Goal: Information Seeking & Learning: Learn about a topic

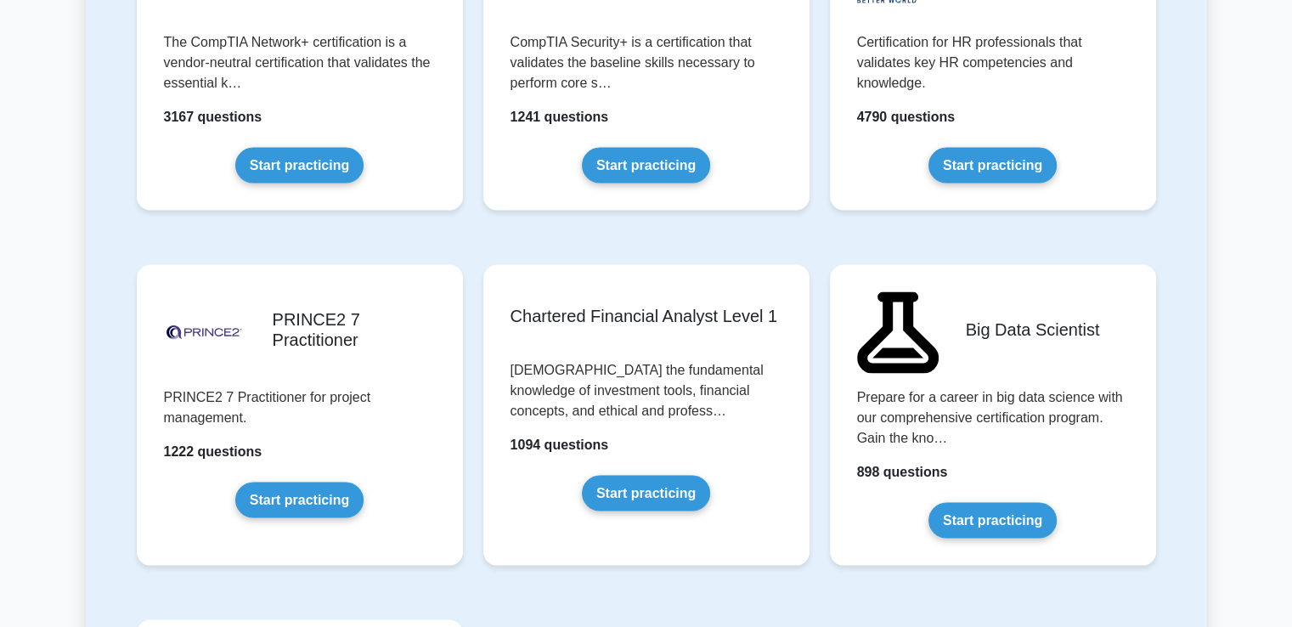
scroll to position [3360, 0]
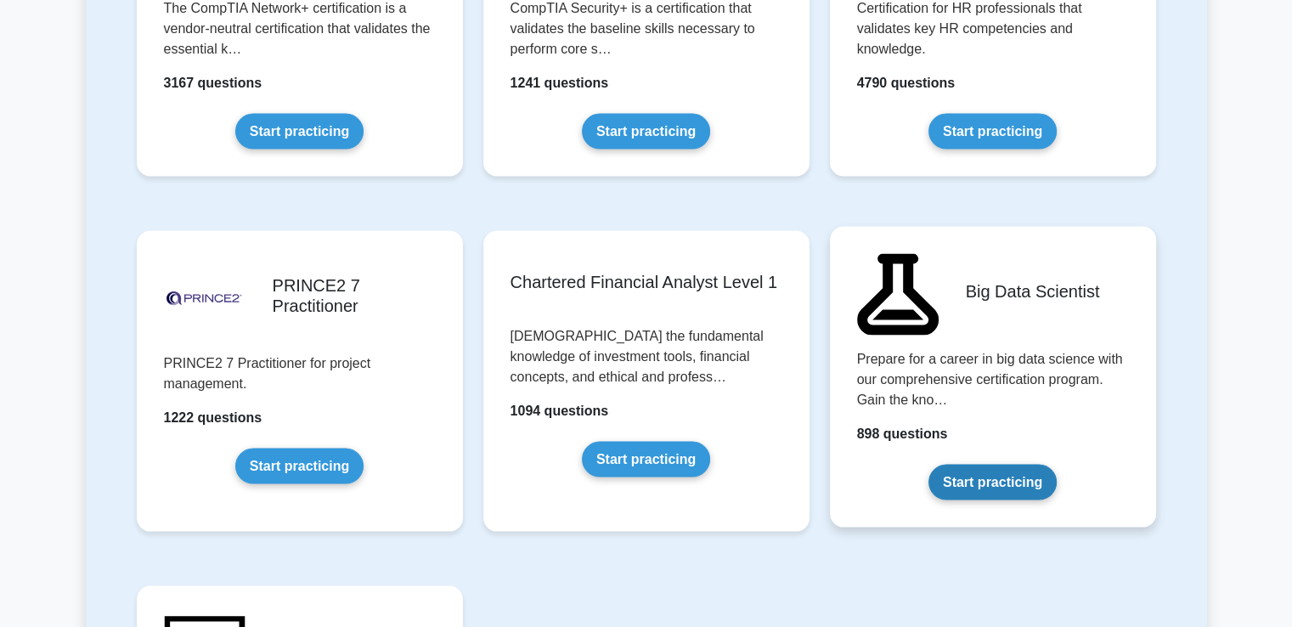
click at [997, 471] on link "Start practicing" at bounding box center [992, 483] width 128 height 36
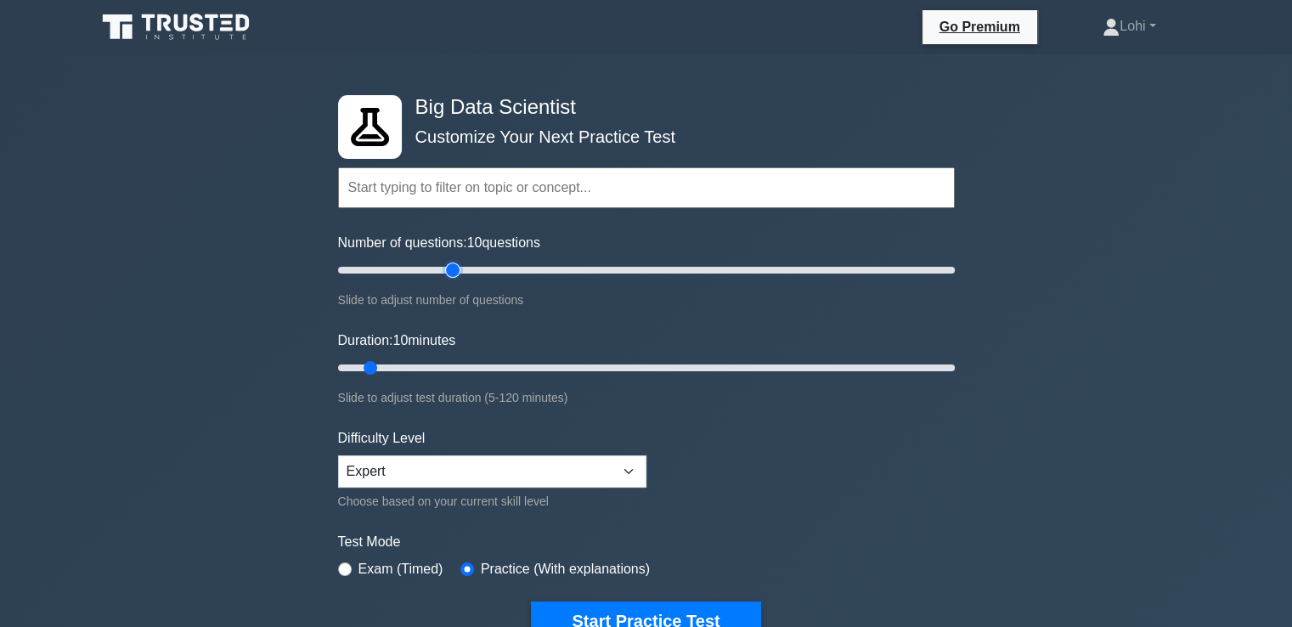
click at [445, 268] on input "Number of questions: 10 questions" at bounding box center [646, 270] width 617 height 20
click at [438, 266] on input "Number of questions: 40 questions" at bounding box center [646, 270] width 617 height 20
click at [429, 266] on input "Number of questions: 35 questions" at bounding box center [646, 270] width 617 height 20
type input "30"
click at [425, 266] on input "Number of questions: 30 questions" at bounding box center [646, 270] width 617 height 20
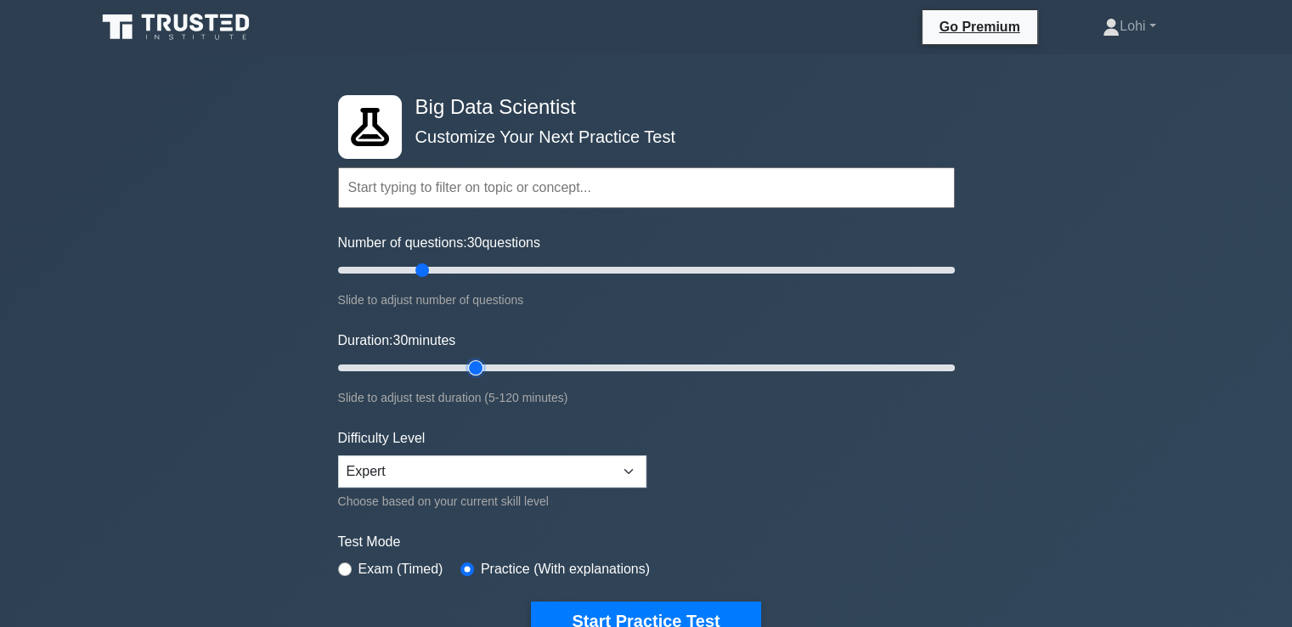
click at [471, 364] on input "Duration: 30 minutes" at bounding box center [646, 368] width 617 height 20
click at [499, 367] on input "Duration: 35 minutes" at bounding box center [646, 368] width 617 height 20
type input "40"
click at [524, 368] on input "Duration: 35 minutes" at bounding box center [646, 368] width 617 height 20
click at [657, 607] on button "Start Practice Test" at bounding box center [645, 620] width 229 height 39
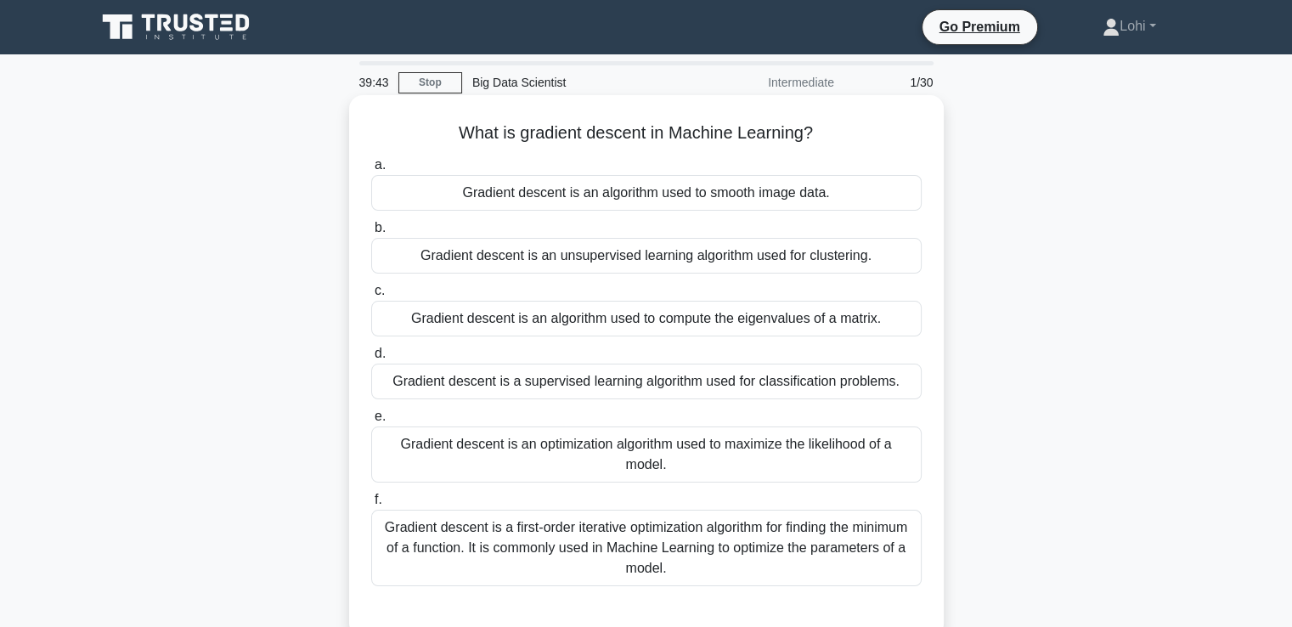
click at [608, 525] on div "Gradient descent is a first-order iterative optimization algorithm for finding …" at bounding box center [646, 548] width 550 height 76
click at [371, 505] on input "f. Gradient descent is a first-order iterative optimization algorithm for findi…" at bounding box center [371, 499] width 0 height 11
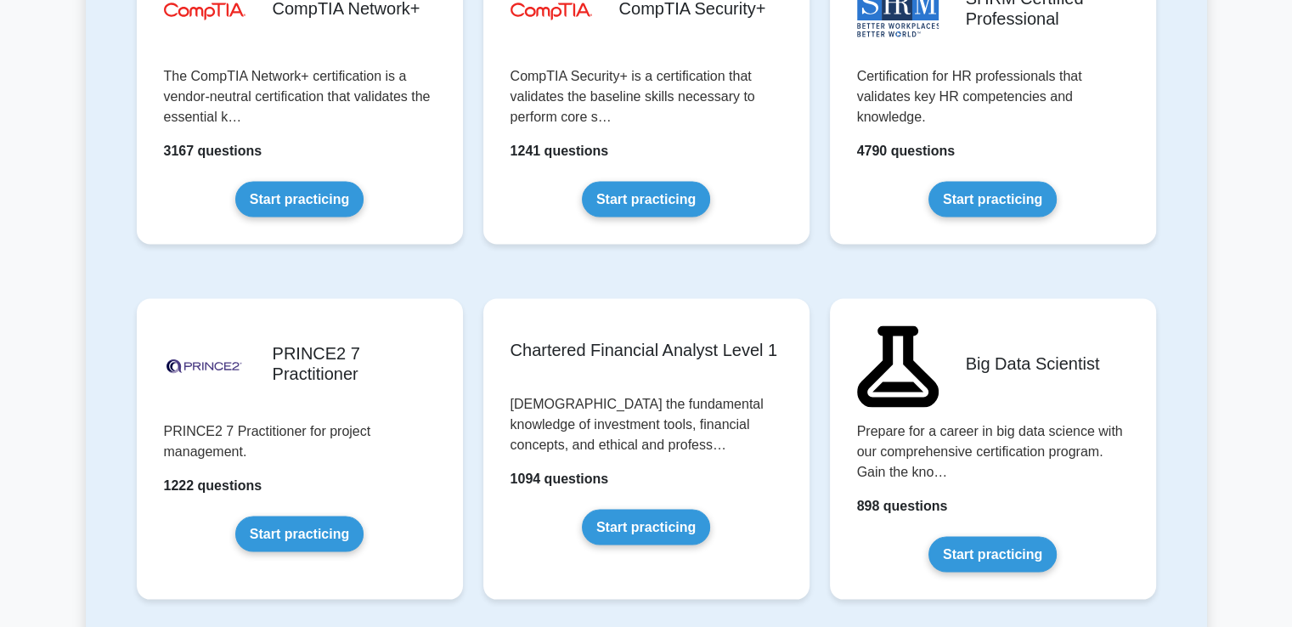
scroll to position [3349, 0]
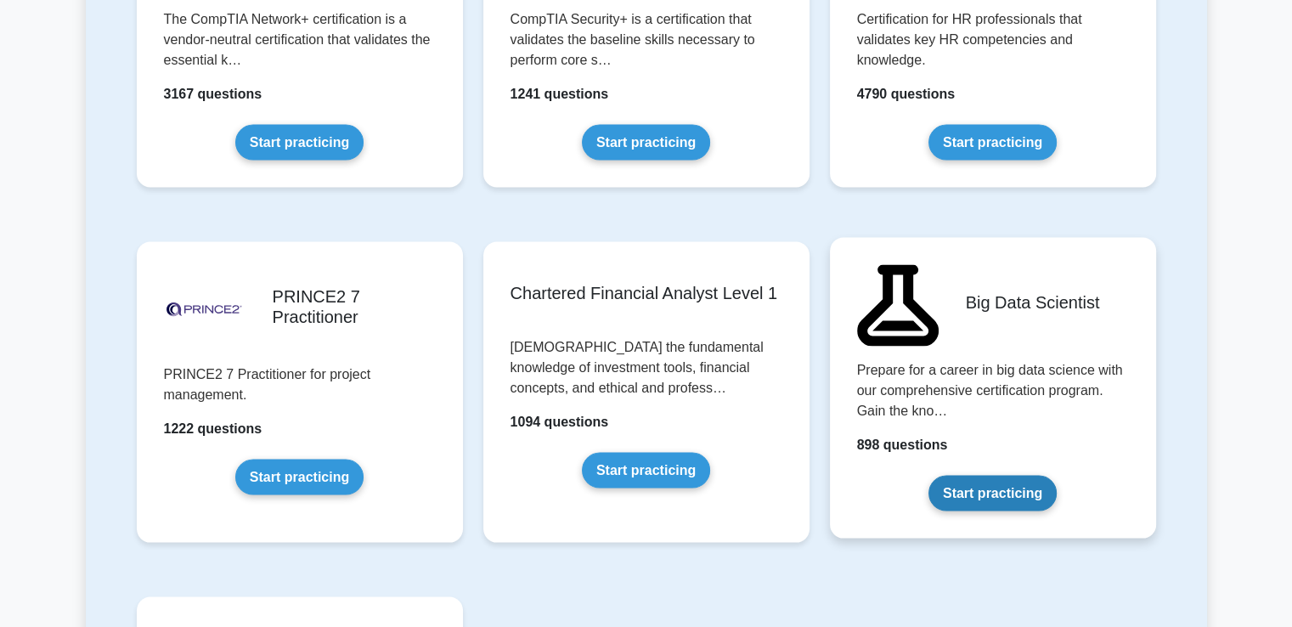
click at [1013, 494] on link "Start practicing" at bounding box center [992, 494] width 128 height 36
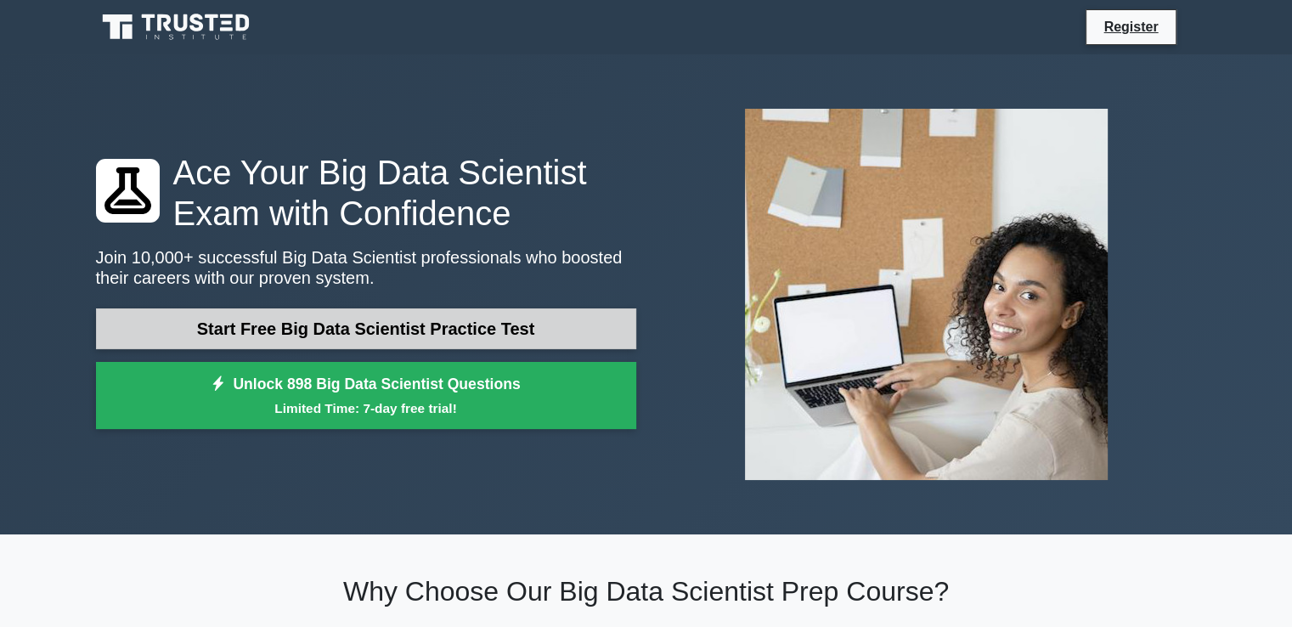
click at [403, 336] on link "Start Free Big Data Scientist Practice Test" at bounding box center [366, 328] width 540 height 41
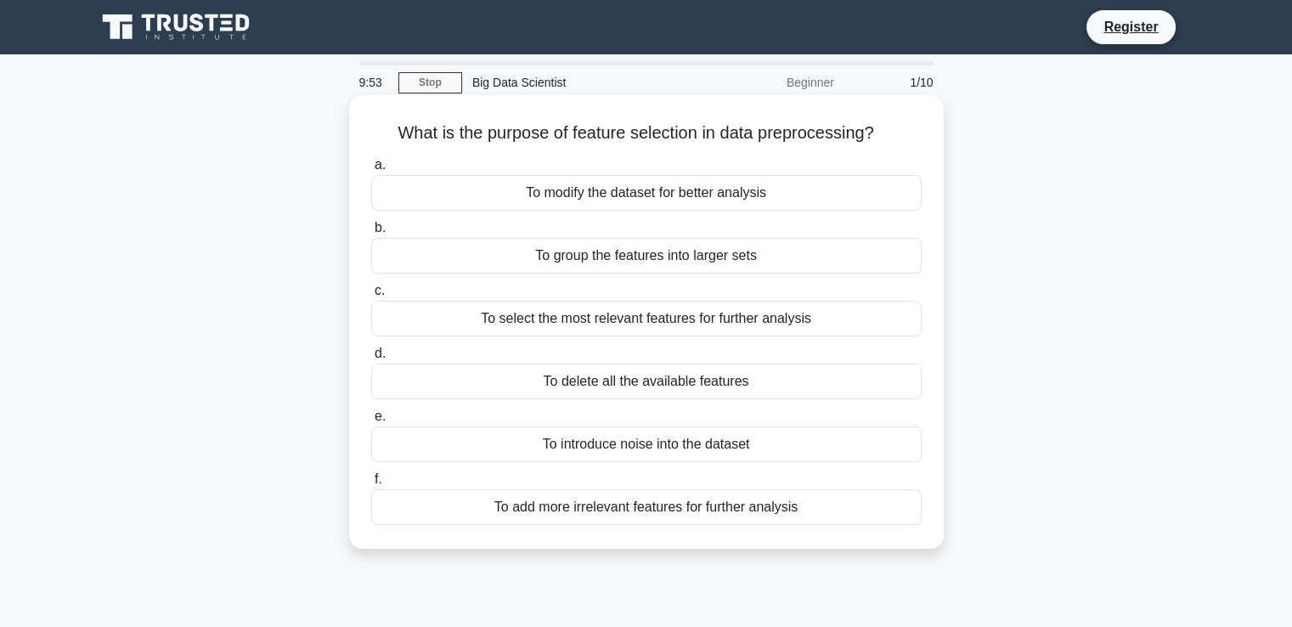
click at [683, 319] on div "To select the most relevant features for further analysis" at bounding box center [646, 319] width 550 height 36
click at [371, 296] on input "c. To select the most relevant features for further analysis" at bounding box center [371, 290] width 0 height 11
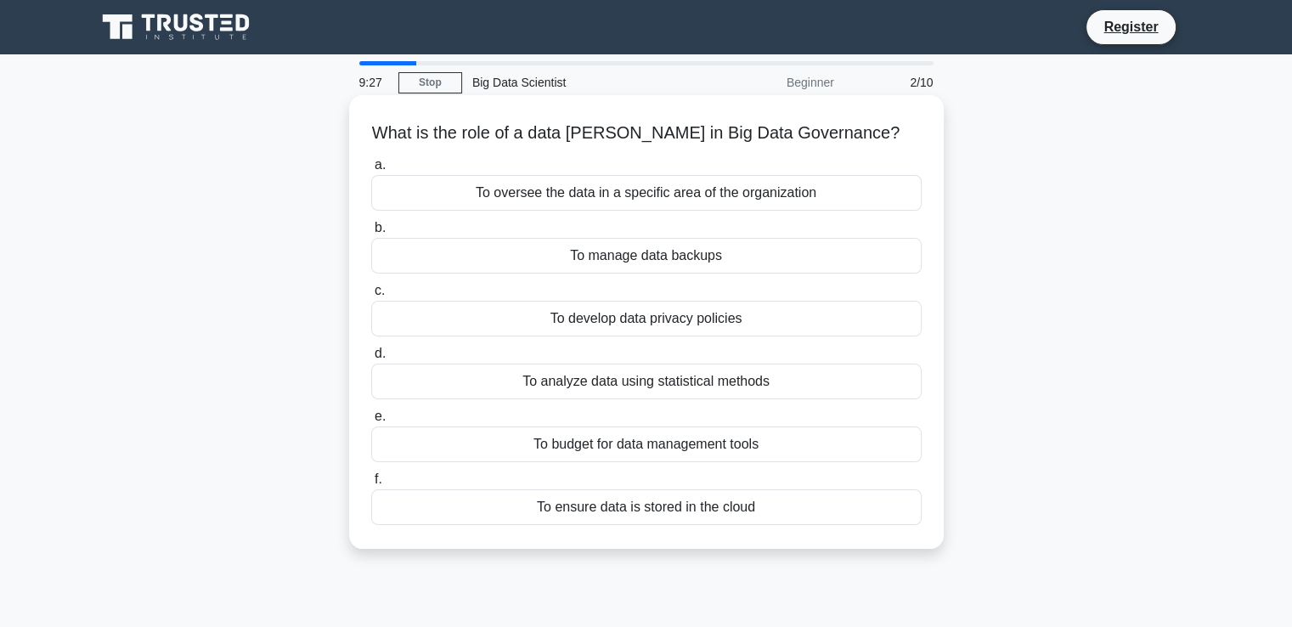
click at [742, 195] on div "To oversee the data in a specific area of the organization" at bounding box center [646, 193] width 550 height 36
click at [371, 171] on input "a. To oversee the data in a specific area of the organization" at bounding box center [371, 165] width 0 height 11
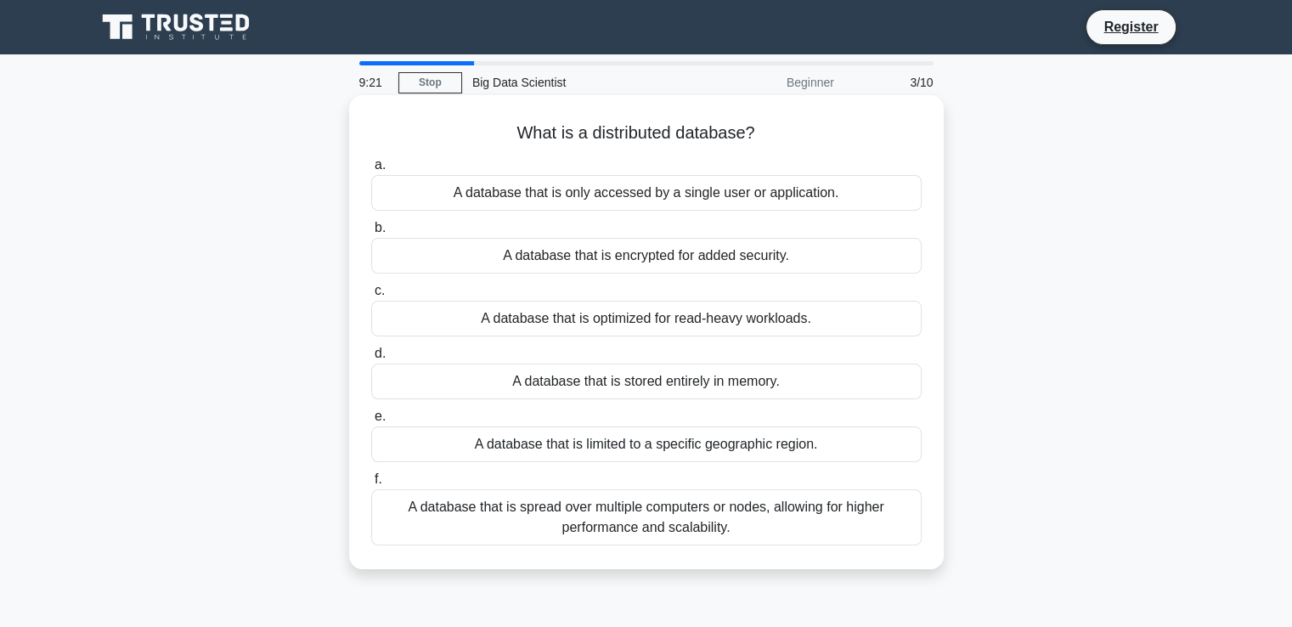
click at [807, 511] on div "A database that is spread over multiple computers or nodes, allowing for higher…" at bounding box center [646, 517] width 550 height 56
click at [371, 485] on input "f. A database that is spread over multiple computers or nodes, allowing for hig…" at bounding box center [371, 479] width 0 height 11
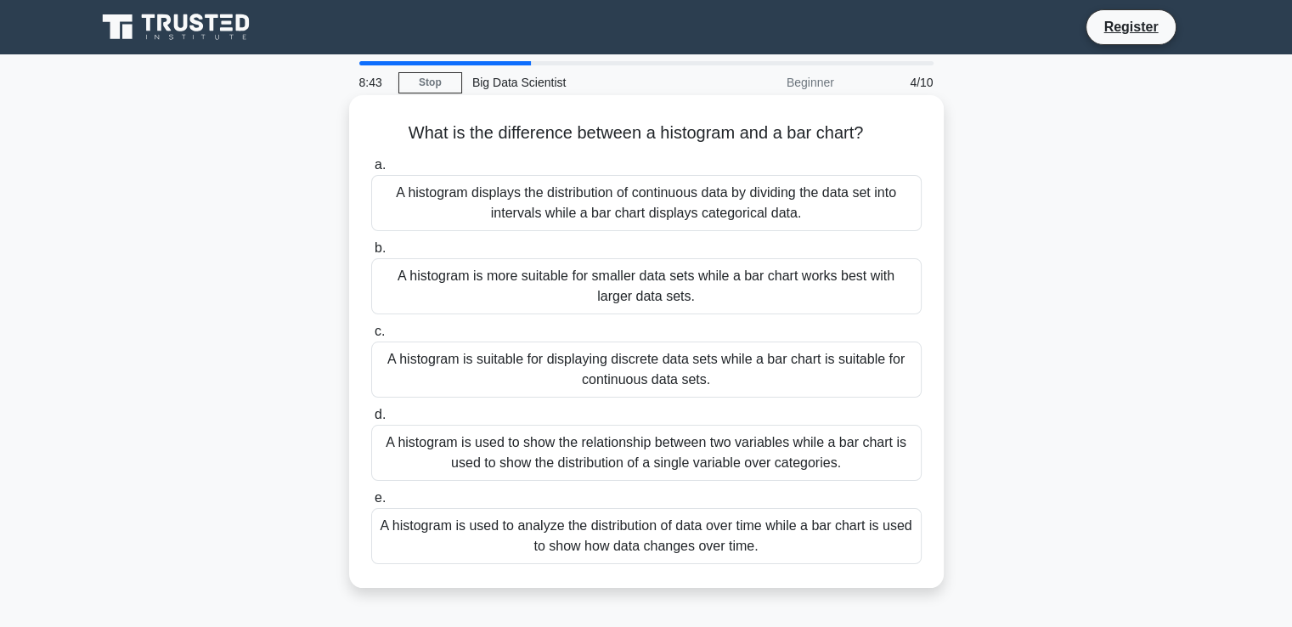
click at [757, 216] on div "A histogram displays the distribution of continuous data by dividing the data s…" at bounding box center [646, 203] width 550 height 56
click at [371, 171] on input "a. A histogram displays the distribution of continuous data by dividing the dat…" at bounding box center [371, 165] width 0 height 11
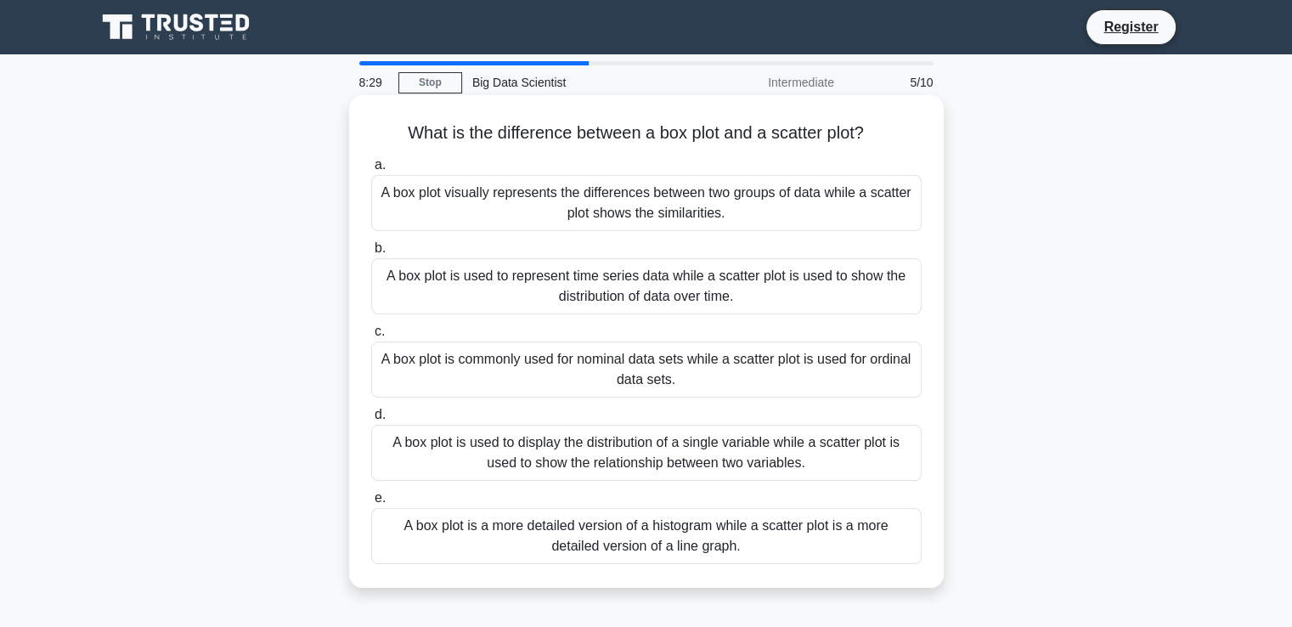
click at [727, 454] on div "A box plot is used to display the distribution of a single variable while a sca…" at bounding box center [646, 453] width 550 height 56
click at [371, 420] on input "d. A box plot is used to display the distribution of a single variable while a …" at bounding box center [371, 414] width 0 height 11
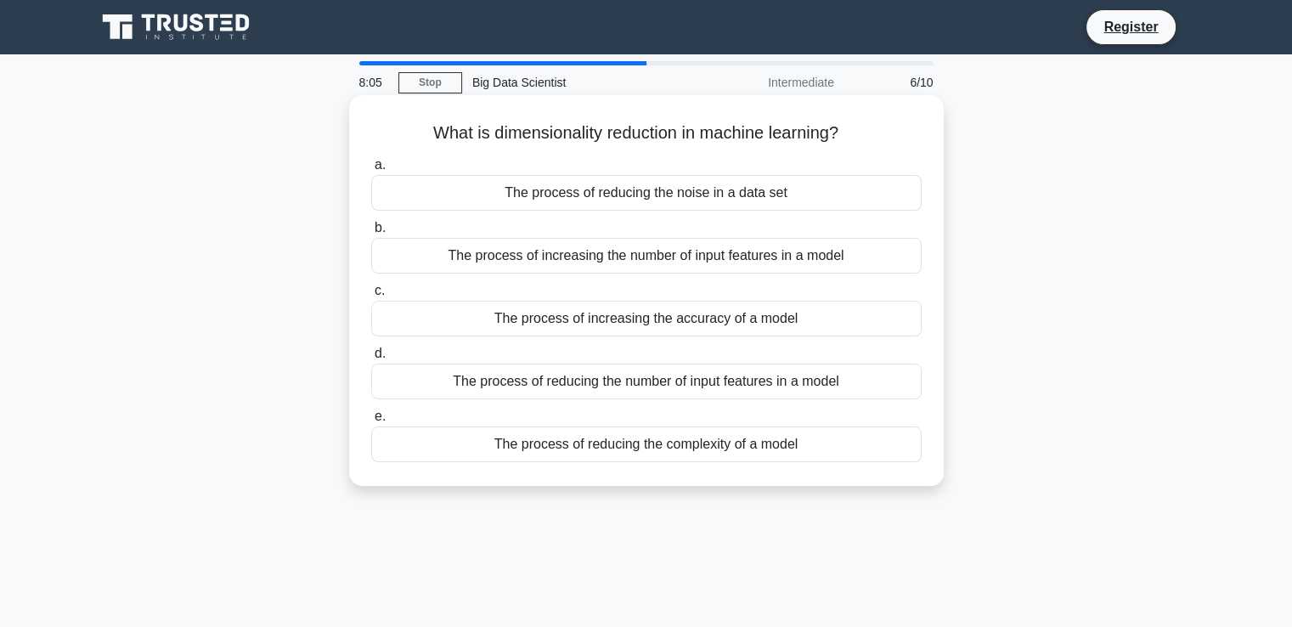
click at [718, 386] on div "The process of reducing the number of input features in a model" at bounding box center [646, 382] width 550 height 36
click at [371, 359] on input "d. The process of reducing the number of input features in a model" at bounding box center [371, 353] width 0 height 11
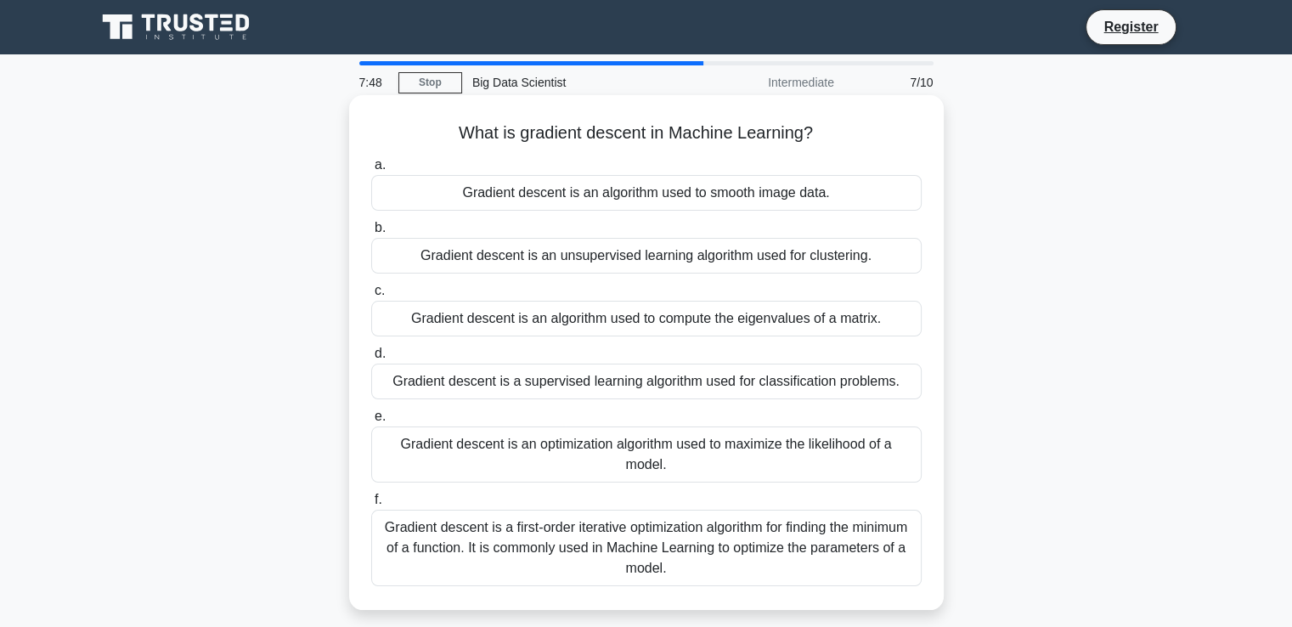
click at [689, 533] on div "Gradient descent is a first-order iterative optimization algorithm for finding …" at bounding box center [646, 548] width 550 height 76
click at [371, 505] on input "f. Gradient descent is a first-order iterative optimization algorithm for findi…" at bounding box center [371, 499] width 0 height 11
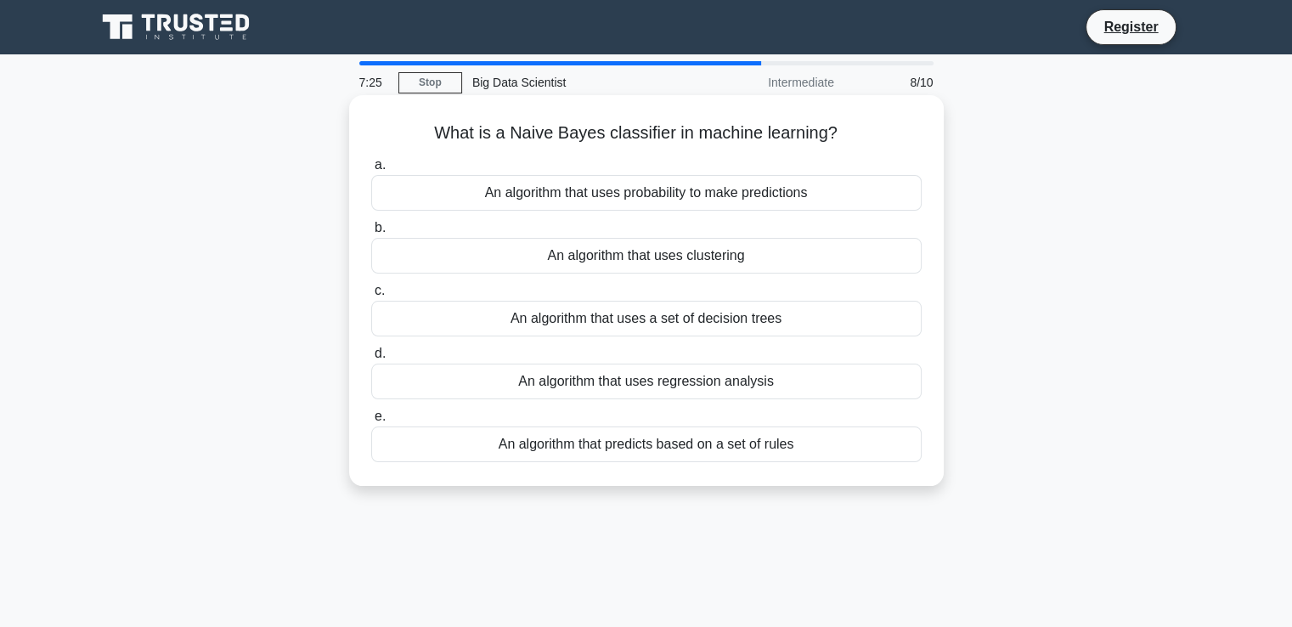
click at [666, 195] on div "An algorithm that uses probability to make predictions" at bounding box center [646, 193] width 550 height 36
click at [371, 171] on input "a. An algorithm that uses probability to make predictions" at bounding box center [371, 165] width 0 height 11
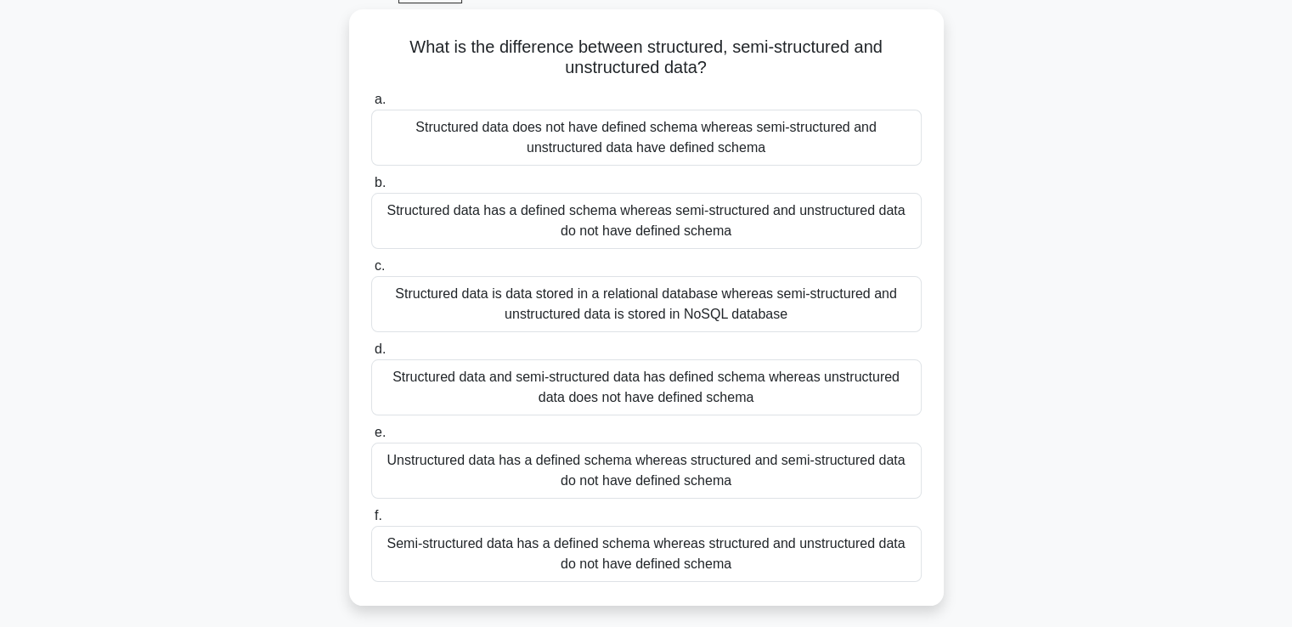
scroll to position [102, 0]
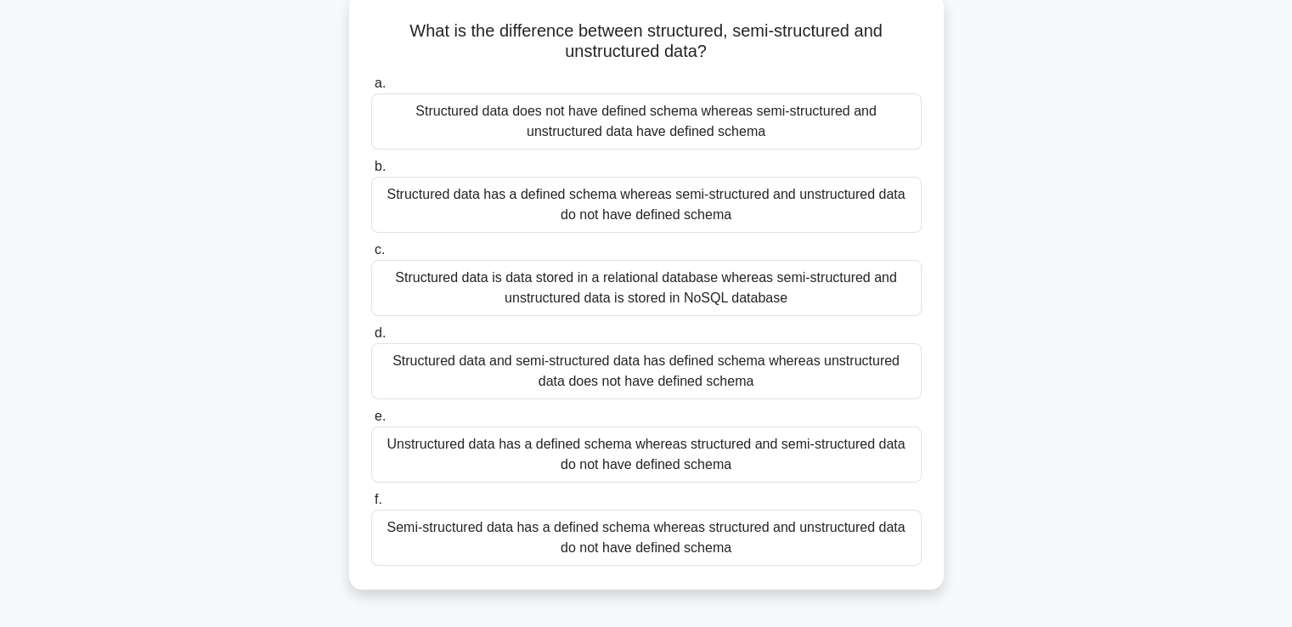
click at [686, 215] on div "Structured data has a defined schema whereas semi-structured and unstructured d…" at bounding box center [646, 205] width 550 height 56
click at [371, 172] on input "b. Structured data has a defined schema whereas semi-structured and unstructure…" at bounding box center [371, 166] width 0 height 11
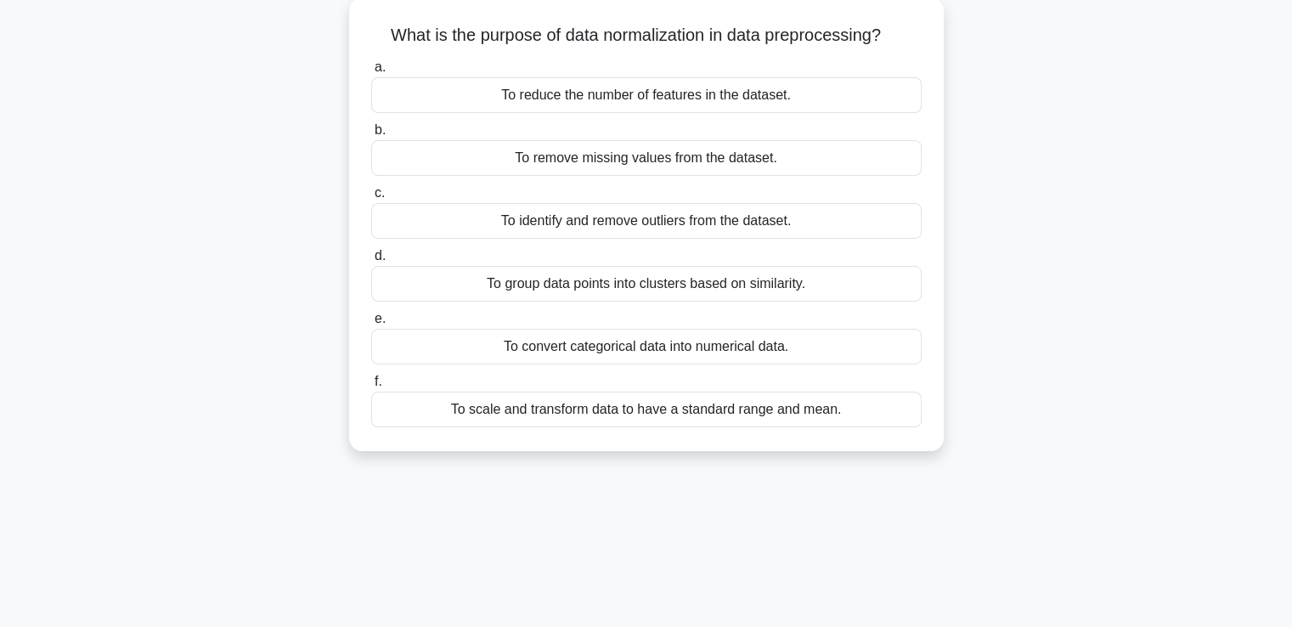
scroll to position [0, 0]
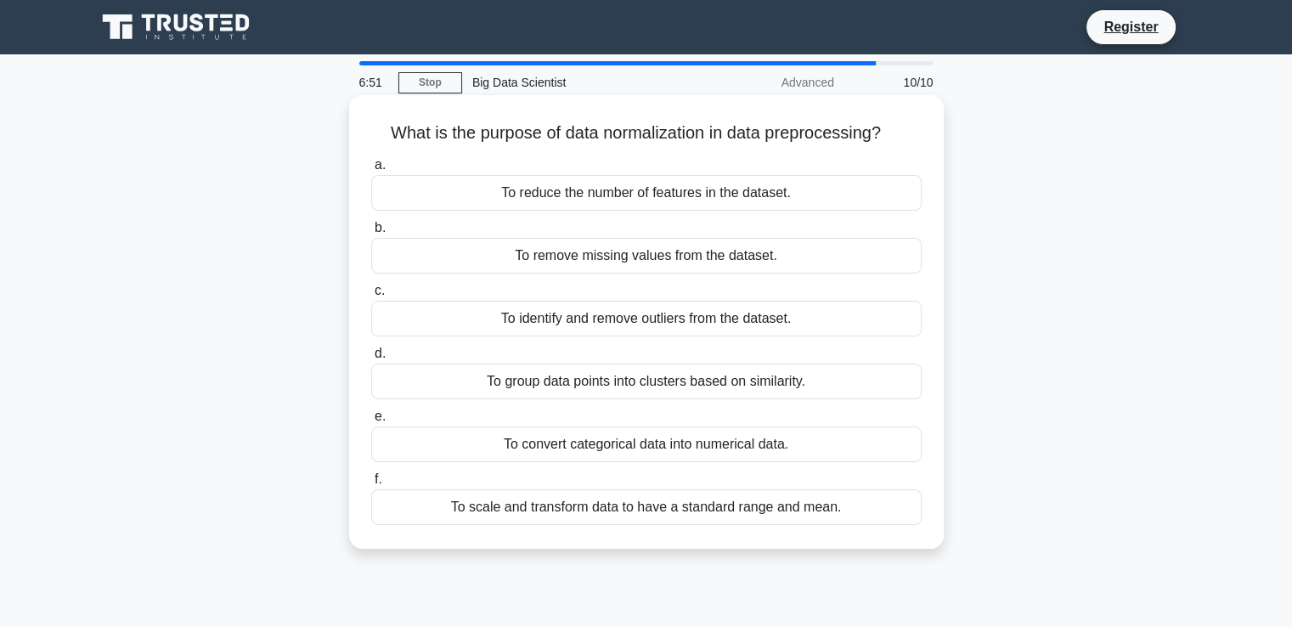
click at [702, 514] on div "To scale and transform data to have a standard range and mean." at bounding box center [646, 507] width 550 height 36
click at [371, 485] on input "f. To scale and transform data to have a standard range and mean." at bounding box center [371, 479] width 0 height 11
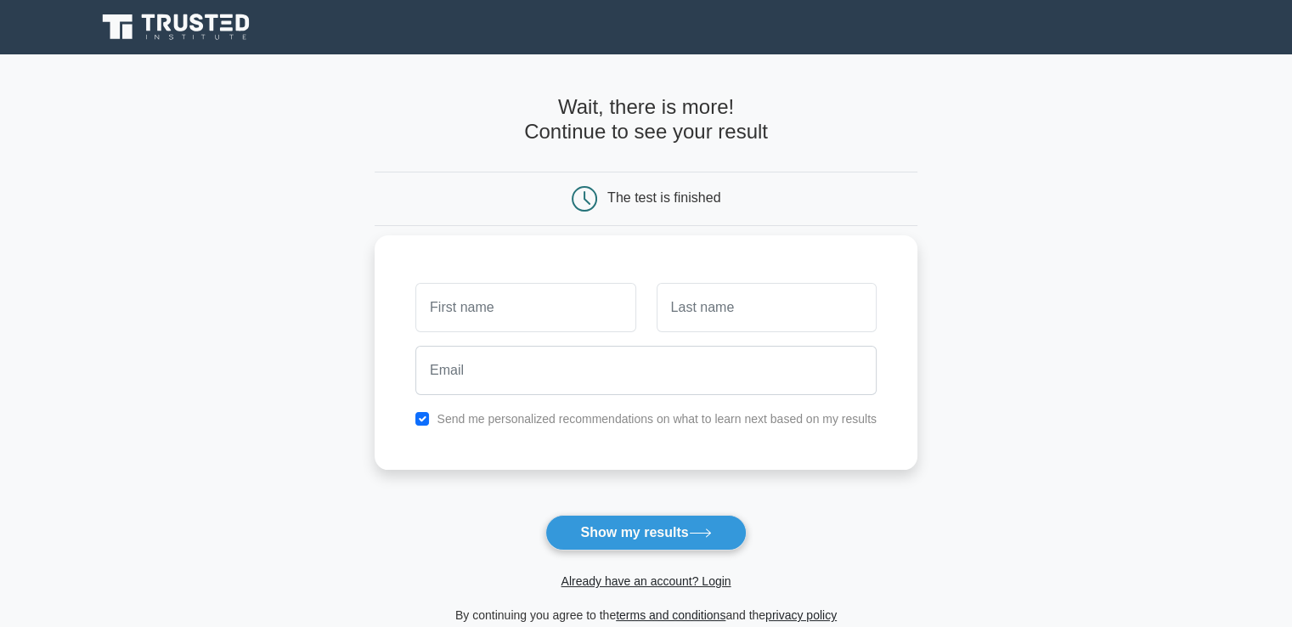
click at [602, 306] on input "text" at bounding box center [525, 307] width 220 height 49
type input "leo"
type input "[PERSON_NAME]"
type input "Ben"
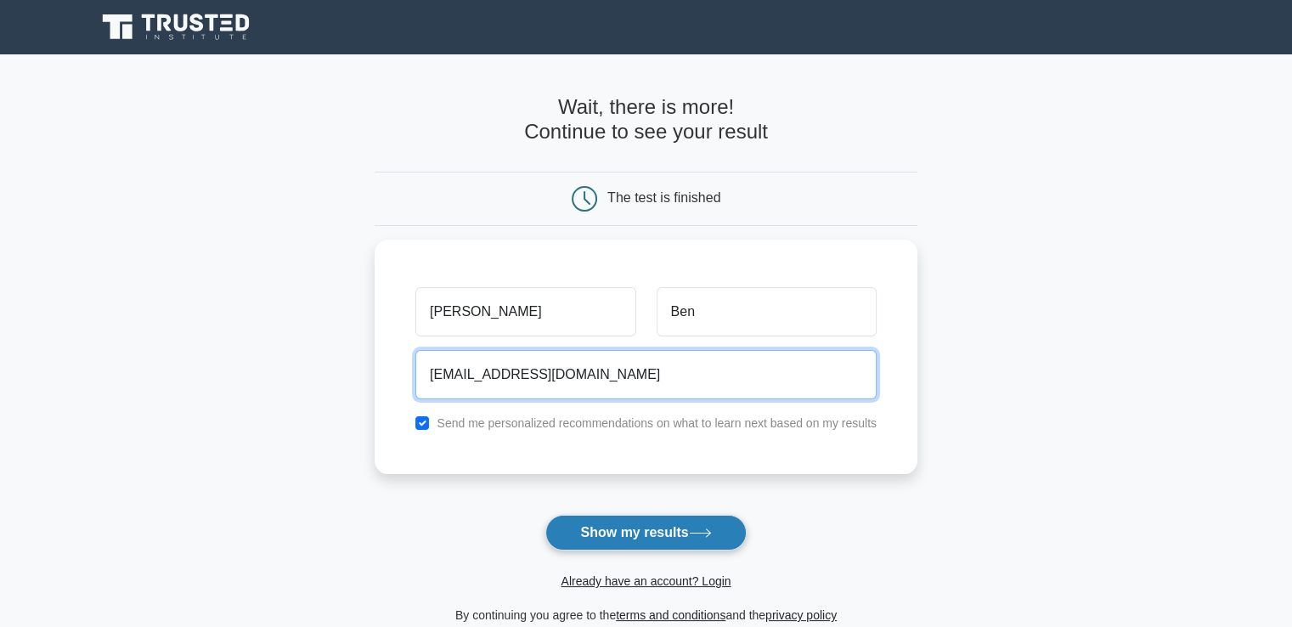
type input "leoben@gmail.com"
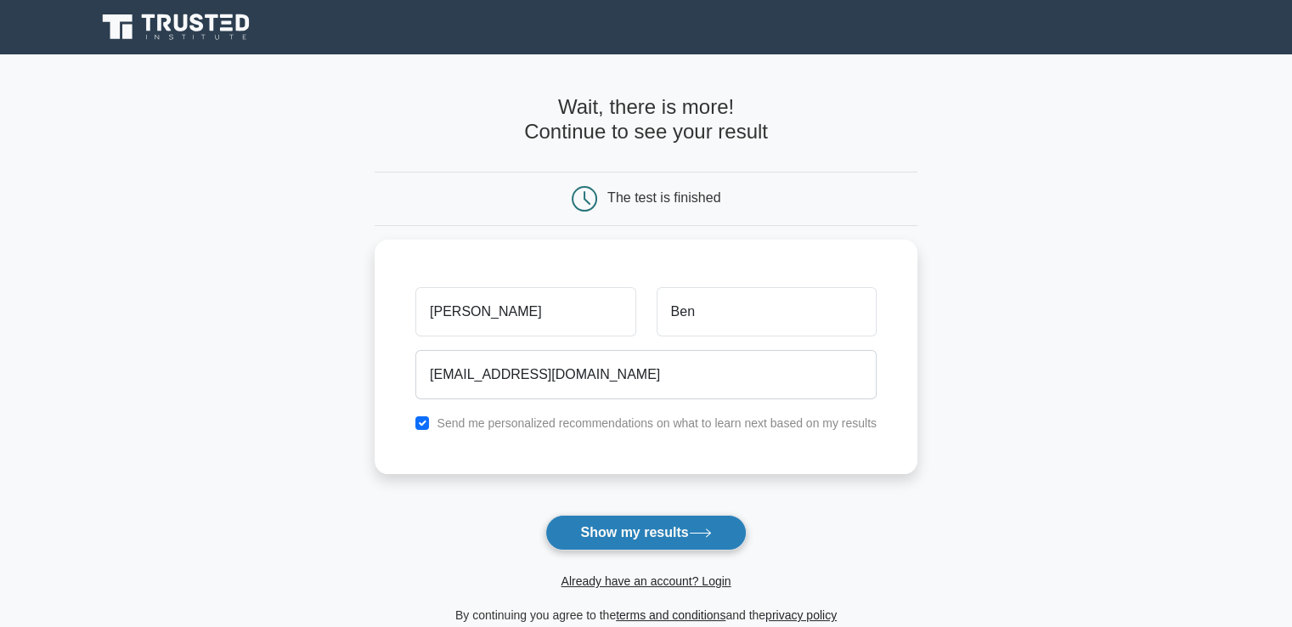
click at [640, 533] on button "Show my results" at bounding box center [645, 533] width 200 height 36
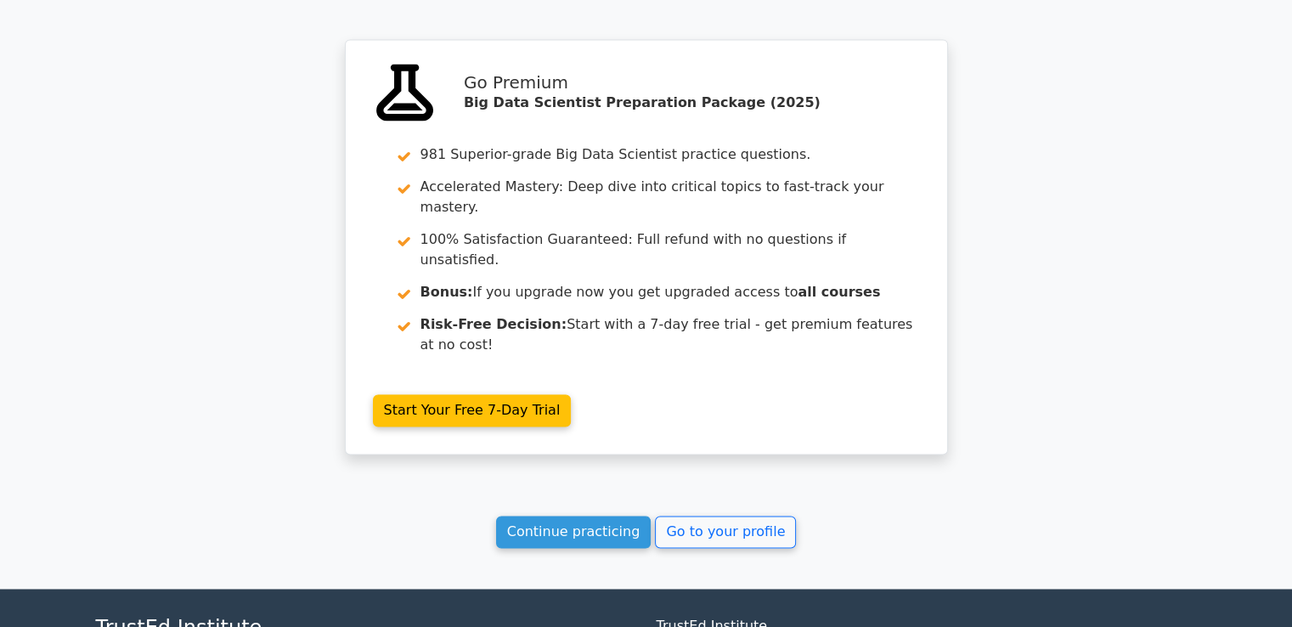
scroll to position [2540, 0]
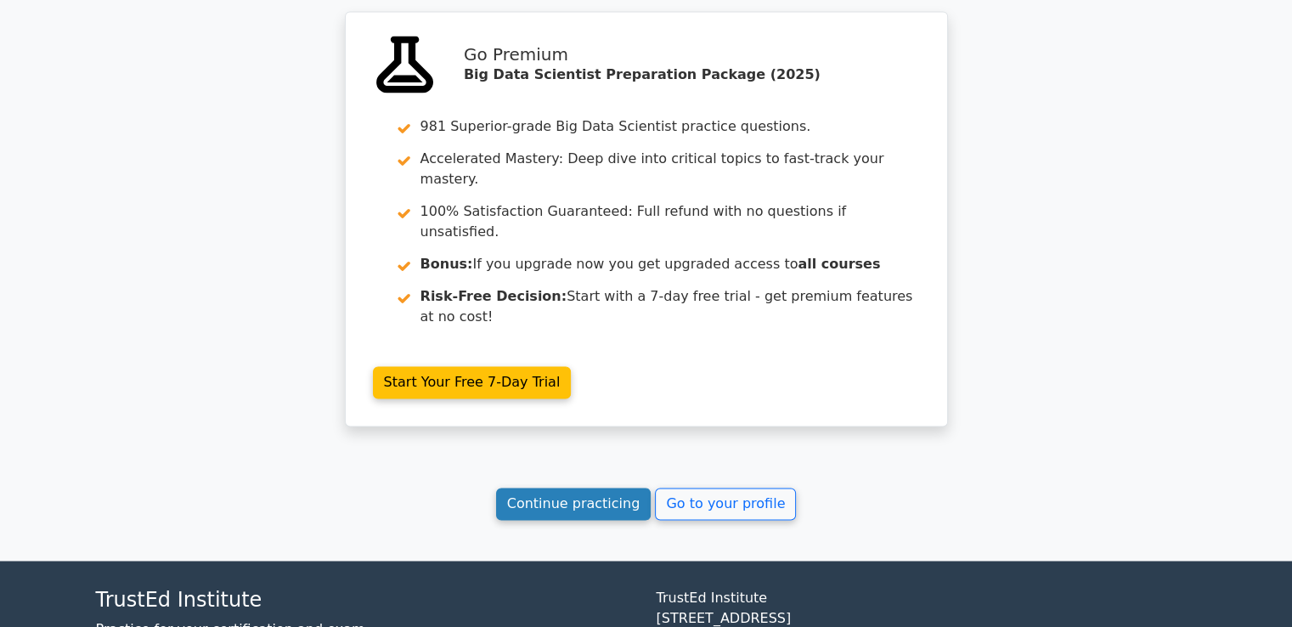
click at [605, 488] on link "Continue practicing" at bounding box center [573, 504] width 155 height 32
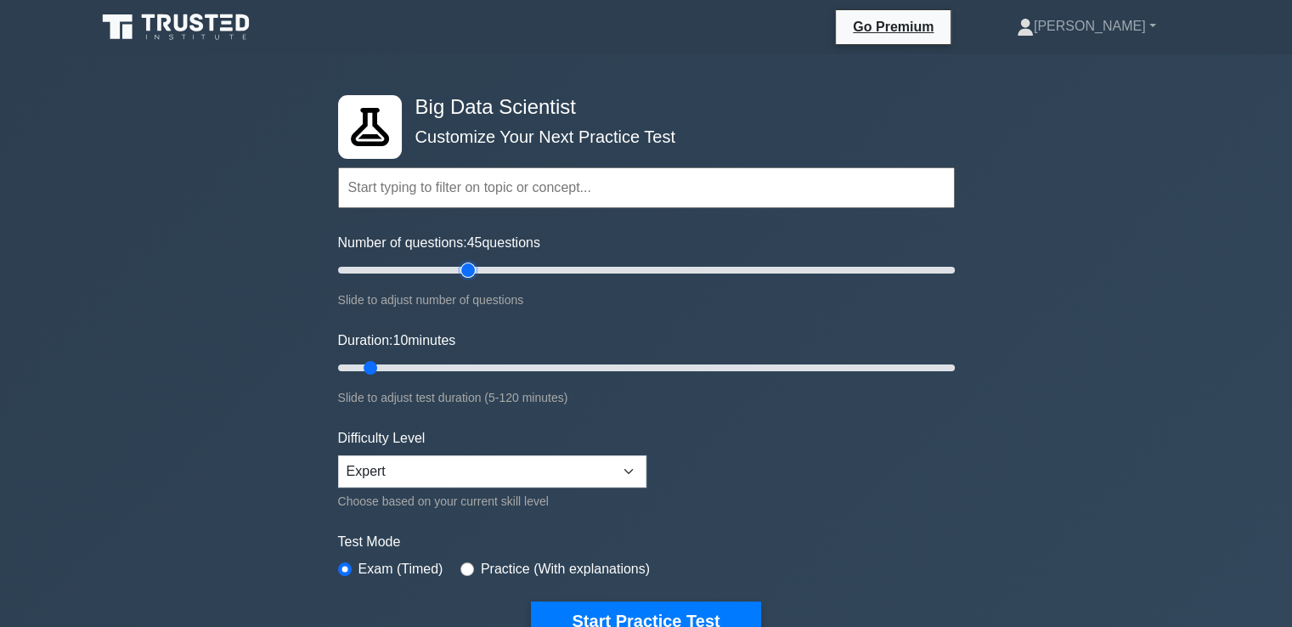
type input "45"
click at [472, 270] on input "Number of questions: 45 questions" at bounding box center [646, 270] width 617 height 20
click at [503, 364] on input "Duration: 35 minutes" at bounding box center [646, 368] width 617 height 20
click at [556, 364] on input "Duration: 35 minutes" at bounding box center [646, 368] width 617 height 20
click at [584, 364] on input "Duration: 45 minutes" at bounding box center [646, 368] width 617 height 20
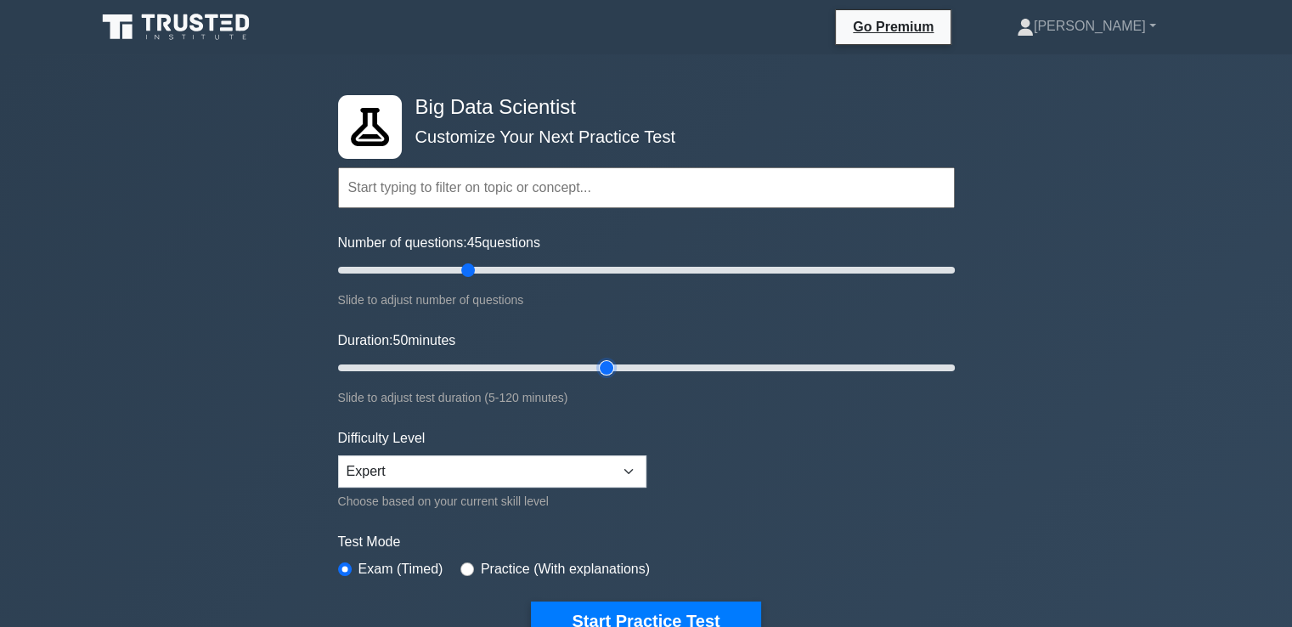
click at [605, 364] on input "Duration: 50 minutes" at bounding box center [646, 368] width 617 height 20
type input "60"
click at [621, 364] on input "Duration: 60 minutes" at bounding box center [646, 368] width 617 height 20
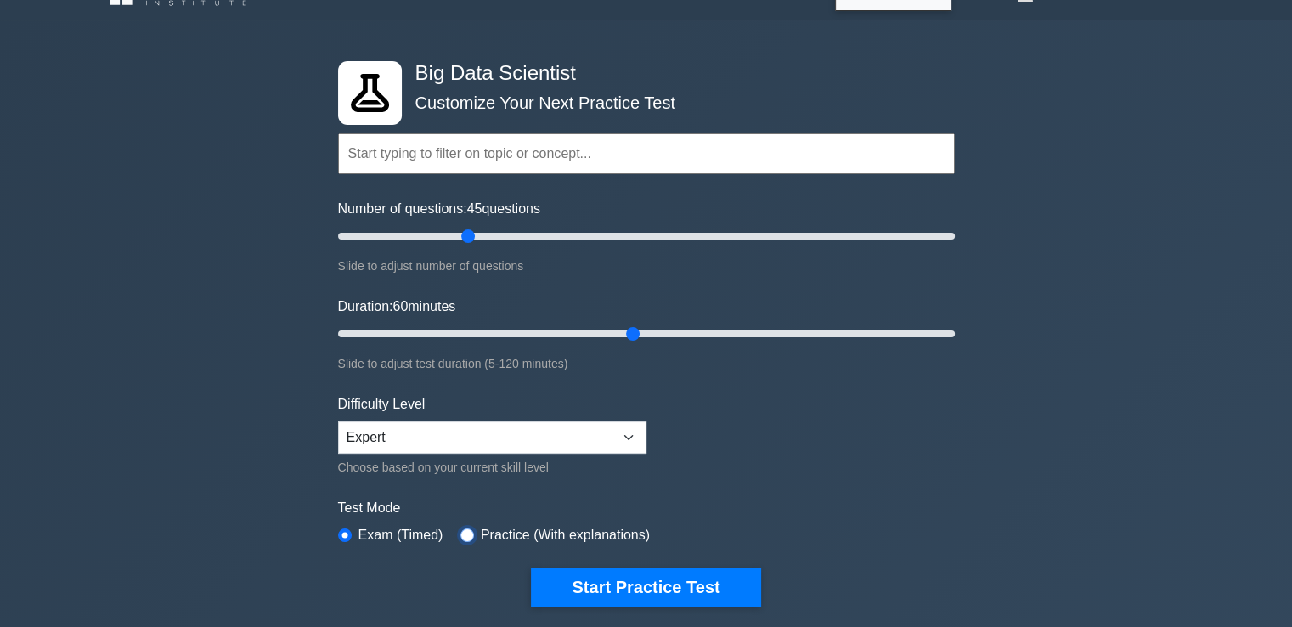
click at [462, 533] on input "radio" at bounding box center [467, 535] width 14 height 14
radio input "true"
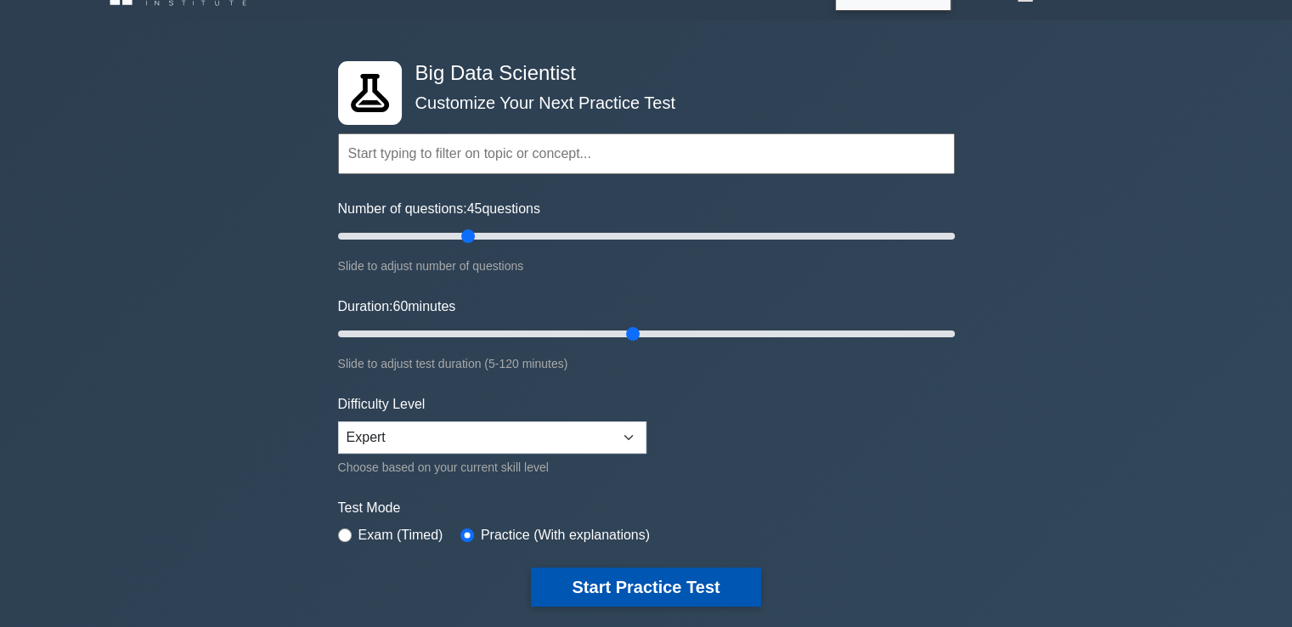
click at [587, 586] on button "Start Practice Test" at bounding box center [645, 586] width 229 height 39
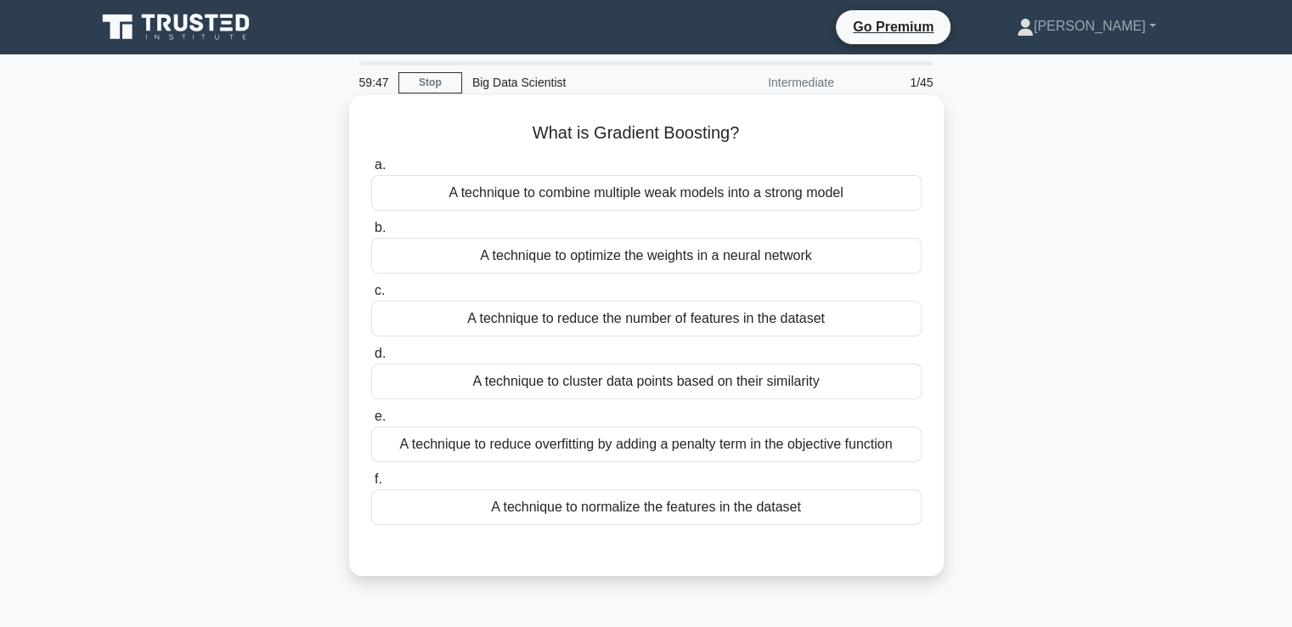
click at [522, 197] on div "A technique to combine multiple weak models into a strong model" at bounding box center [646, 193] width 550 height 36
click at [371, 171] on input "a. A technique to combine multiple weak models into a strong model" at bounding box center [371, 165] width 0 height 11
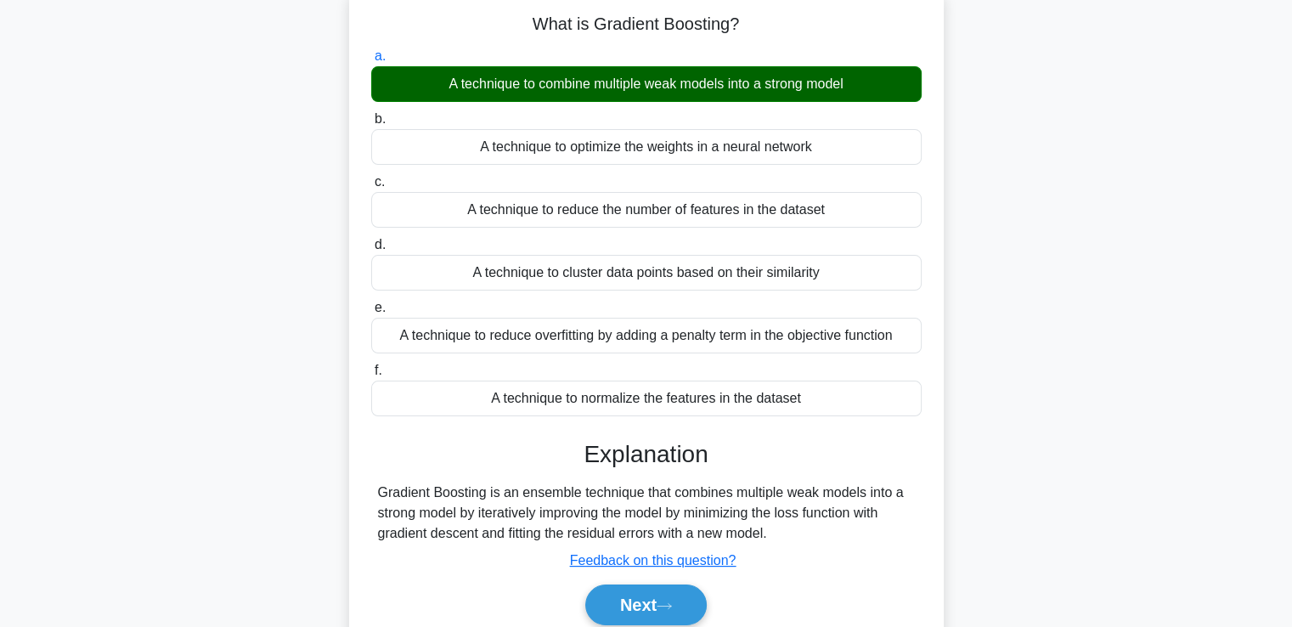
scroll to position [170, 0]
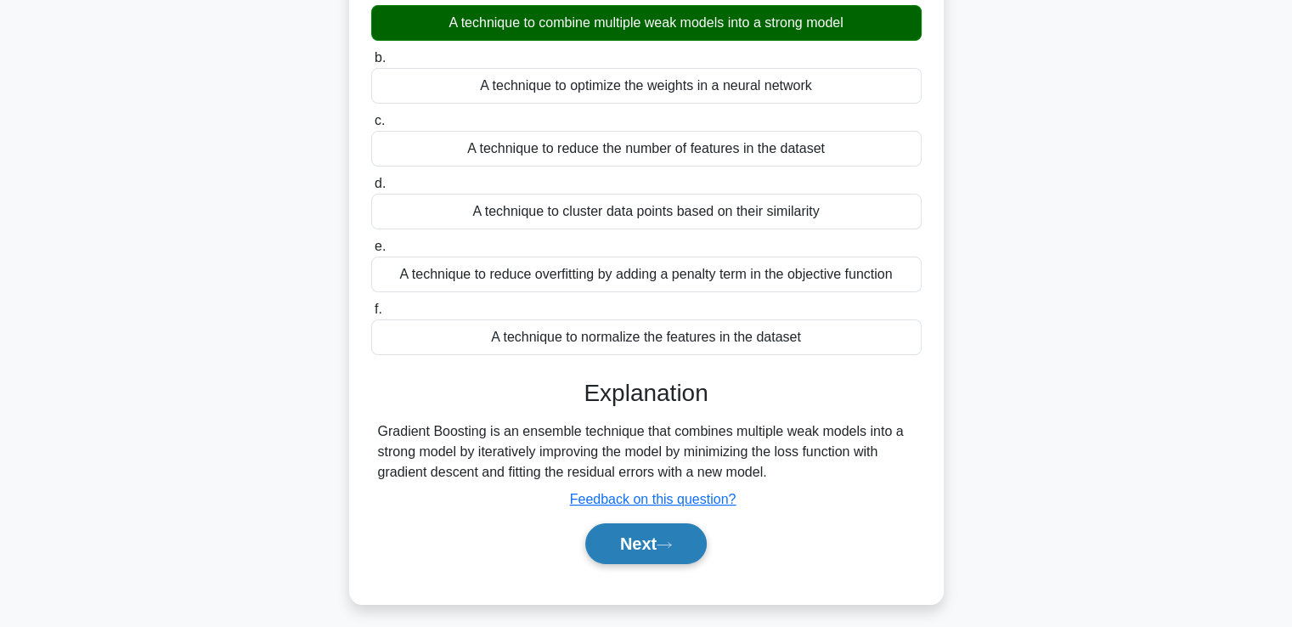
click at [635, 548] on button "Next" at bounding box center [645, 543] width 121 height 41
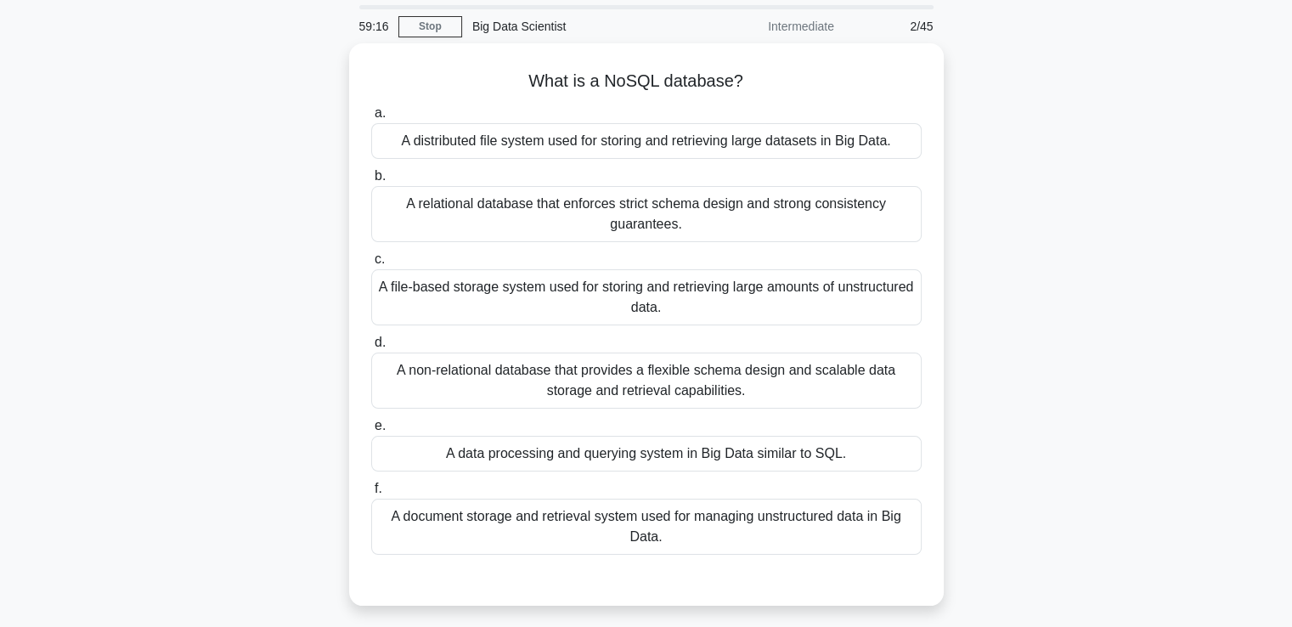
scroll to position [0, 0]
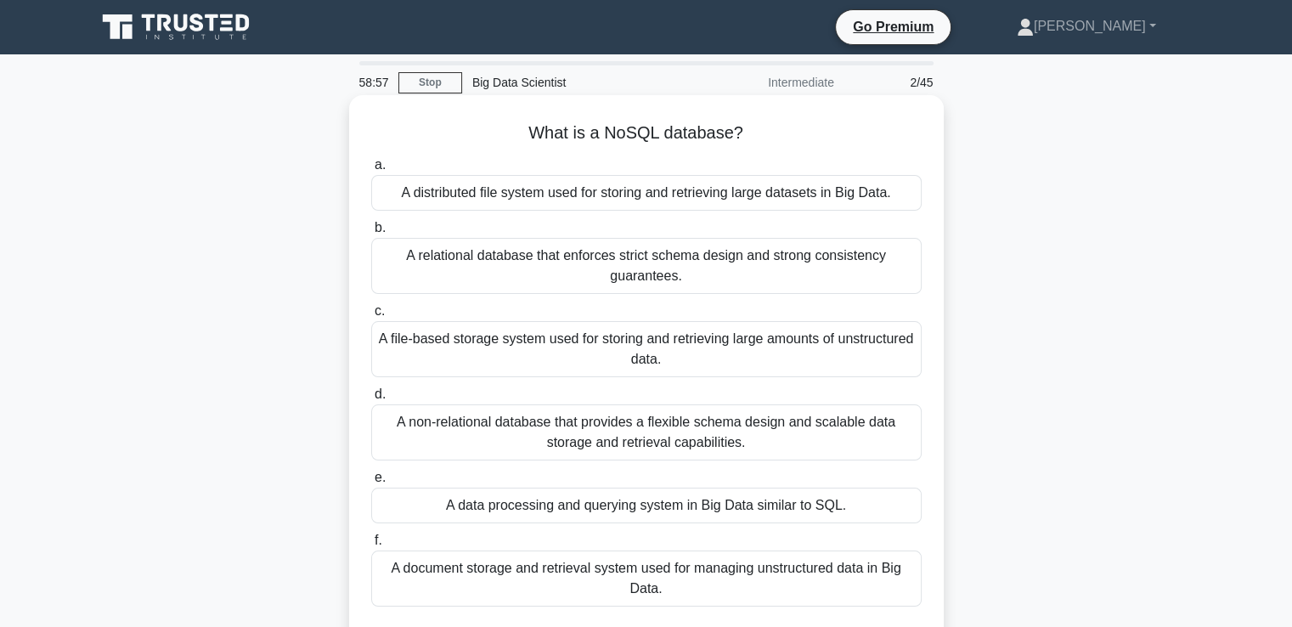
click at [656, 439] on div "A non-relational database that provides a flexible schema design and scalable d…" at bounding box center [646, 432] width 550 height 56
click at [371, 400] on input "d. A non-relational database that provides a flexible schema design and scalabl…" at bounding box center [371, 394] width 0 height 11
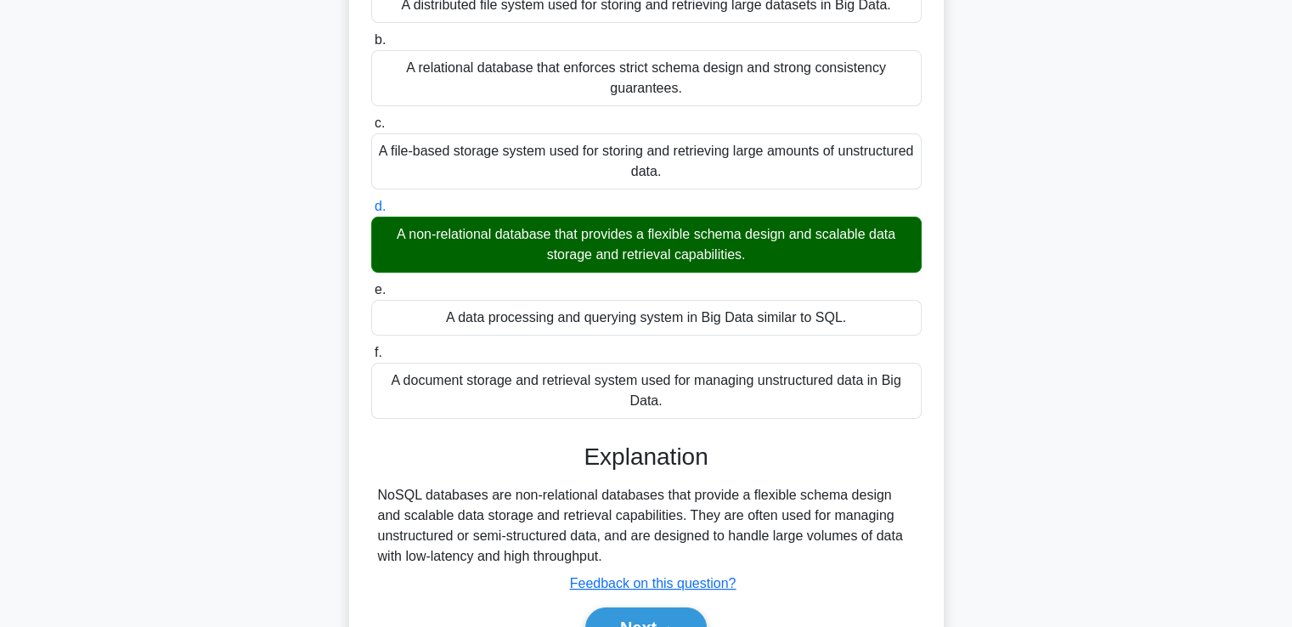
scroll to position [291, 0]
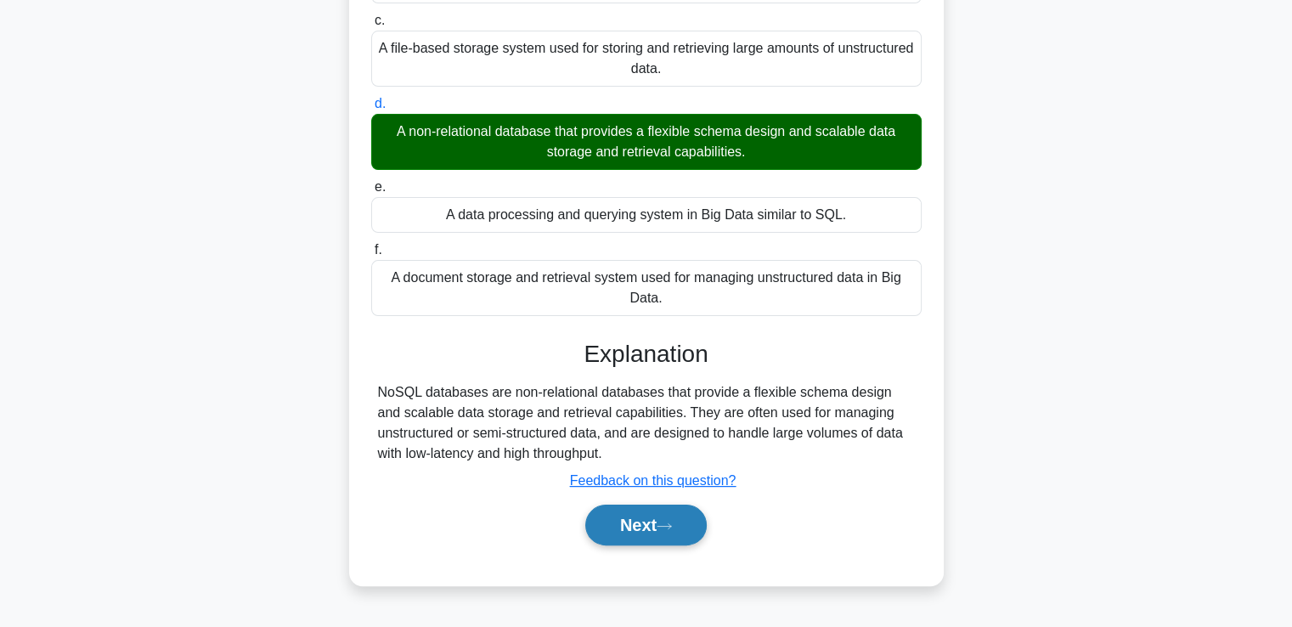
click at [645, 529] on button "Next" at bounding box center [645, 525] width 121 height 41
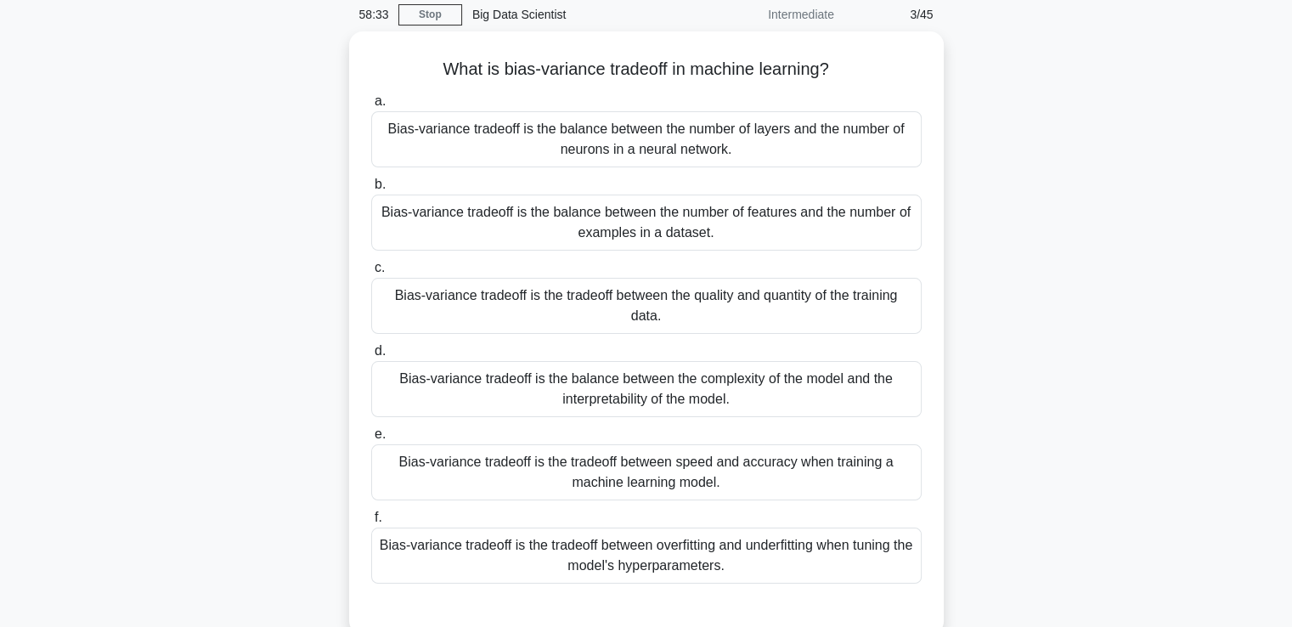
scroll to position [102, 0]
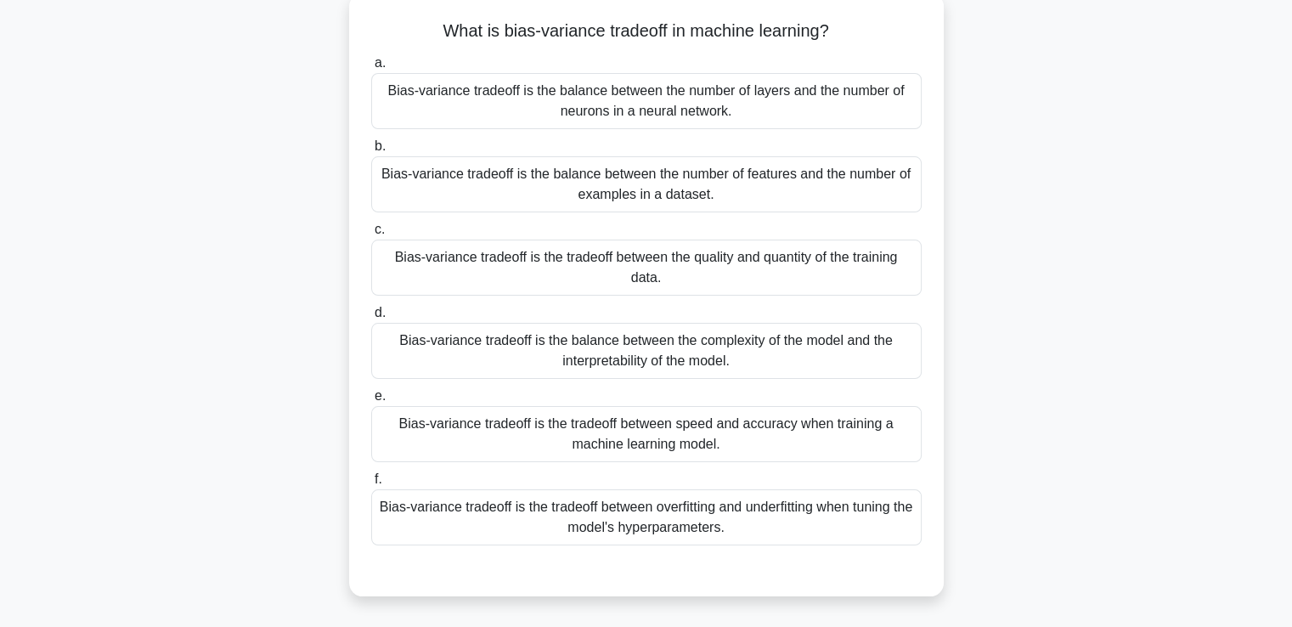
click at [649, 515] on div "Bias-variance tradeoff is the tradeoff between overfitting and underfitting whe…" at bounding box center [646, 517] width 550 height 56
click at [371, 485] on input "f. Bias-variance tradeoff is the tradeoff between overfitting and underfitting …" at bounding box center [371, 479] width 0 height 11
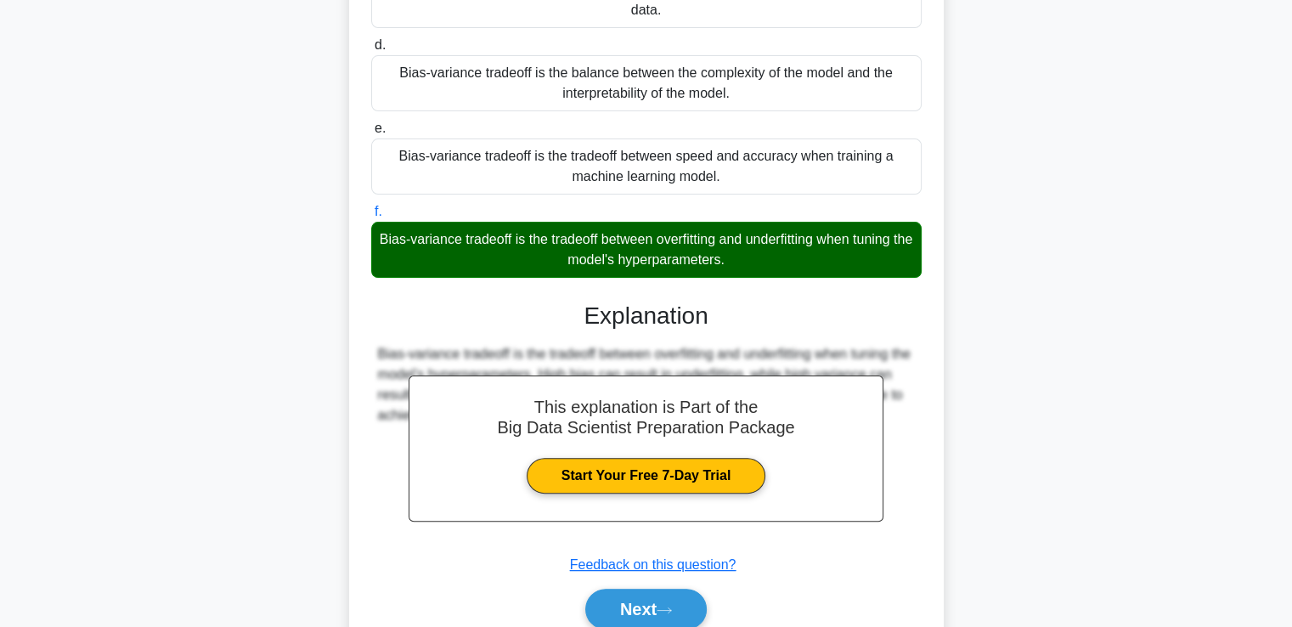
scroll to position [443, 0]
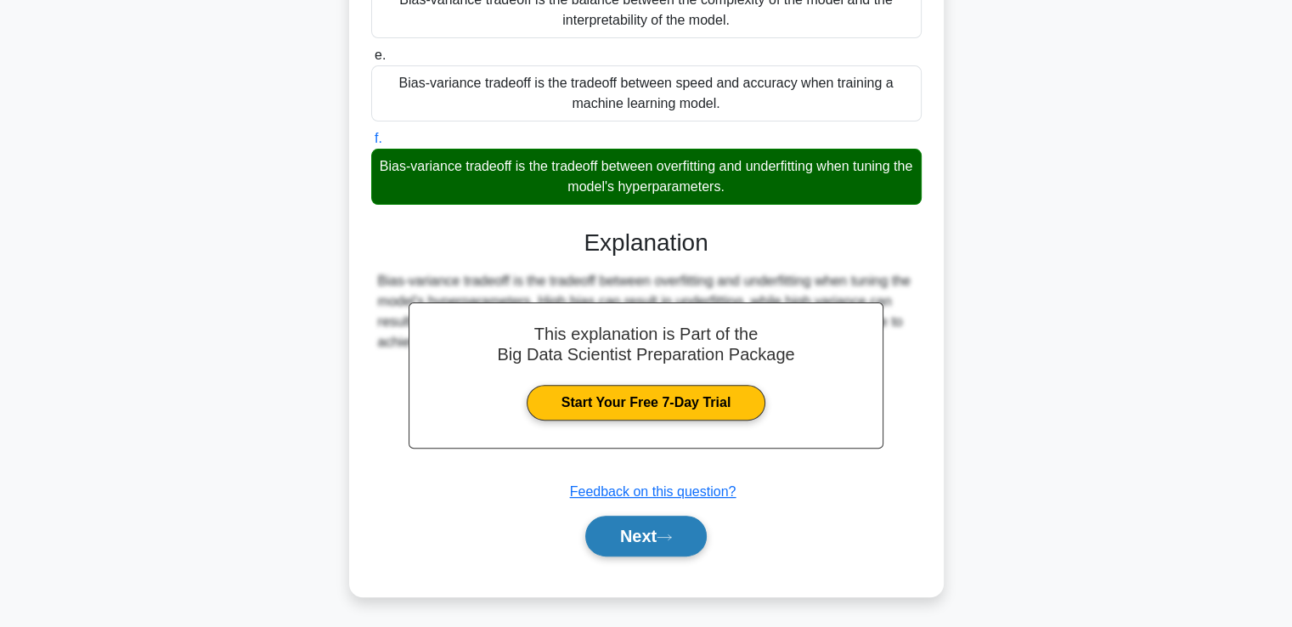
click at [629, 533] on button "Next" at bounding box center [645, 536] width 121 height 41
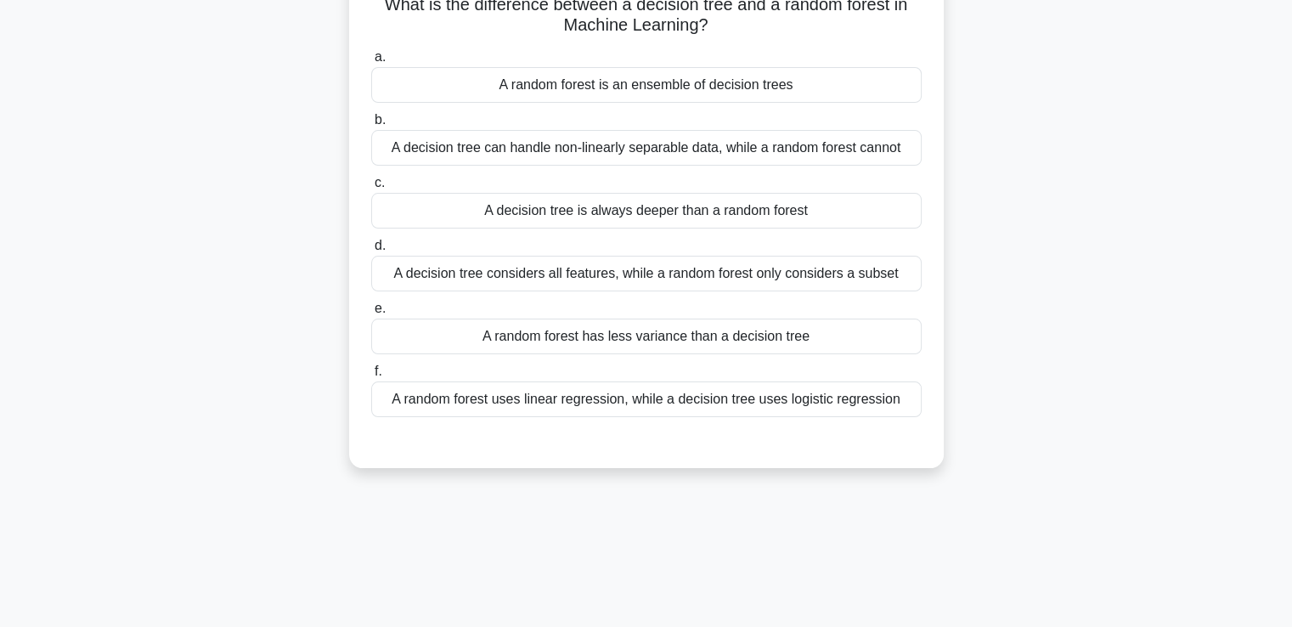
scroll to position [0, 0]
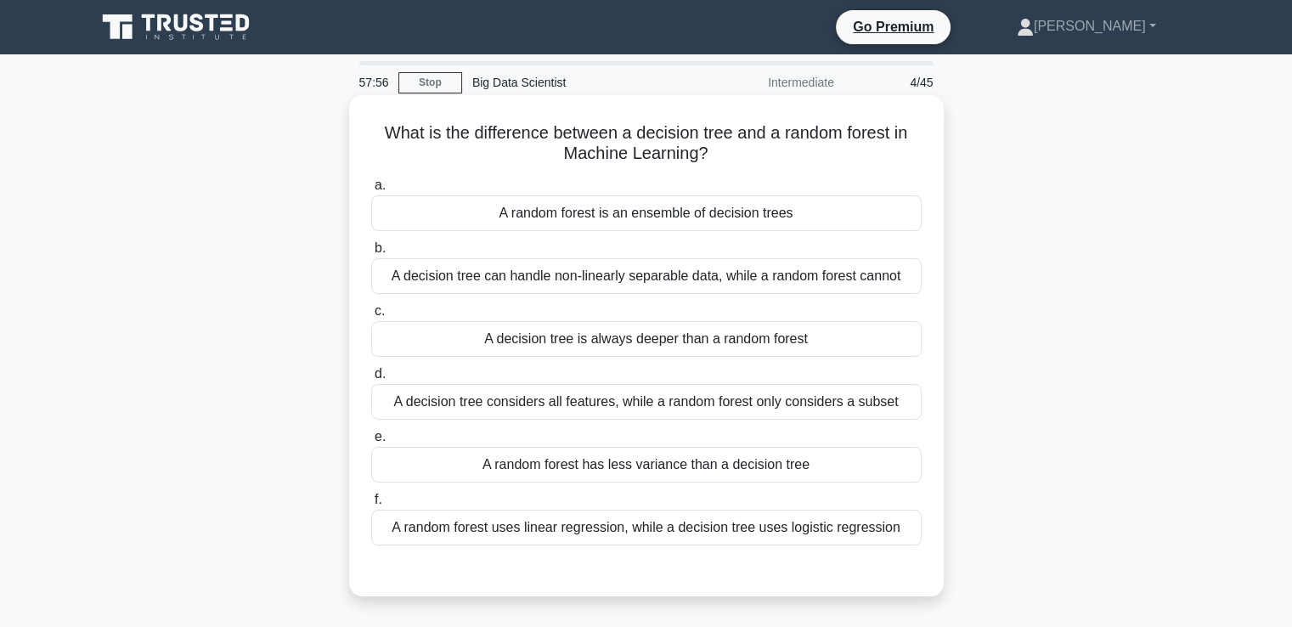
click at [718, 220] on div "A random forest is an ensemble of decision trees" at bounding box center [646, 213] width 550 height 36
click at [371, 191] on input "a. A random forest is an ensemble of decision trees" at bounding box center [371, 185] width 0 height 11
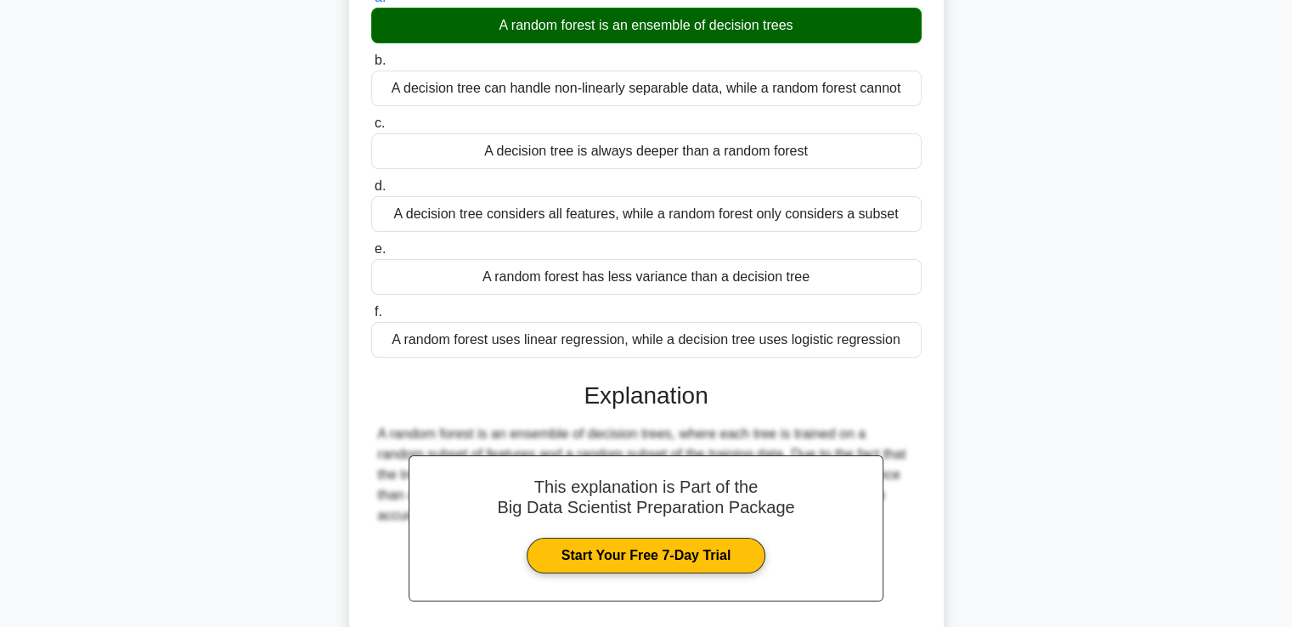
scroll to position [341, 0]
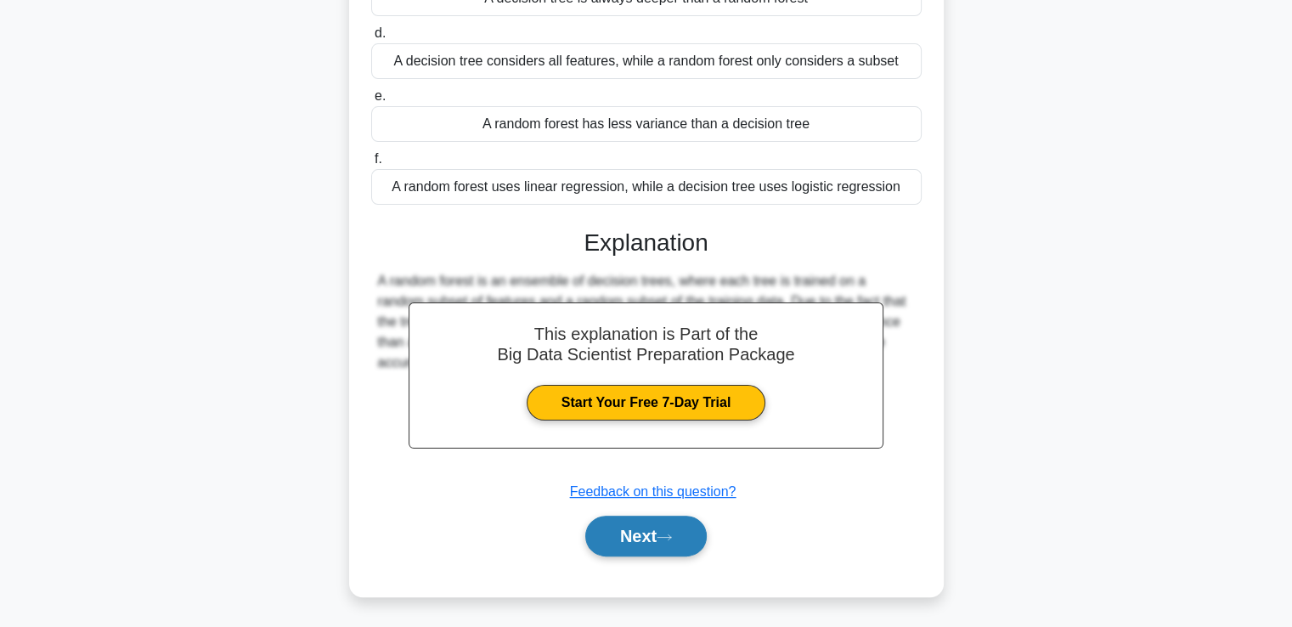
click at [656, 544] on button "Next" at bounding box center [645, 536] width 121 height 41
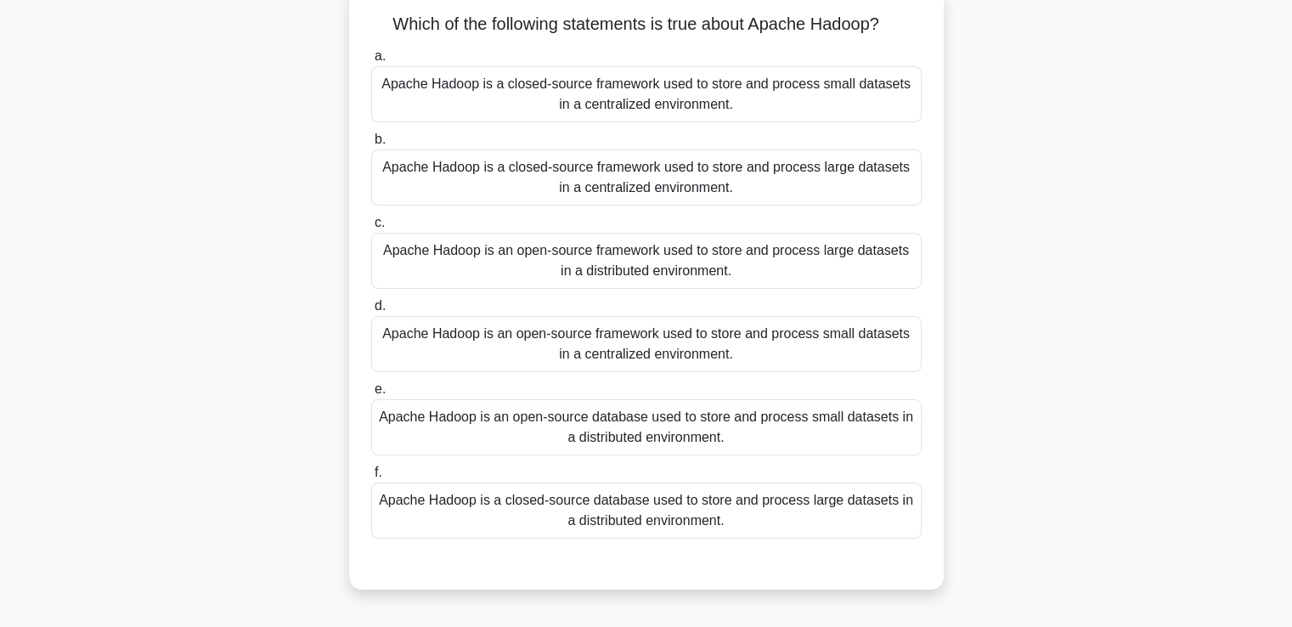
scroll to position [146, 0]
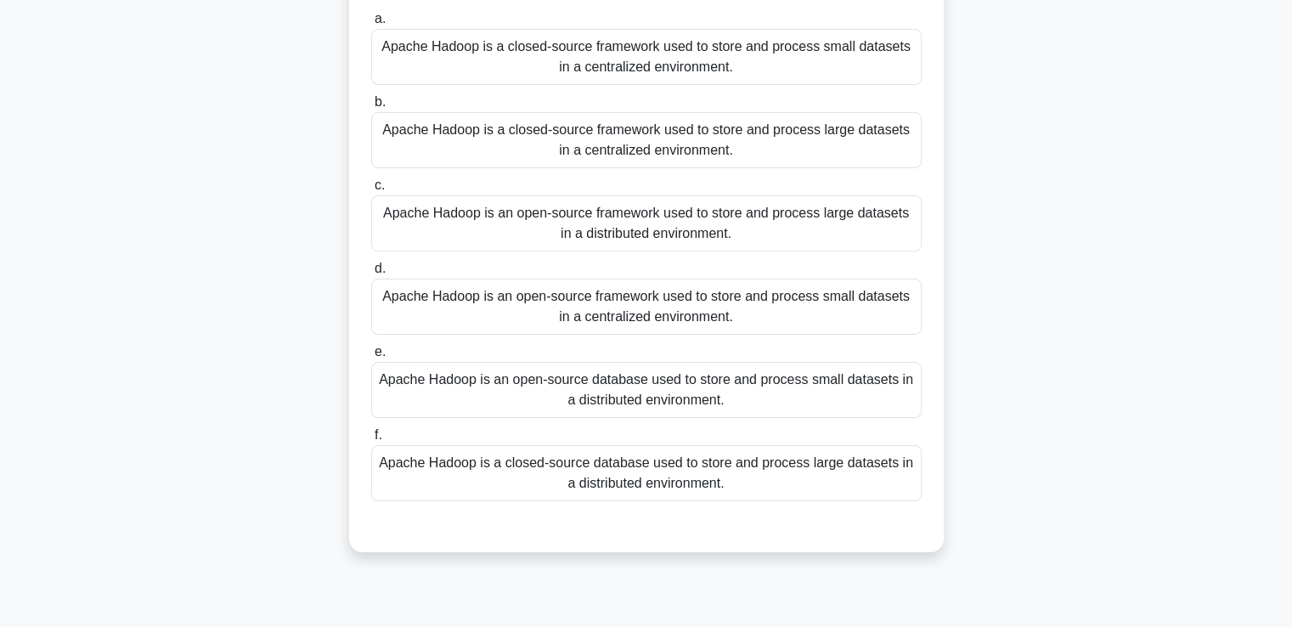
click at [741, 213] on div "Apache Hadoop is an open-source framework used to store and process large datas…" at bounding box center [646, 223] width 550 height 56
click at [371, 191] on input "c. Apache Hadoop is an open-source framework used to store and process large da…" at bounding box center [371, 185] width 0 height 11
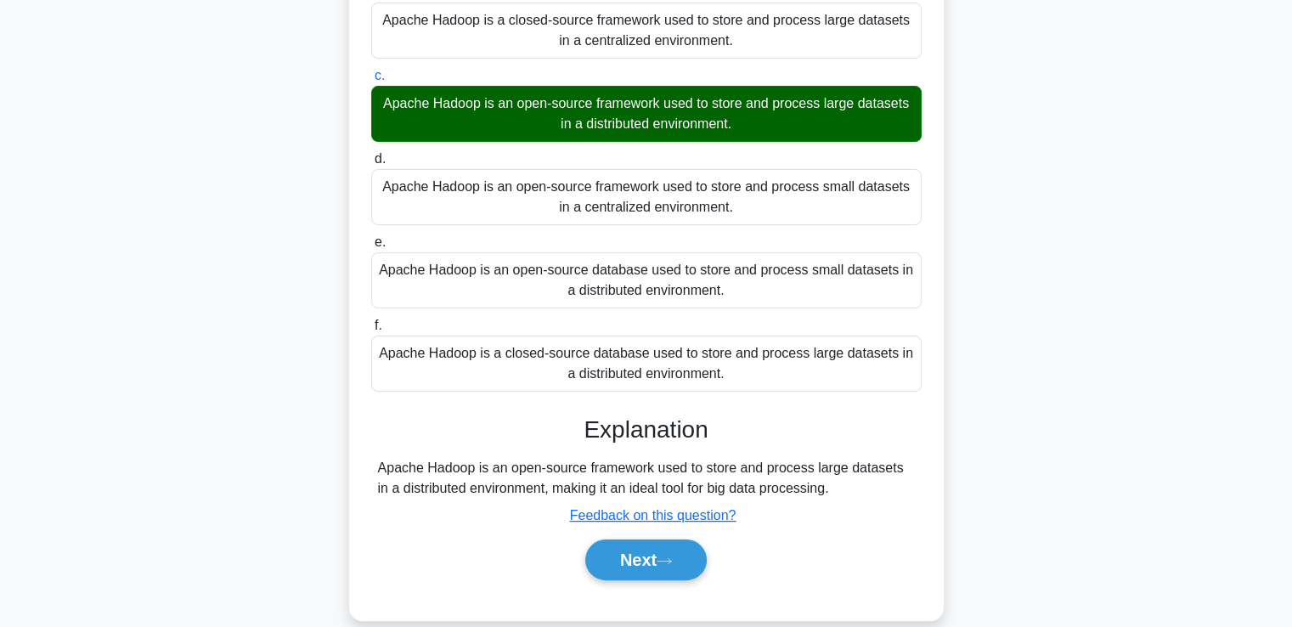
scroll to position [291, 0]
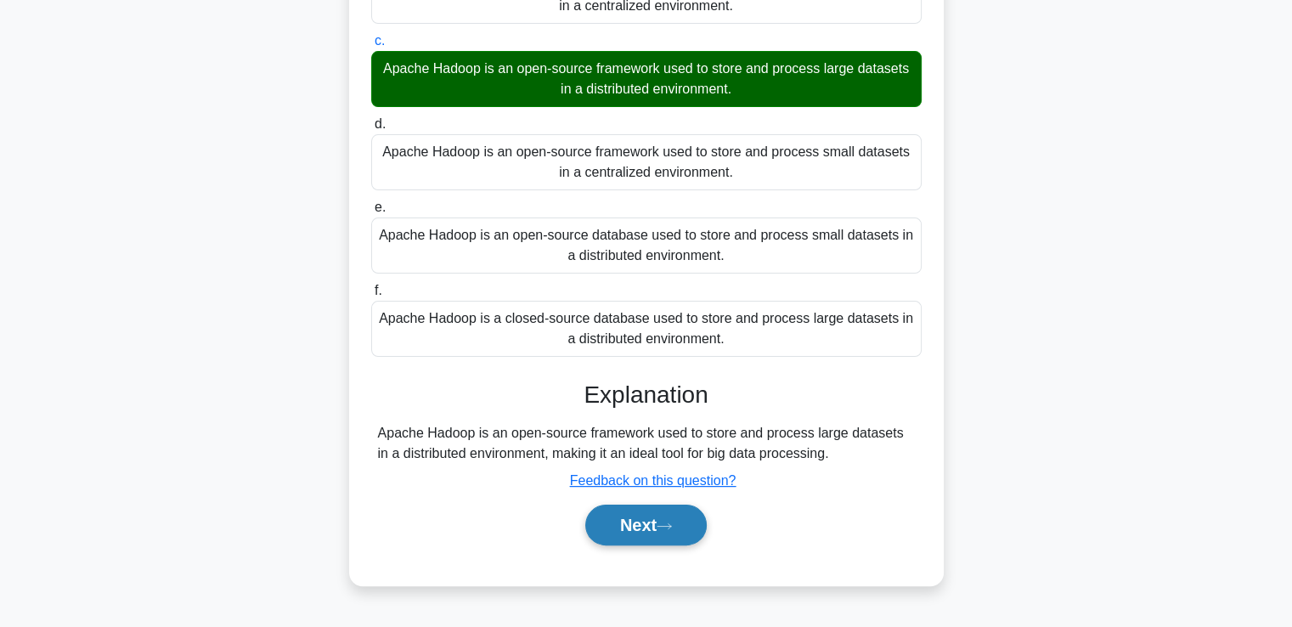
click at [630, 522] on button "Next" at bounding box center [645, 525] width 121 height 41
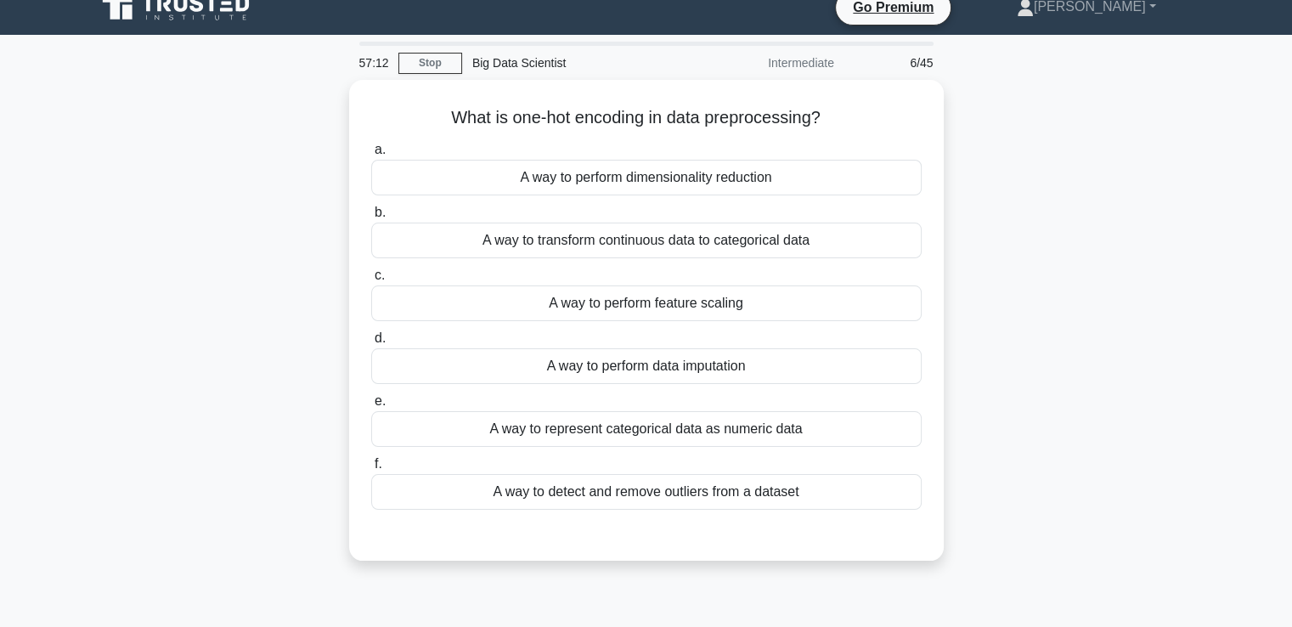
scroll to position [0, 0]
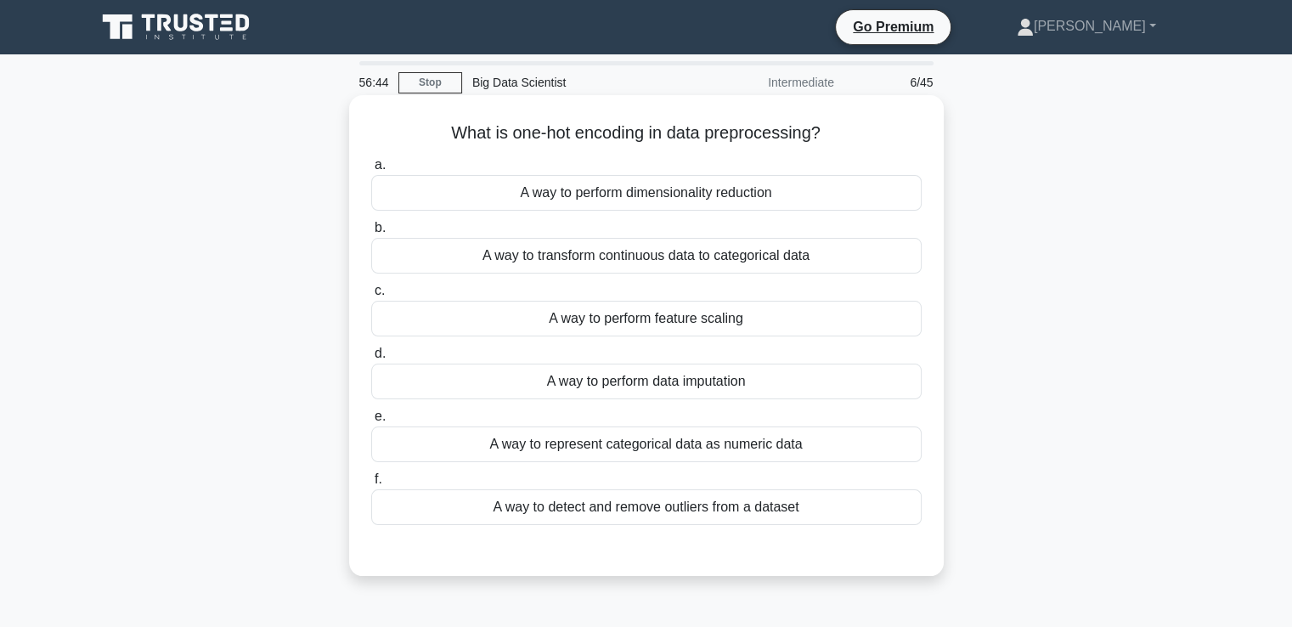
click at [647, 443] on div "A way to represent categorical data as numeric data" at bounding box center [646, 444] width 550 height 36
click at [371, 422] on input "e. A way to represent categorical data as numeric data" at bounding box center [371, 416] width 0 height 11
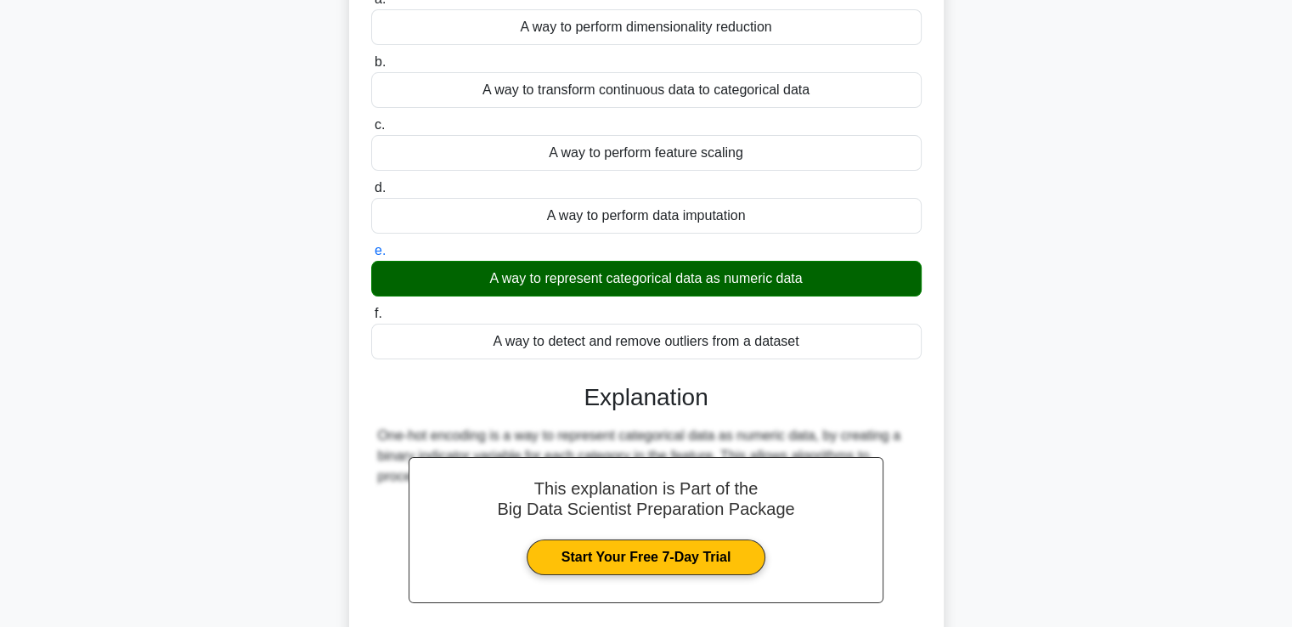
scroll to position [320, 0]
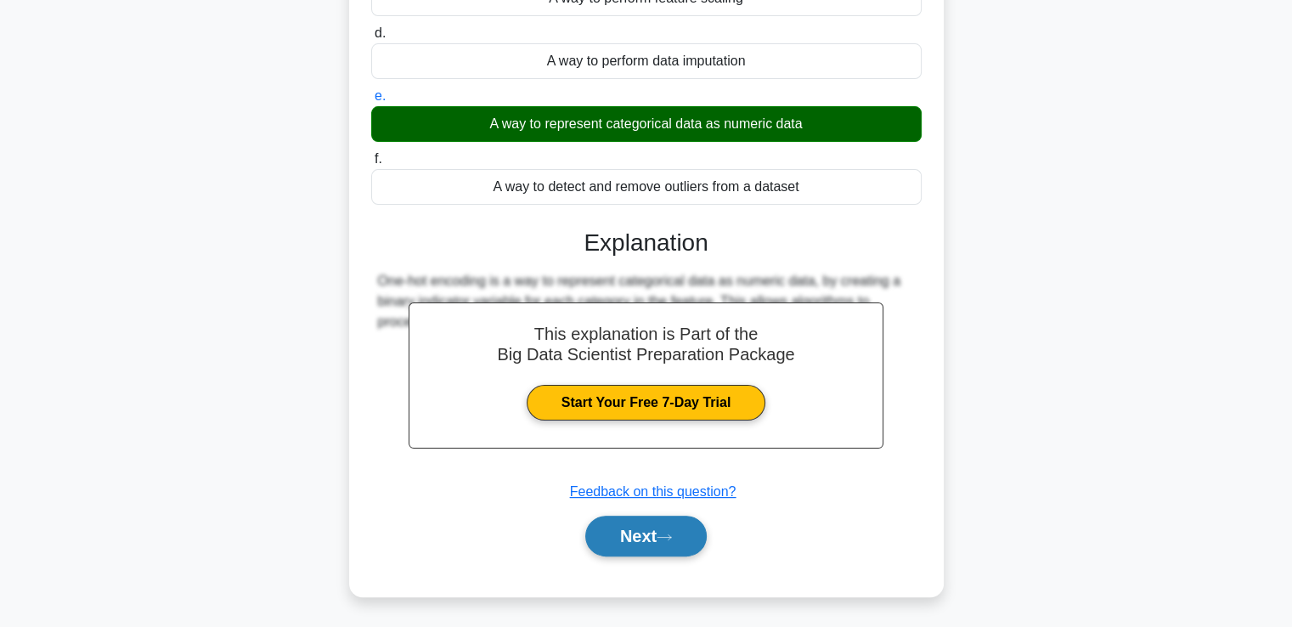
click at [642, 542] on button "Next" at bounding box center [645, 536] width 121 height 41
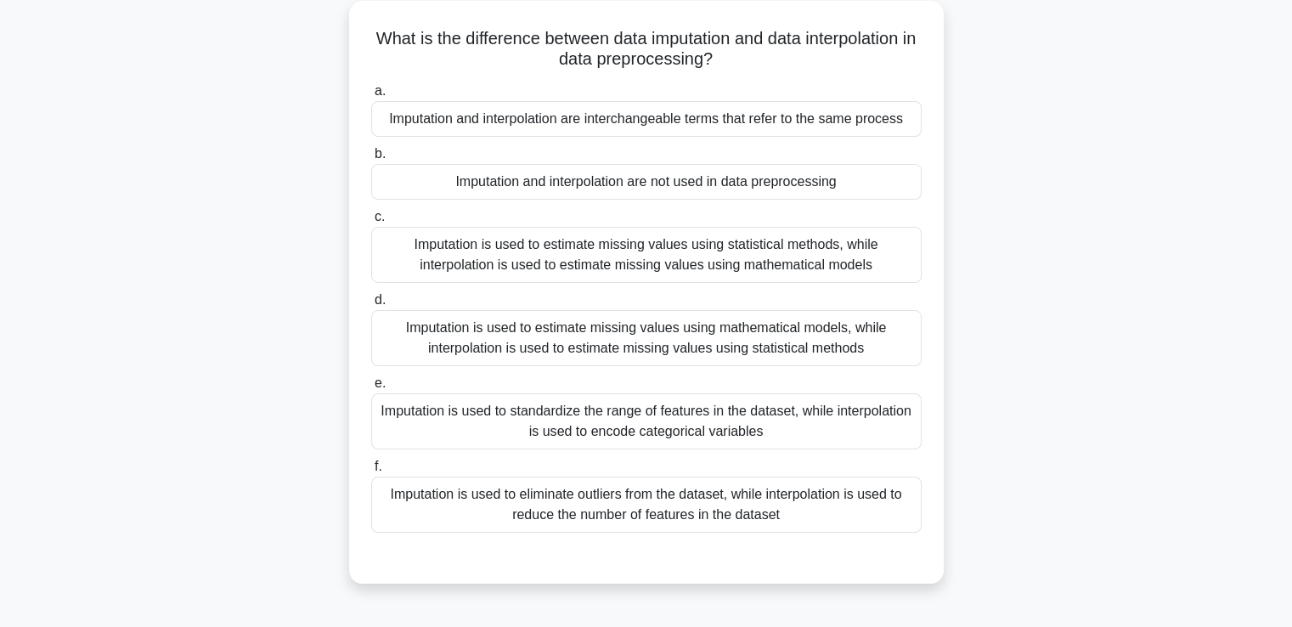
scroll to position [0, 0]
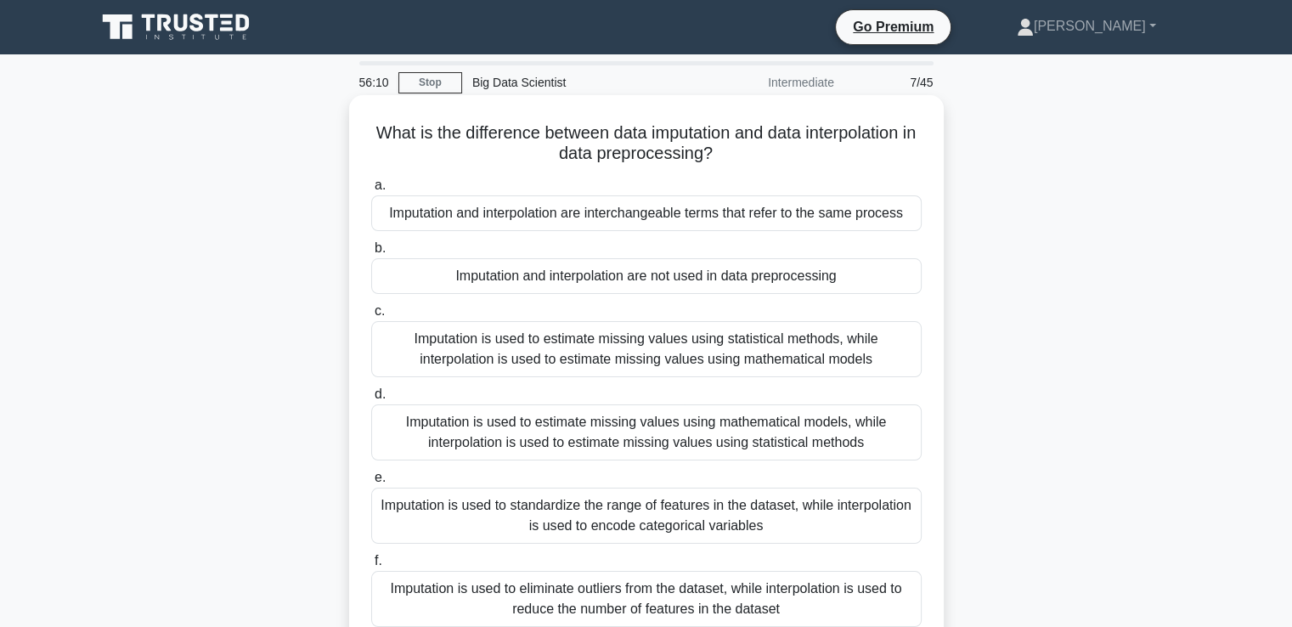
click at [744, 360] on div "Imputation is used to estimate missing values using statistical methods, while …" at bounding box center [646, 349] width 550 height 56
click at [371, 317] on input "c. Imputation is used to estimate missing values using statistical methods, whi…" at bounding box center [371, 311] width 0 height 11
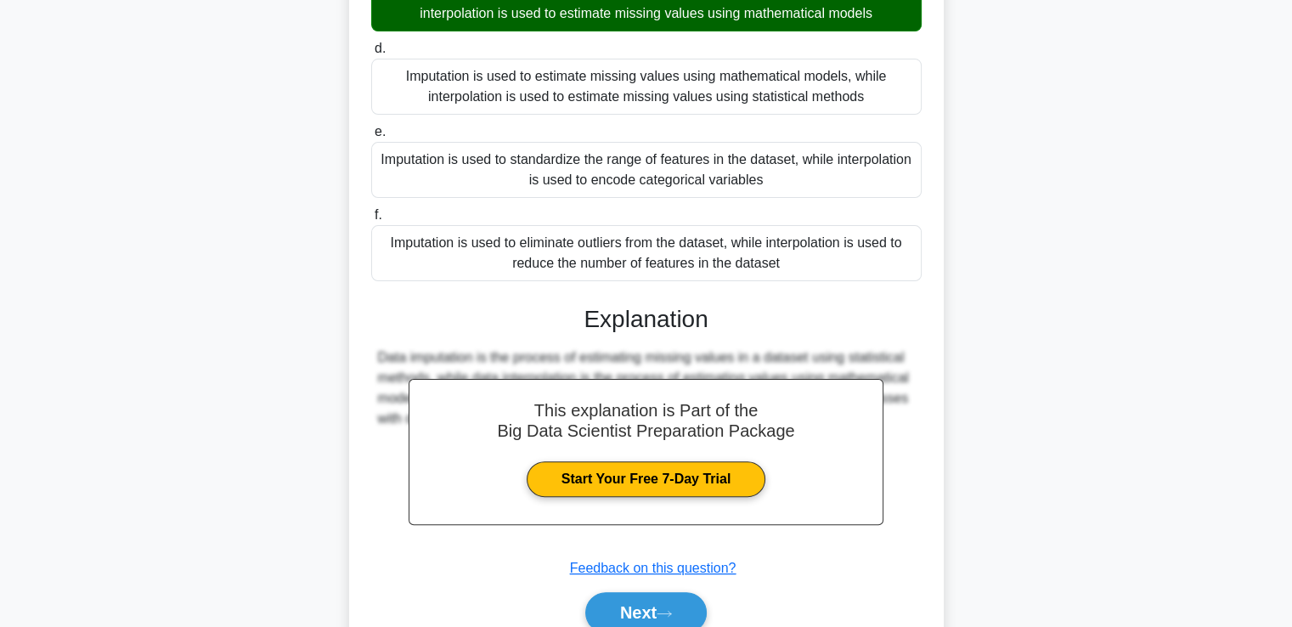
scroll to position [418, 0]
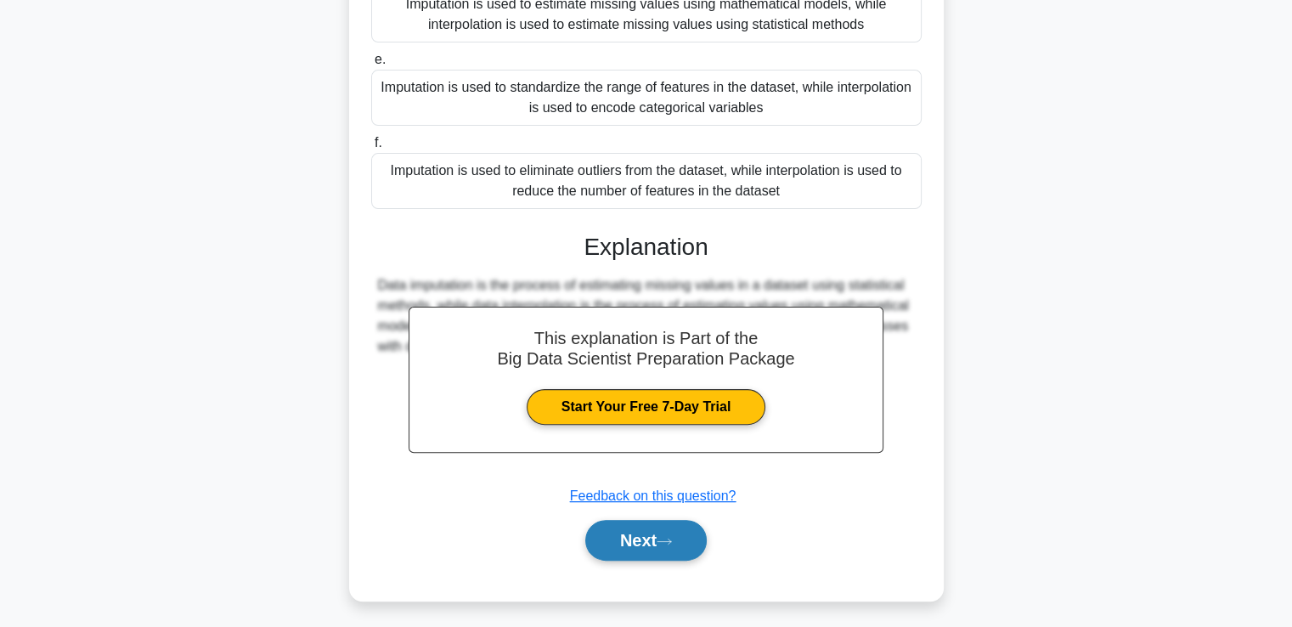
click at [639, 544] on button "Next" at bounding box center [645, 540] width 121 height 41
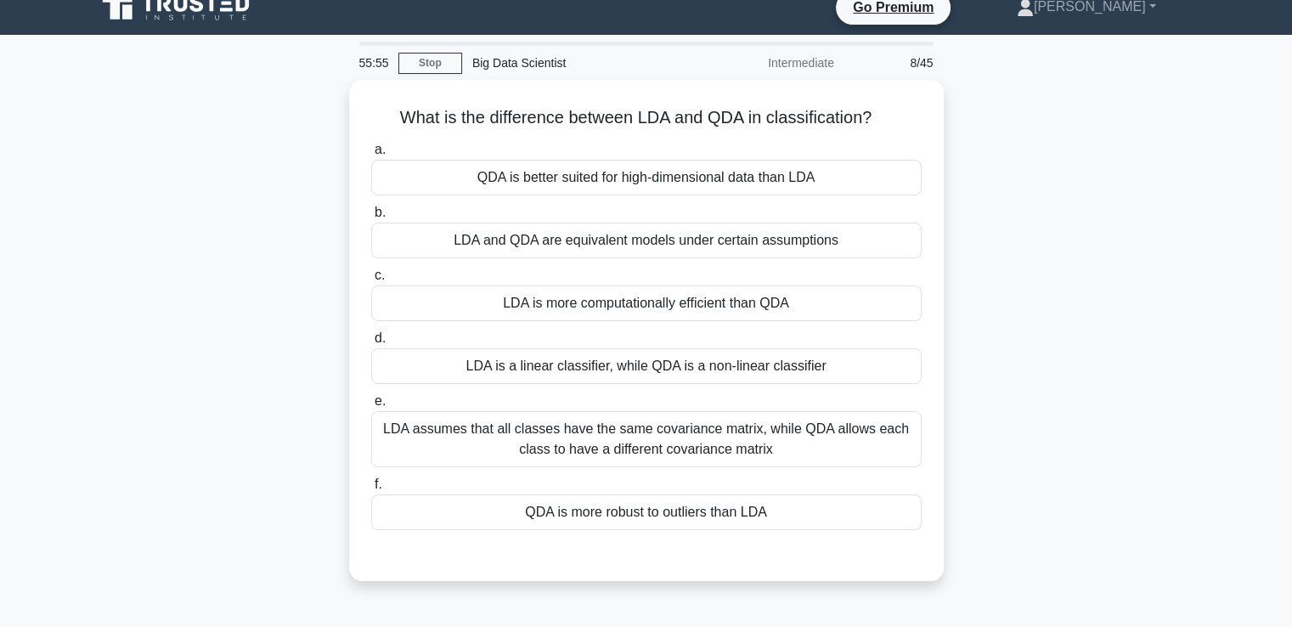
scroll to position [0, 0]
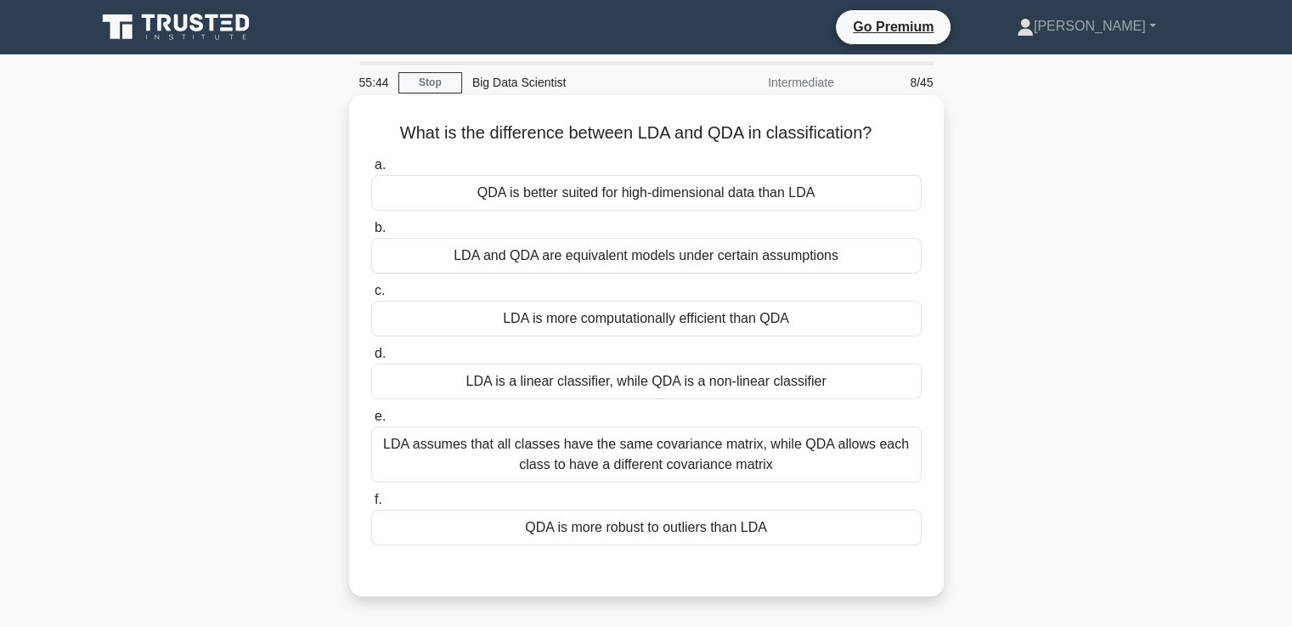
click at [728, 450] on div "LDA assumes that all classes have the same covariance matrix, while QDA allows …" at bounding box center [646, 454] width 550 height 56
click at [371, 422] on input "e. LDA assumes that all classes have the same covariance matrix, while QDA allo…" at bounding box center [371, 416] width 0 height 11
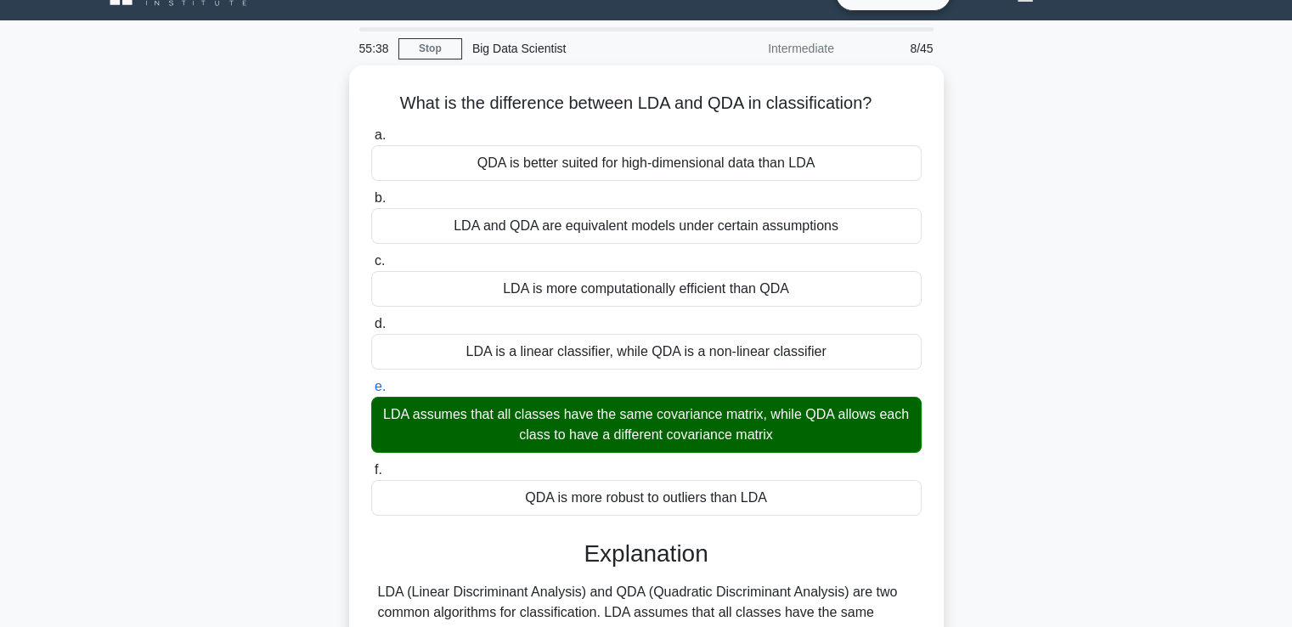
scroll to position [180, 0]
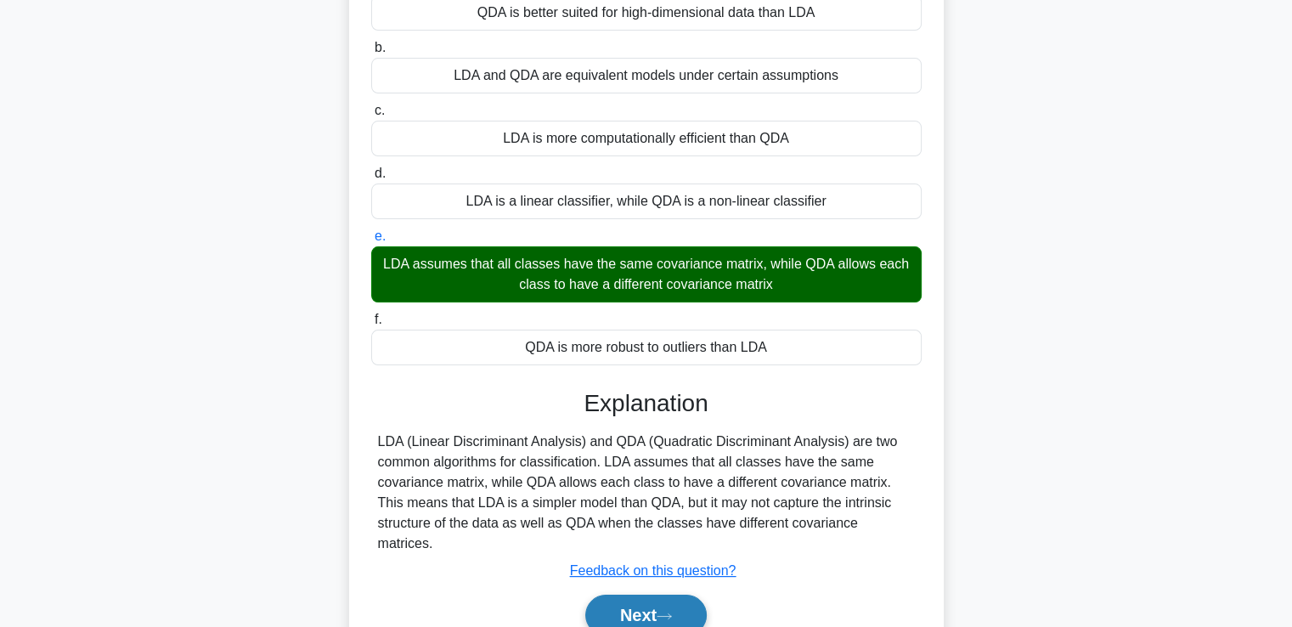
click at [625, 595] on button "Next" at bounding box center [645, 615] width 121 height 41
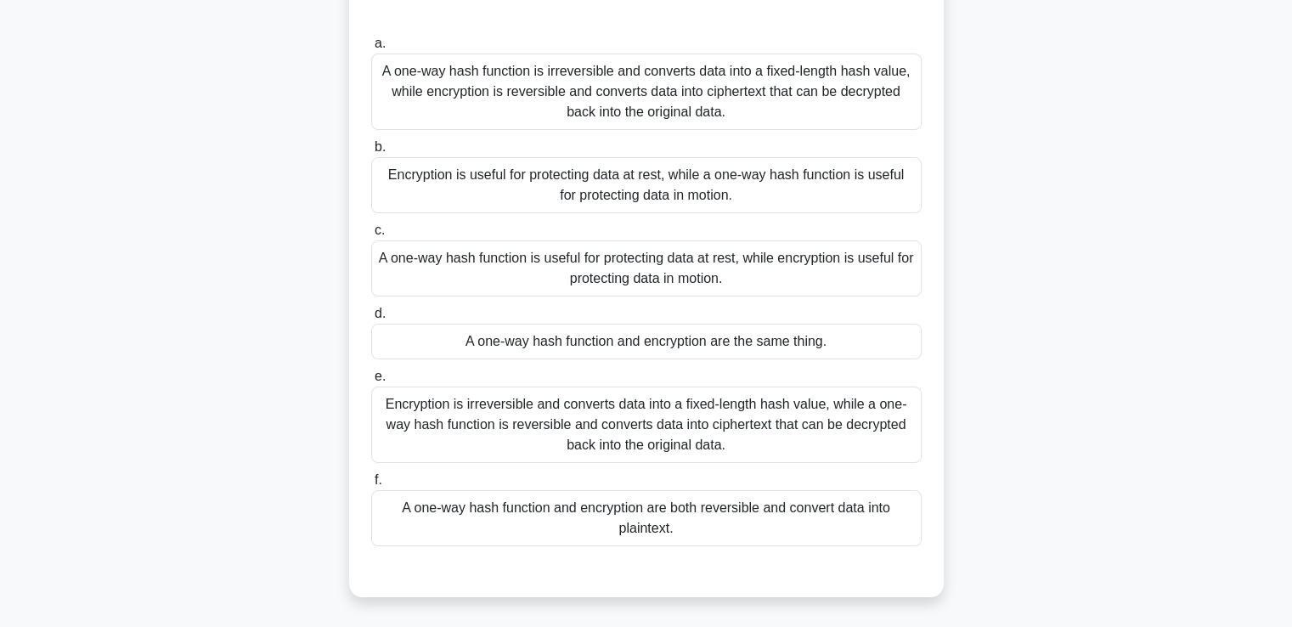
scroll to position [0, 0]
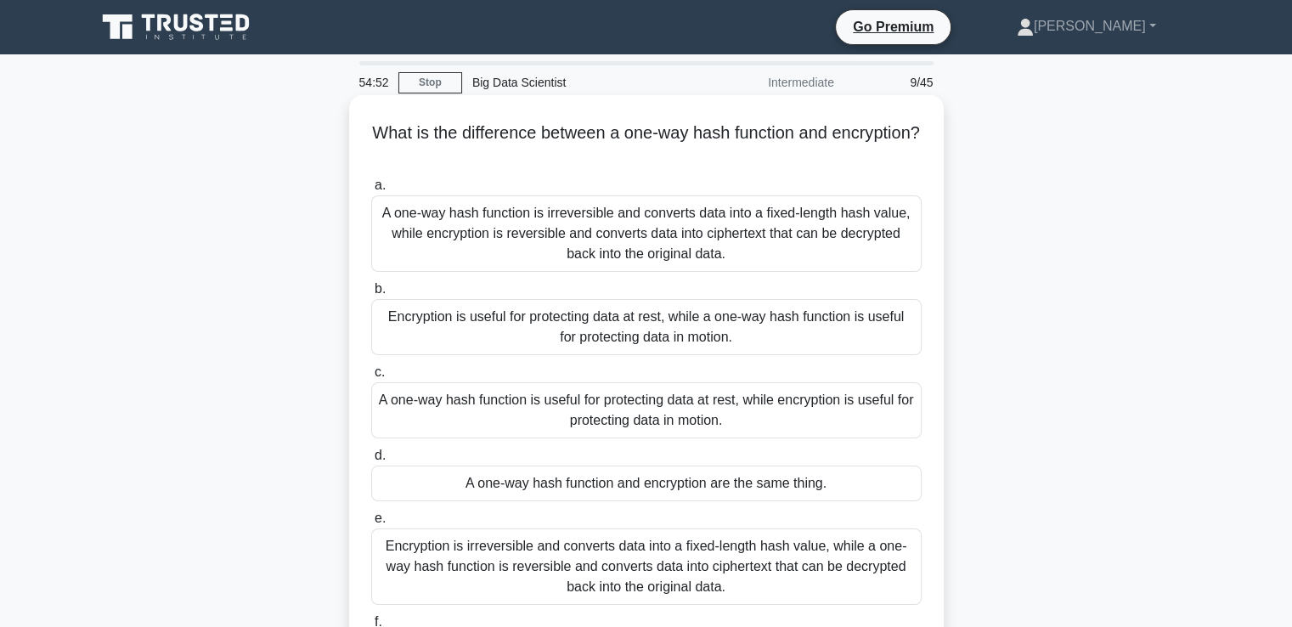
click at [710, 244] on div "A one-way hash function is irreversible and converts data into a fixed-length h…" at bounding box center [646, 233] width 550 height 76
click at [371, 191] on input "a. A one-way hash function is irreversible and converts data into a fixed-lengt…" at bounding box center [371, 185] width 0 height 11
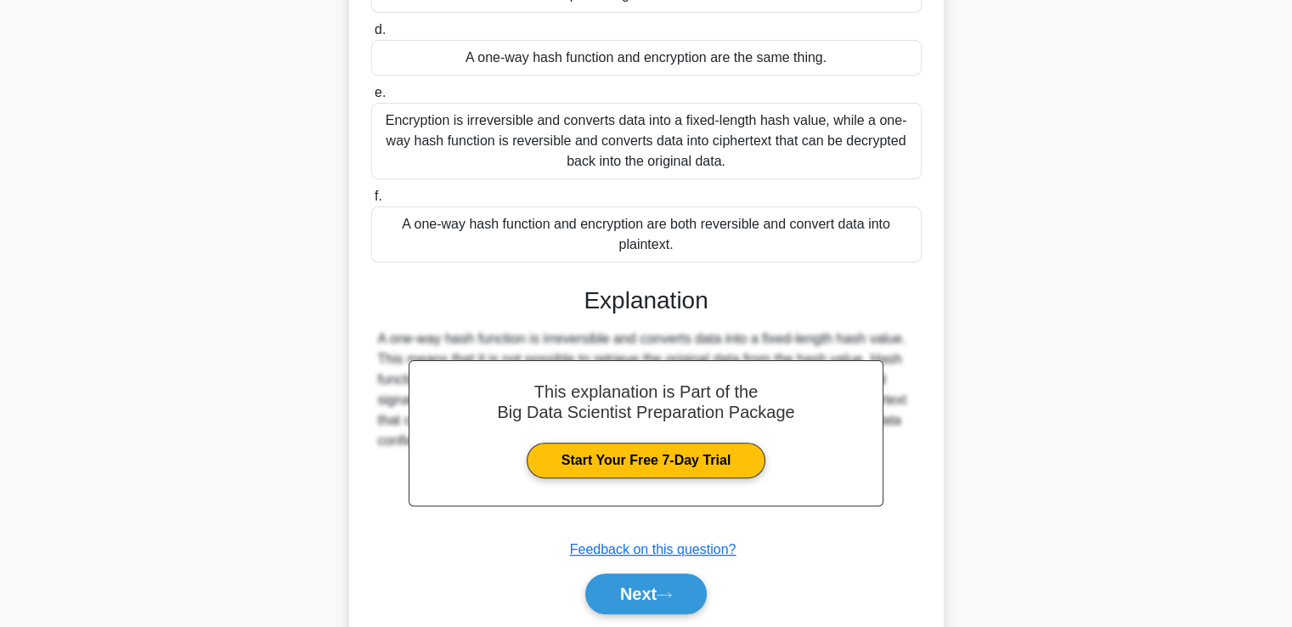
scroll to position [483, 0]
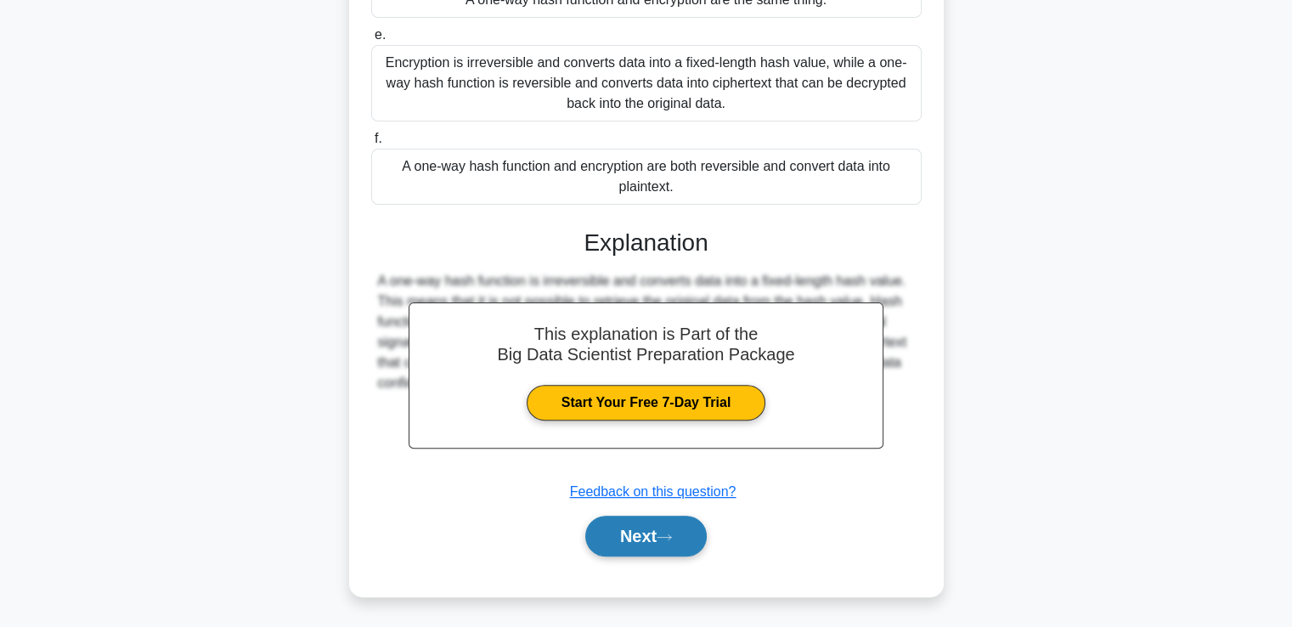
click at [629, 535] on button "Next" at bounding box center [645, 536] width 121 height 41
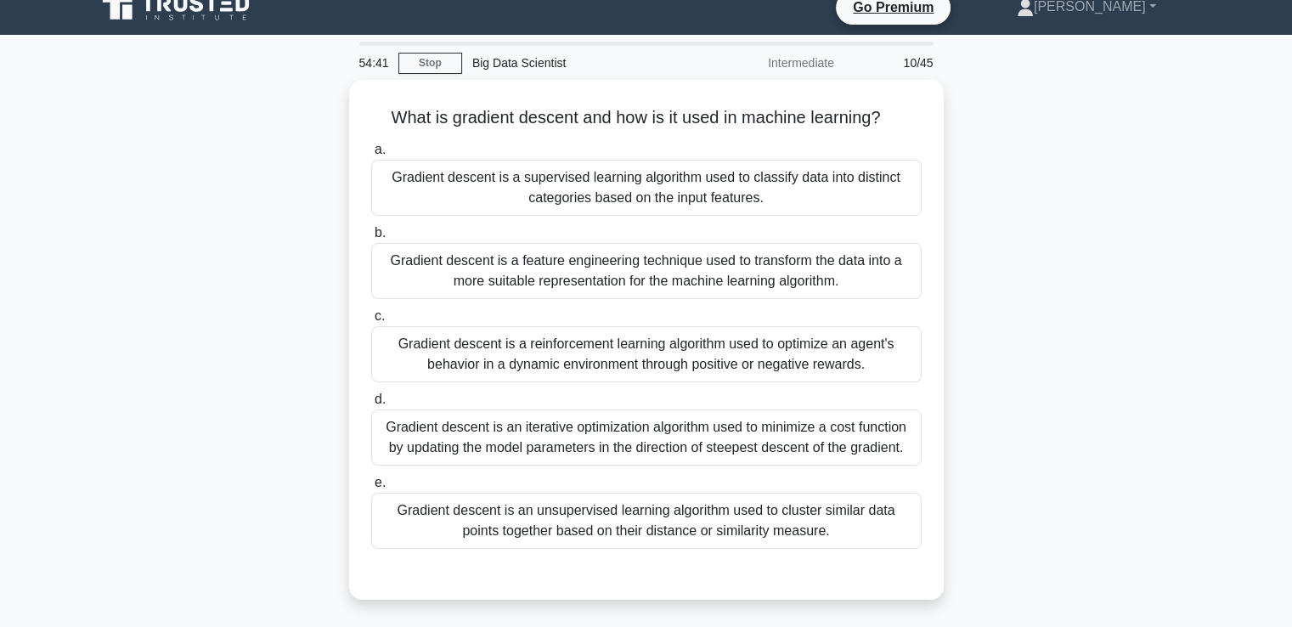
scroll to position [0, 0]
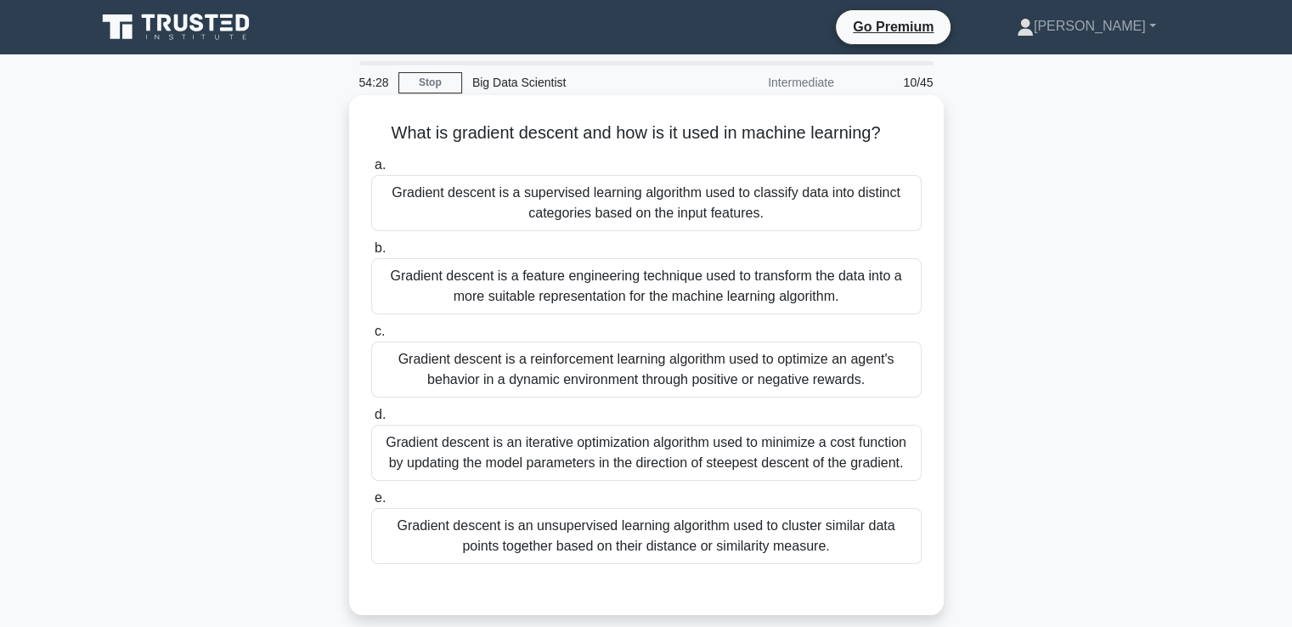
click at [731, 476] on div "Gradient descent is an iterative optimization algorithm used to minimize a cost…" at bounding box center [646, 453] width 550 height 56
click at [371, 420] on input "d. Gradient descent is an iterative optimization algorithm used to minimize a c…" at bounding box center [371, 414] width 0 height 11
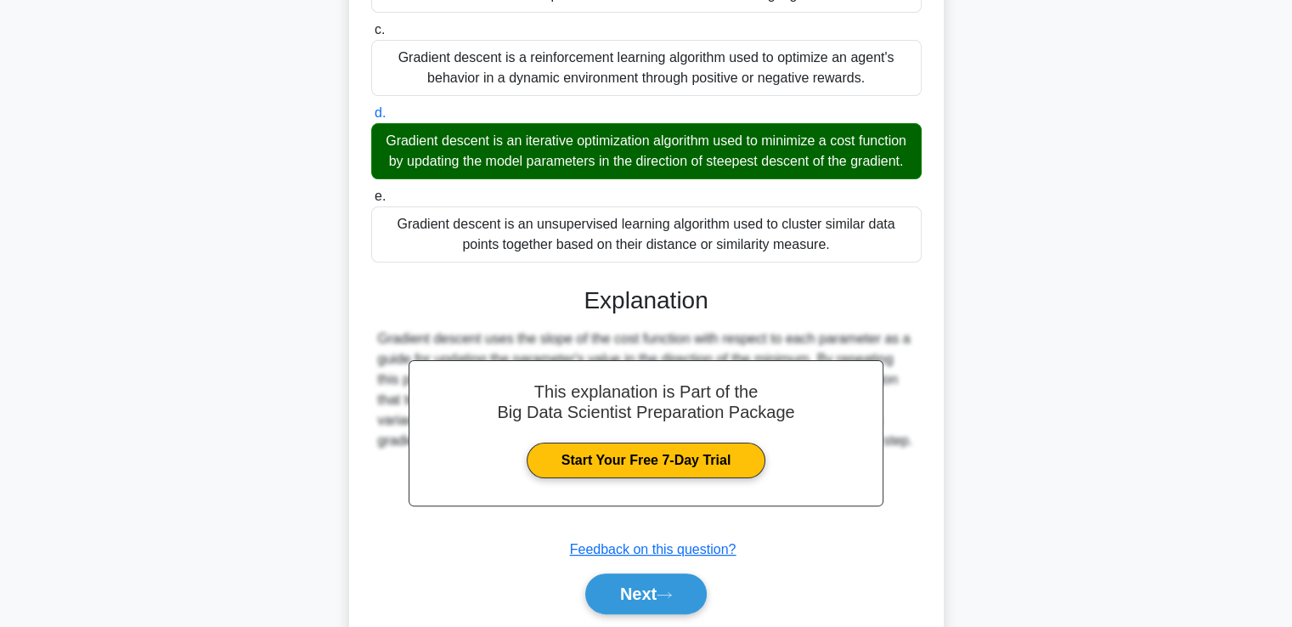
scroll to position [381, 0]
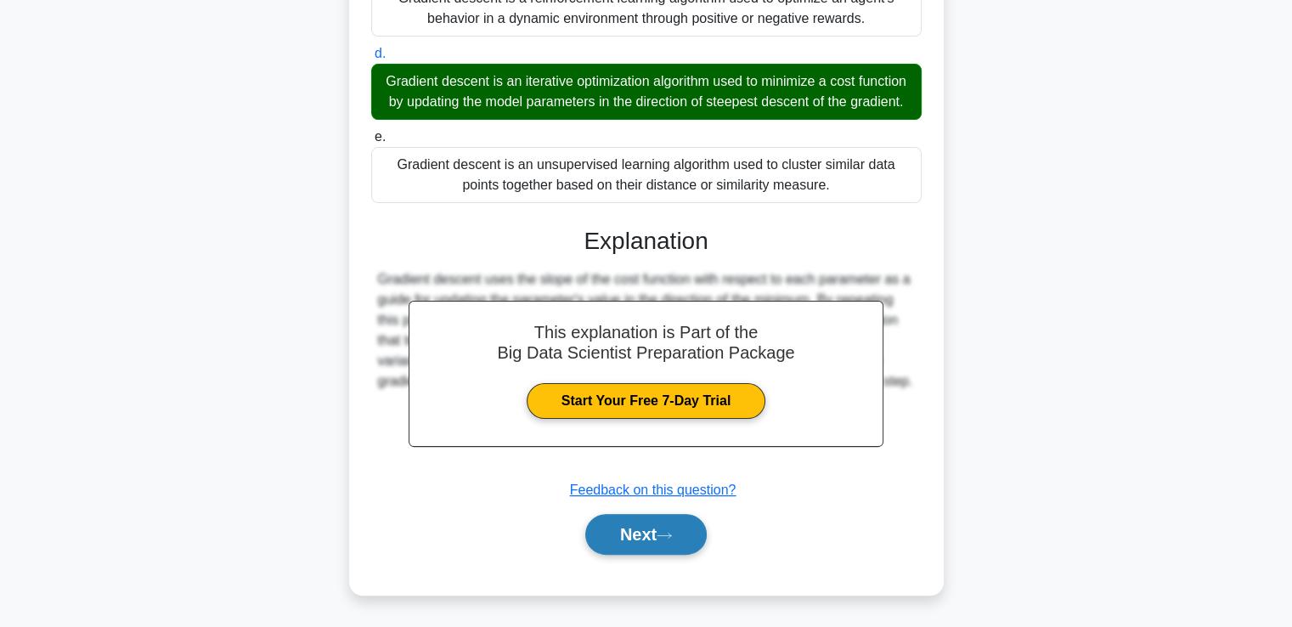
click at [645, 544] on button "Next" at bounding box center [645, 534] width 121 height 41
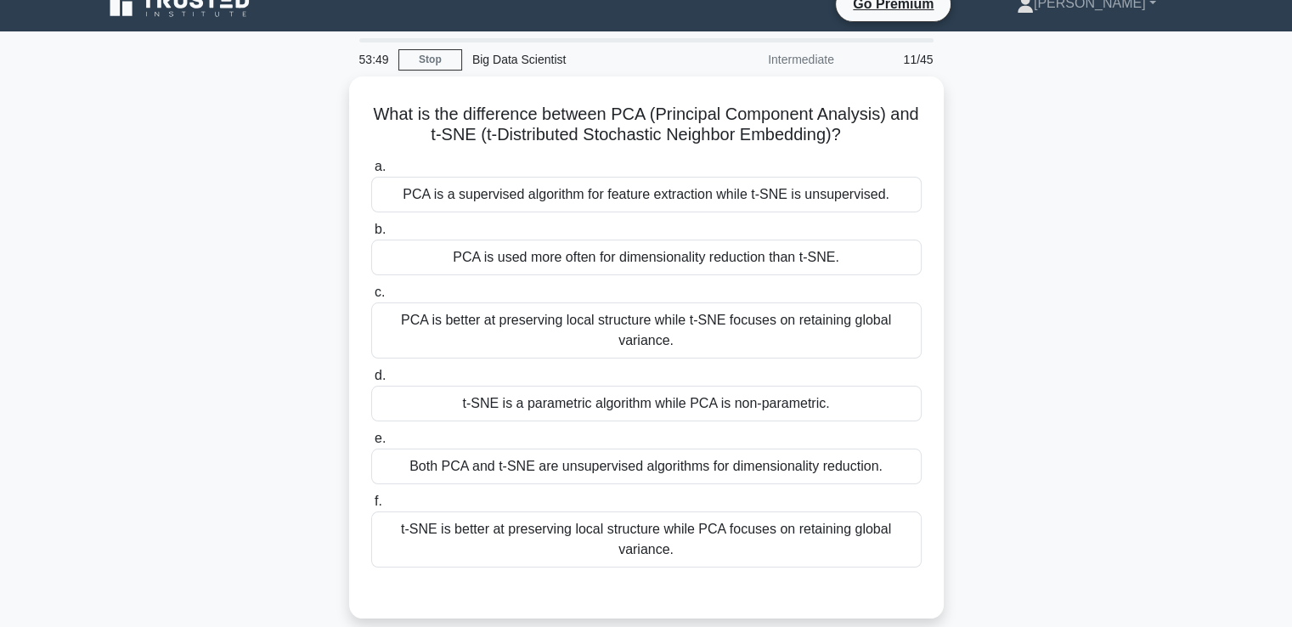
scroll to position [0, 0]
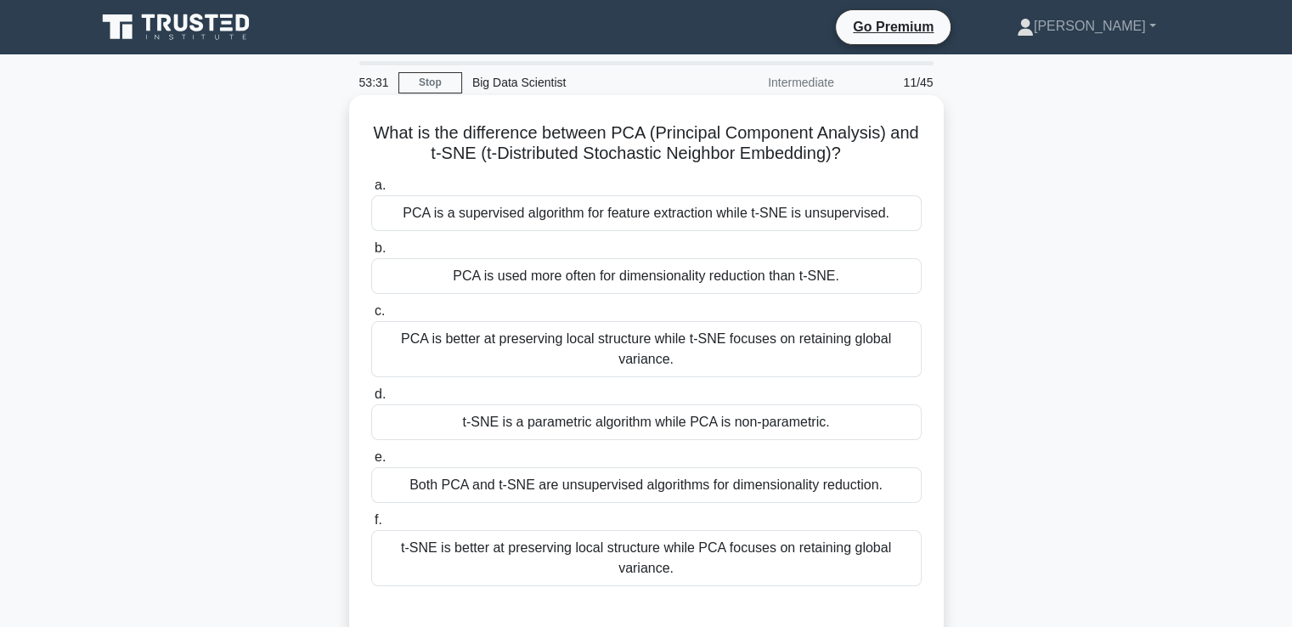
click at [748, 541] on div "t-SNE is better at preserving local structure while PCA focuses on retaining gl…" at bounding box center [646, 558] width 550 height 56
click at [371, 526] on input "f. t-SNE is better at preserving local structure while PCA focuses on retaining…" at bounding box center [371, 520] width 0 height 11
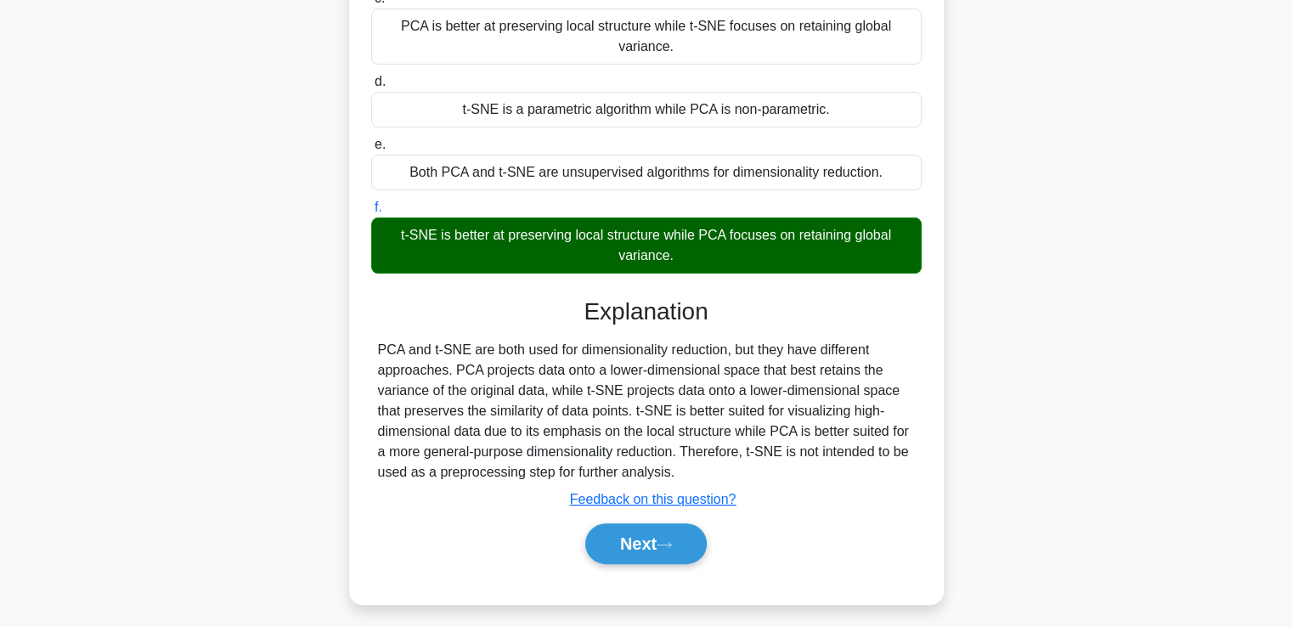
scroll to position [320, 0]
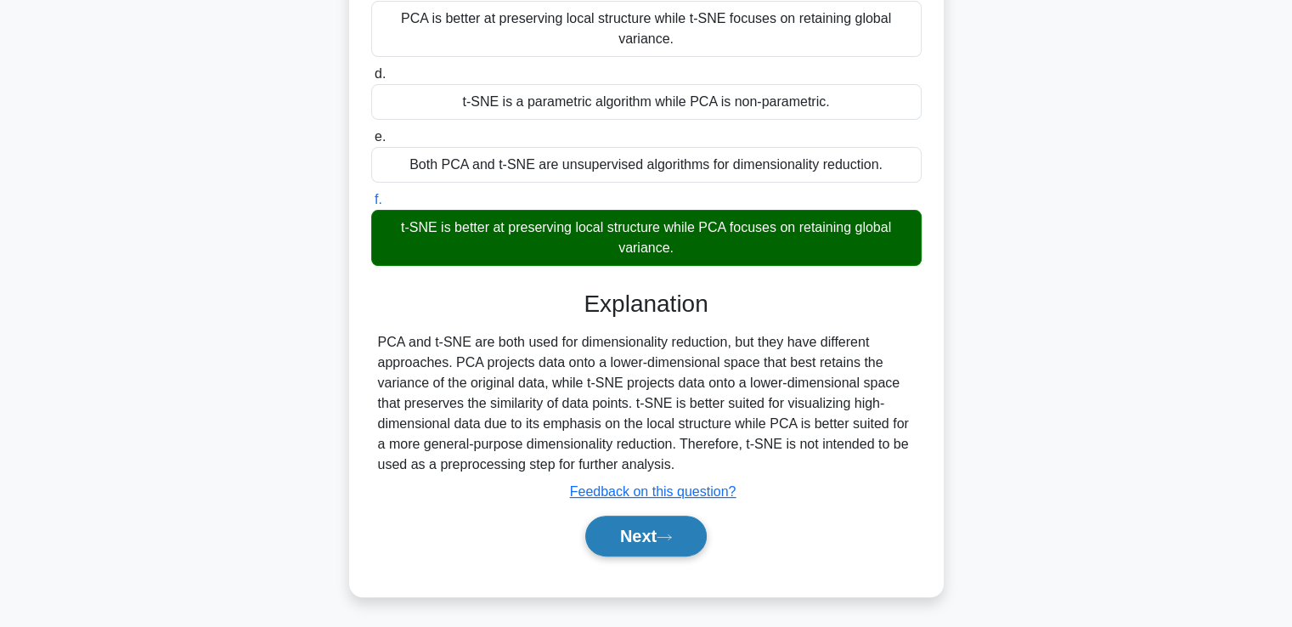
click at [624, 531] on button "Next" at bounding box center [645, 536] width 121 height 41
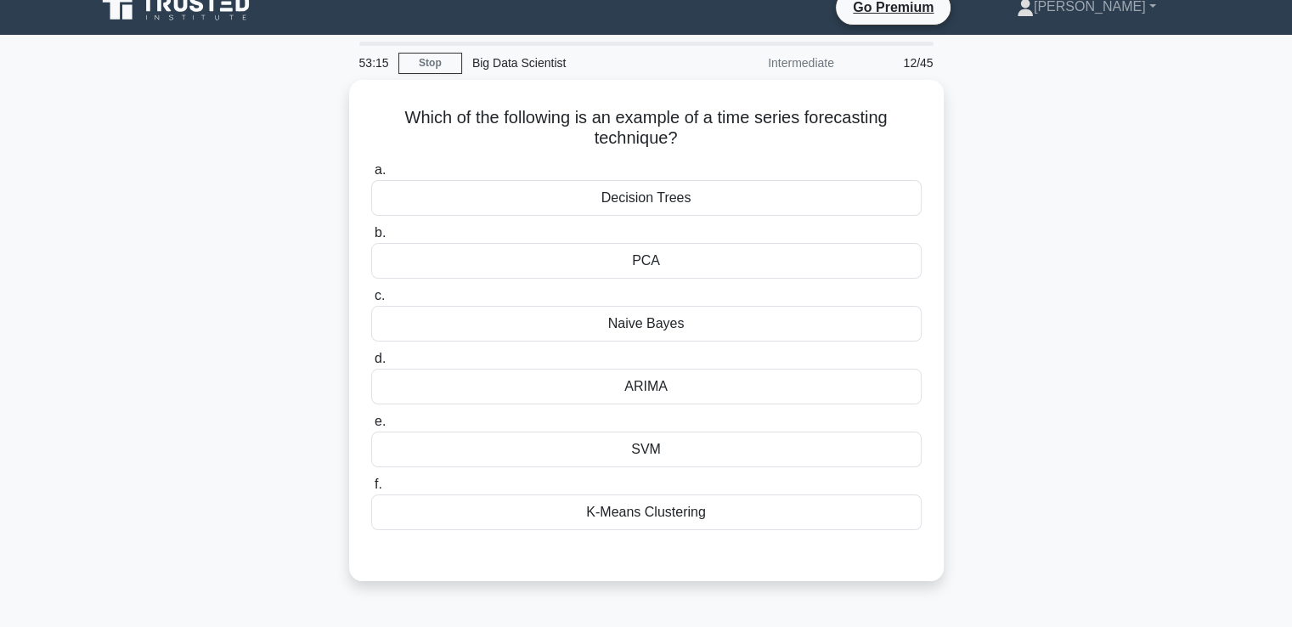
scroll to position [0, 0]
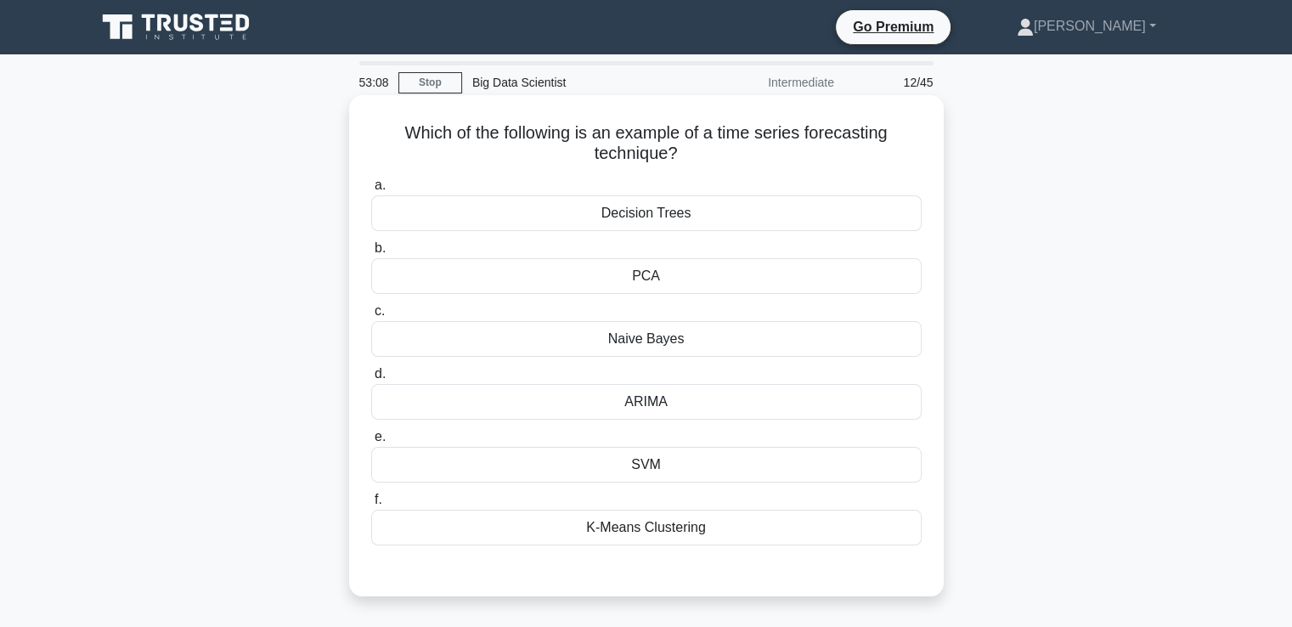
click at [720, 398] on div "ARIMA" at bounding box center [646, 402] width 550 height 36
click at [371, 380] on input "d. ARIMA" at bounding box center [371, 374] width 0 height 11
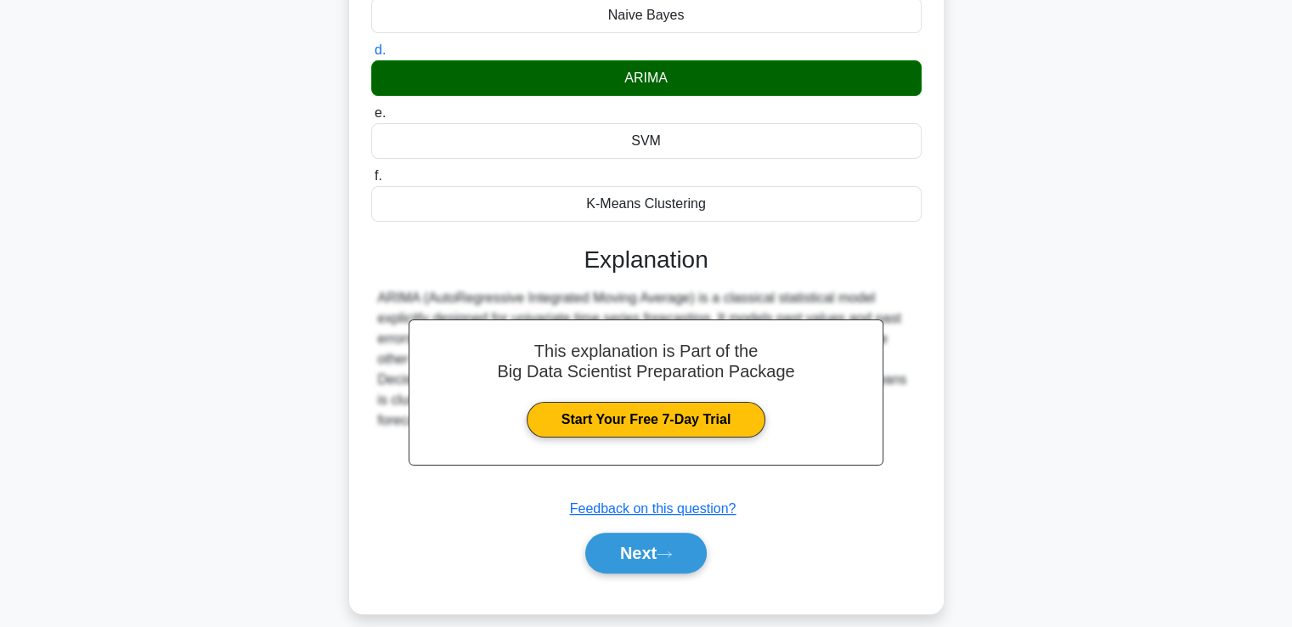
scroll to position [341, 0]
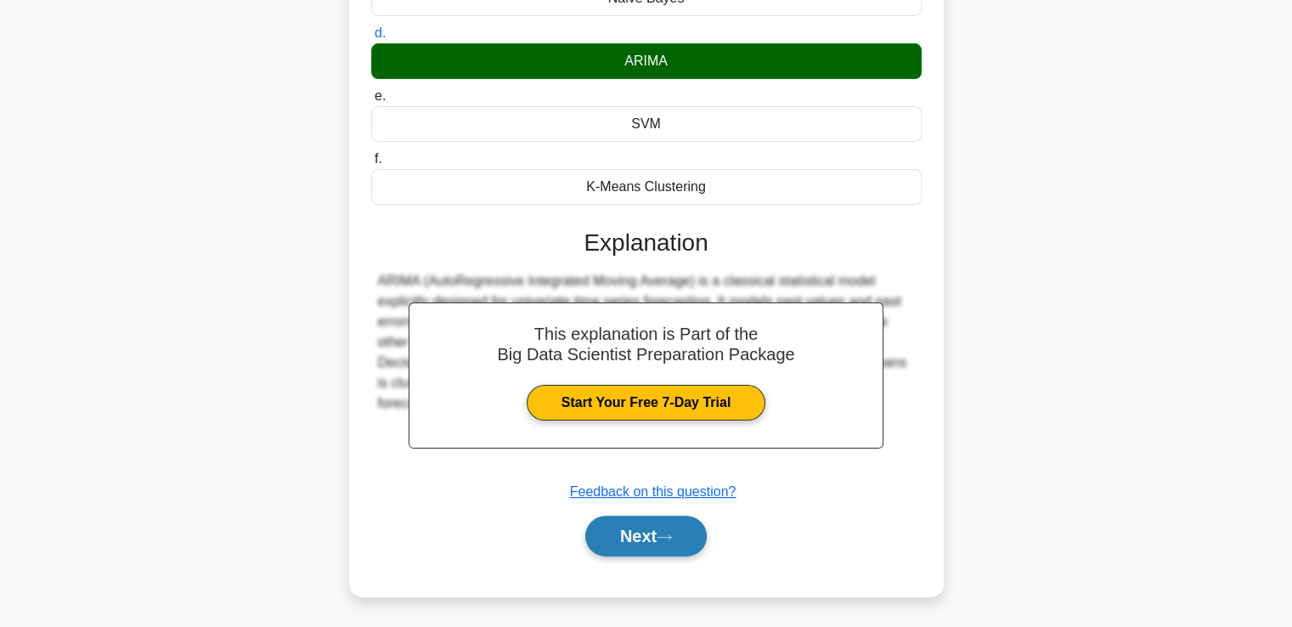
click at [639, 528] on button "Next" at bounding box center [645, 536] width 121 height 41
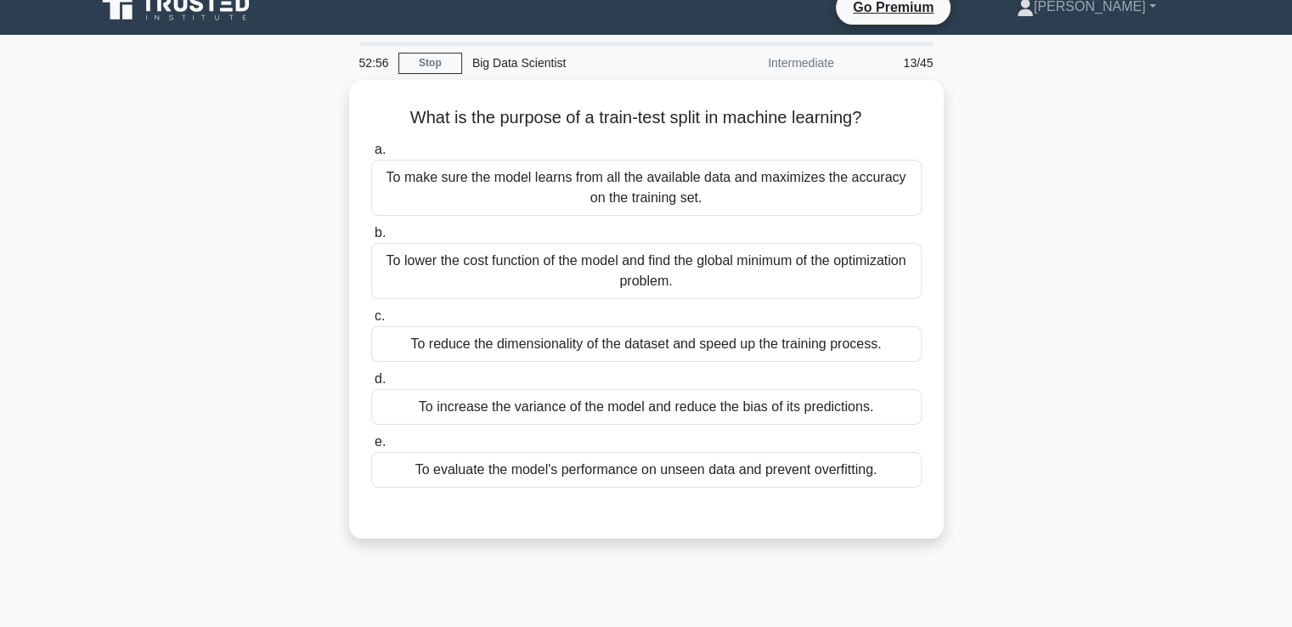
scroll to position [0, 0]
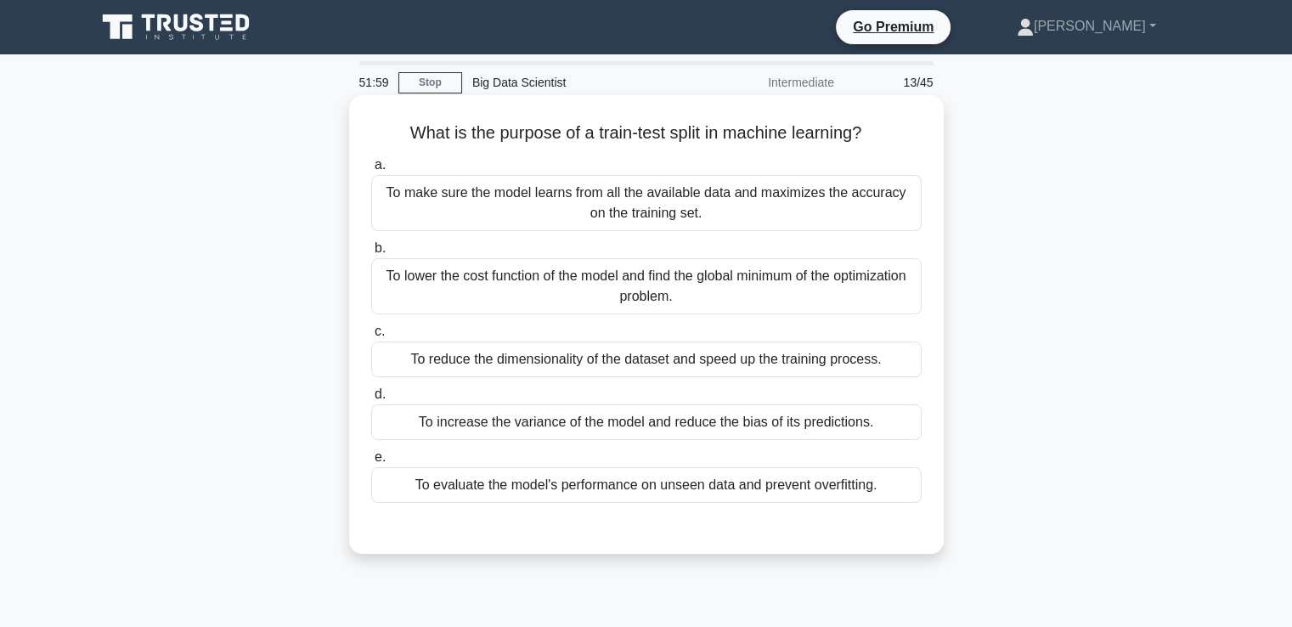
click at [819, 486] on div "To evaluate the model's performance on unseen data and prevent overfitting." at bounding box center [646, 485] width 550 height 36
click at [371, 463] on input "e. To evaluate the model's performance on unseen data and prevent overfitting." at bounding box center [371, 457] width 0 height 11
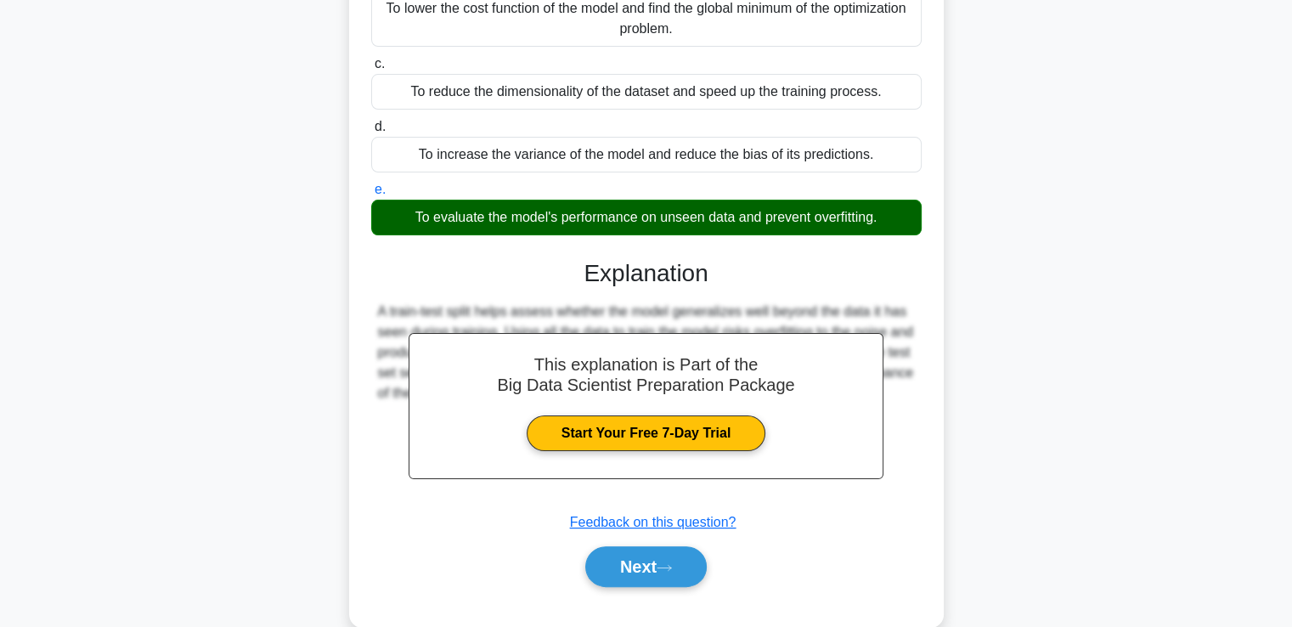
scroll to position [299, 0]
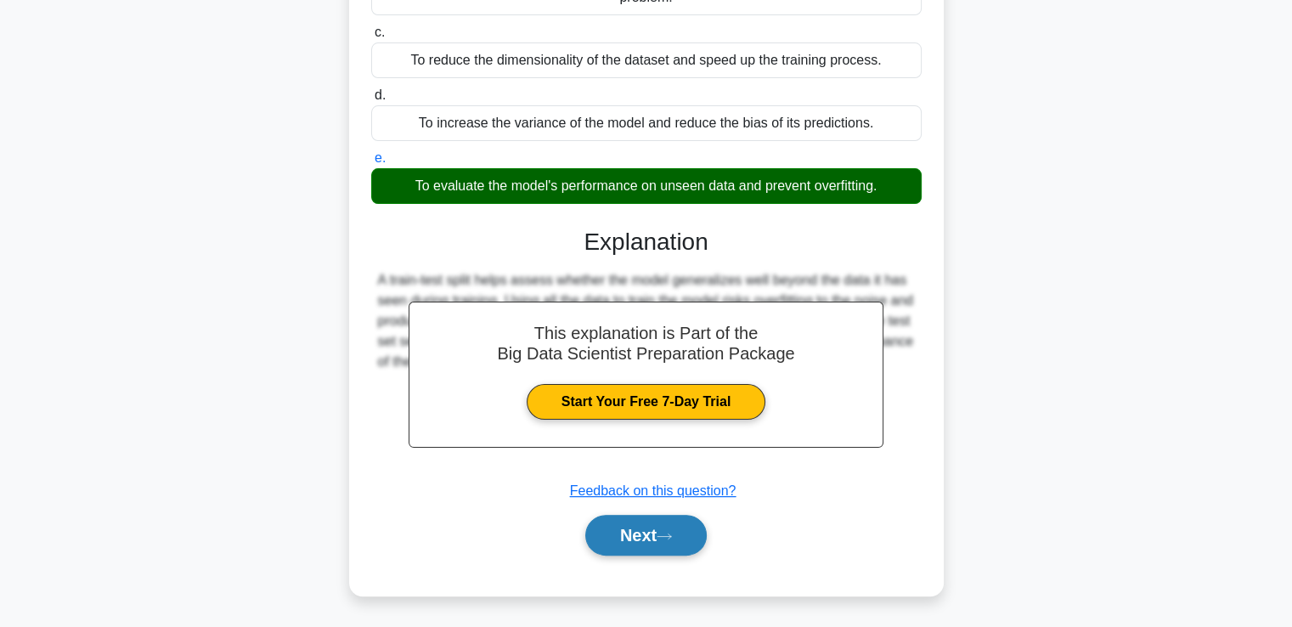
click at [636, 539] on button "Next" at bounding box center [645, 535] width 121 height 41
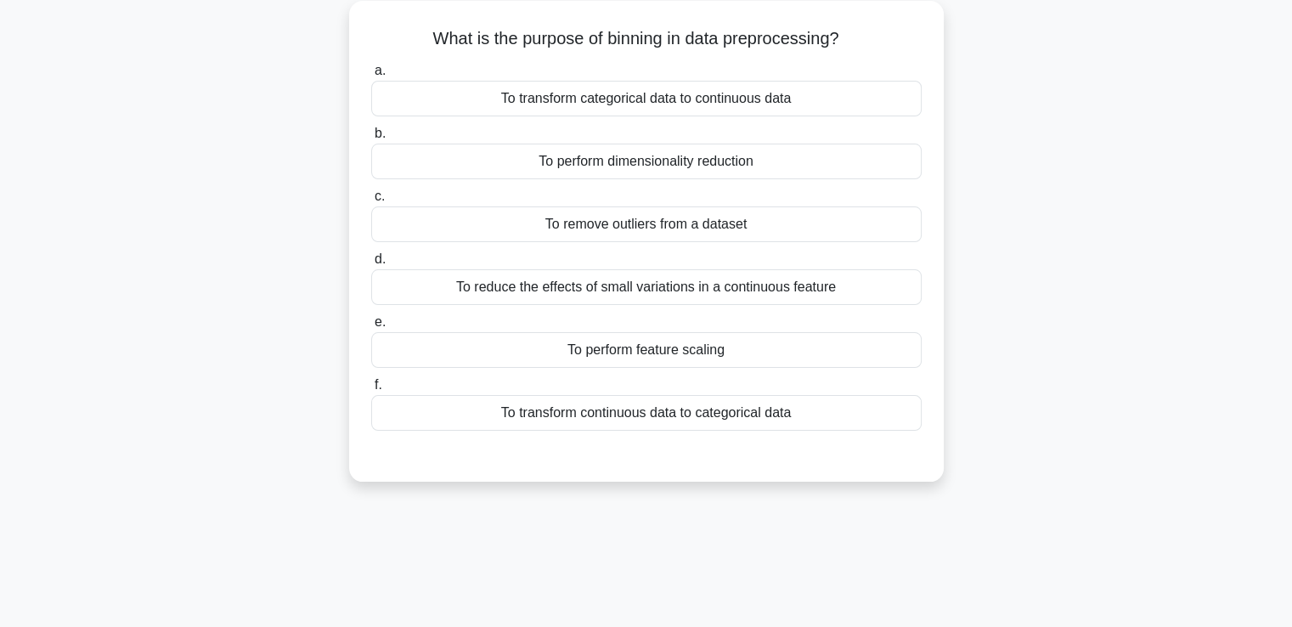
scroll to position [0, 0]
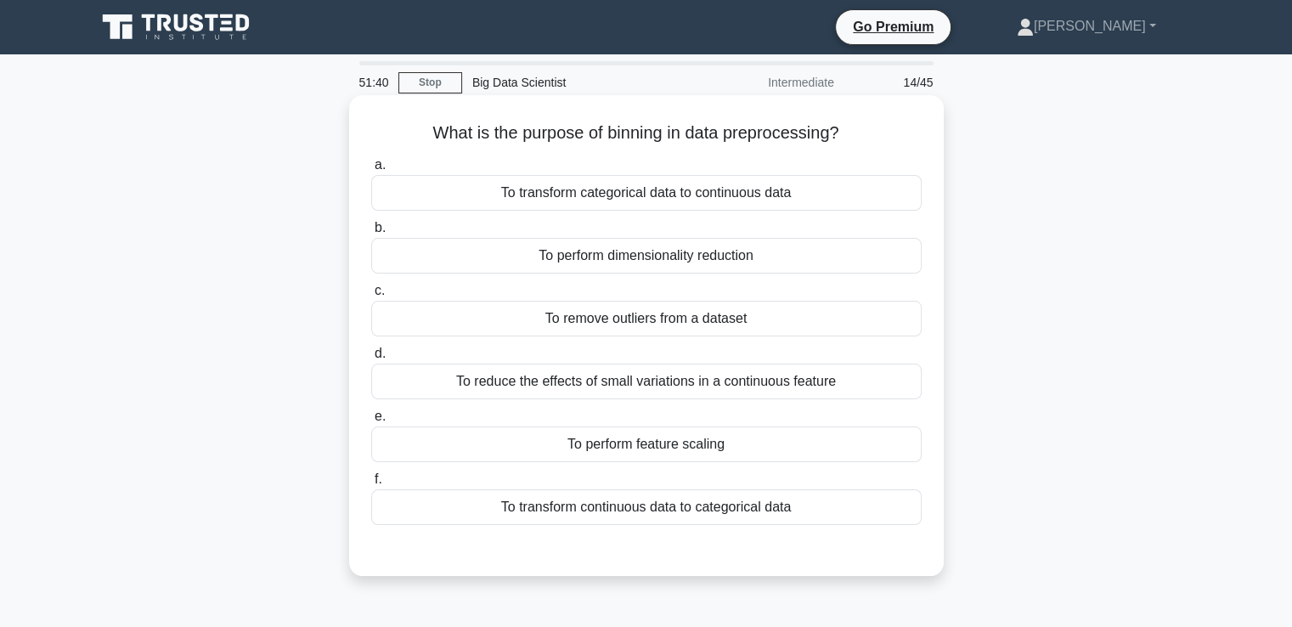
click at [770, 390] on div "To reduce the effects of small variations in a continuous feature" at bounding box center [646, 382] width 550 height 36
click at [371, 359] on input "d. To reduce the effects of small variations in a continuous feature" at bounding box center [371, 353] width 0 height 11
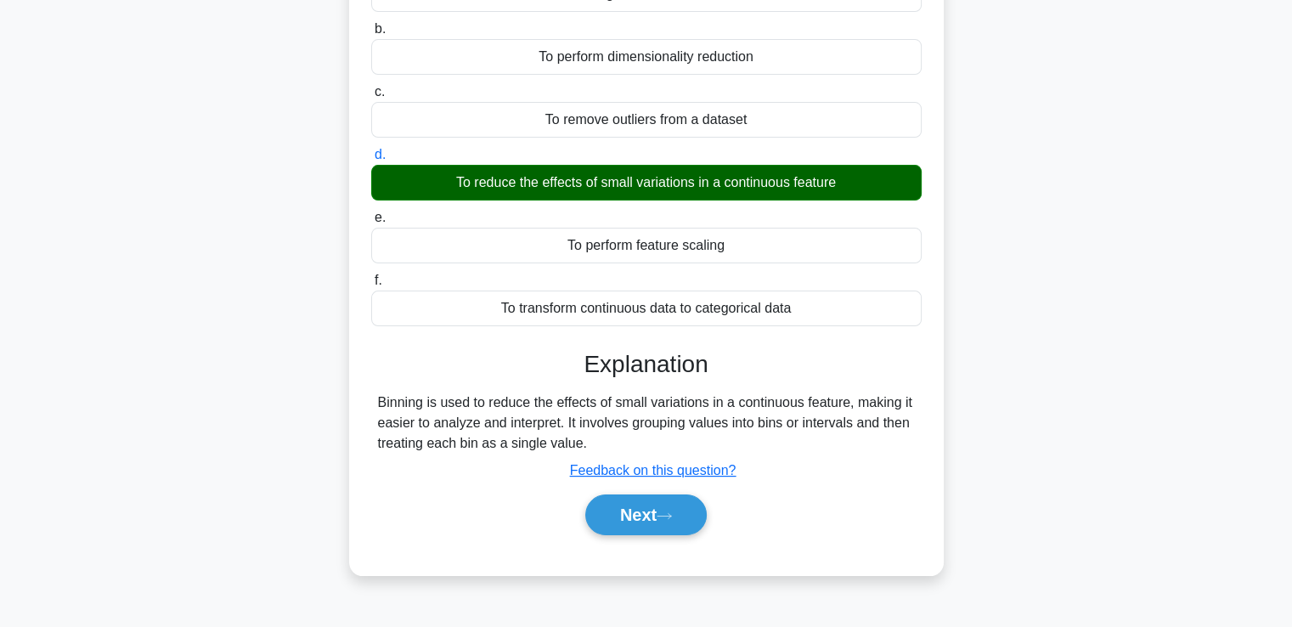
scroll to position [291, 0]
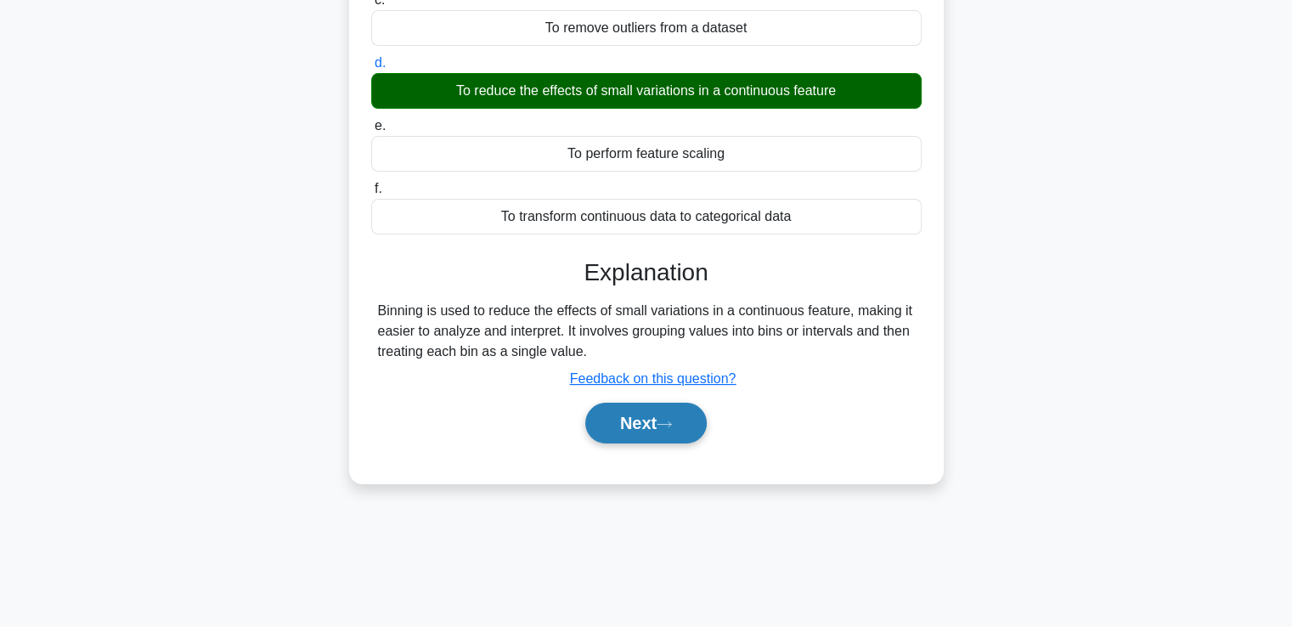
click at [625, 425] on button "Next" at bounding box center [645, 423] width 121 height 41
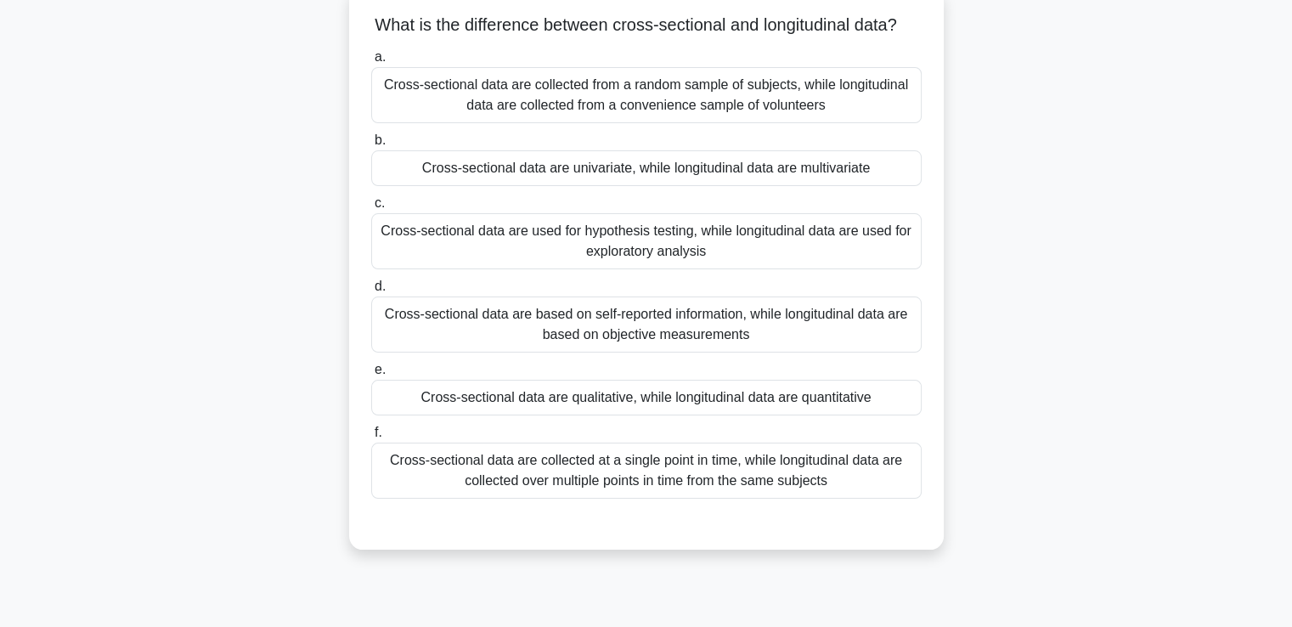
scroll to position [136, 0]
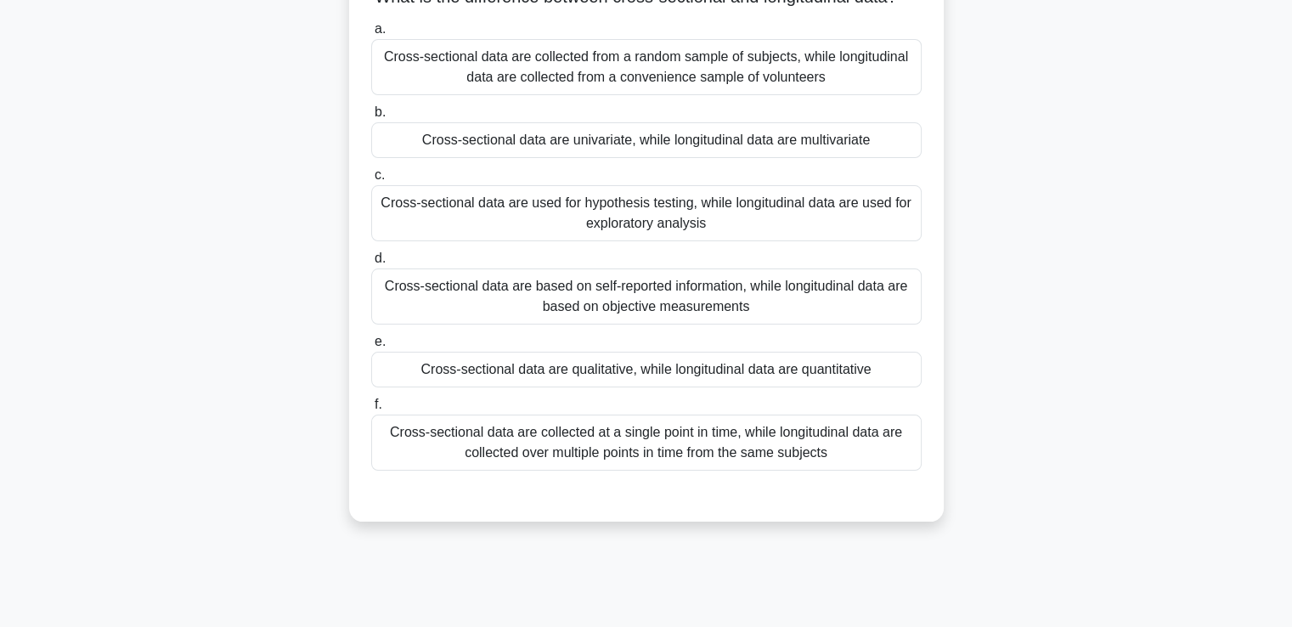
click at [765, 460] on div "Cross-sectional data are collected at a single point in time, while longitudina…" at bounding box center [646, 443] width 550 height 56
click at [371, 410] on input "f. Cross-sectional data are collected at a single point in time, while longitud…" at bounding box center [371, 404] width 0 height 11
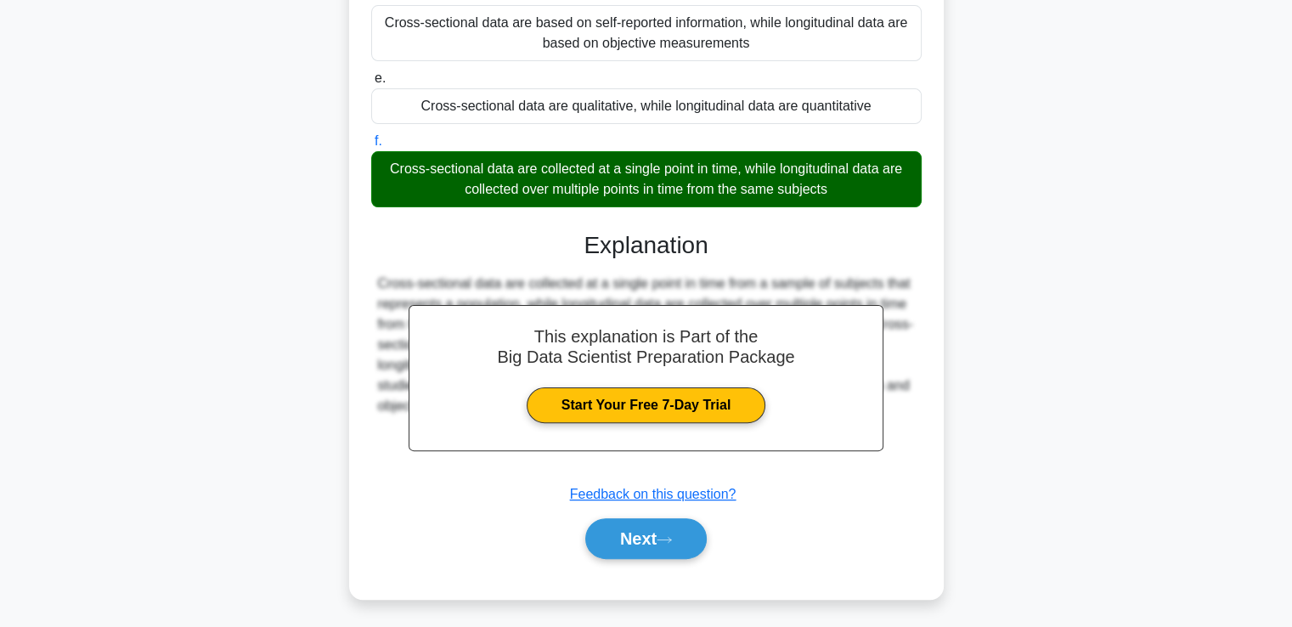
scroll to position [422, 0]
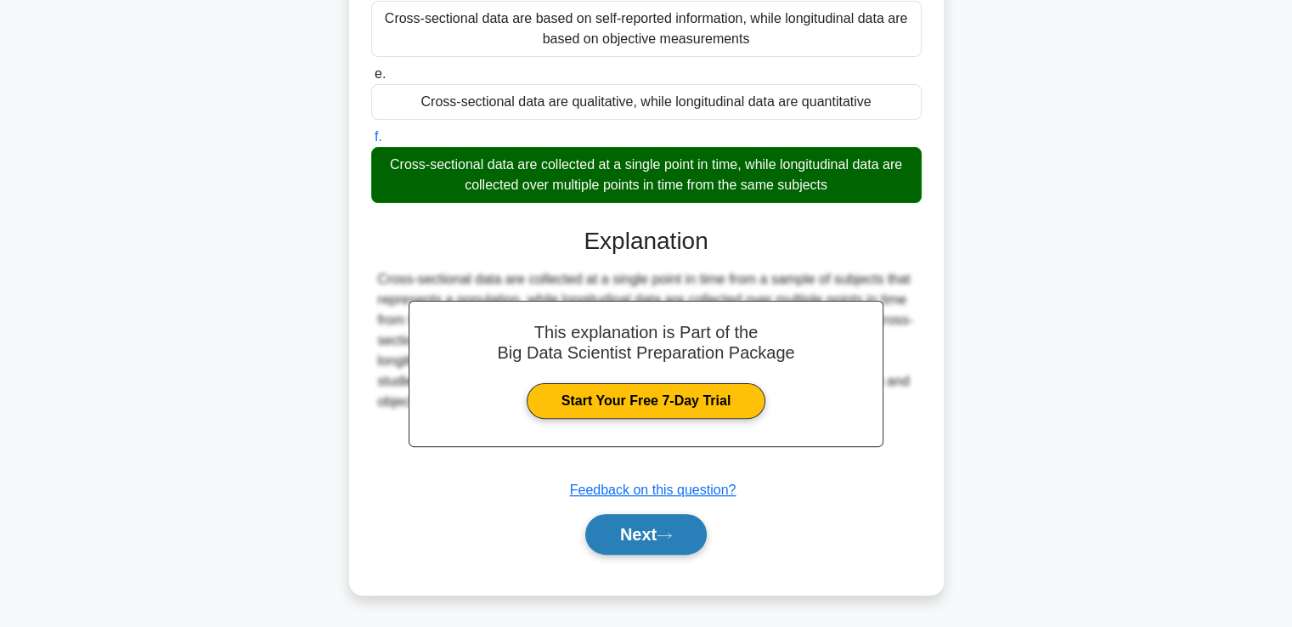
click at [663, 536] on button "Next" at bounding box center [645, 534] width 121 height 41
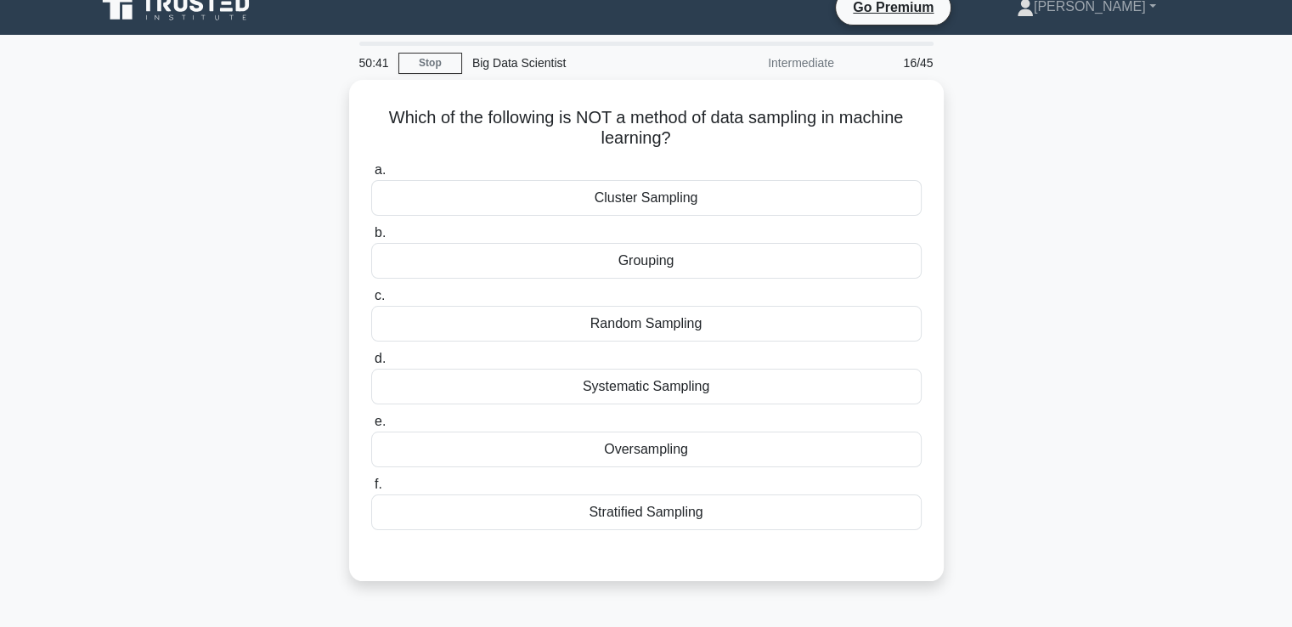
scroll to position [0, 0]
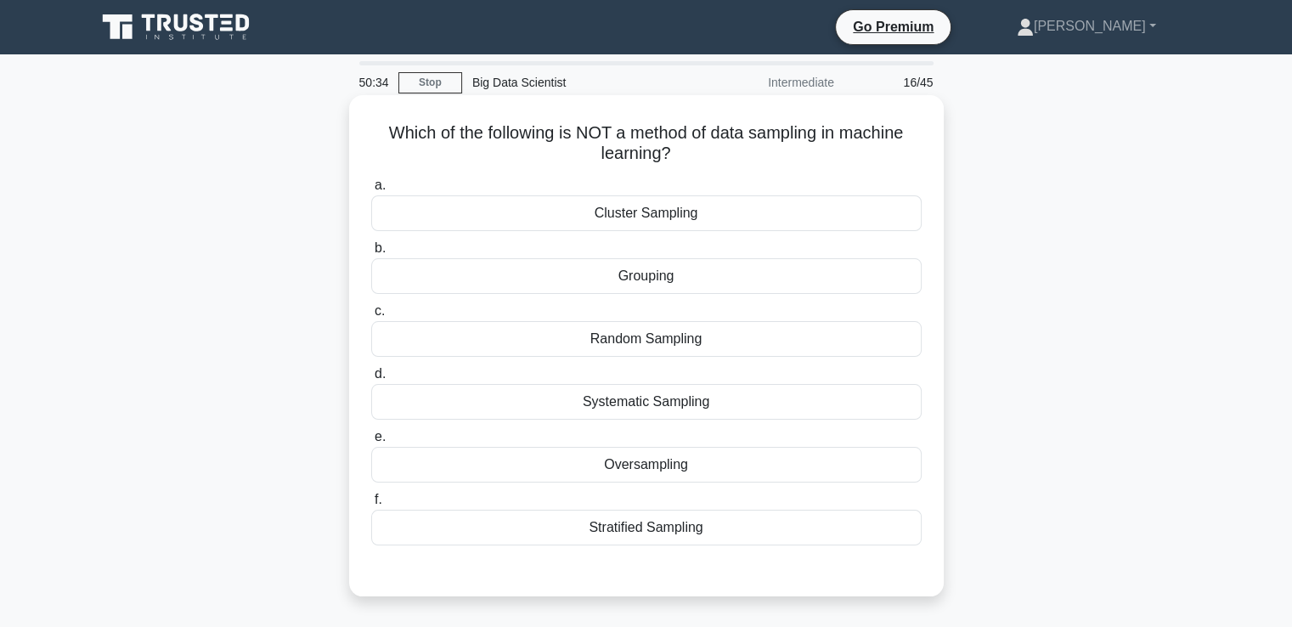
click at [743, 269] on div "Grouping" at bounding box center [646, 276] width 550 height 36
click at [371, 254] on input "b. Grouping" at bounding box center [371, 248] width 0 height 11
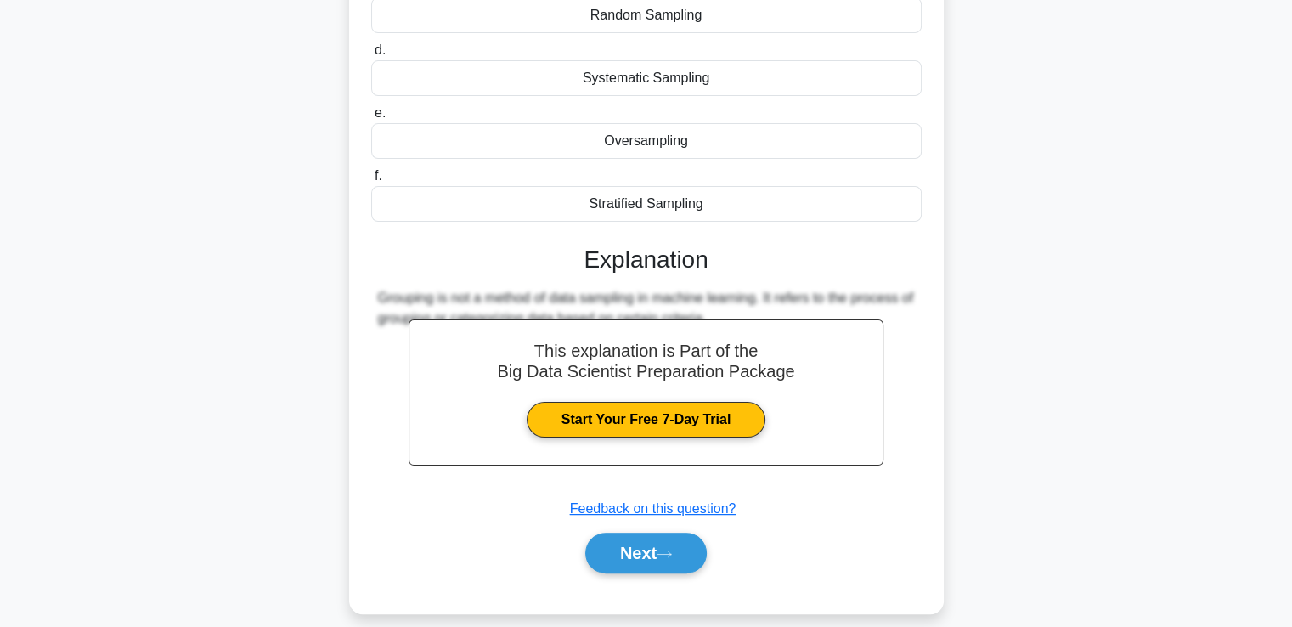
scroll to position [341, 0]
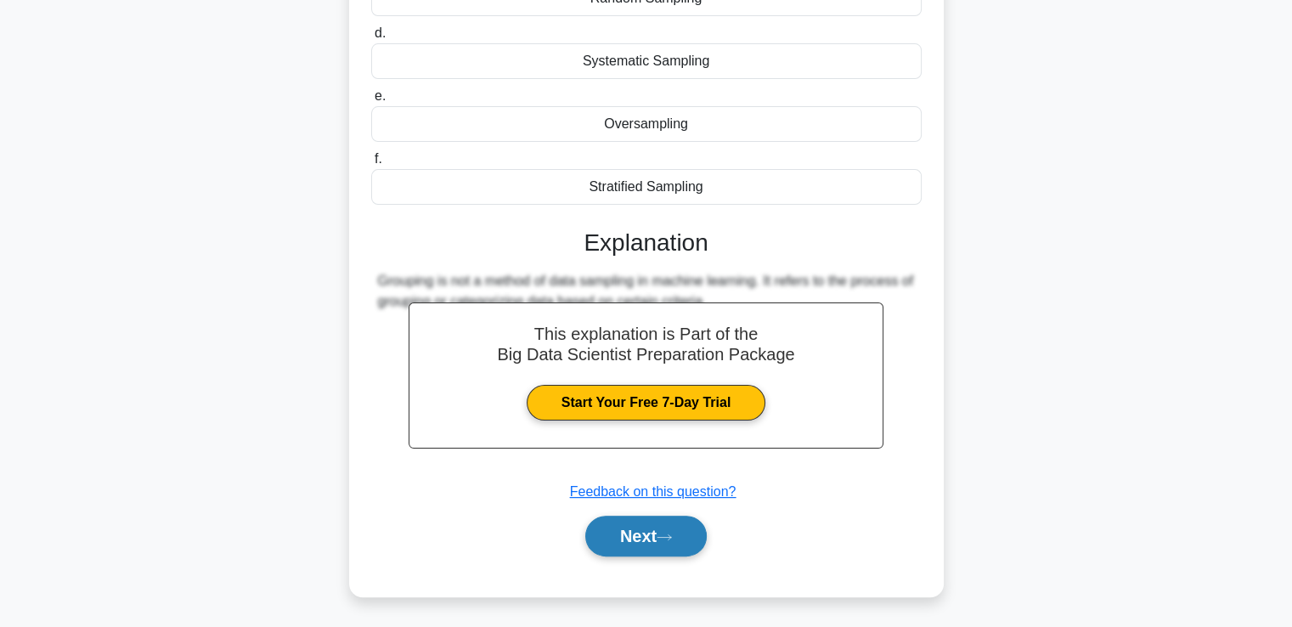
click at [648, 534] on button "Next" at bounding box center [645, 536] width 121 height 41
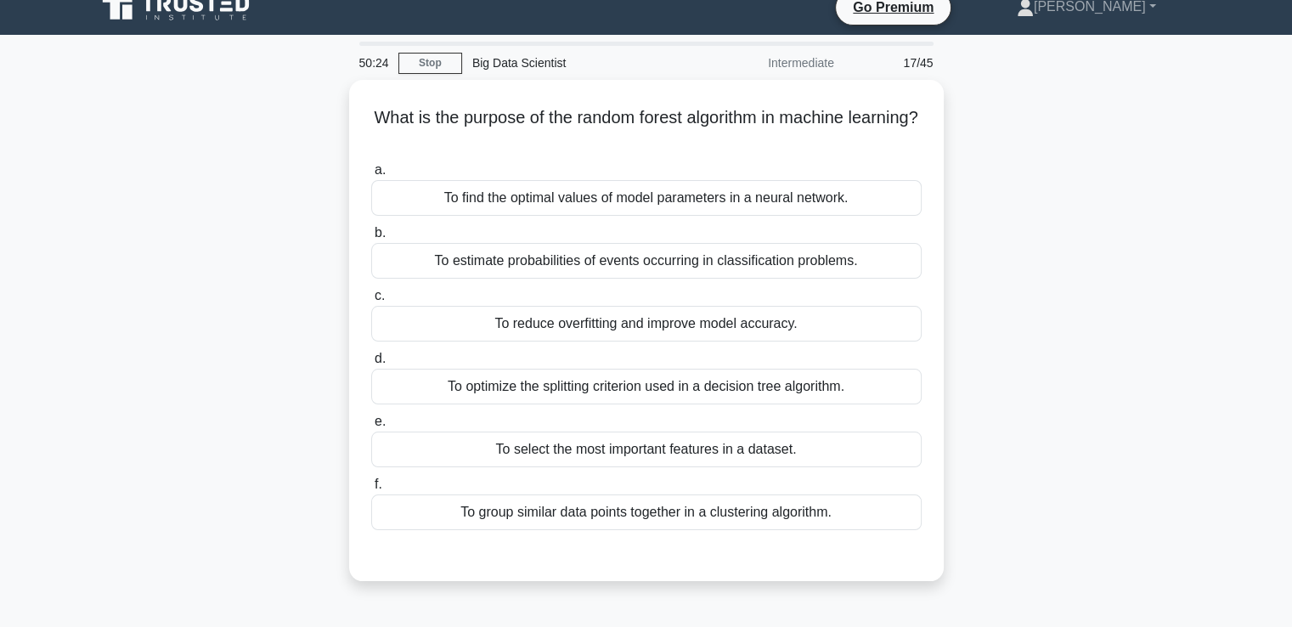
scroll to position [0, 0]
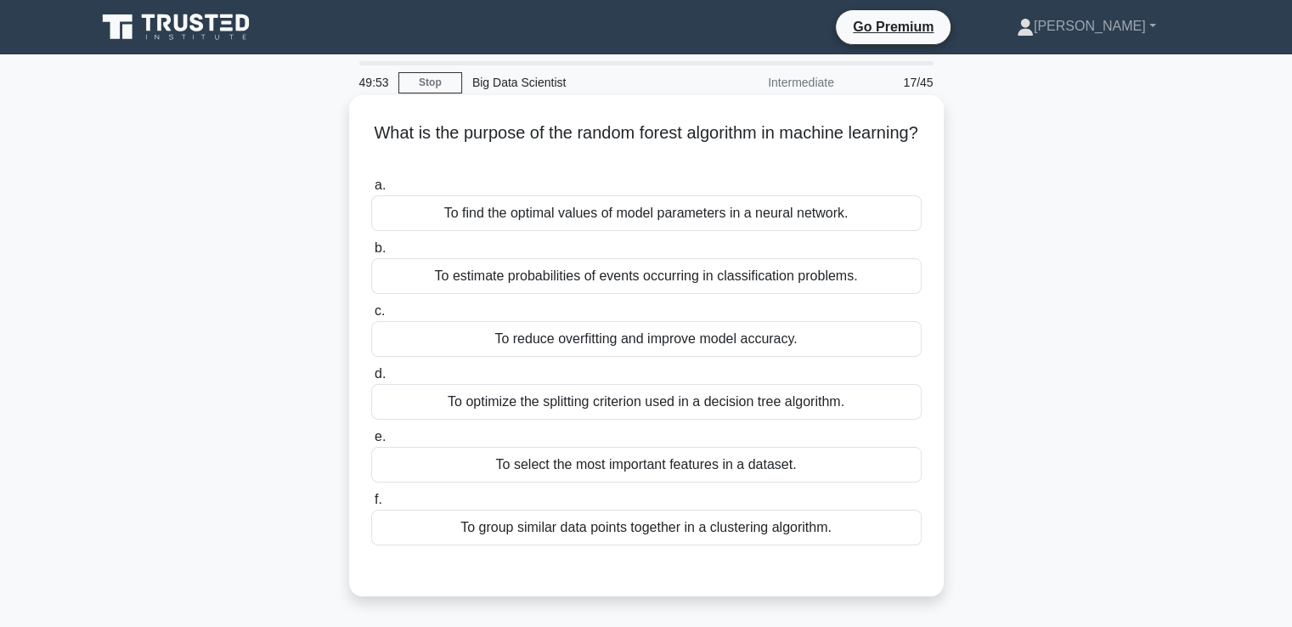
click at [768, 341] on div "To reduce overfitting and improve model accuracy." at bounding box center [646, 339] width 550 height 36
click at [371, 317] on input "c. To reduce overfitting and improve model accuracy." at bounding box center [371, 311] width 0 height 11
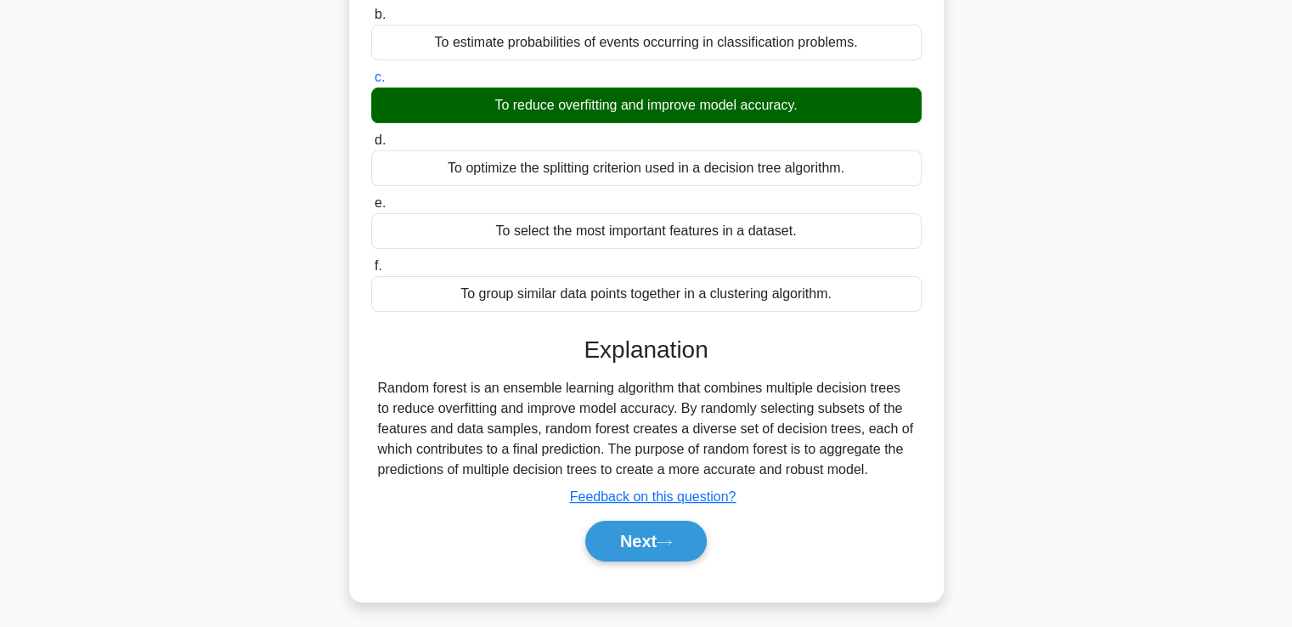
scroll to position [291, 0]
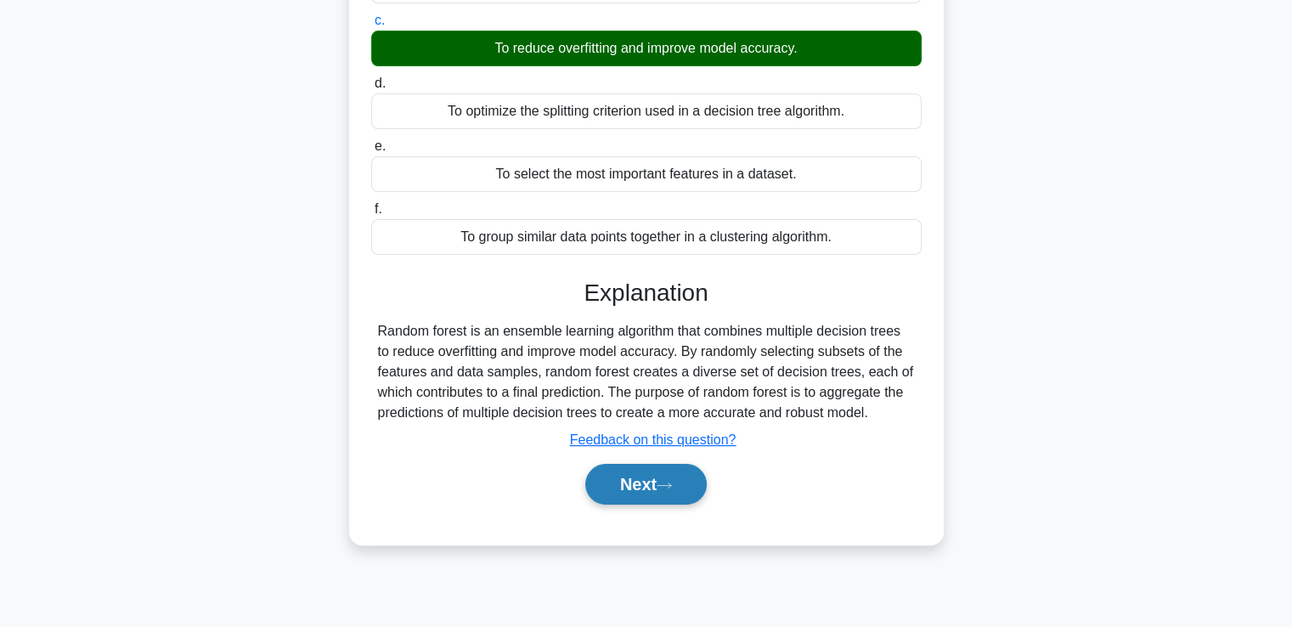
click at [662, 472] on button "Next" at bounding box center [645, 484] width 121 height 41
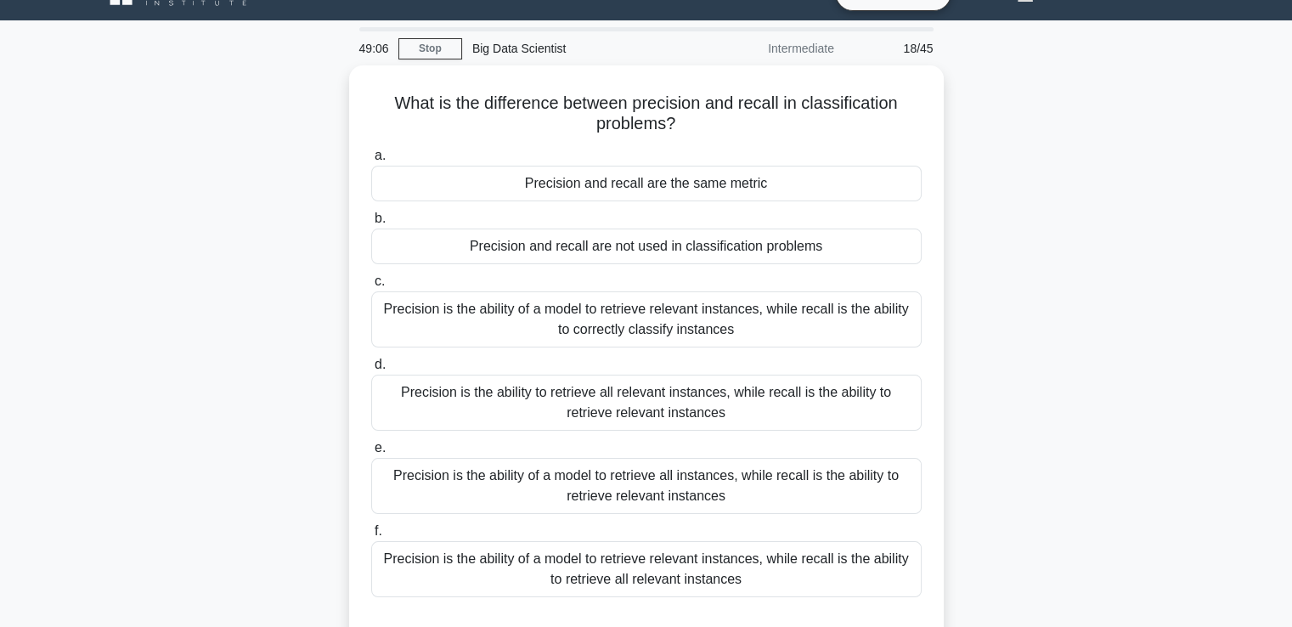
scroll to position [113, 0]
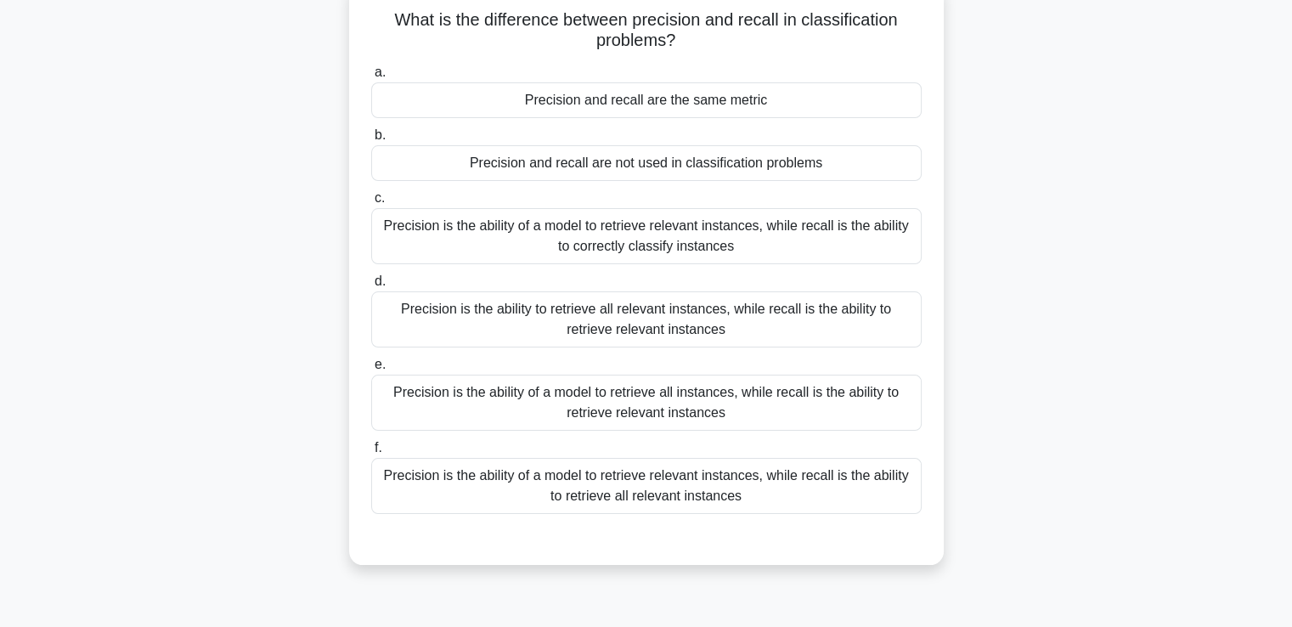
click at [674, 491] on div "Precision is the ability of a model to retrieve relevant instances, while recal…" at bounding box center [646, 486] width 550 height 56
click at [371, 454] on input "f. Precision is the ability of a model to retrieve relevant instances, while re…" at bounding box center [371, 448] width 0 height 11
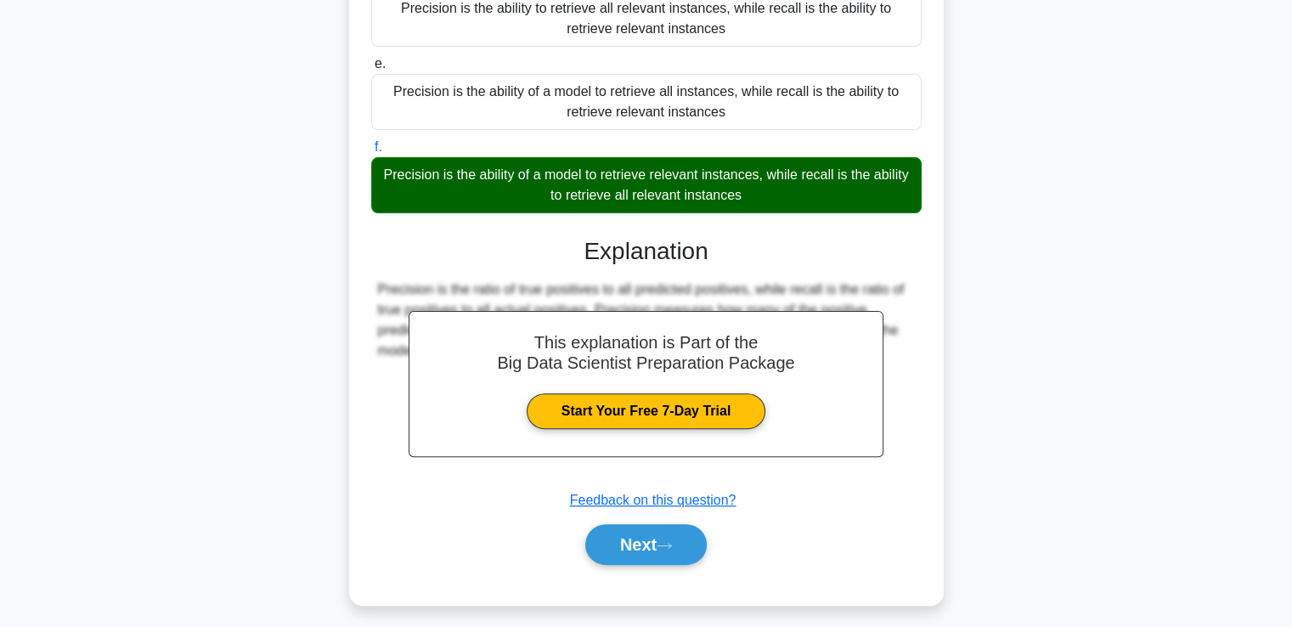
scroll to position [422, 0]
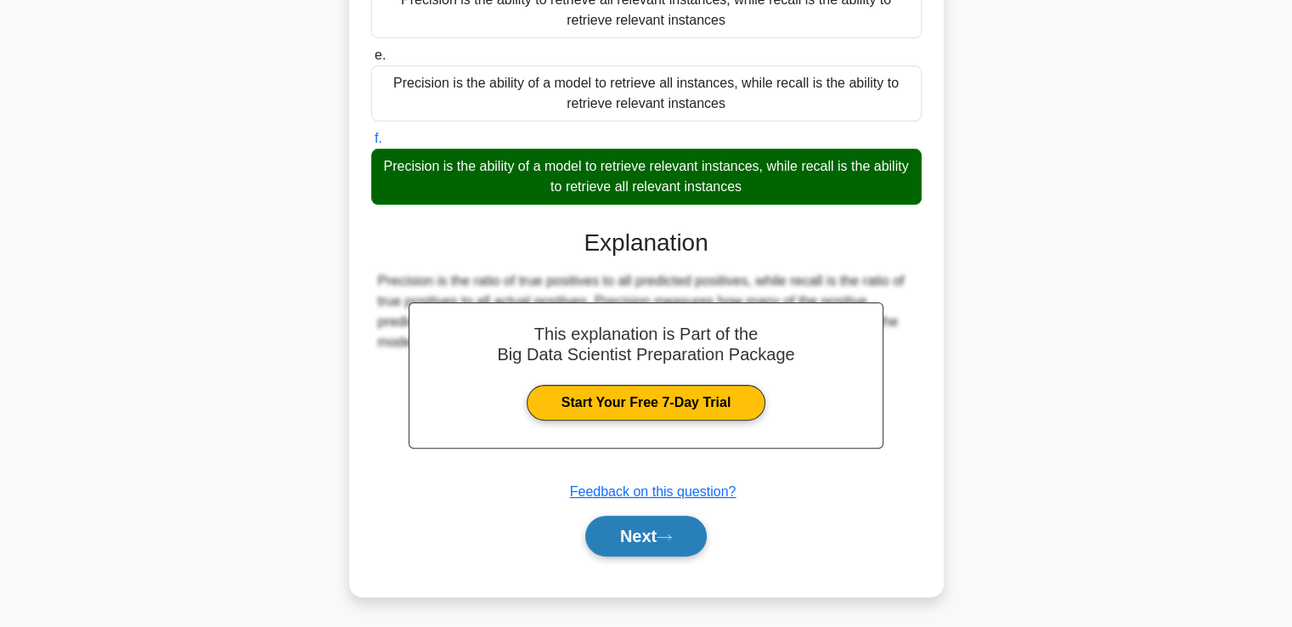
click at [631, 536] on button "Next" at bounding box center [645, 536] width 121 height 41
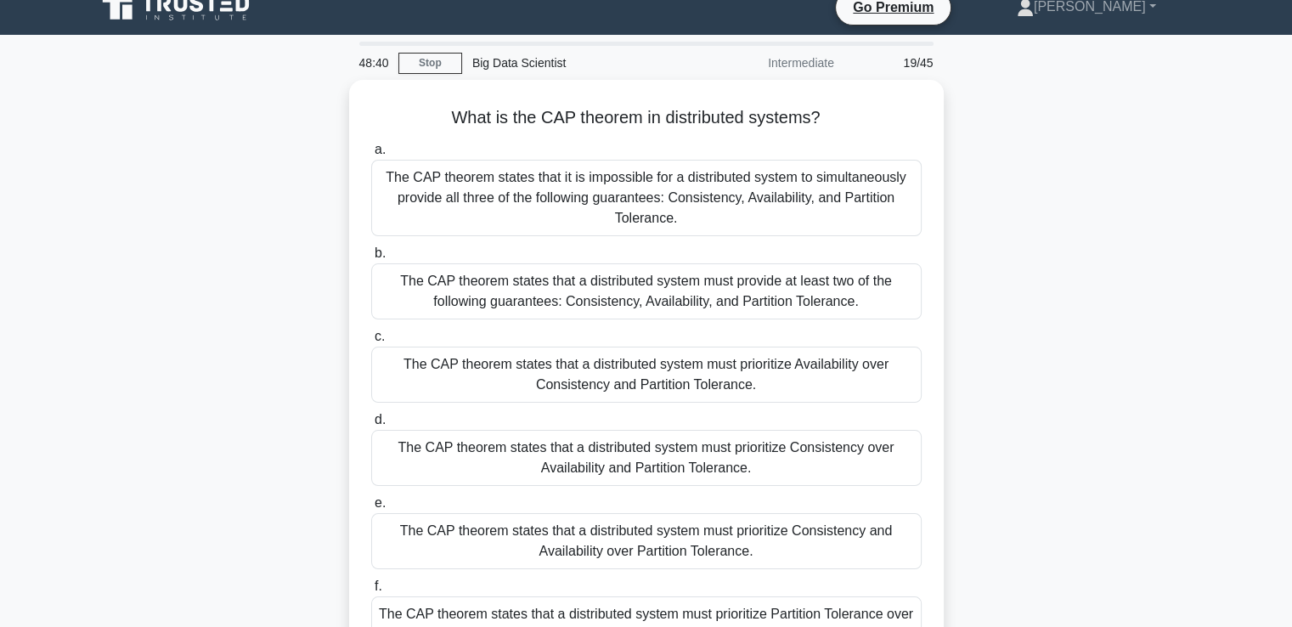
scroll to position [0, 0]
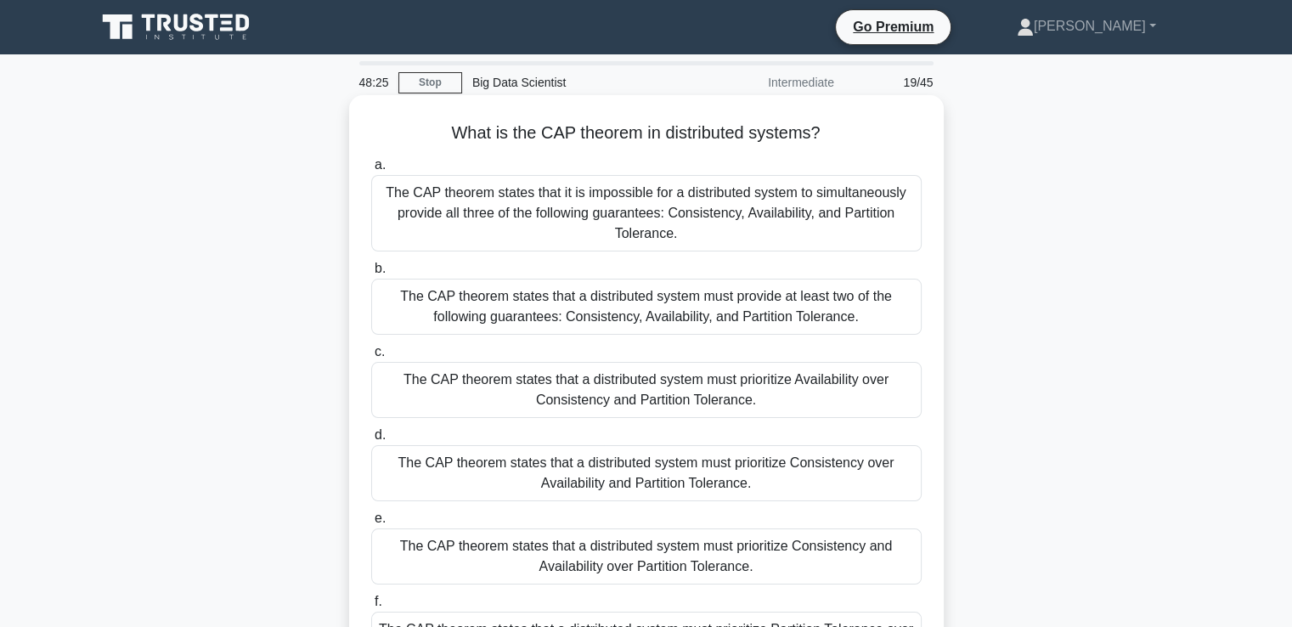
click at [812, 205] on div "The CAP theorem states that it is impossible for a distributed system to simult…" at bounding box center [646, 213] width 550 height 76
click at [371, 171] on input "a. The CAP theorem states that it is impossible for a distributed system to sim…" at bounding box center [371, 165] width 0 height 11
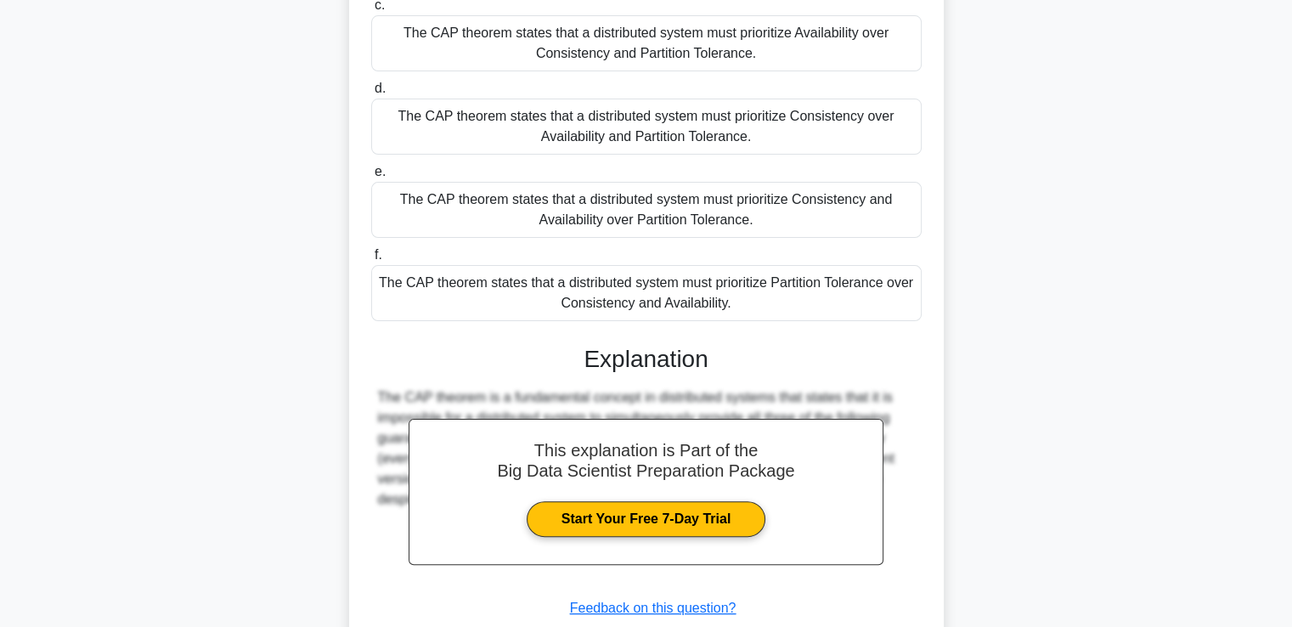
scroll to position [463, 0]
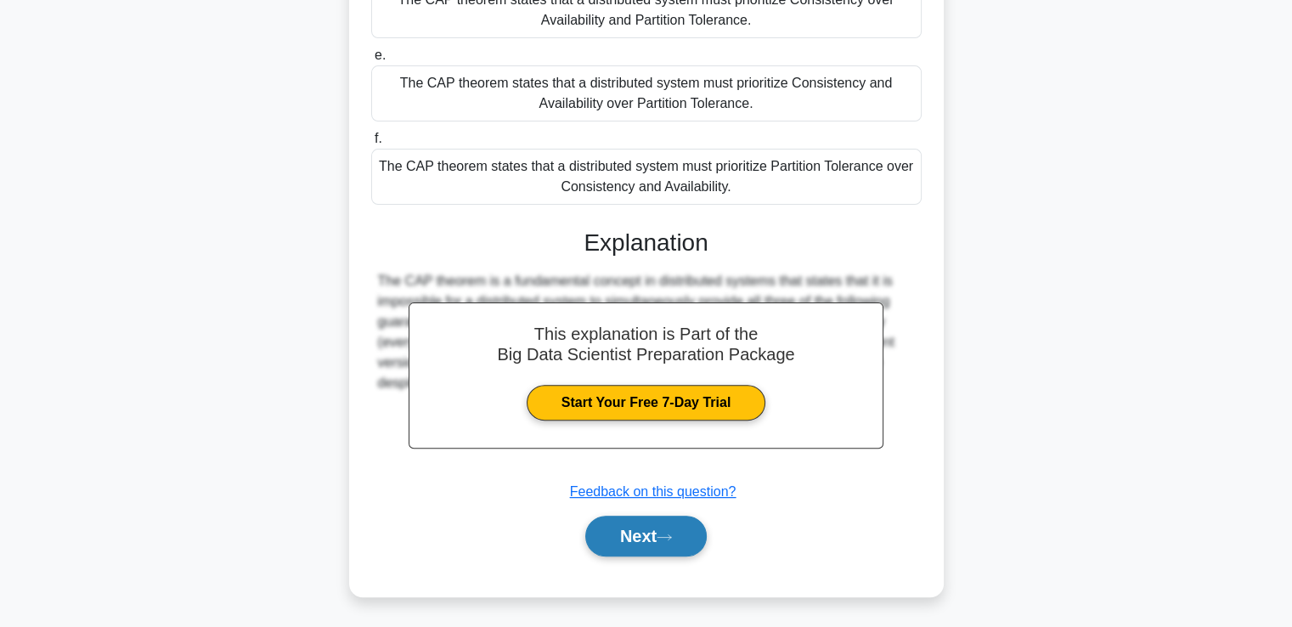
click at [636, 532] on button "Next" at bounding box center [645, 536] width 121 height 41
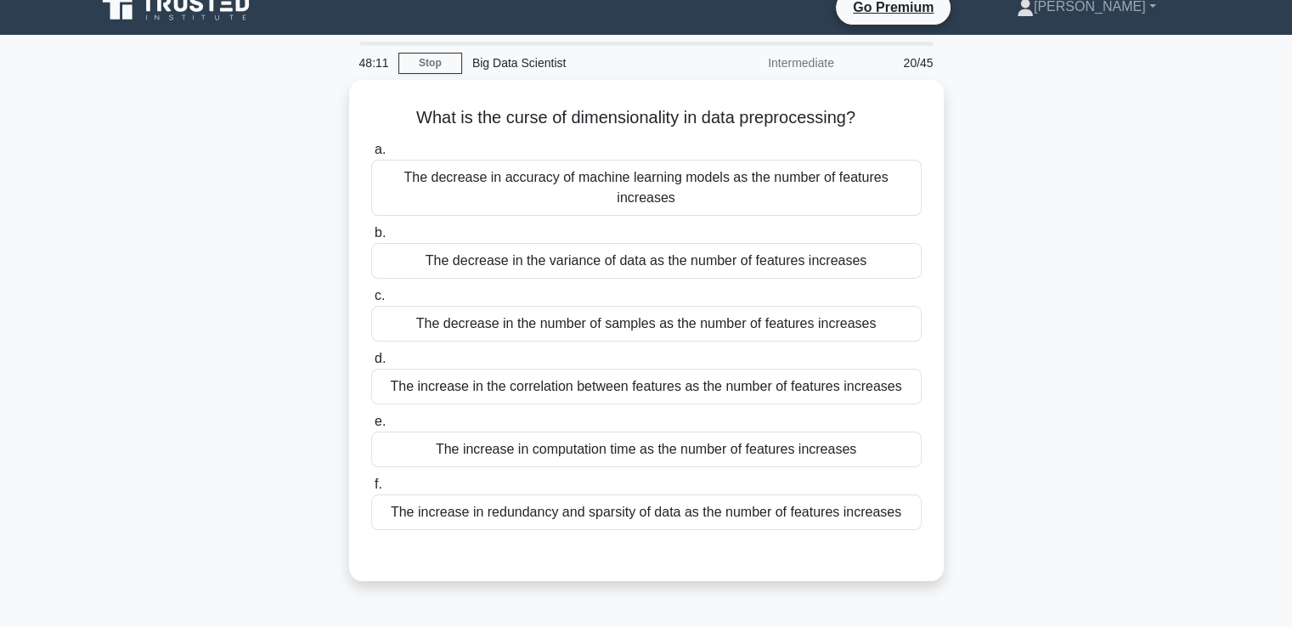
scroll to position [0, 0]
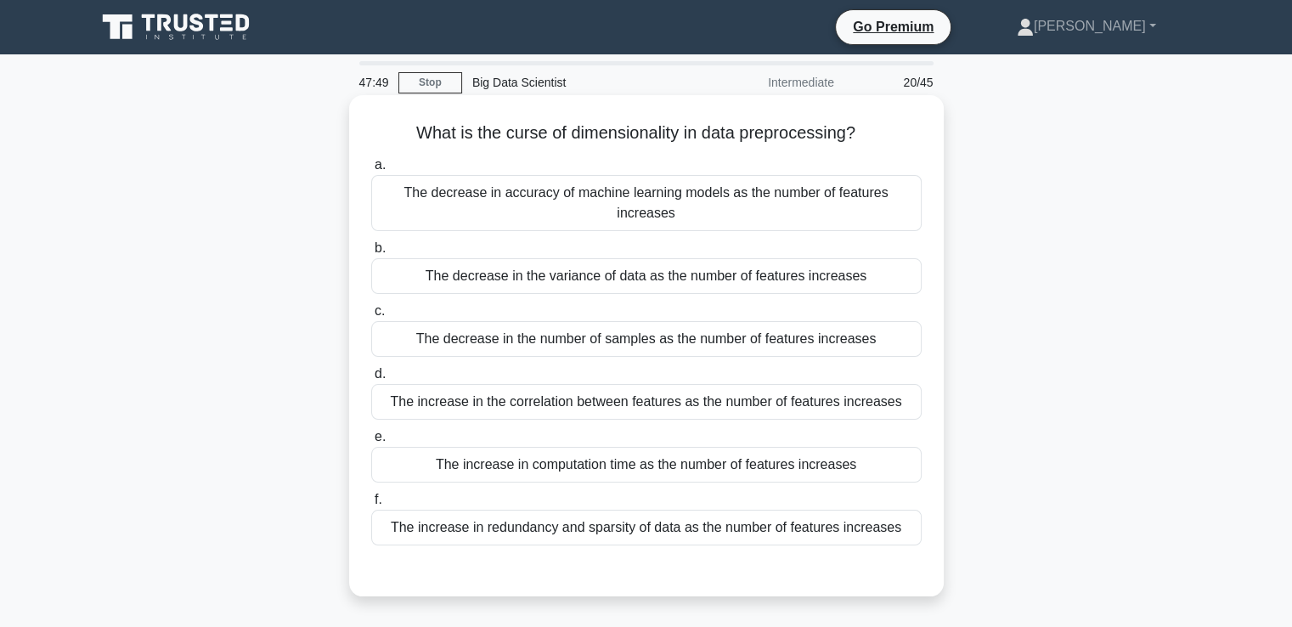
click at [737, 510] on div "The increase in redundancy and sparsity of data as the number of features incre…" at bounding box center [646, 528] width 550 height 36
click at [371, 505] on input "f. The increase in redundancy and sparsity of data as the number of features in…" at bounding box center [371, 499] width 0 height 11
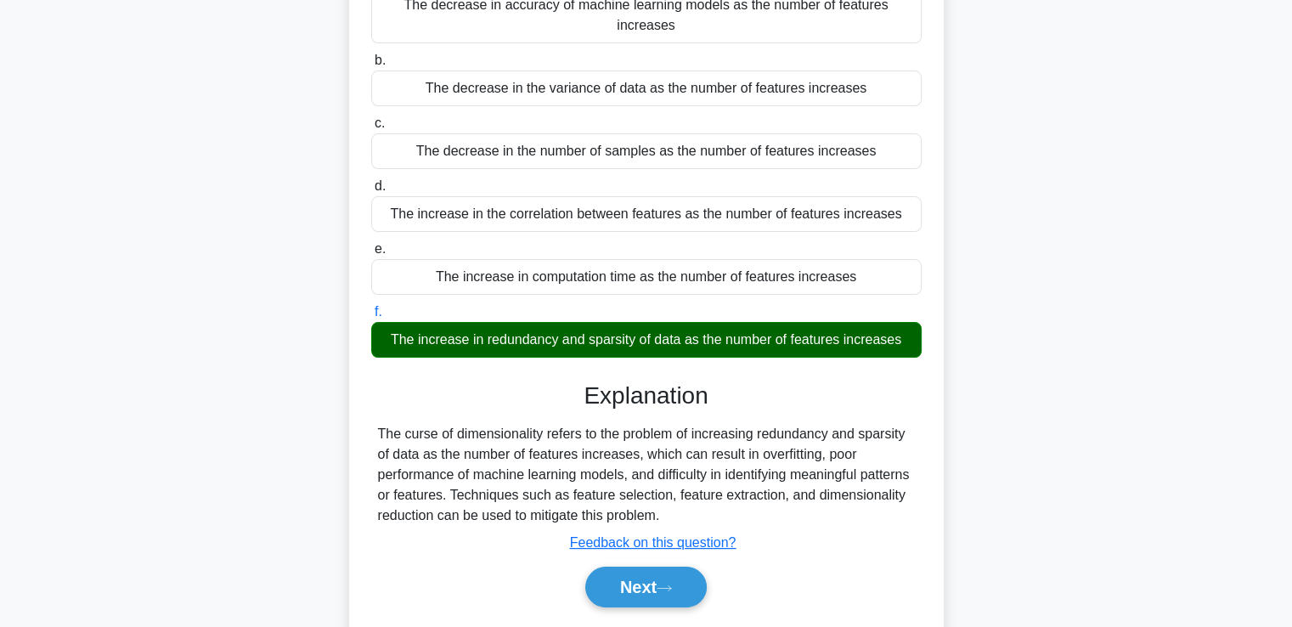
scroll to position [291, 0]
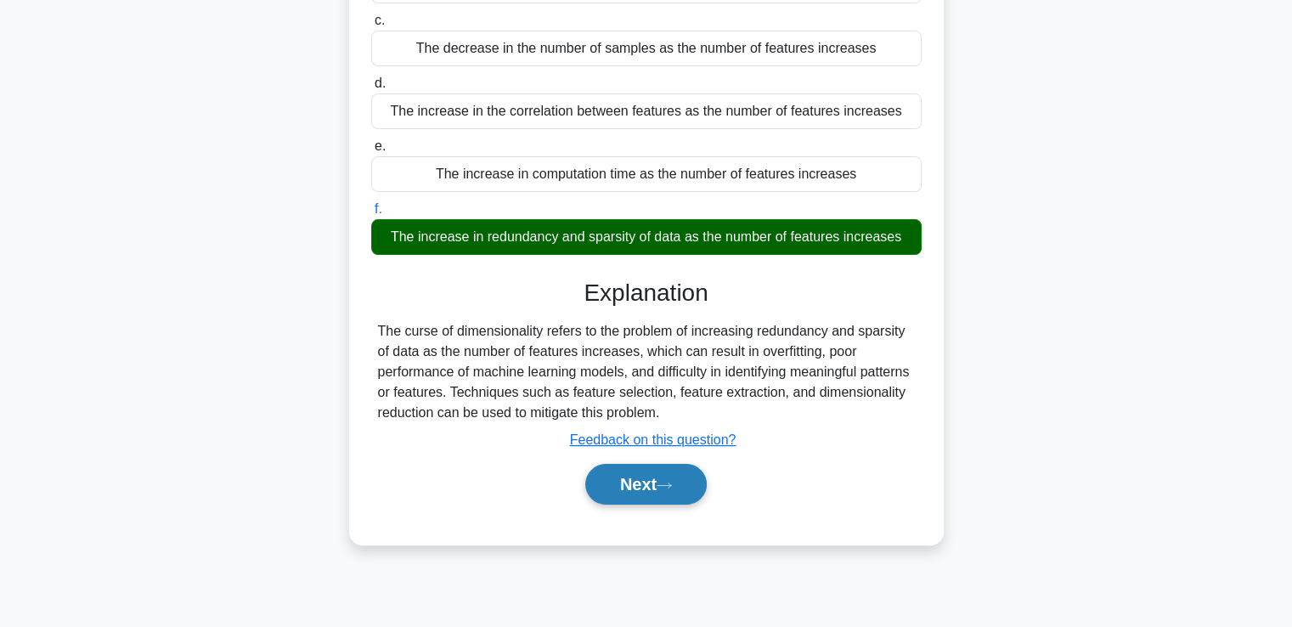
click at [656, 464] on button "Next" at bounding box center [645, 484] width 121 height 41
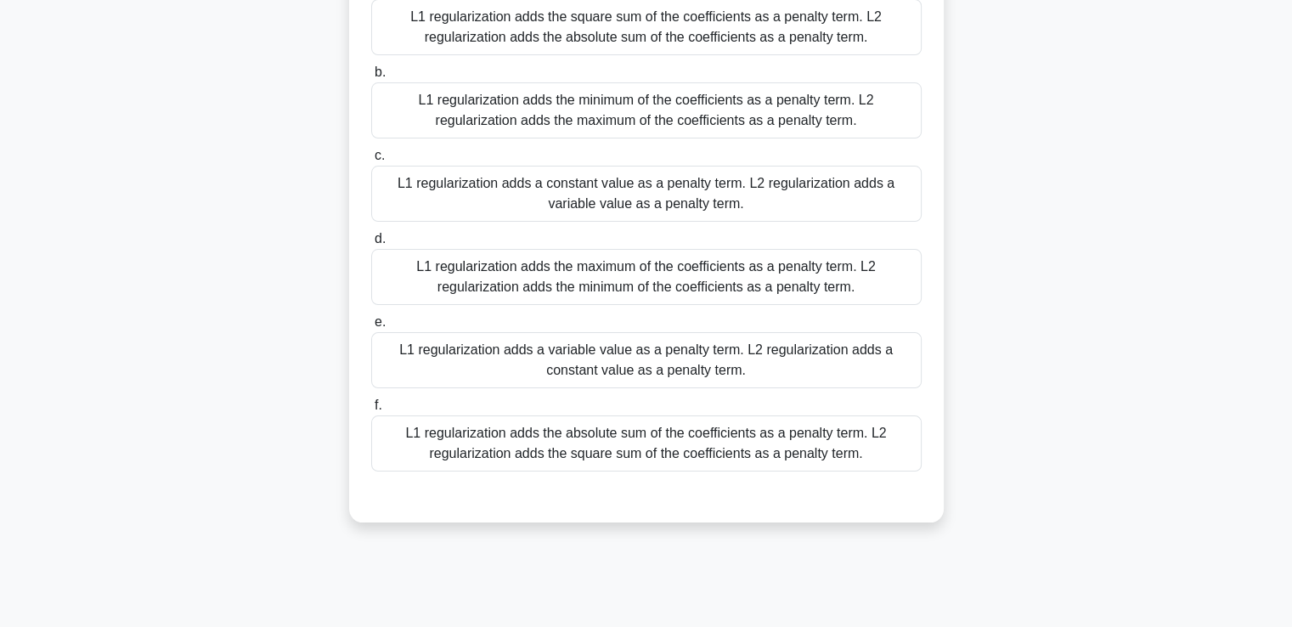
scroll to position [214, 0]
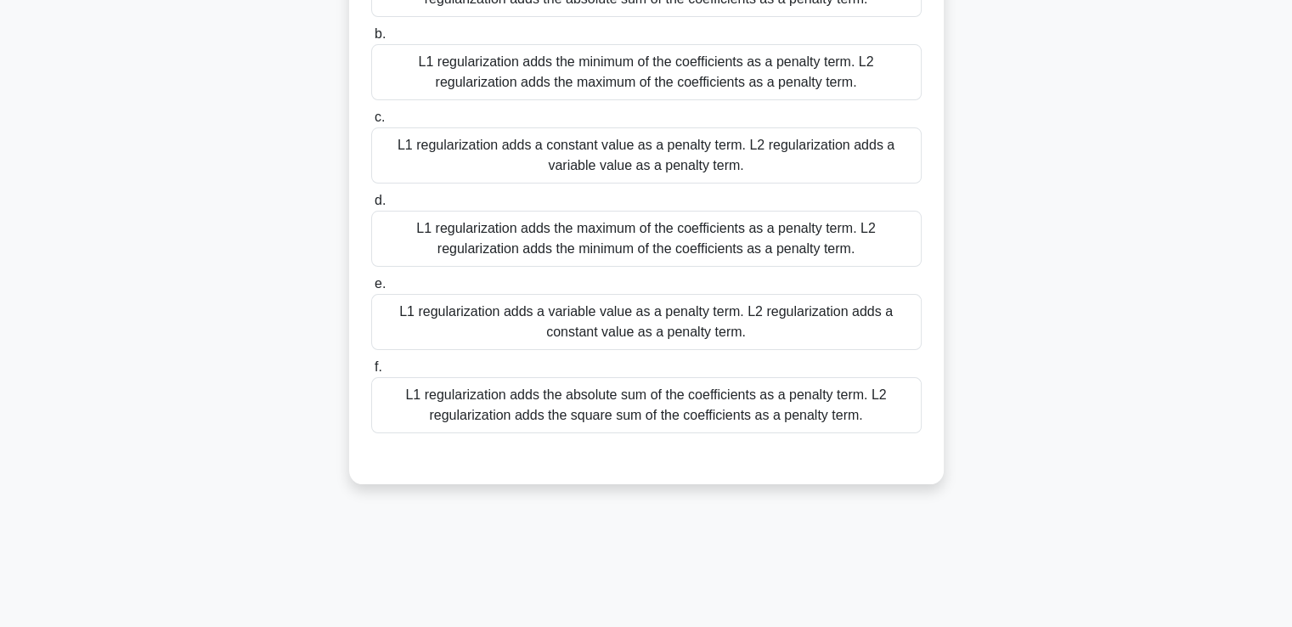
click at [736, 400] on div "L1 regularization adds the absolute sum of the coefficients as a penalty term. …" at bounding box center [646, 405] width 550 height 56
click at [371, 373] on input "f. L1 regularization adds the absolute sum of the coefficients as a penalty ter…" at bounding box center [371, 367] width 0 height 11
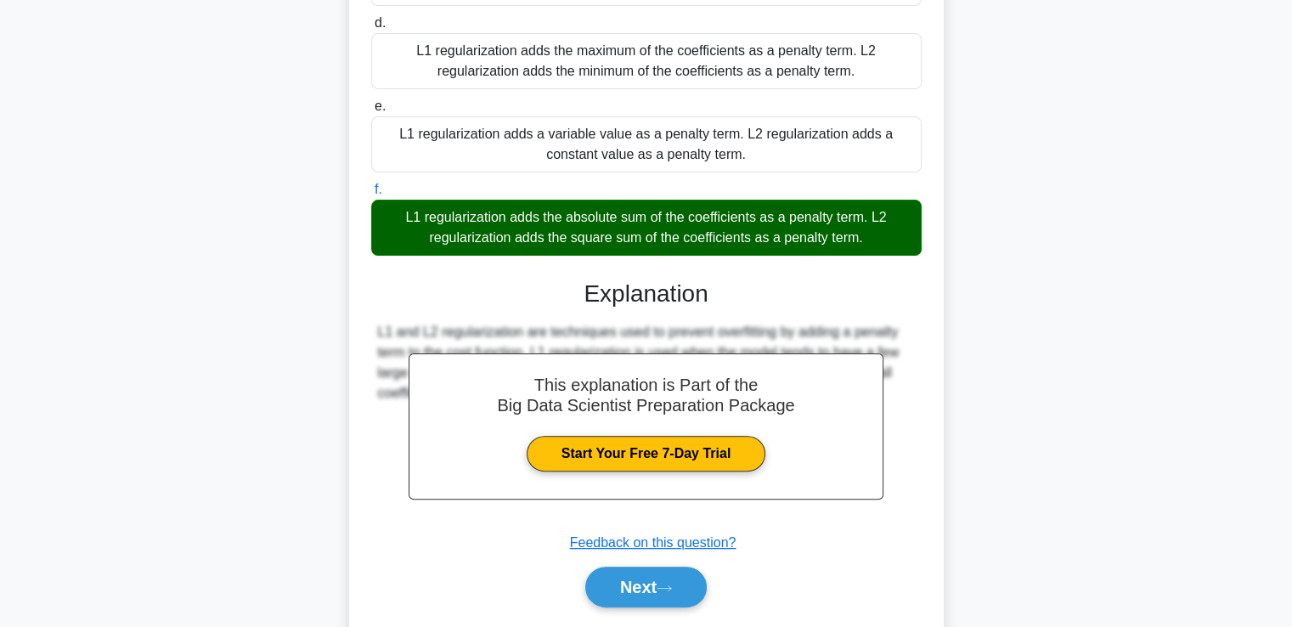
scroll to position [443, 0]
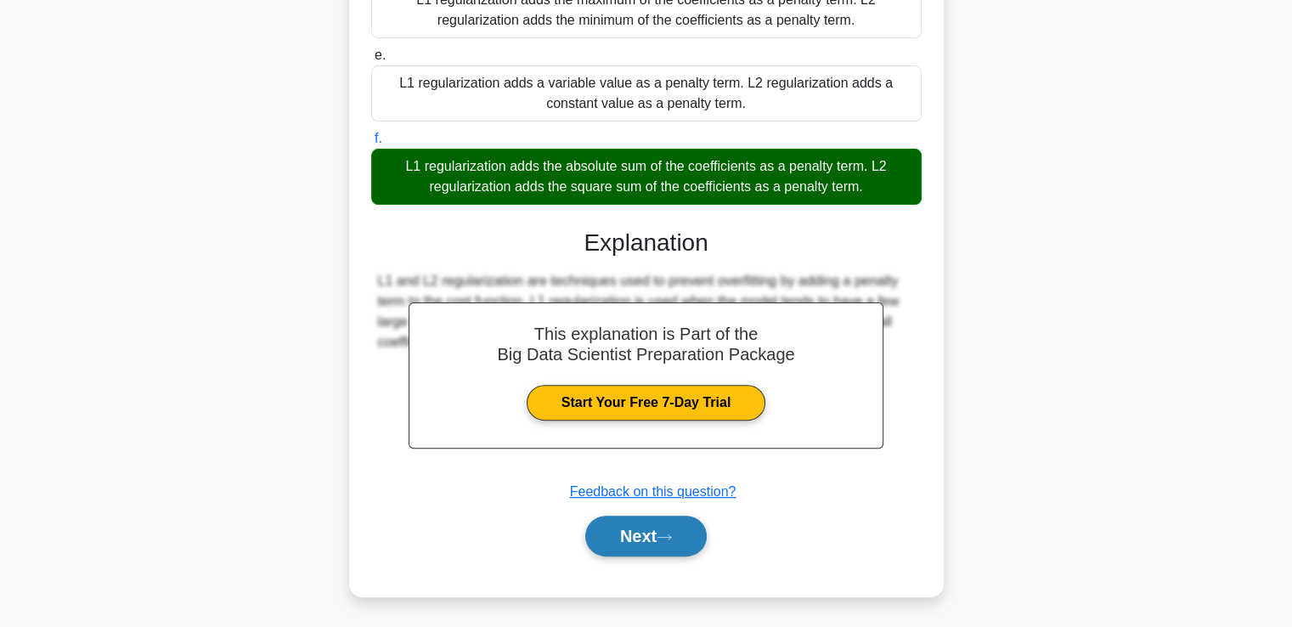
click at [646, 530] on button "Next" at bounding box center [645, 536] width 121 height 41
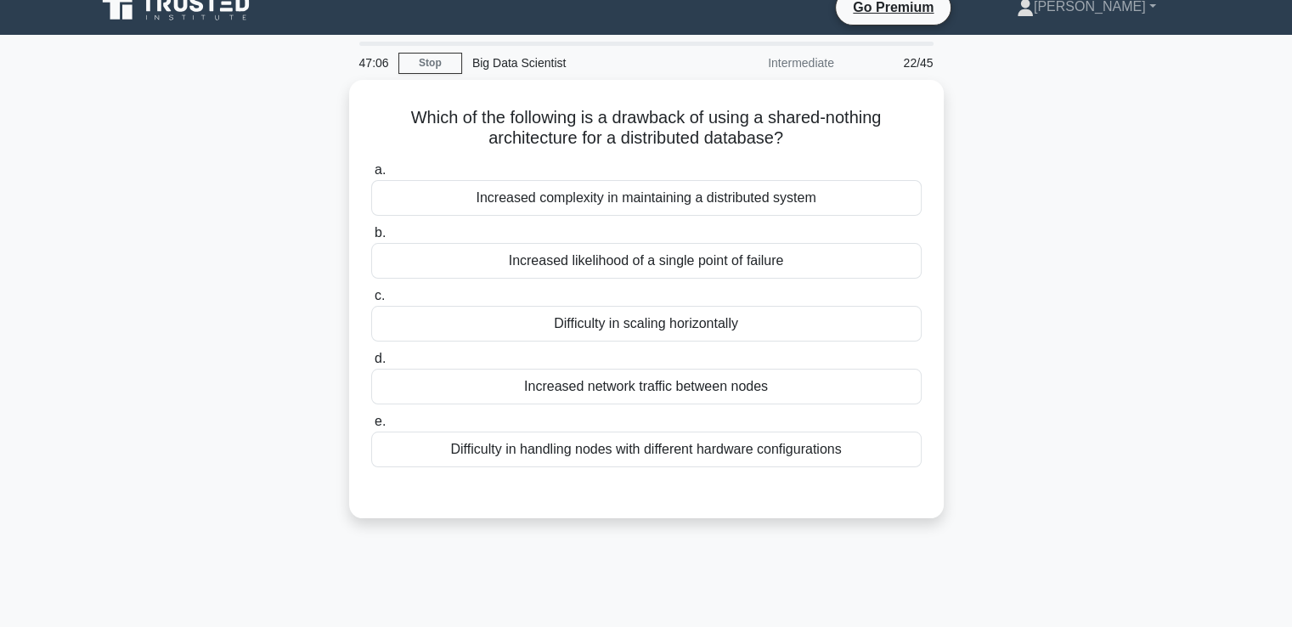
scroll to position [0, 0]
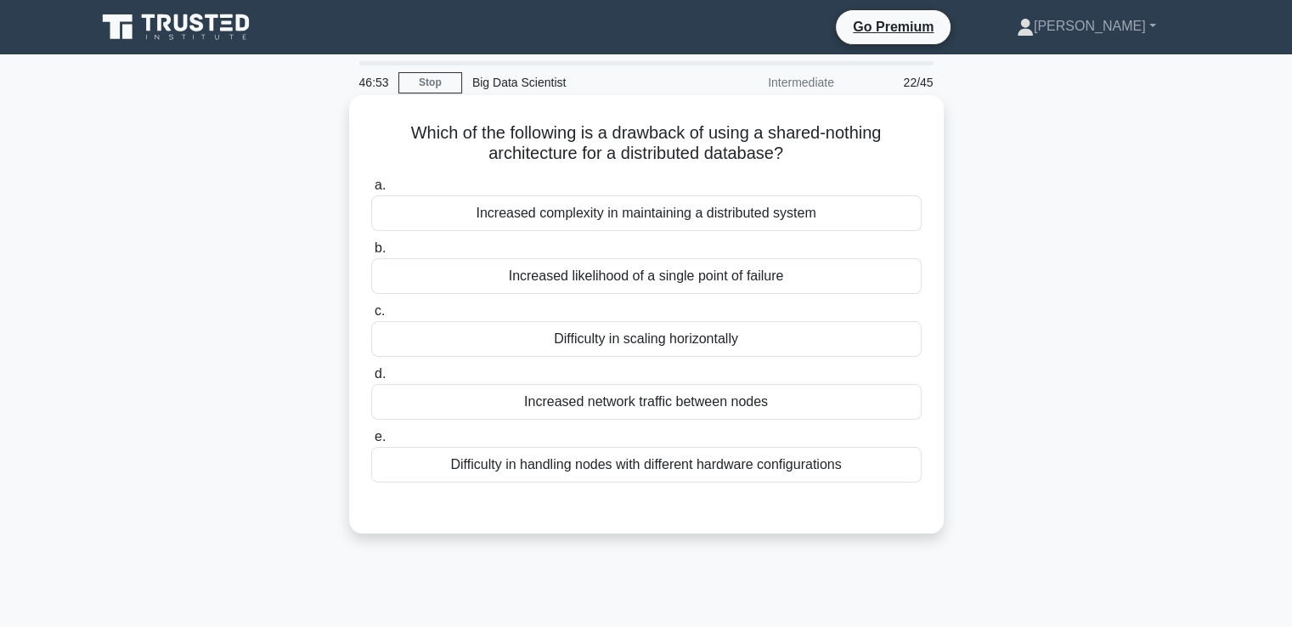
click at [720, 409] on div "Increased network traffic between nodes" at bounding box center [646, 402] width 550 height 36
click at [371, 380] on input "d. Increased network traffic between nodes" at bounding box center [371, 374] width 0 height 11
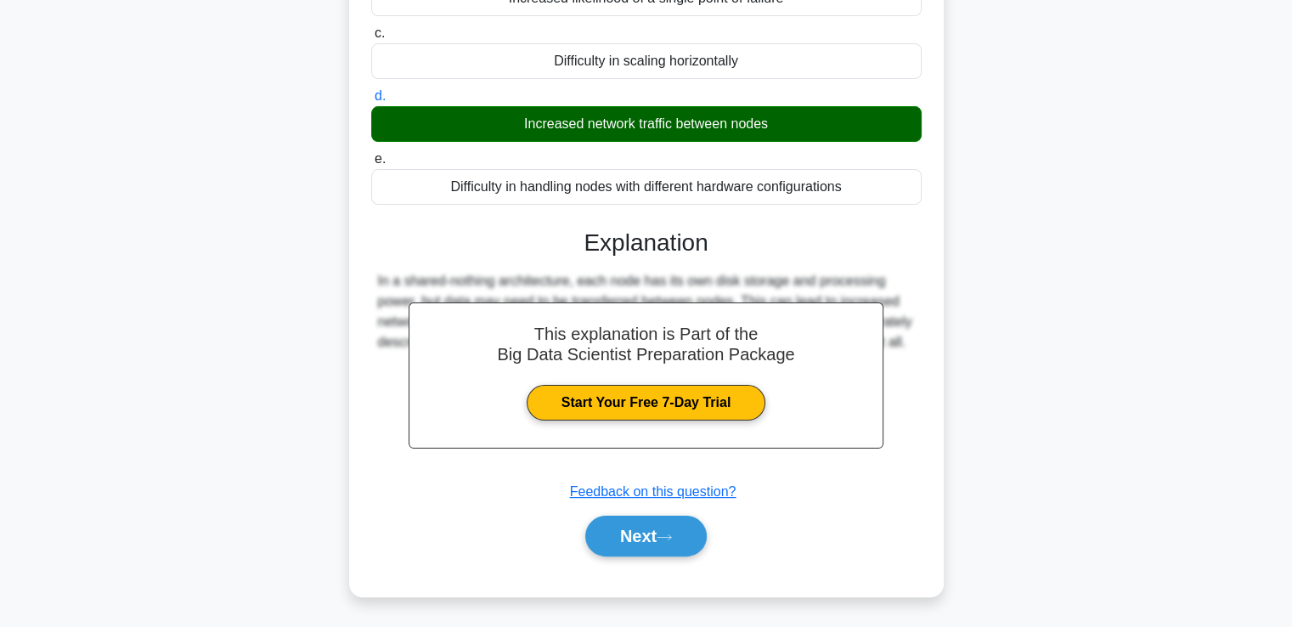
scroll to position [291, 0]
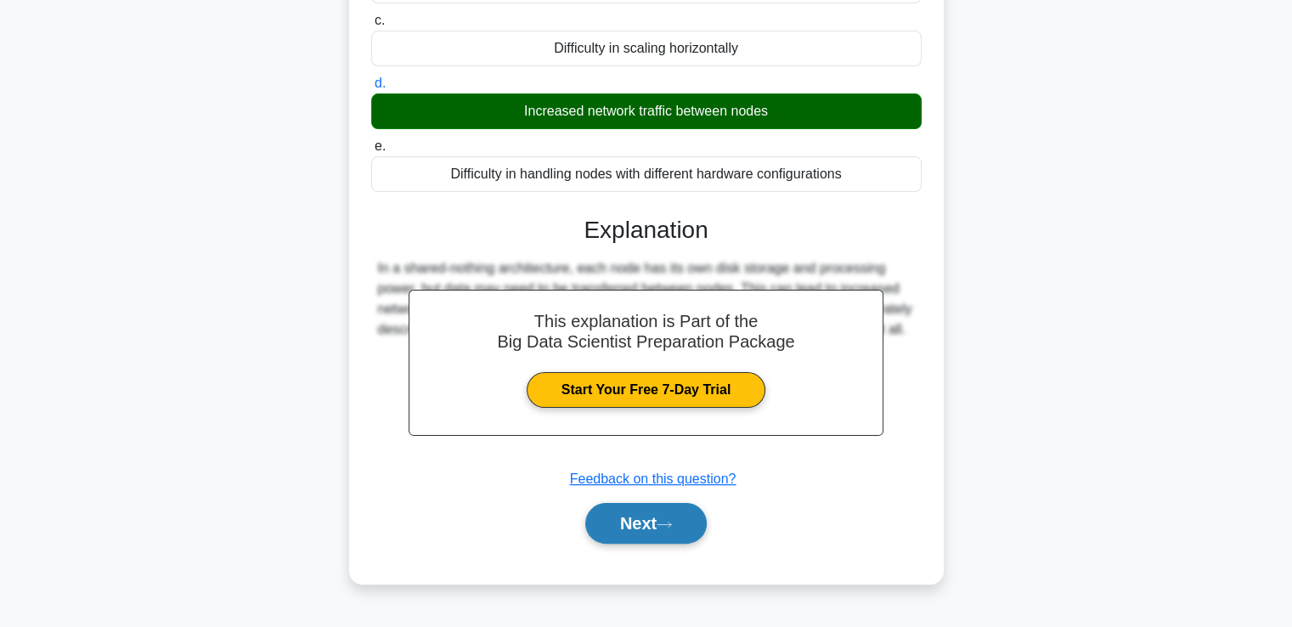
click at [638, 515] on button "Next" at bounding box center [645, 523] width 121 height 41
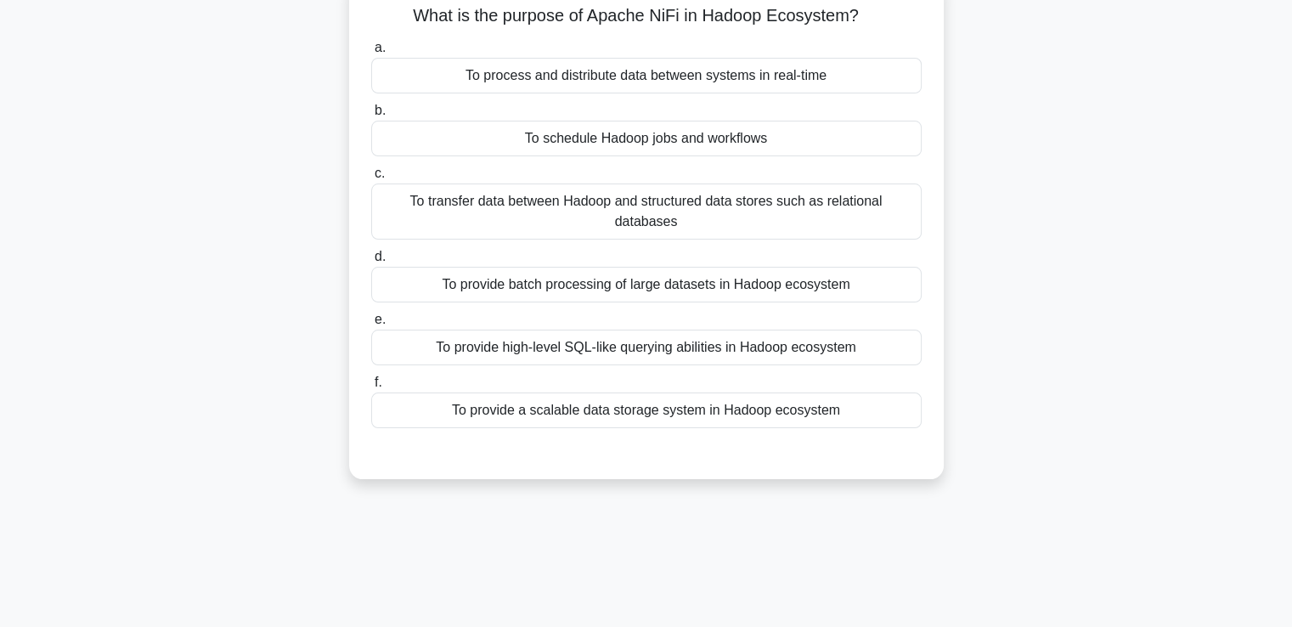
scroll to position [0, 0]
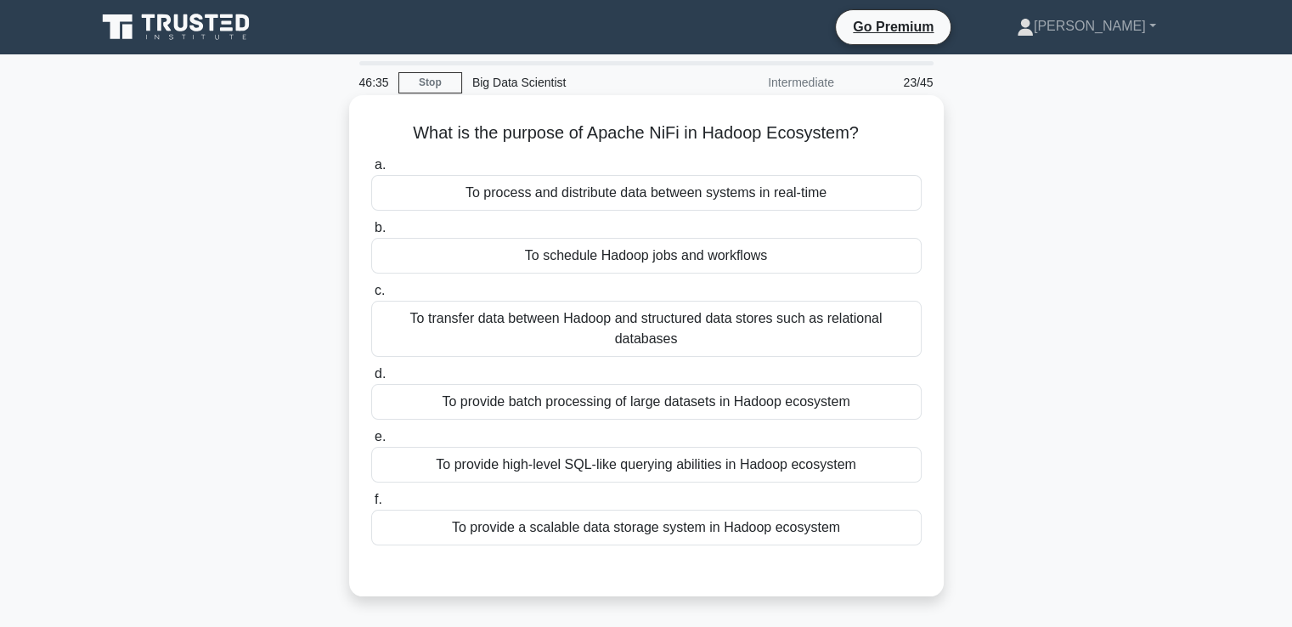
click at [708, 258] on div "To schedule Hadoop jobs and workflows" at bounding box center [646, 256] width 550 height 36
click at [371, 234] on input "b. To schedule Hadoop jobs and workflows" at bounding box center [371, 228] width 0 height 11
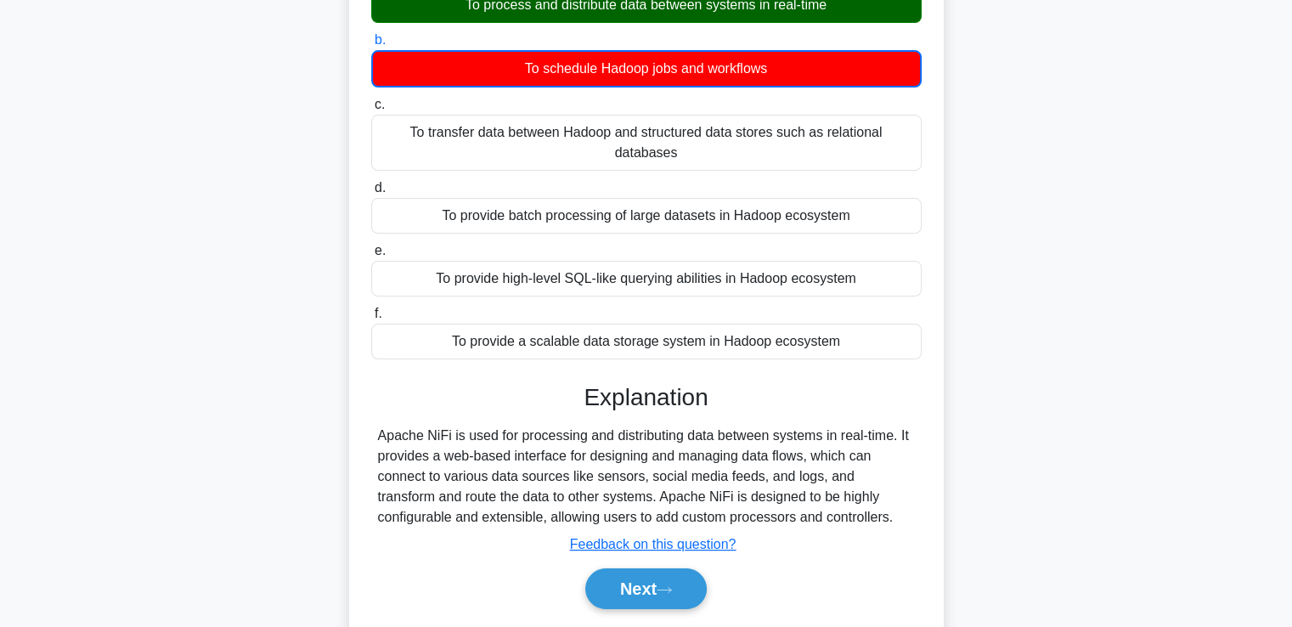
scroll to position [291, 0]
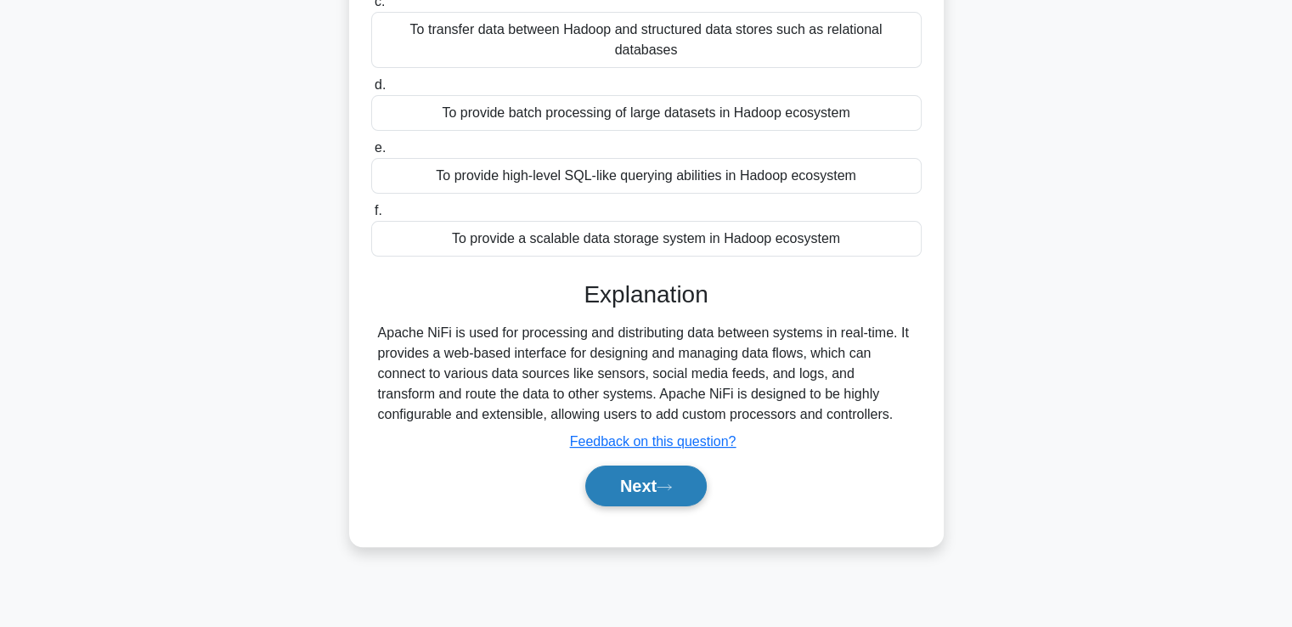
click at [622, 470] on button "Next" at bounding box center [645, 485] width 121 height 41
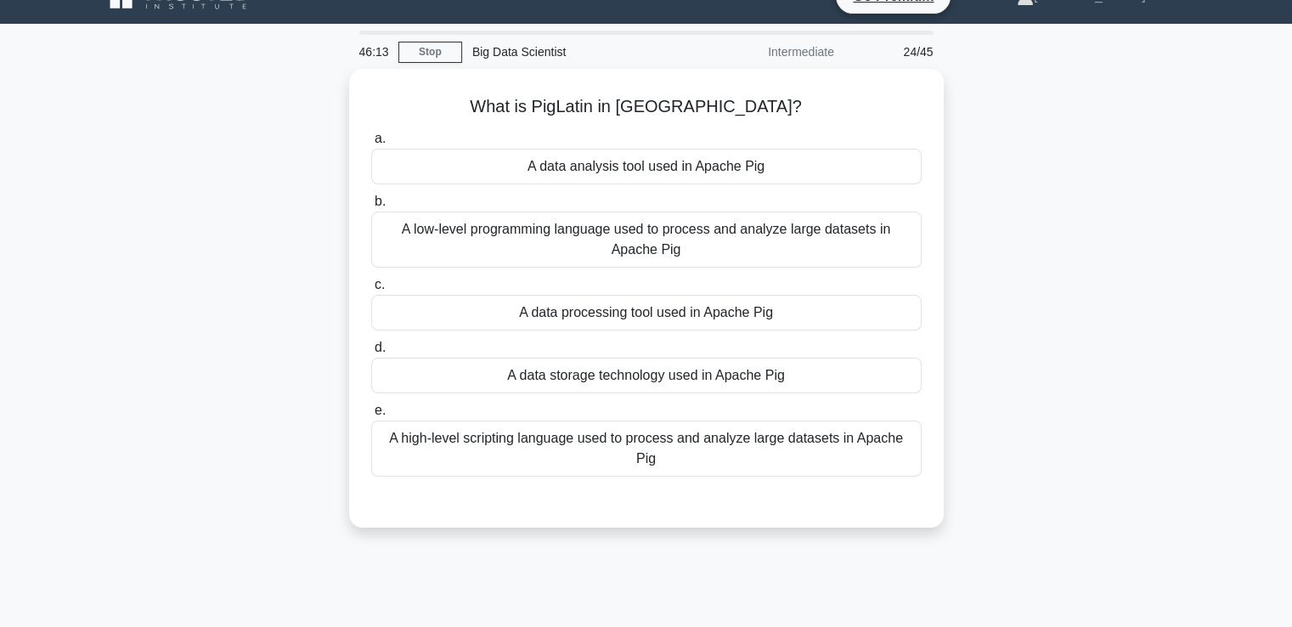
scroll to position [0, 0]
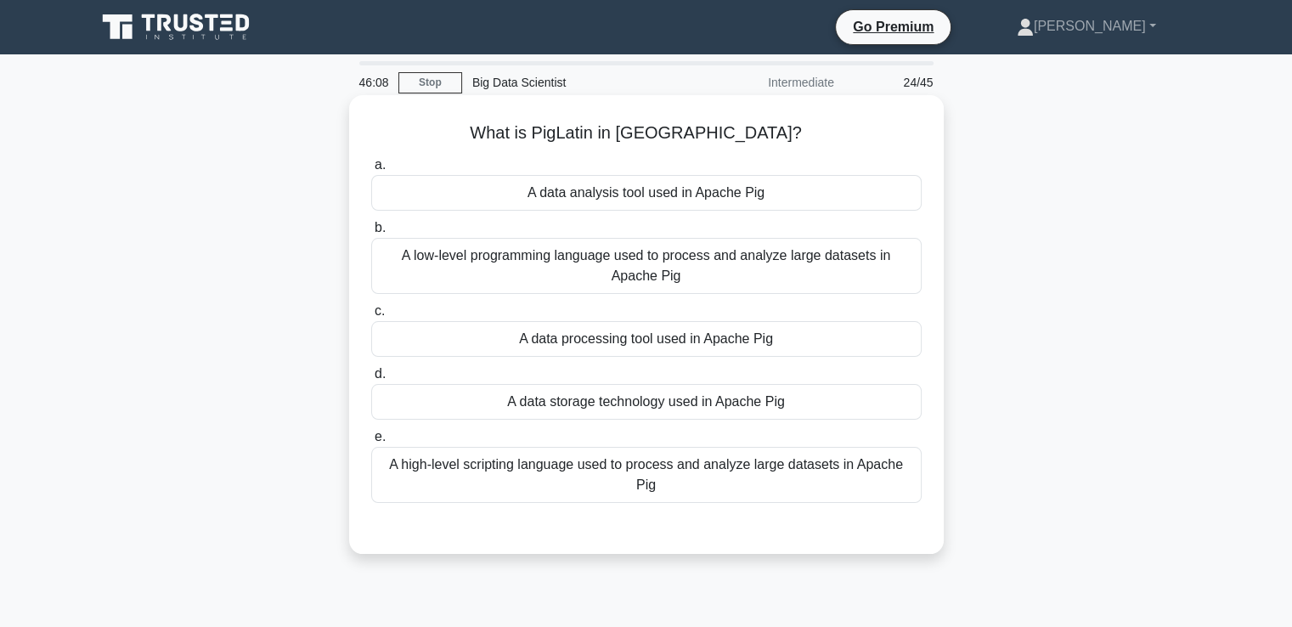
click at [853, 270] on div "A low-level programming language used to process and analyze large datasets in …" at bounding box center [646, 266] width 550 height 56
click at [371, 234] on input "b. A low-level programming language used to process and analyze large datasets …" at bounding box center [371, 228] width 0 height 11
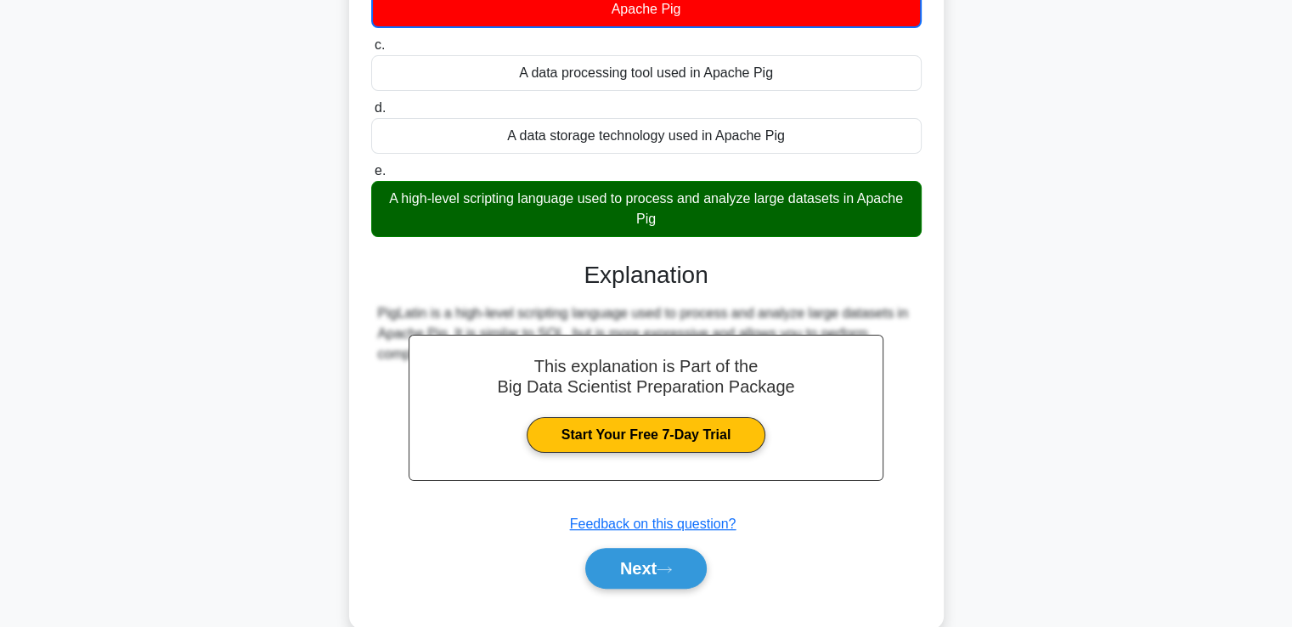
scroll to position [300, 0]
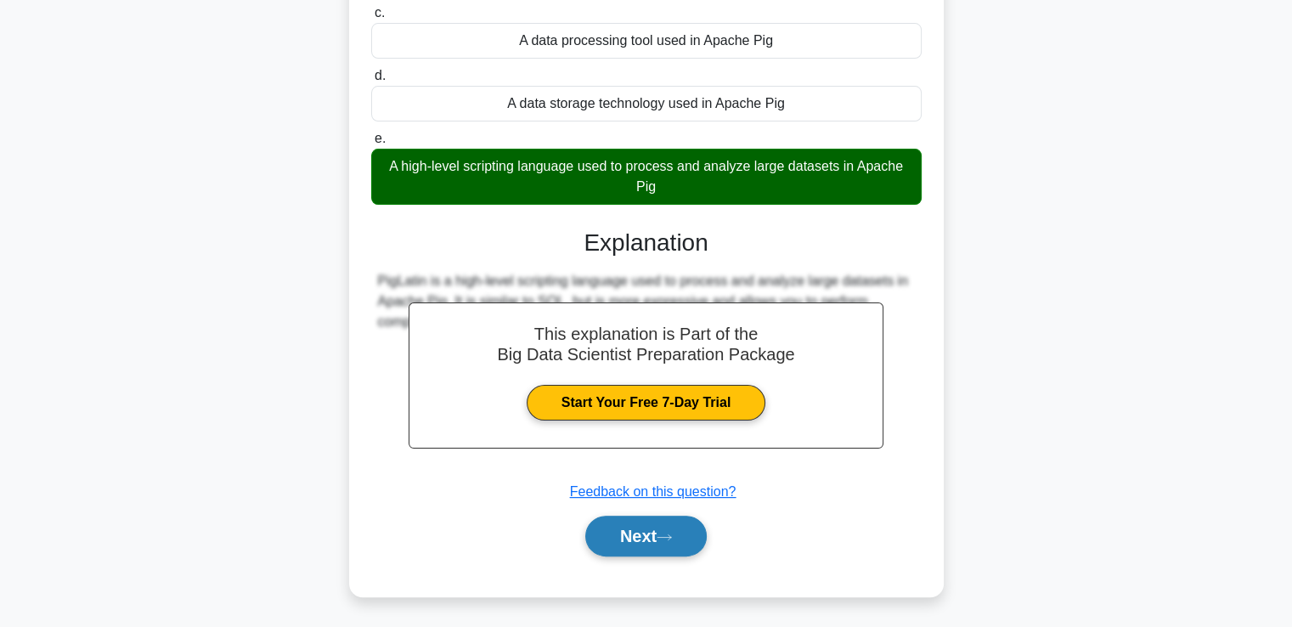
click at [624, 532] on button "Next" at bounding box center [645, 536] width 121 height 41
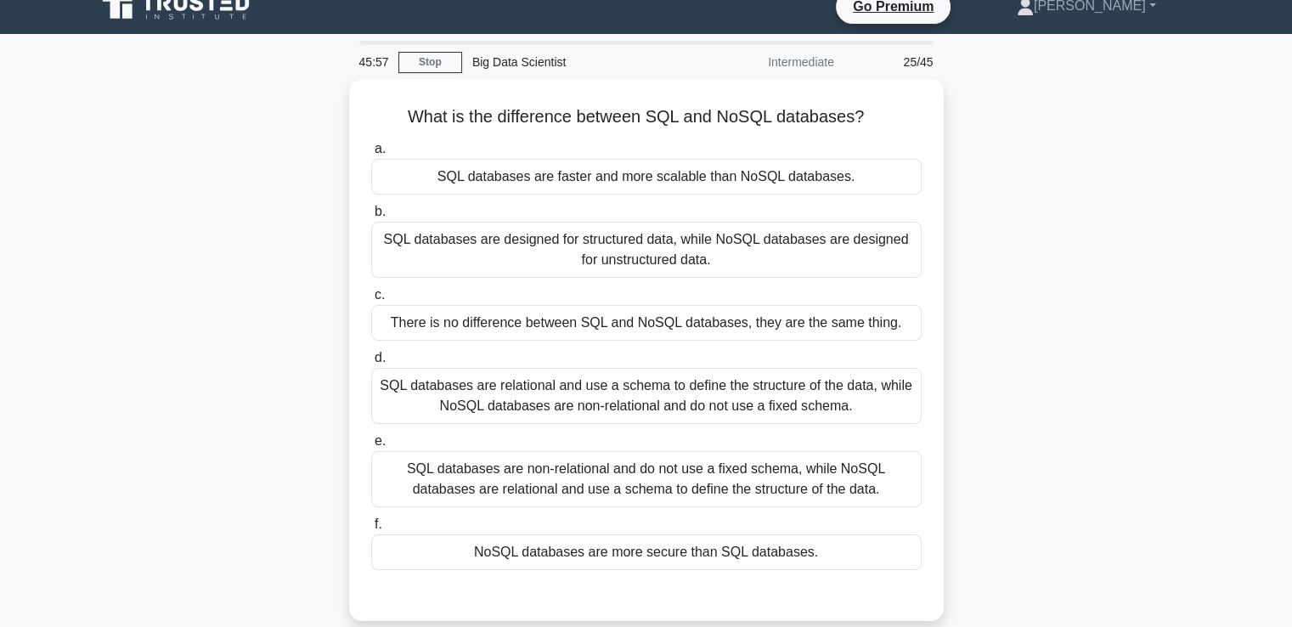
scroll to position [0, 0]
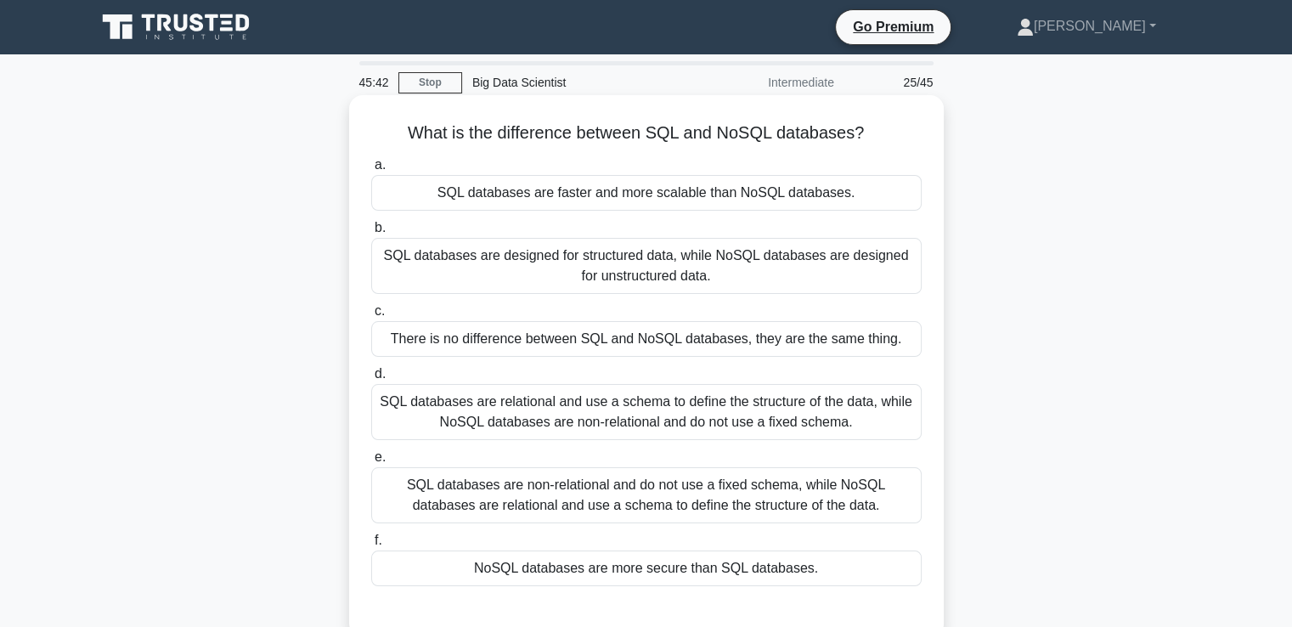
click at [758, 421] on div "SQL databases are relational and use a schema to define the structure of the da…" at bounding box center [646, 412] width 550 height 56
click at [371, 380] on input "d. SQL databases are relational and use a schema to define the structure of the…" at bounding box center [371, 374] width 0 height 11
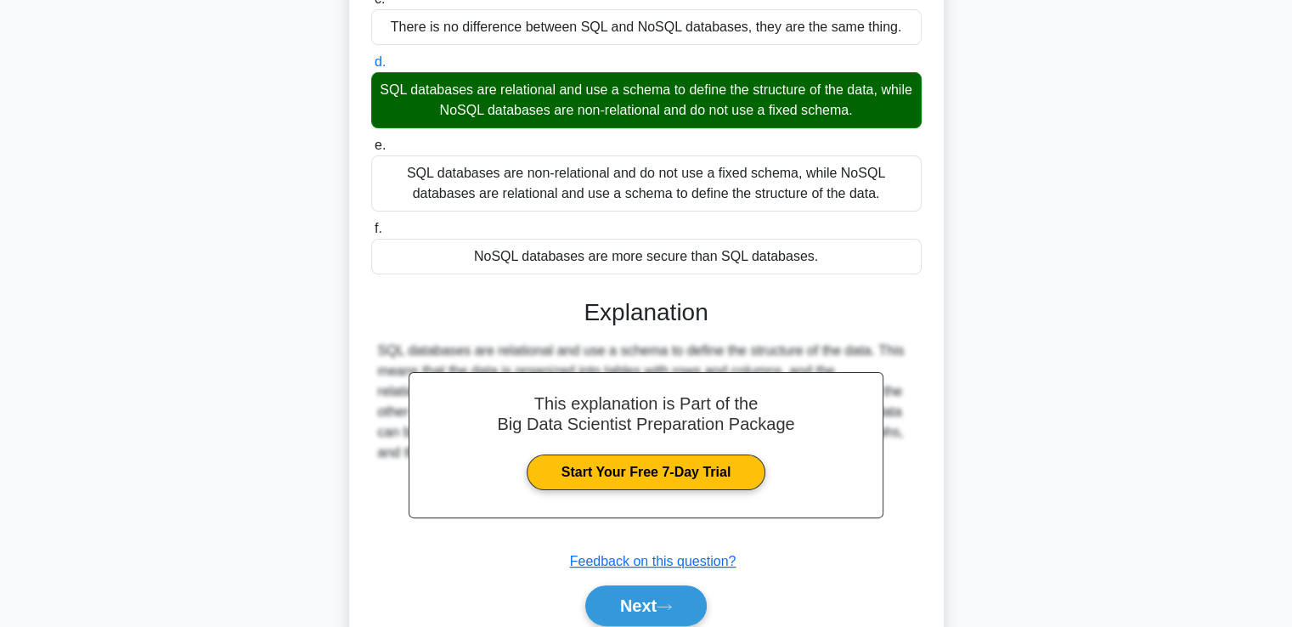
scroll to position [381, 0]
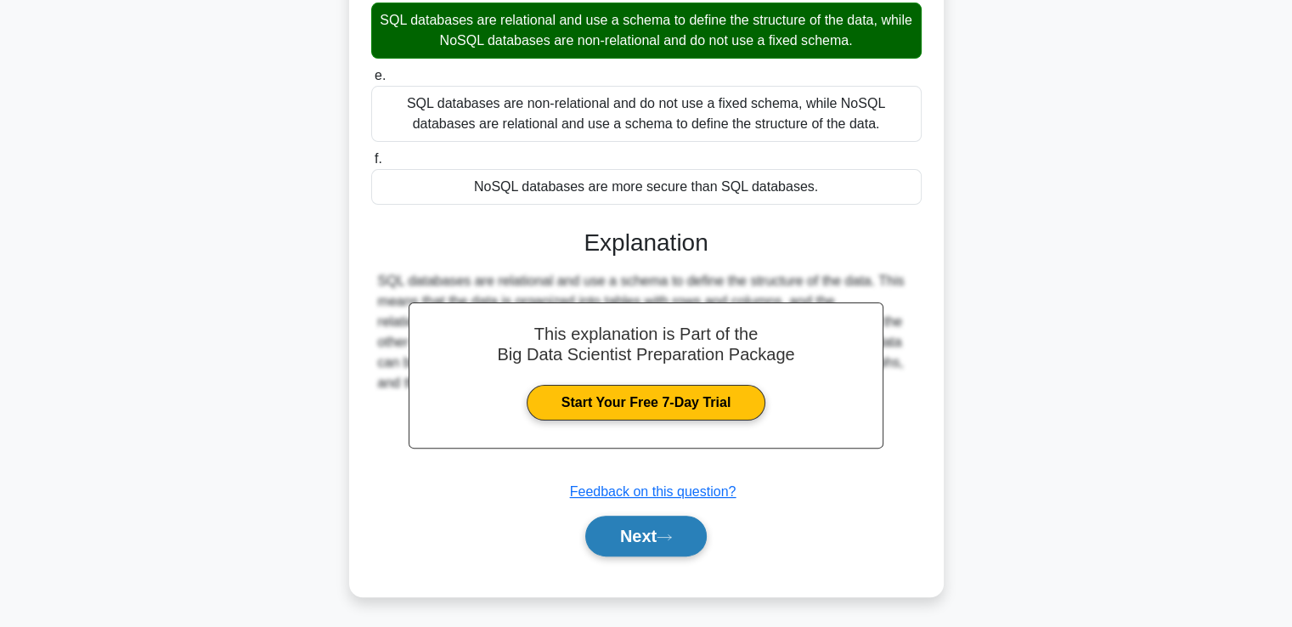
click at [652, 532] on button "Next" at bounding box center [645, 536] width 121 height 41
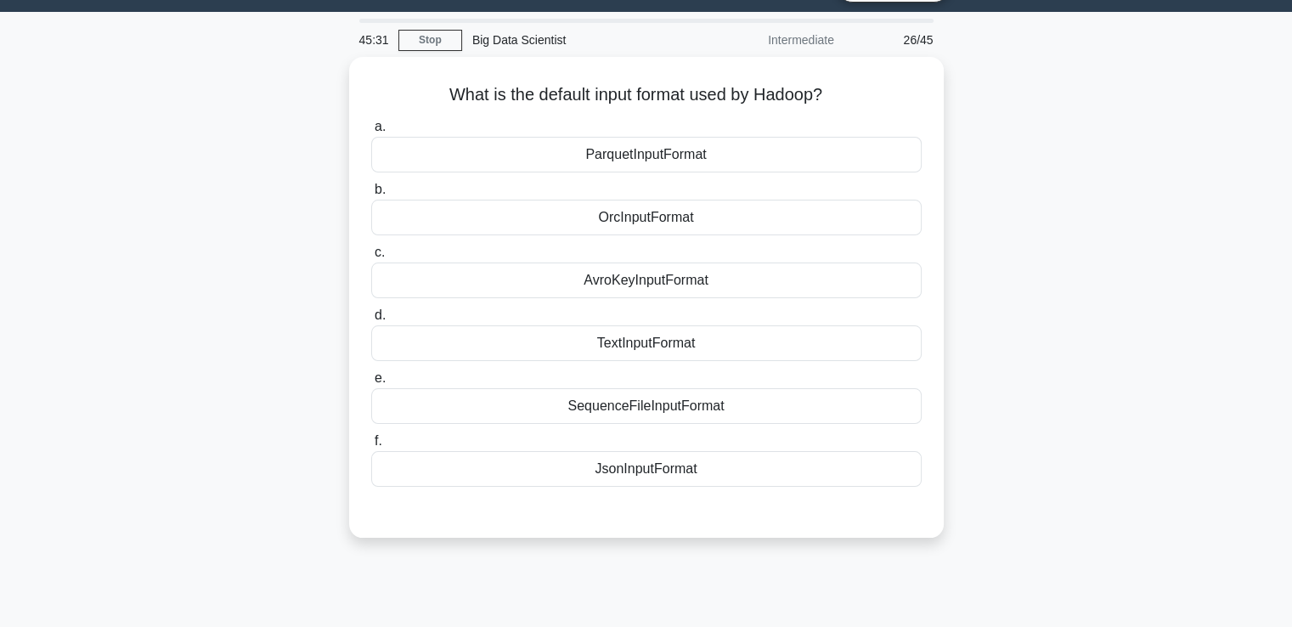
scroll to position [0, 0]
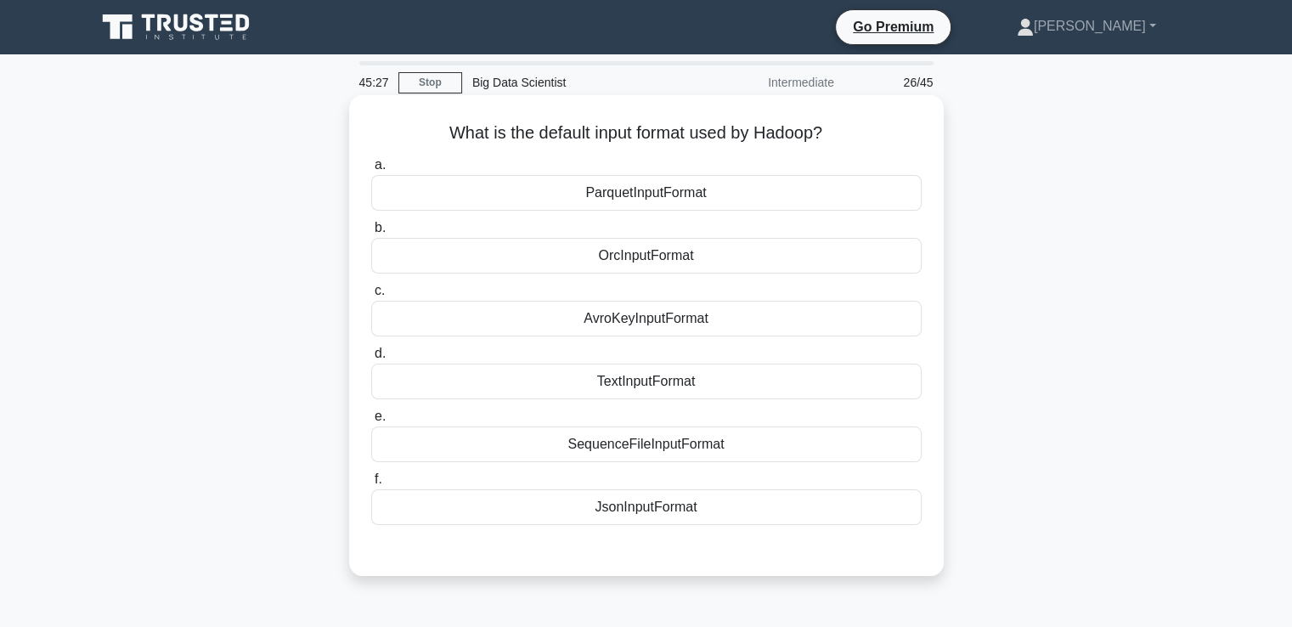
click at [685, 386] on div "TextInputFormat" at bounding box center [646, 382] width 550 height 36
click at [371, 359] on input "d. TextInputFormat" at bounding box center [371, 353] width 0 height 11
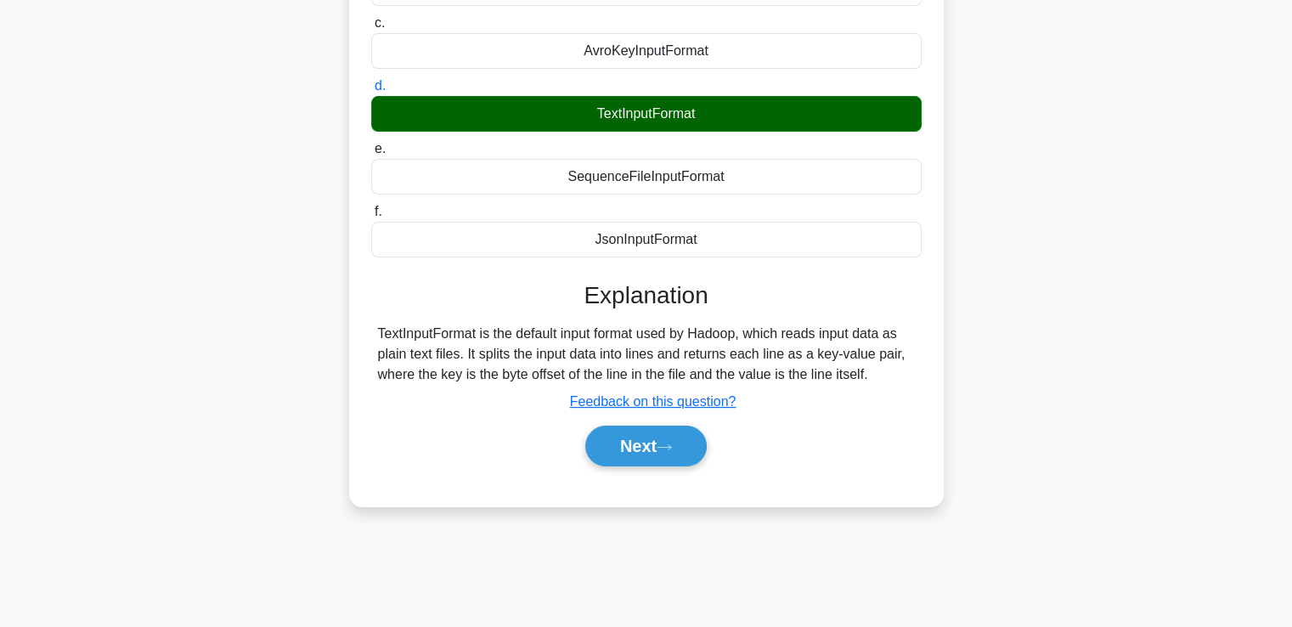
scroll to position [291, 0]
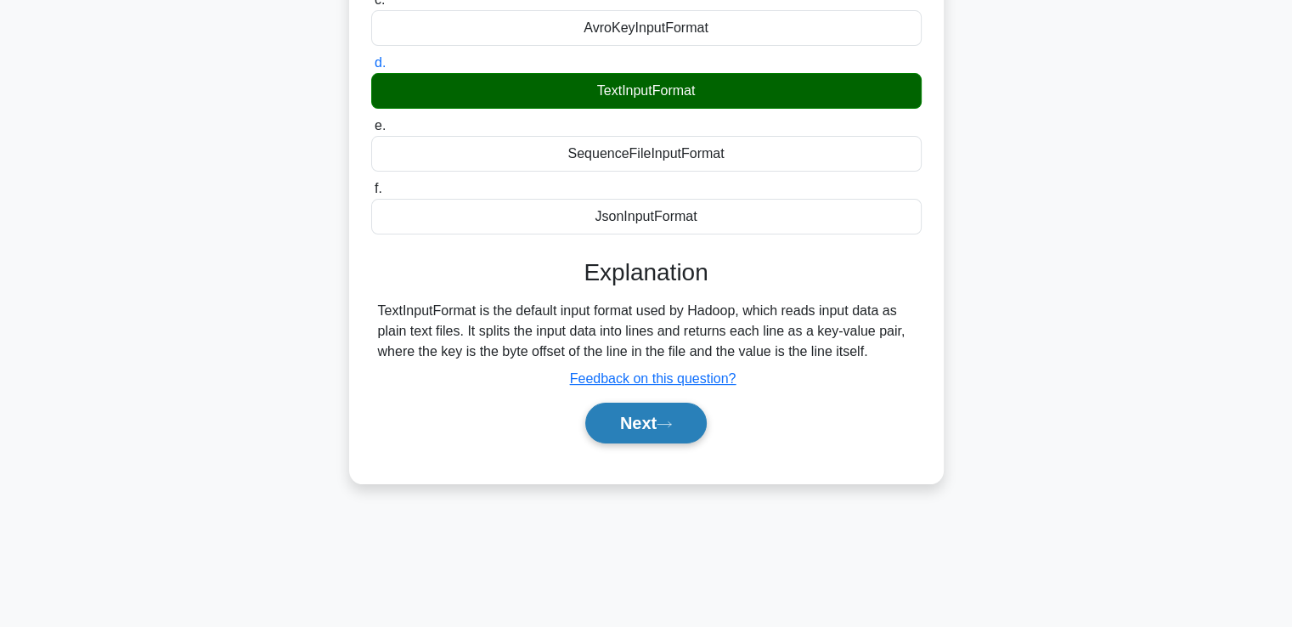
click at [642, 424] on button "Next" at bounding box center [645, 423] width 121 height 41
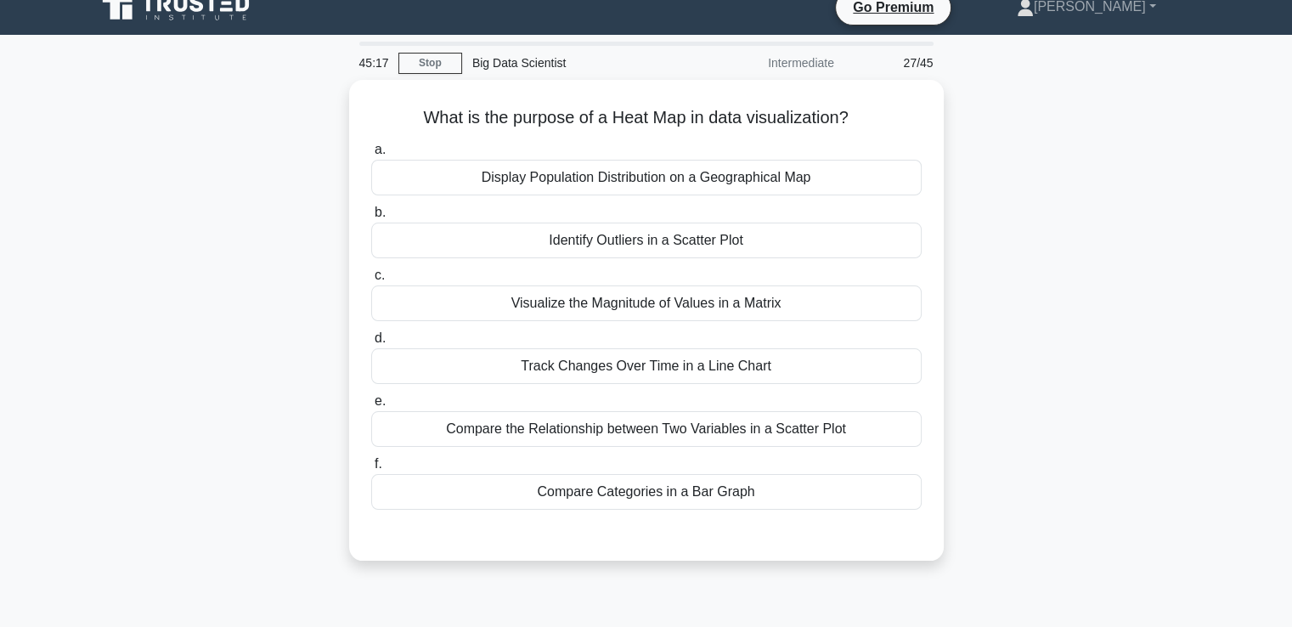
scroll to position [0, 0]
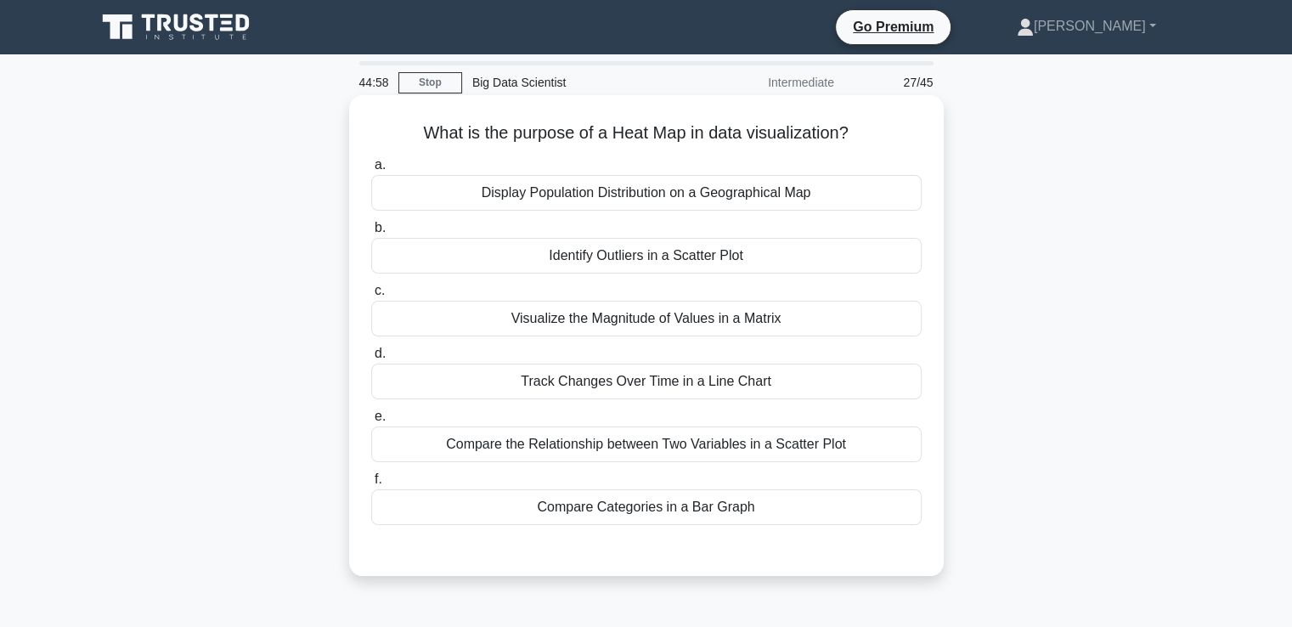
click at [714, 320] on div "Visualize the Magnitude of Values in a Matrix" at bounding box center [646, 319] width 550 height 36
click at [371, 296] on input "c. Visualize the Magnitude of Values in a Matrix" at bounding box center [371, 290] width 0 height 11
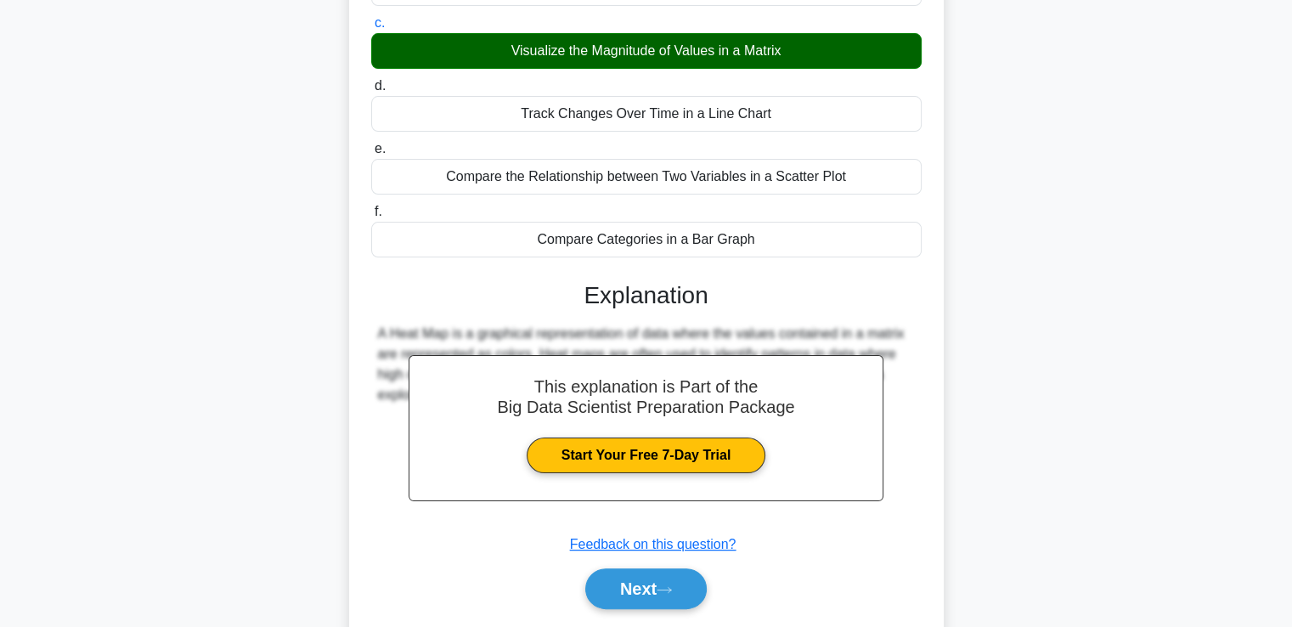
scroll to position [320, 0]
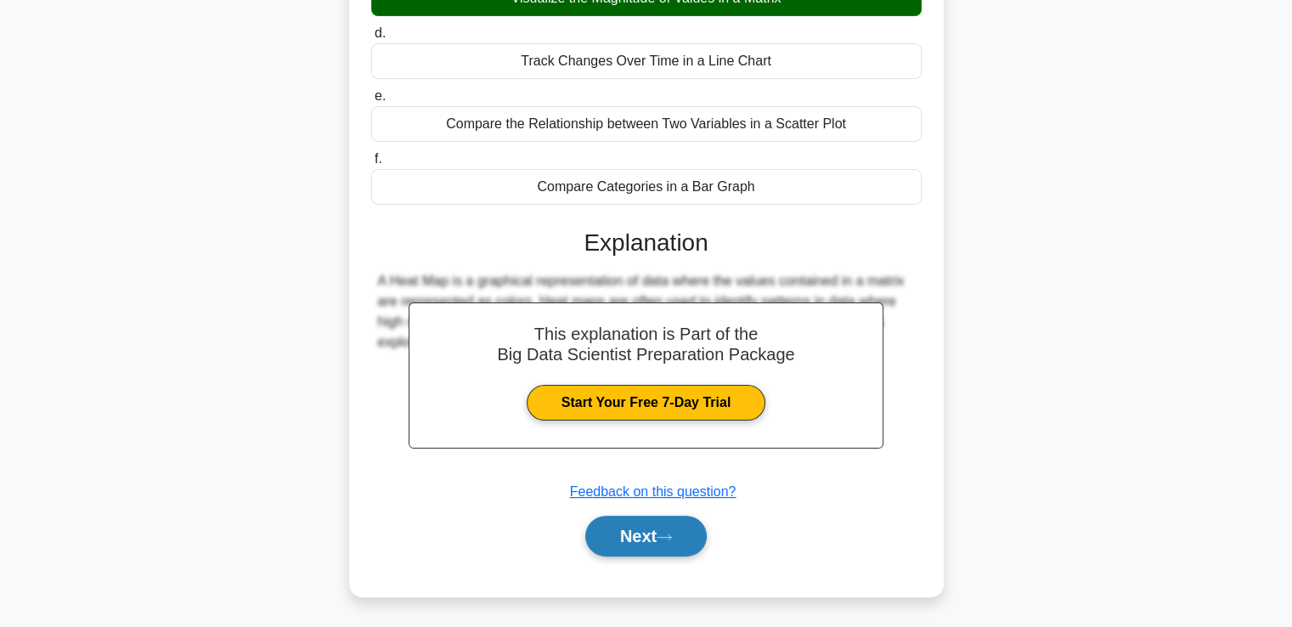
click at [653, 533] on button "Next" at bounding box center [645, 536] width 121 height 41
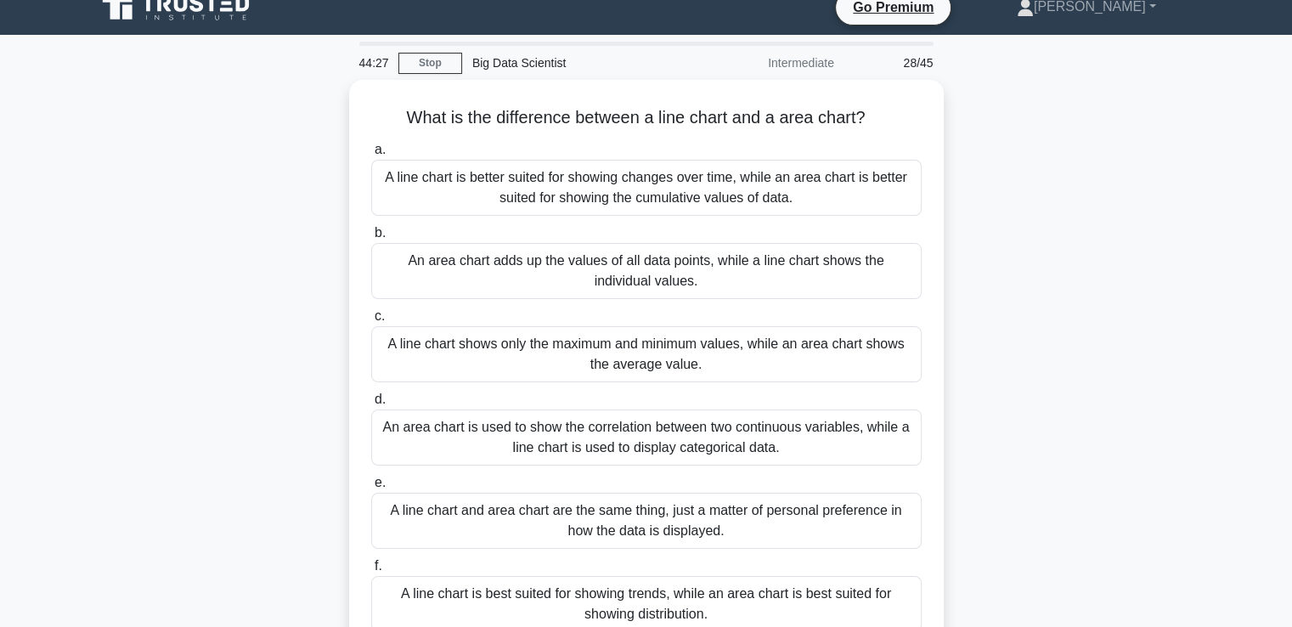
scroll to position [34, 0]
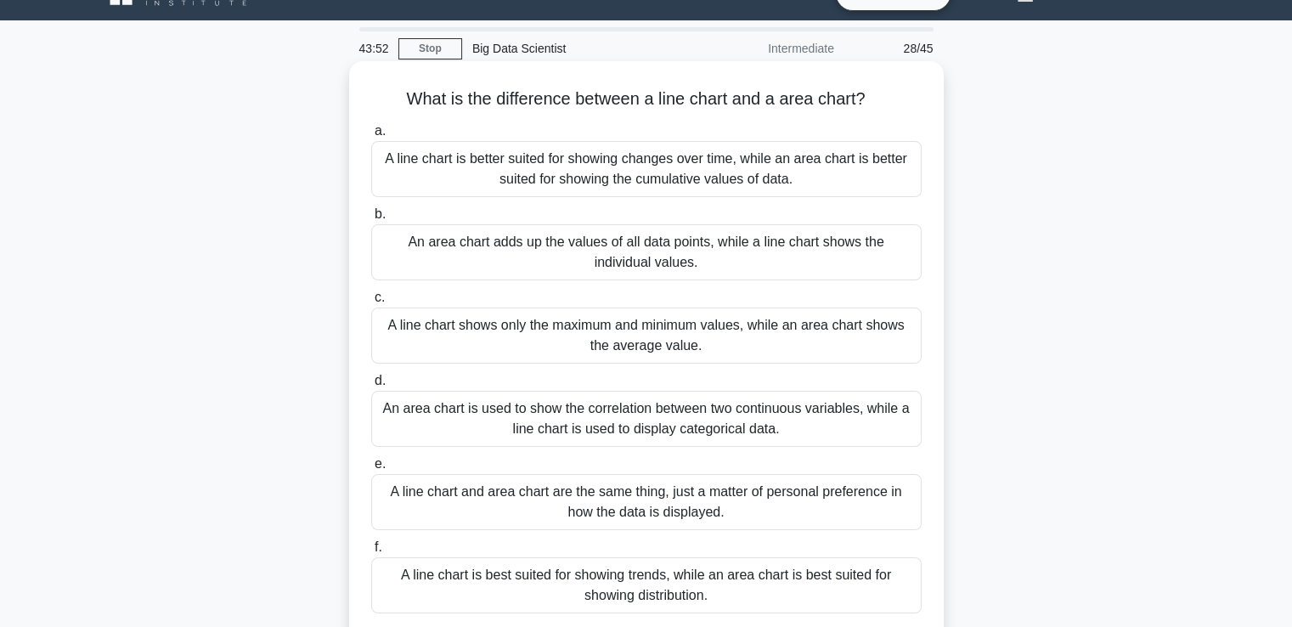
click at [759, 190] on div "A line chart is better suited for showing changes over time, while an area char…" at bounding box center [646, 169] width 550 height 56
click at [371, 137] on input "a. A line chart is better suited for showing changes over time, while an area c…" at bounding box center [371, 131] width 0 height 11
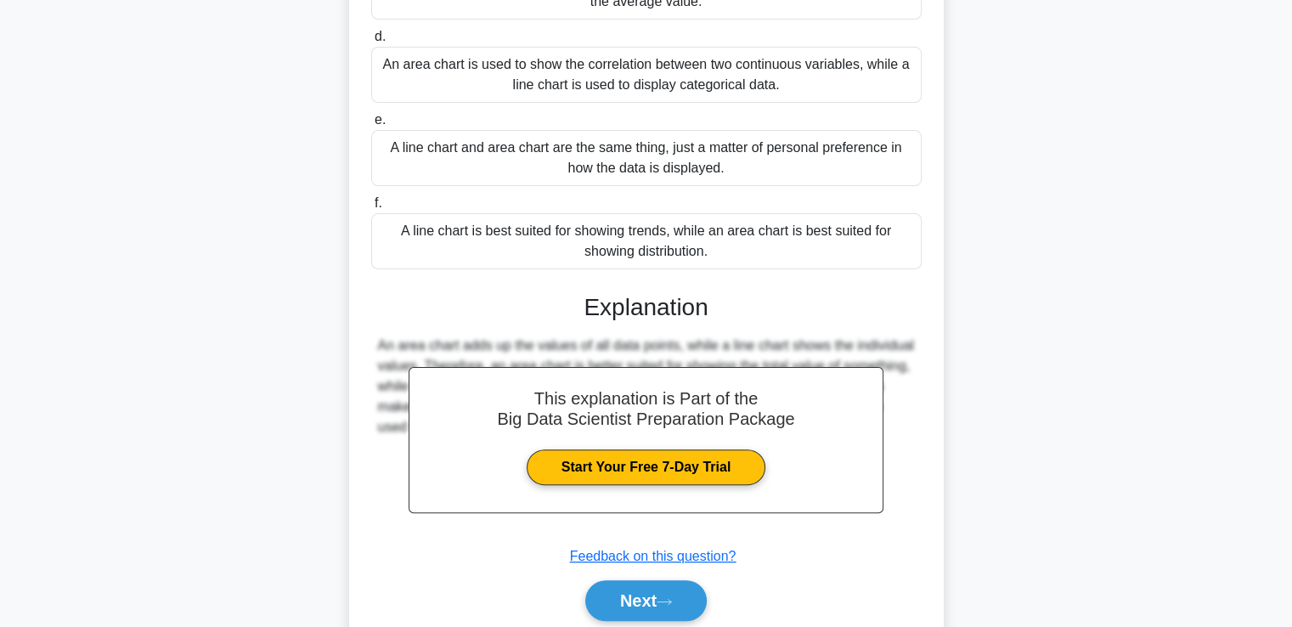
scroll to position [444, 0]
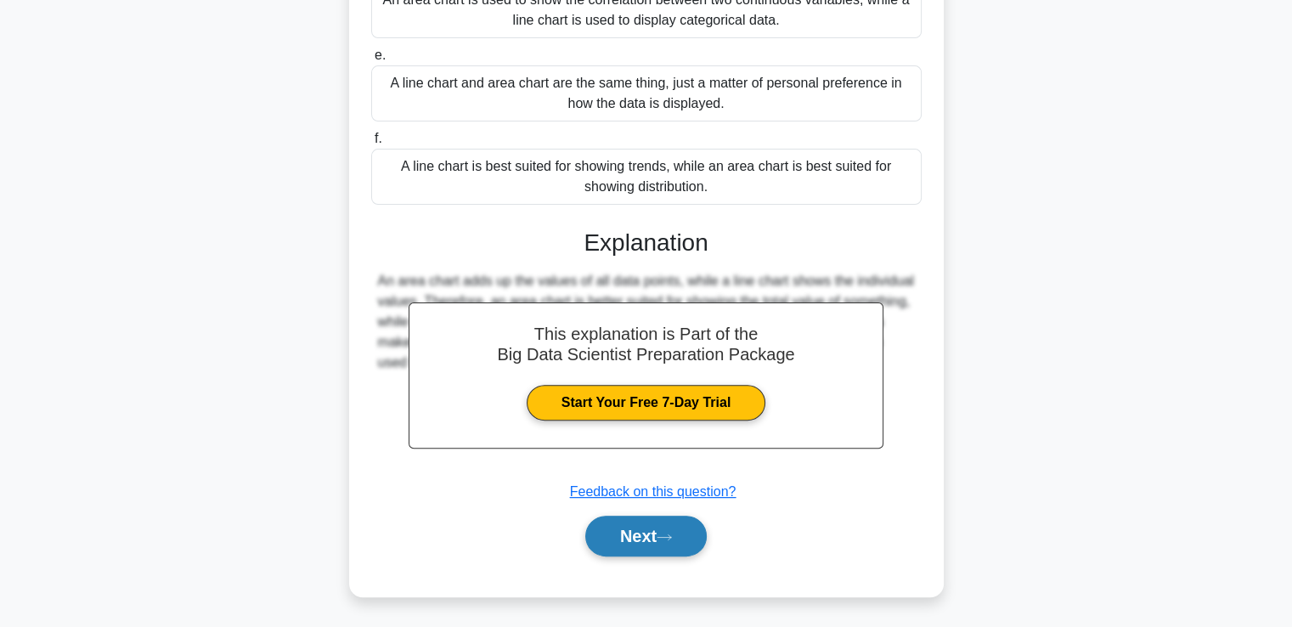
click at [616, 544] on button "Next" at bounding box center [645, 536] width 121 height 41
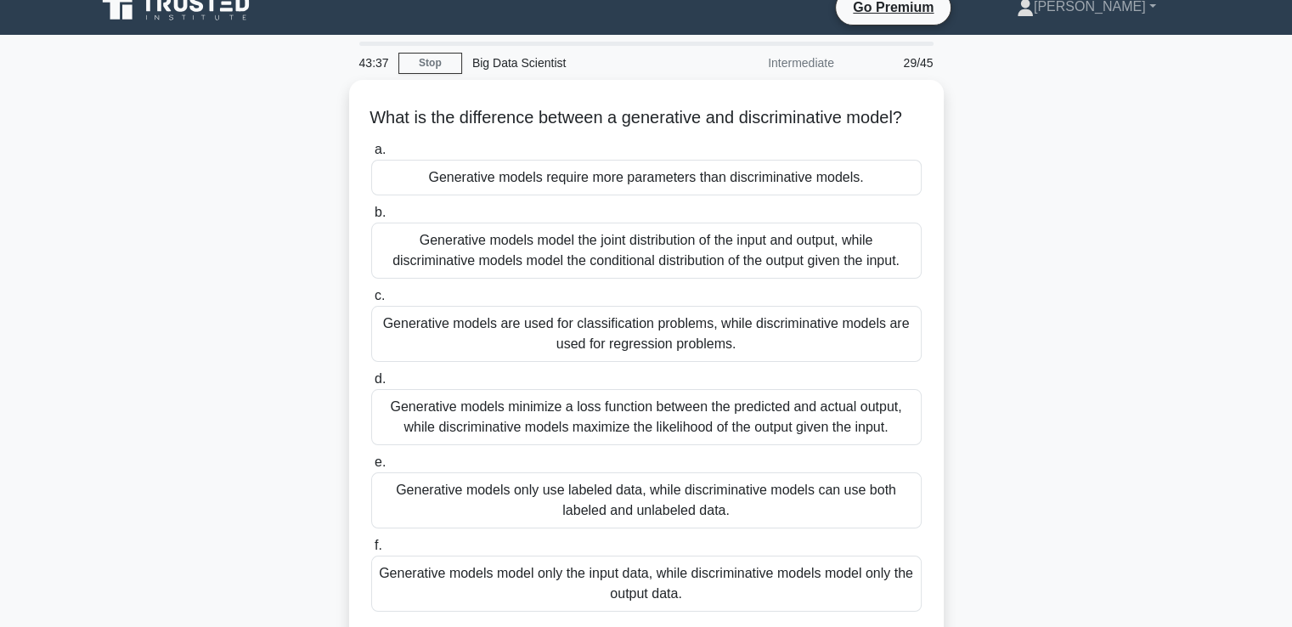
scroll to position [0, 0]
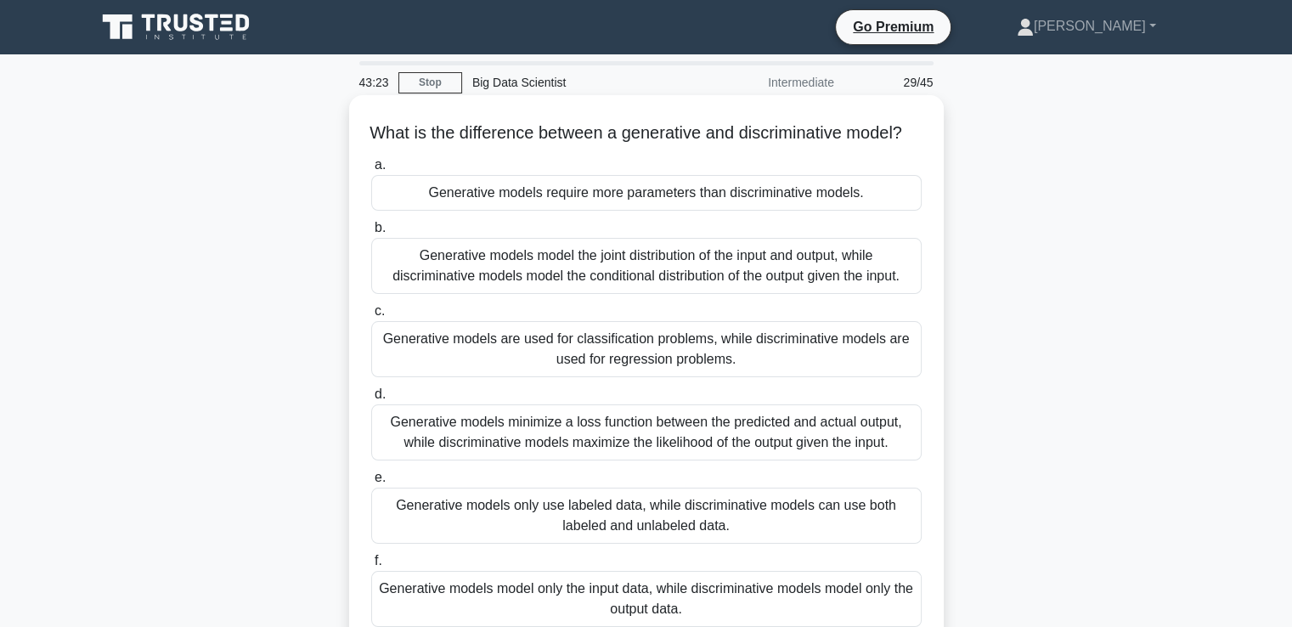
click at [804, 294] on div "Generative models model the joint distribution of the input and output, while d…" at bounding box center [646, 266] width 550 height 56
click at [371, 234] on input "b. Generative models model the joint distribution of the input and output, whil…" at bounding box center [371, 228] width 0 height 11
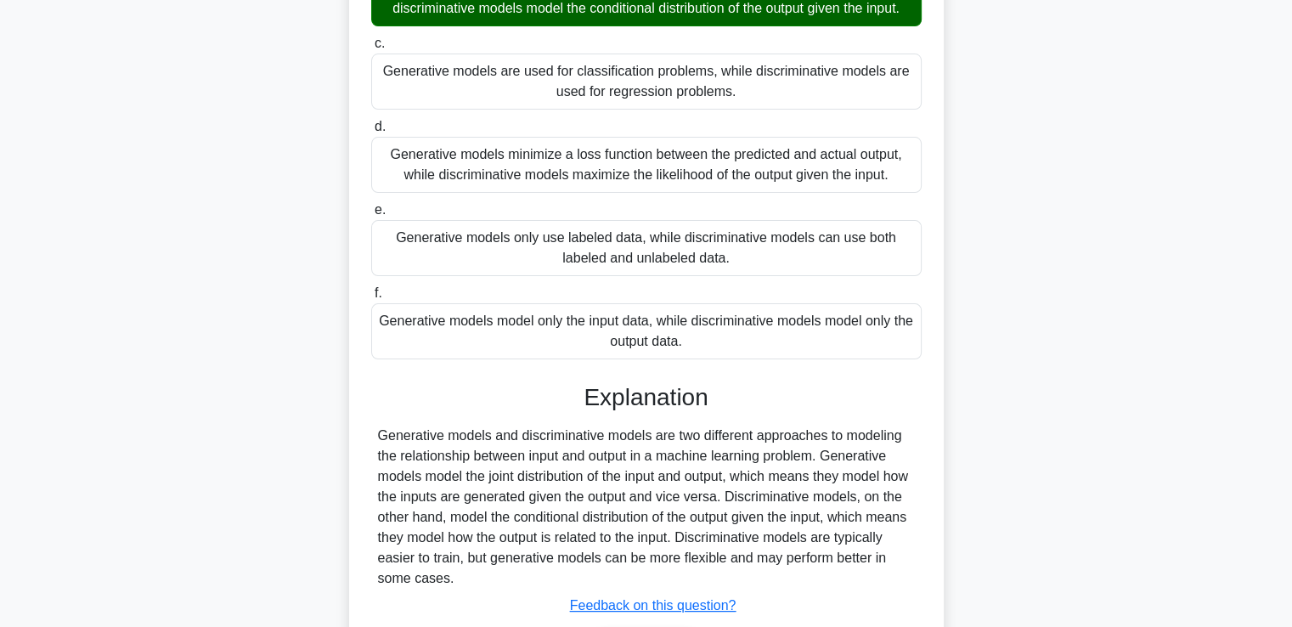
scroll to position [422, 0]
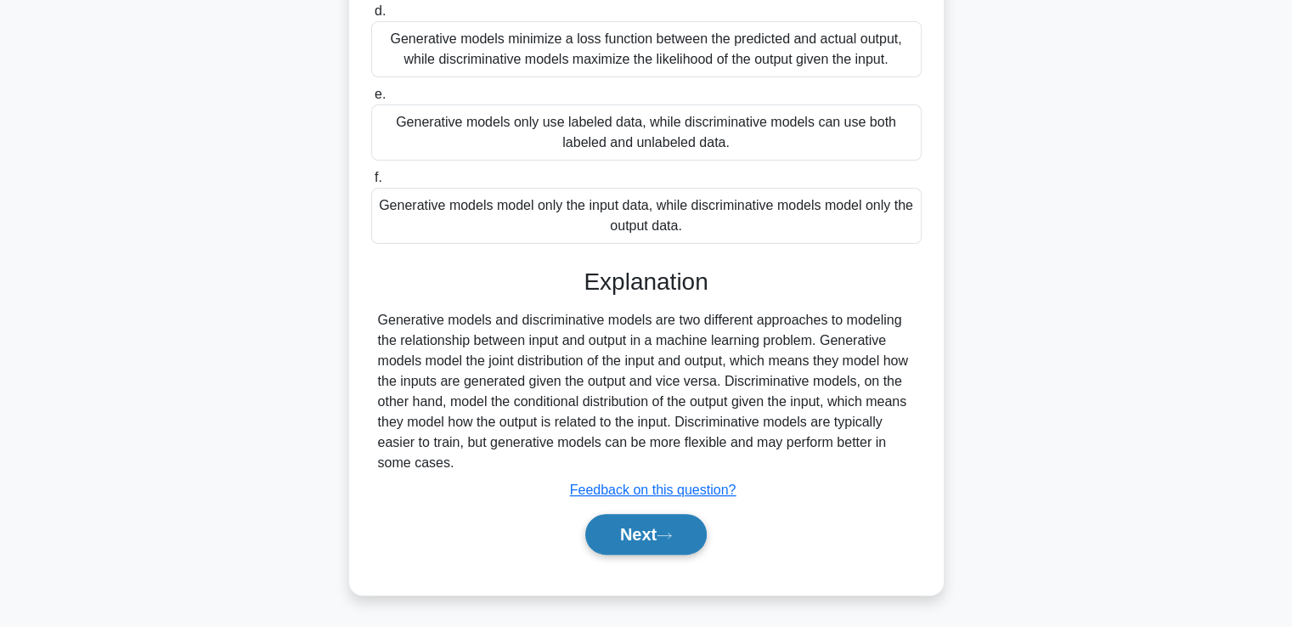
click at [623, 539] on button "Next" at bounding box center [645, 534] width 121 height 41
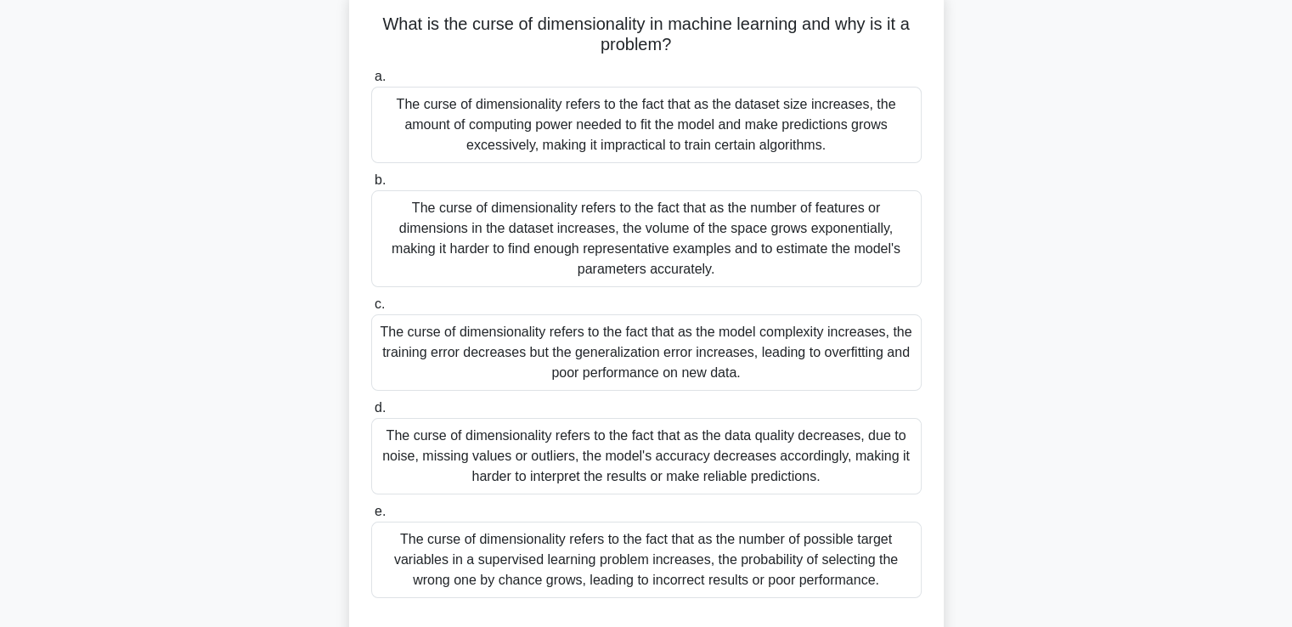
scroll to position [192, 0]
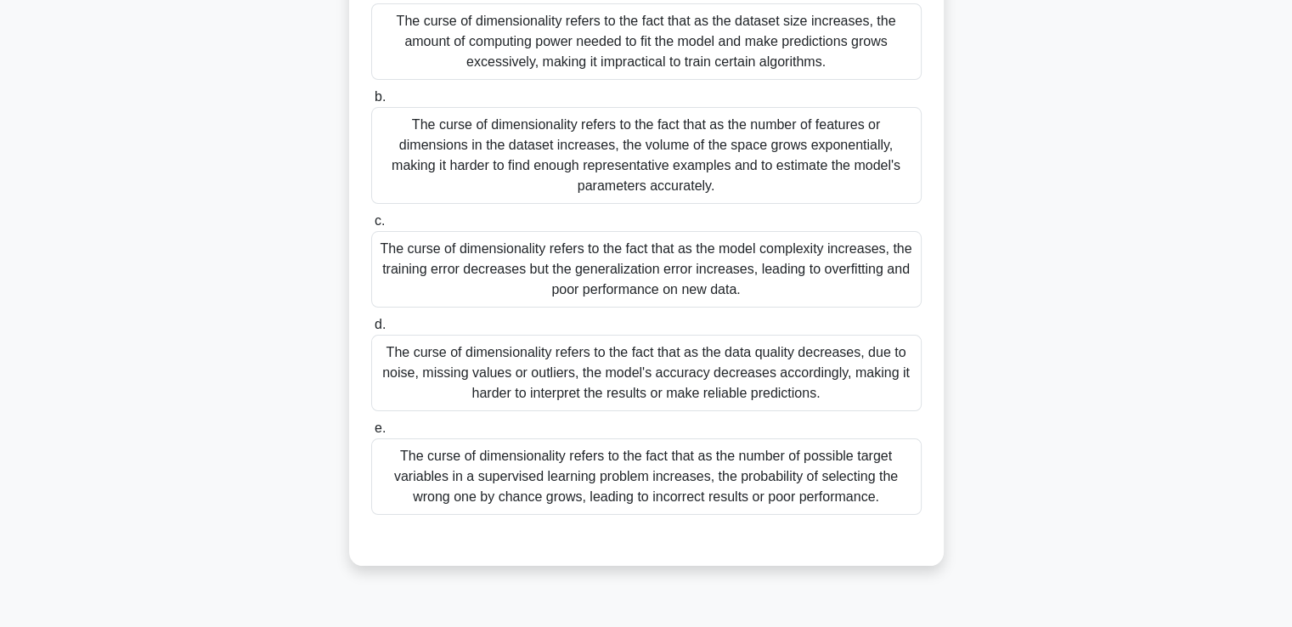
click at [785, 133] on div "The curse of dimensionality refers to the fact that as the number of features o…" at bounding box center [646, 155] width 550 height 97
click at [371, 103] on input "b. The curse of dimensionality refers to the fact that as the number of feature…" at bounding box center [371, 97] width 0 height 11
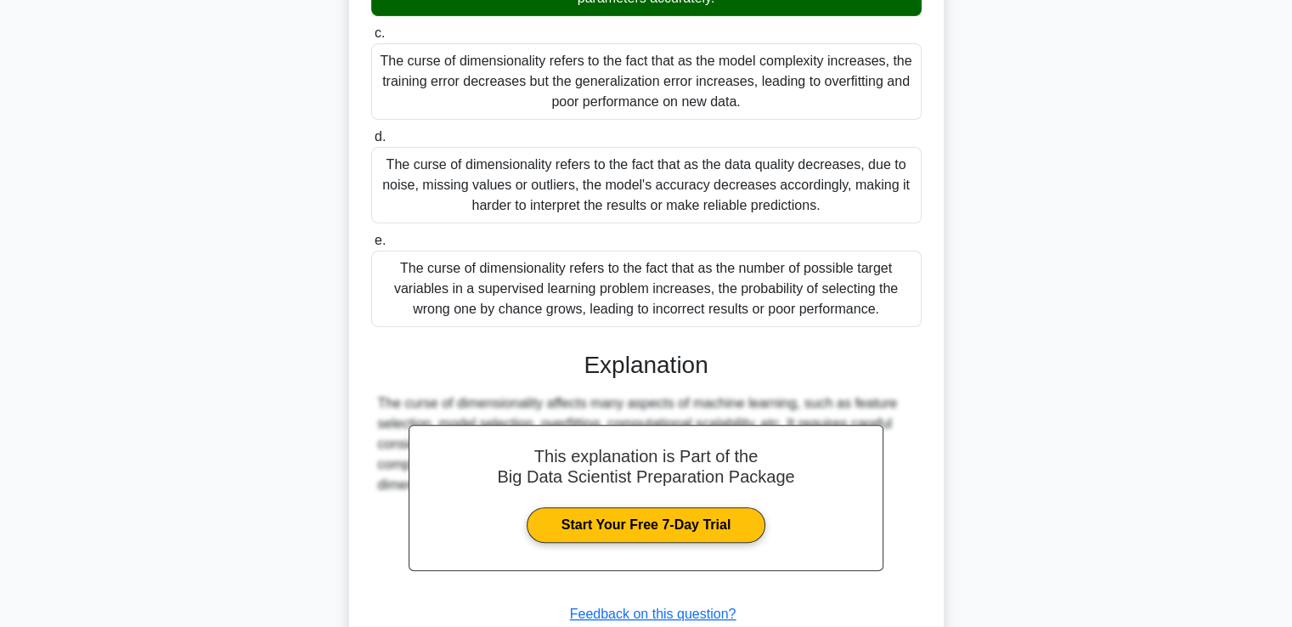
scroll to position [503, 0]
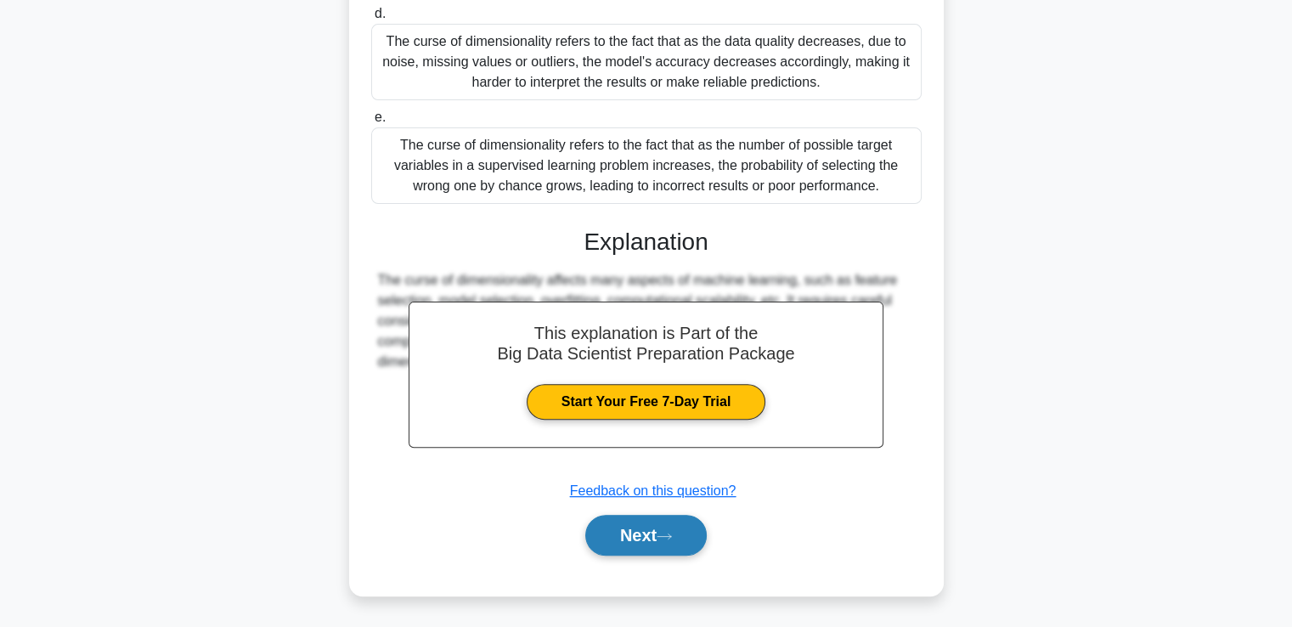
click at [626, 526] on button "Next" at bounding box center [645, 535] width 121 height 41
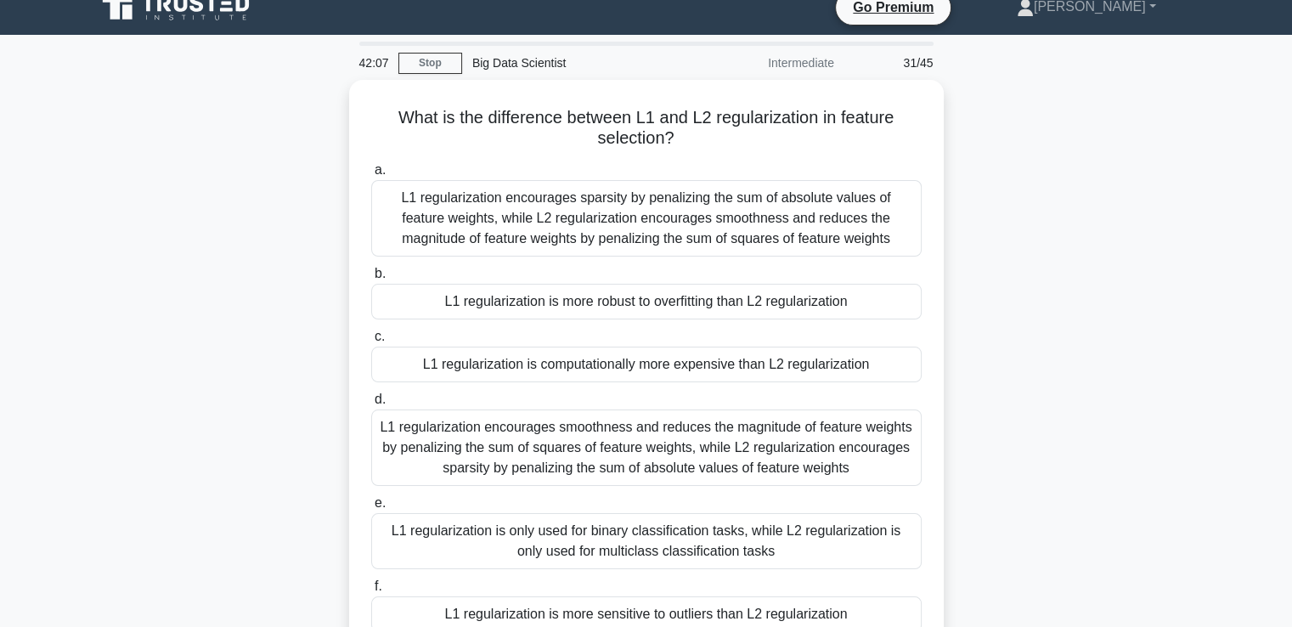
scroll to position [0, 0]
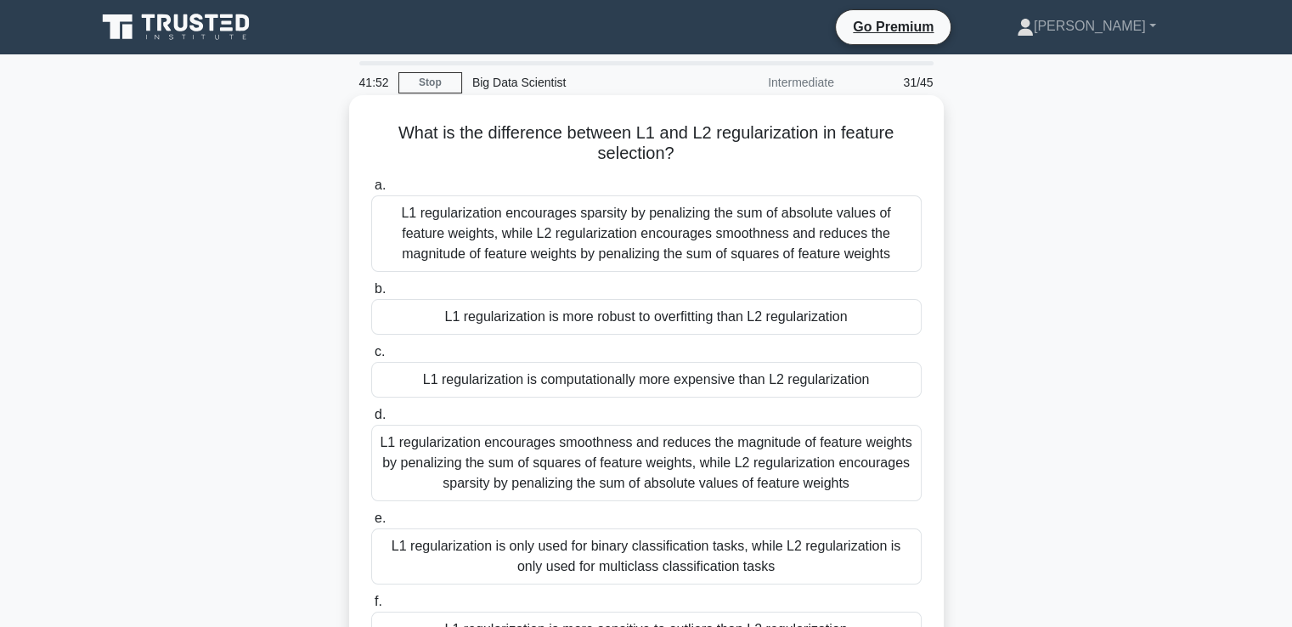
click at [781, 257] on div "L1 regularization encourages sparsity by penalizing the sum of absolute values …" at bounding box center [646, 233] width 550 height 76
click at [371, 191] on input "a. L1 regularization encourages sparsity by penalizing the sum of absolute valu…" at bounding box center [371, 185] width 0 height 11
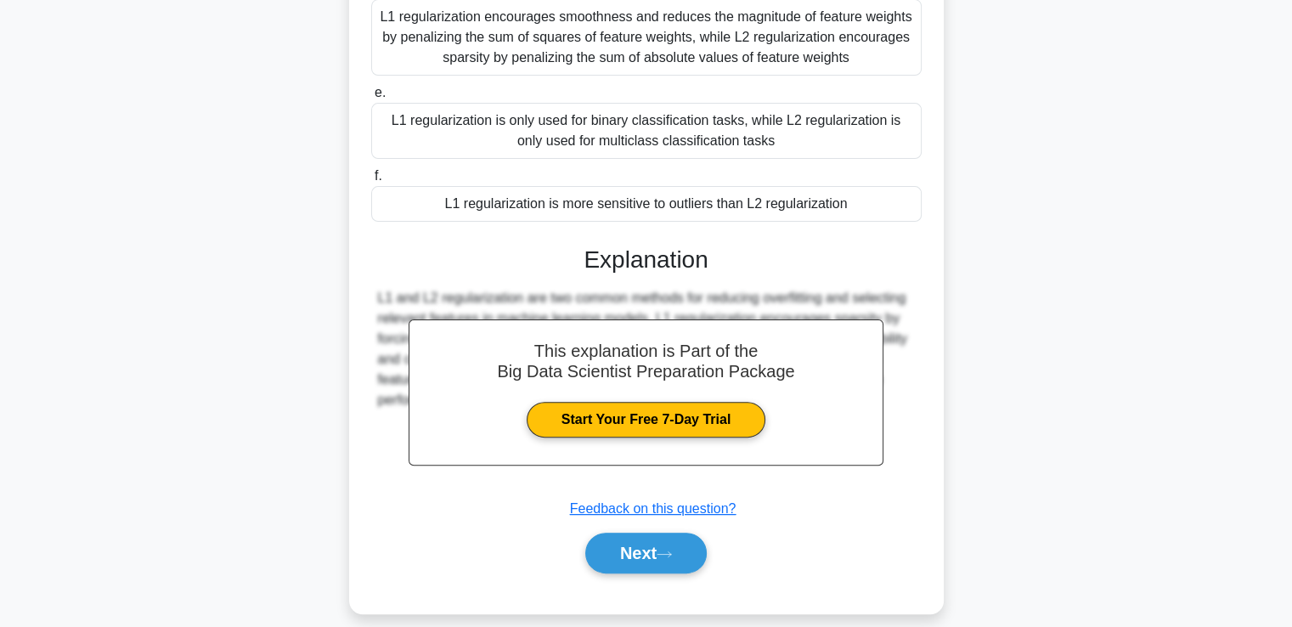
scroll to position [443, 0]
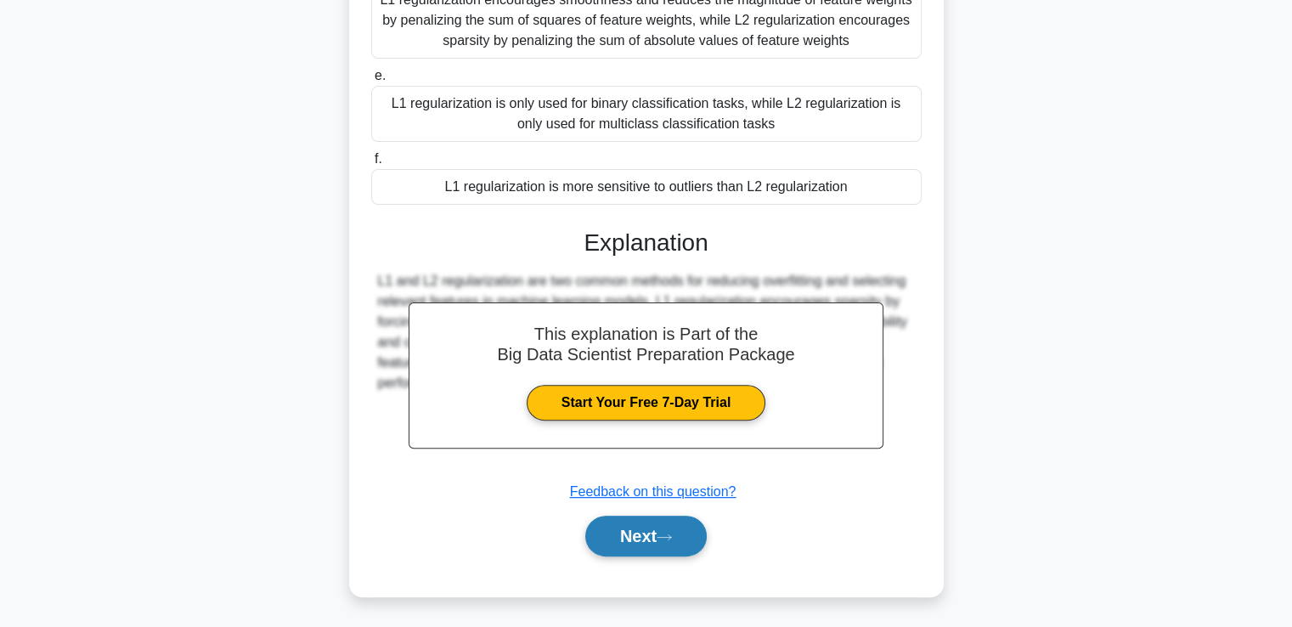
click at [629, 539] on button "Next" at bounding box center [645, 536] width 121 height 41
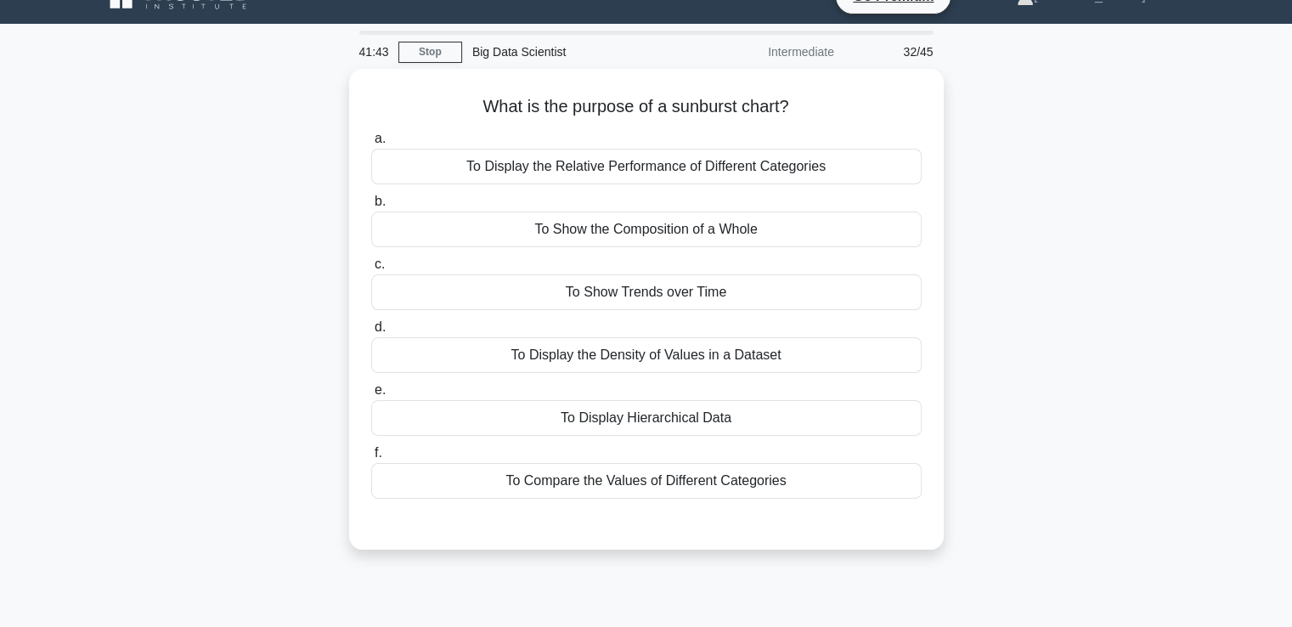
scroll to position [0, 0]
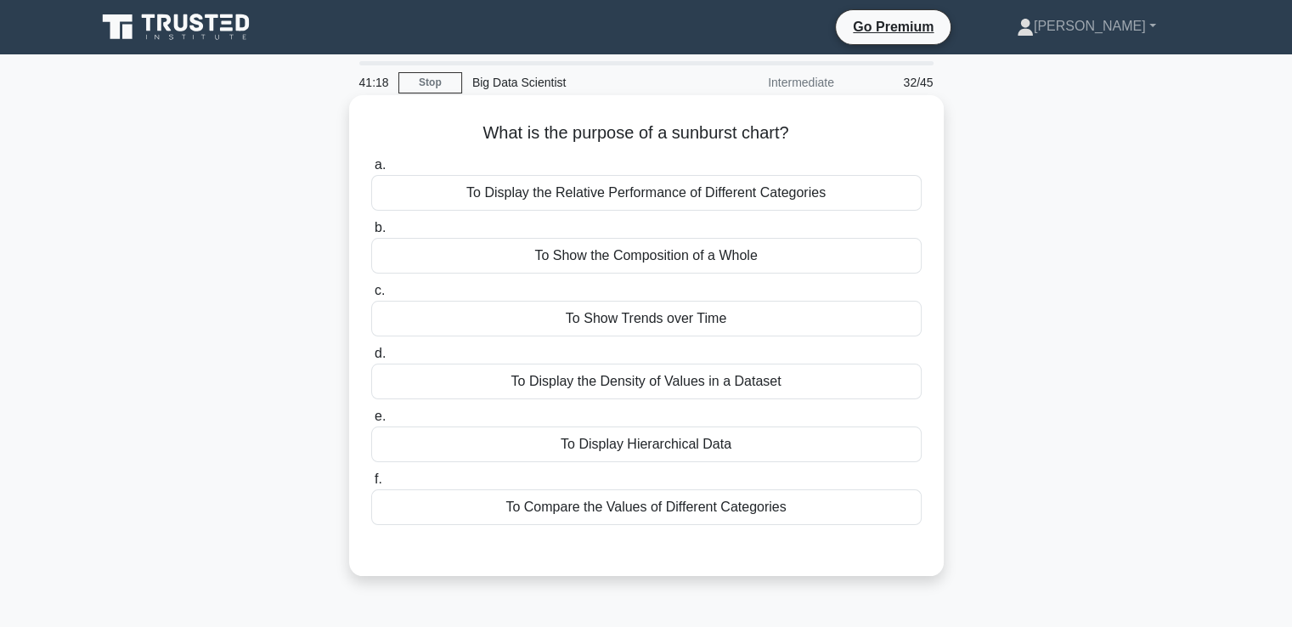
drag, startPoint x: 479, startPoint y: 130, endPoint x: 808, endPoint y: 135, distance: 328.8
click at [808, 135] on h5 "What is the purpose of a sunburst chart? .spinner_0XTQ{transform-origin:center;…" at bounding box center [647, 133] width 554 height 22
copy h5 "What is the purpose of a sunburst chart?"
click at [715, 449] on div "To Display Hierarchical Data" at bounding box center [646, 444] width 550 height 36
click at [371, 422] on input "e. To Display Hierarchical Data" at bounding box center [371, 416] width 0 height 11
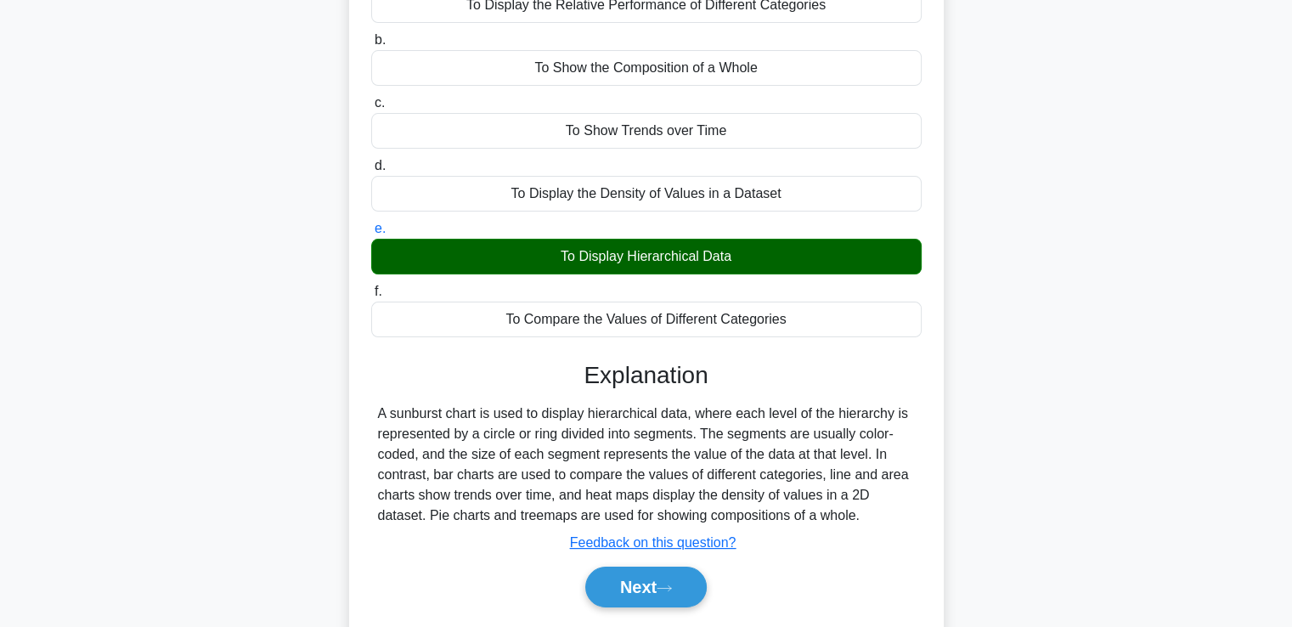
scroll to position [204, 0]
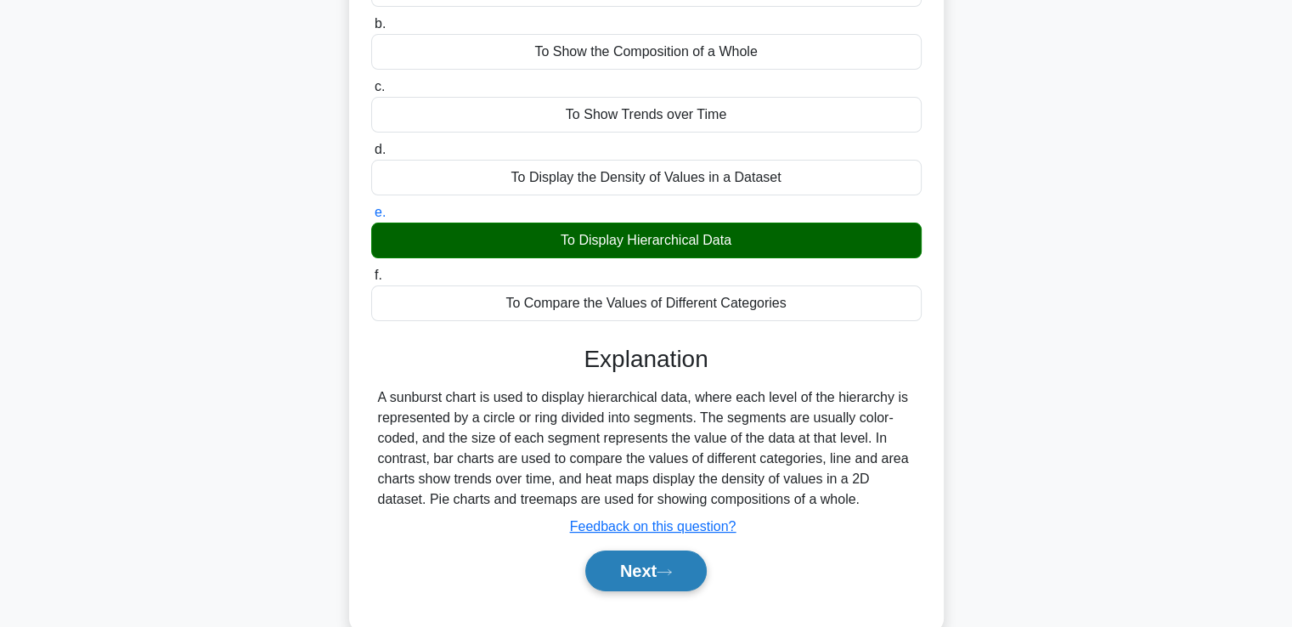
click at [641, 563] on button "Next" at bounding box center [645, 570] width 121 height 41
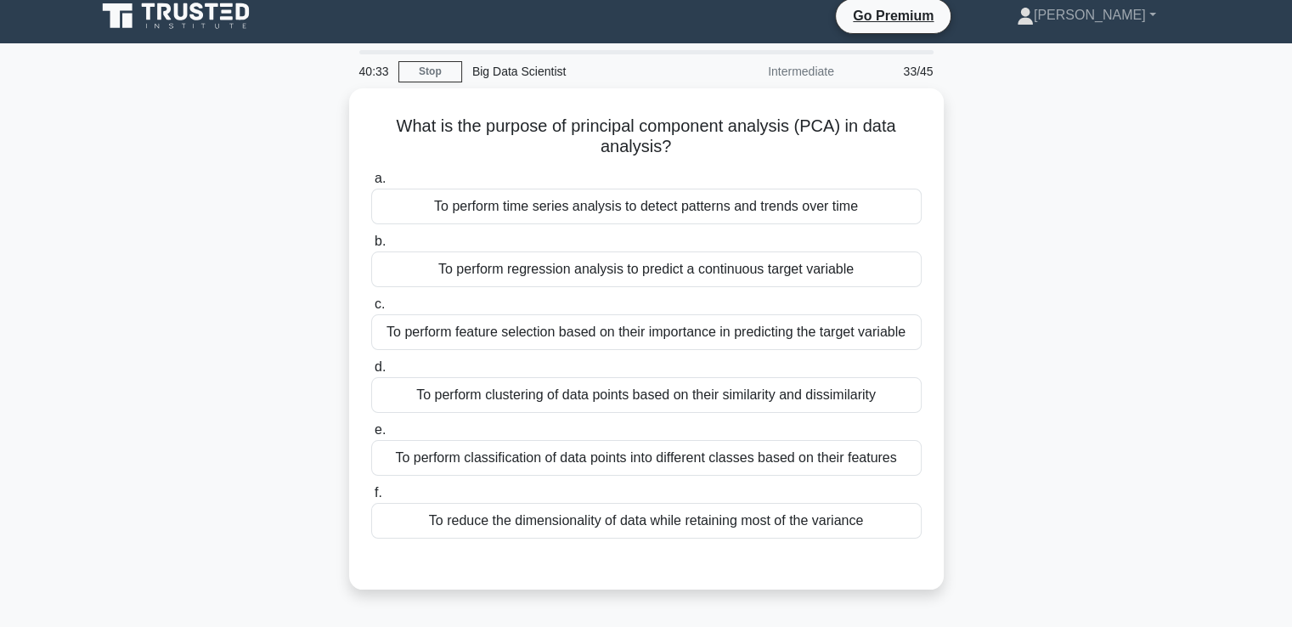
scroll to position [0, 0]
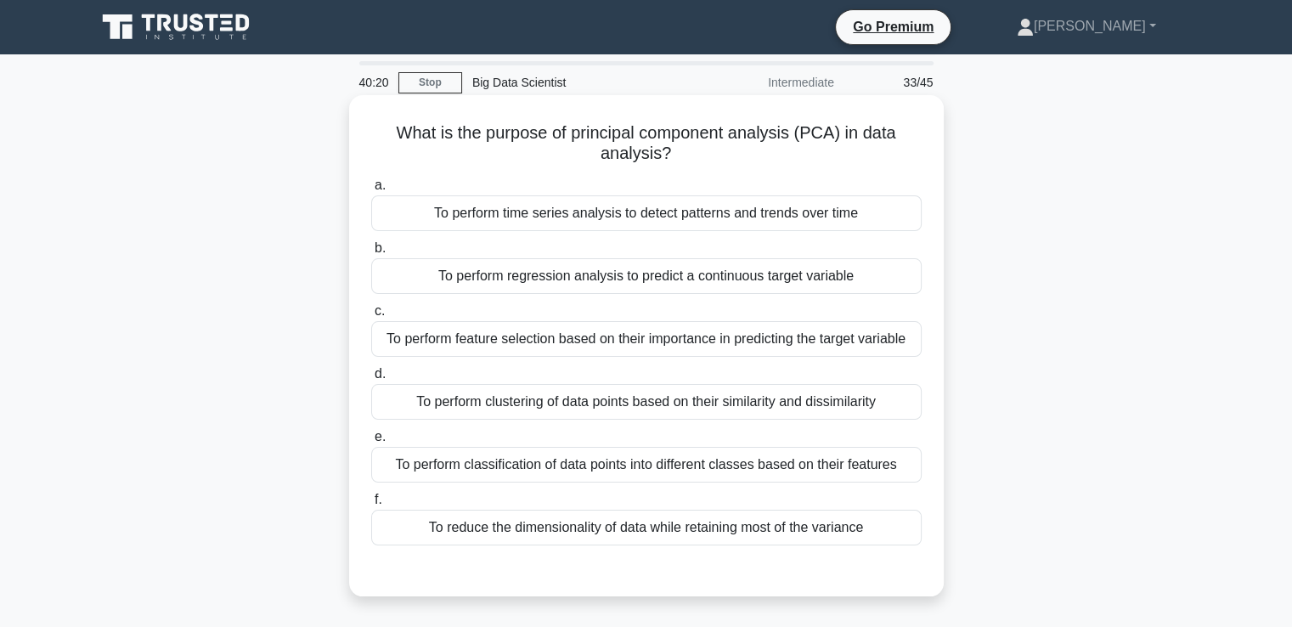
click at [795, 531] on div "To reduce the dimensionality of data while retaining most of the variance" at bounding box center [646, 528] width 550 height 36
click at [371, 505] on input "f. To reduce the dimensionality of data while retaining most of the variance" at bounding box center [371, 499] width 0 height 11
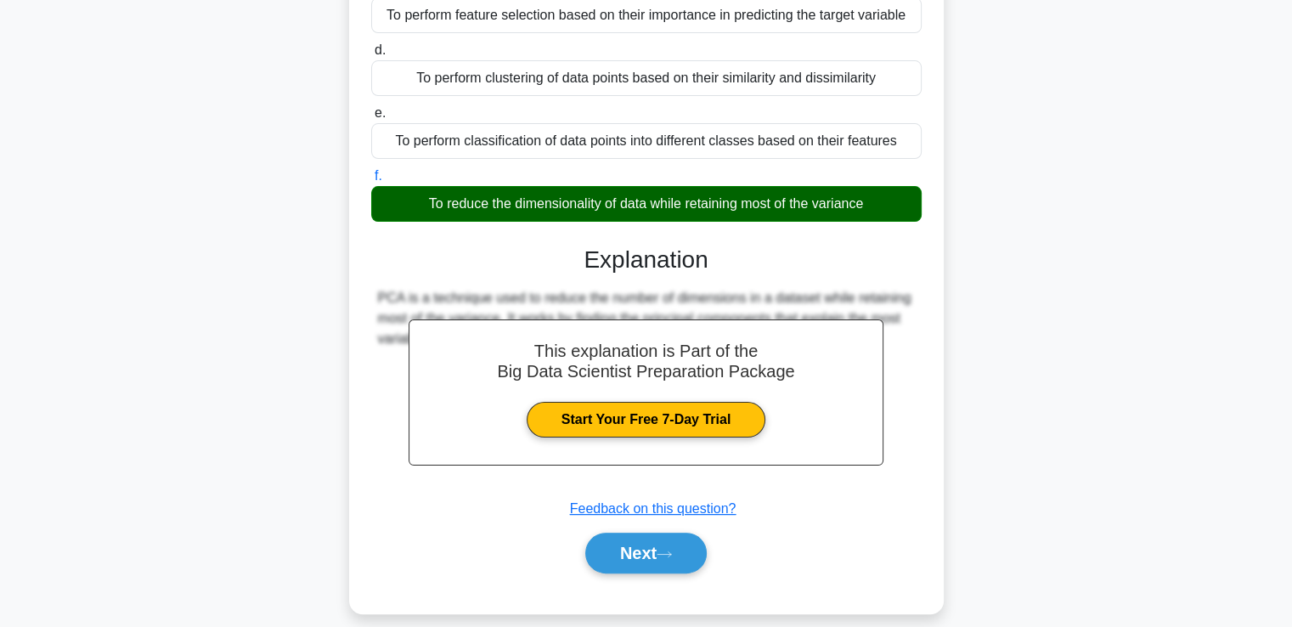
scroll to position [341, 0]
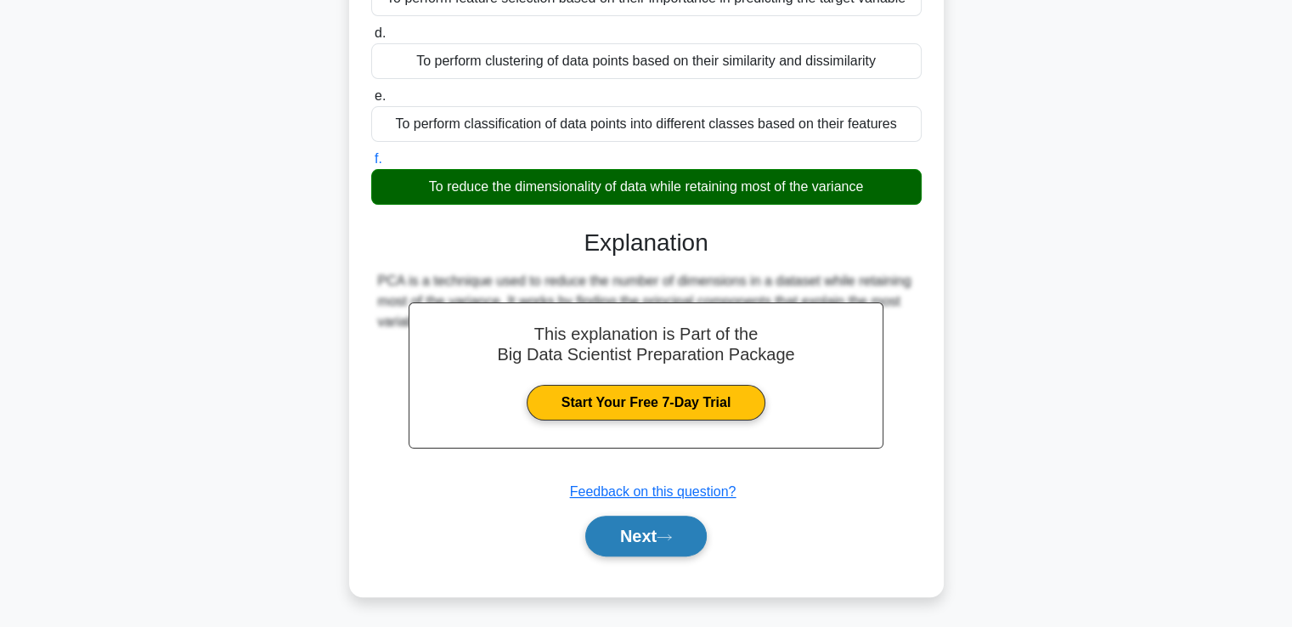
click at [647, 540] on button "Next" at bounding box center [645, 536] width 121 height 41
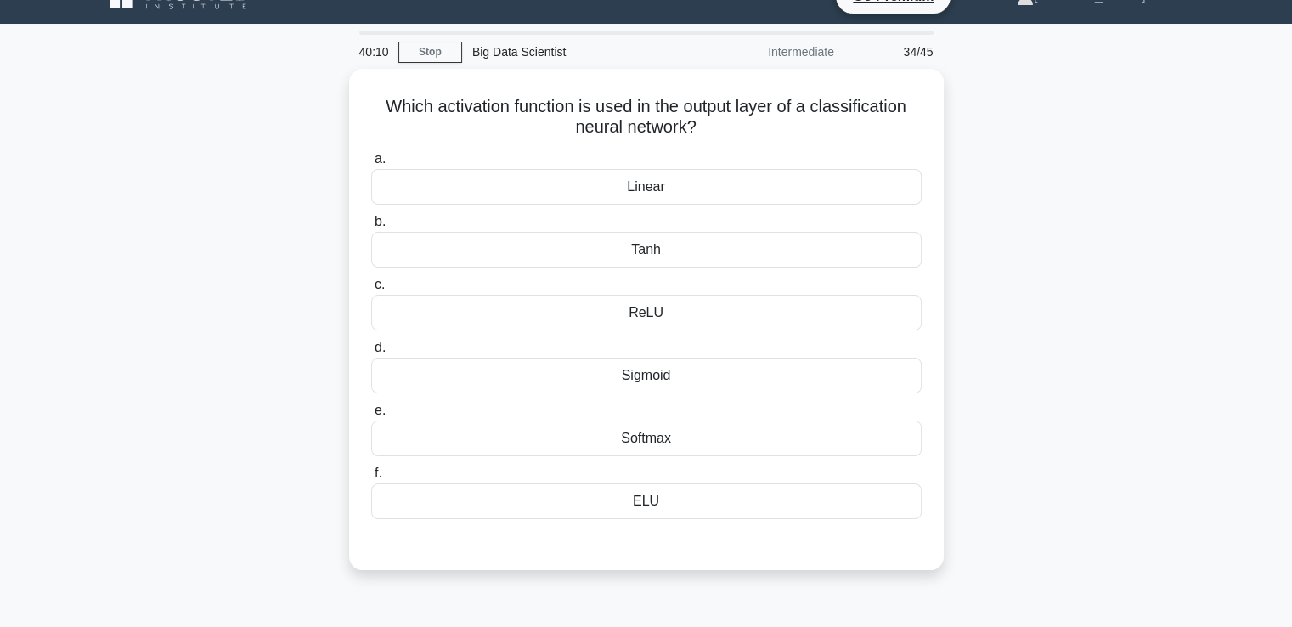
scroll to position [0, 0]
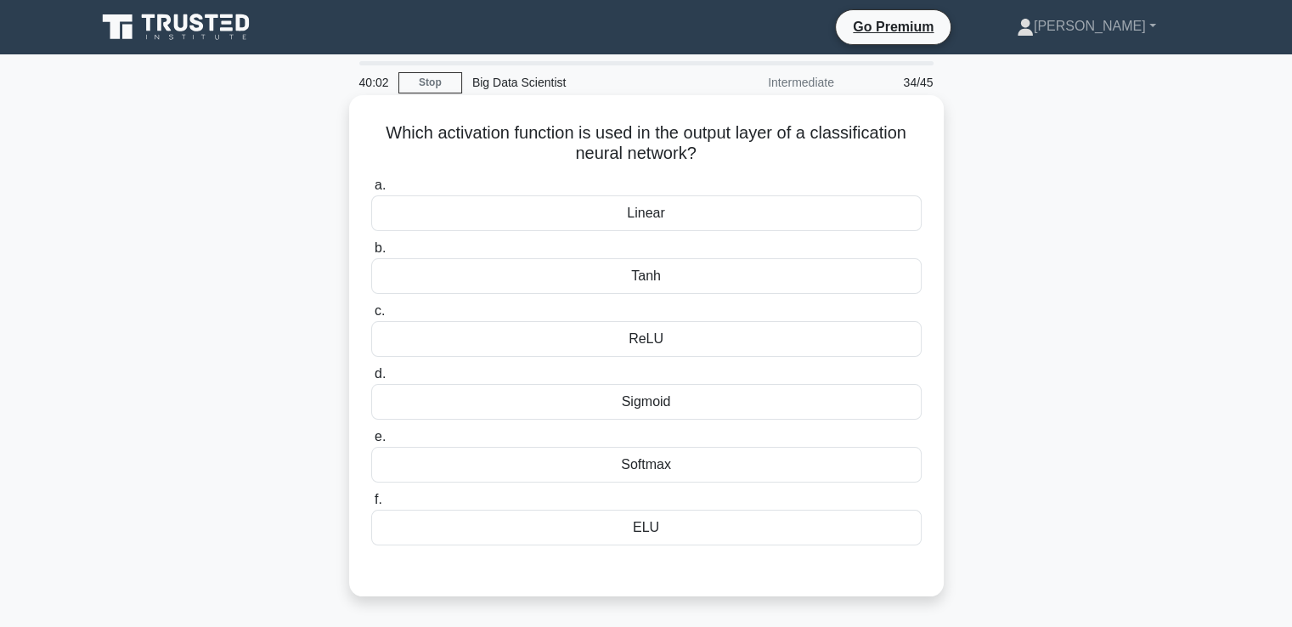
click at [805, 466] on div "Softmax" at bounding box center [646, 465] width 550 height 36
click at [371, 443] on input "e. Softmax" at bounding box center [371, 437] width 0 height 11
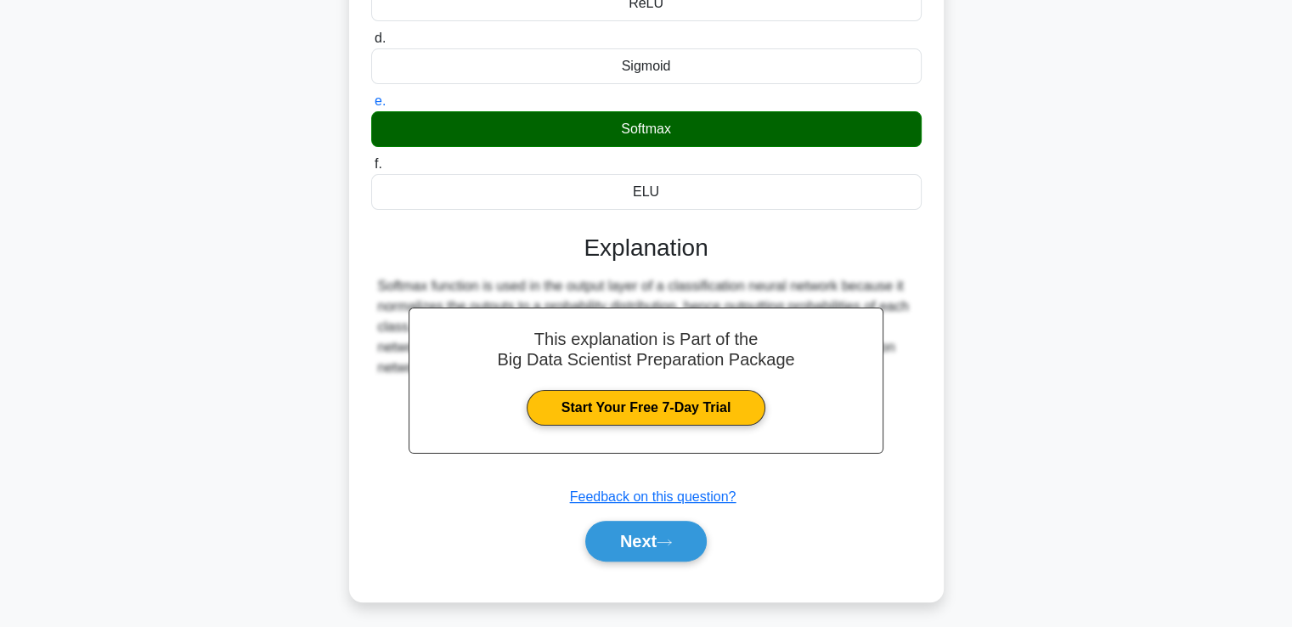
scroll to position [341, 0]
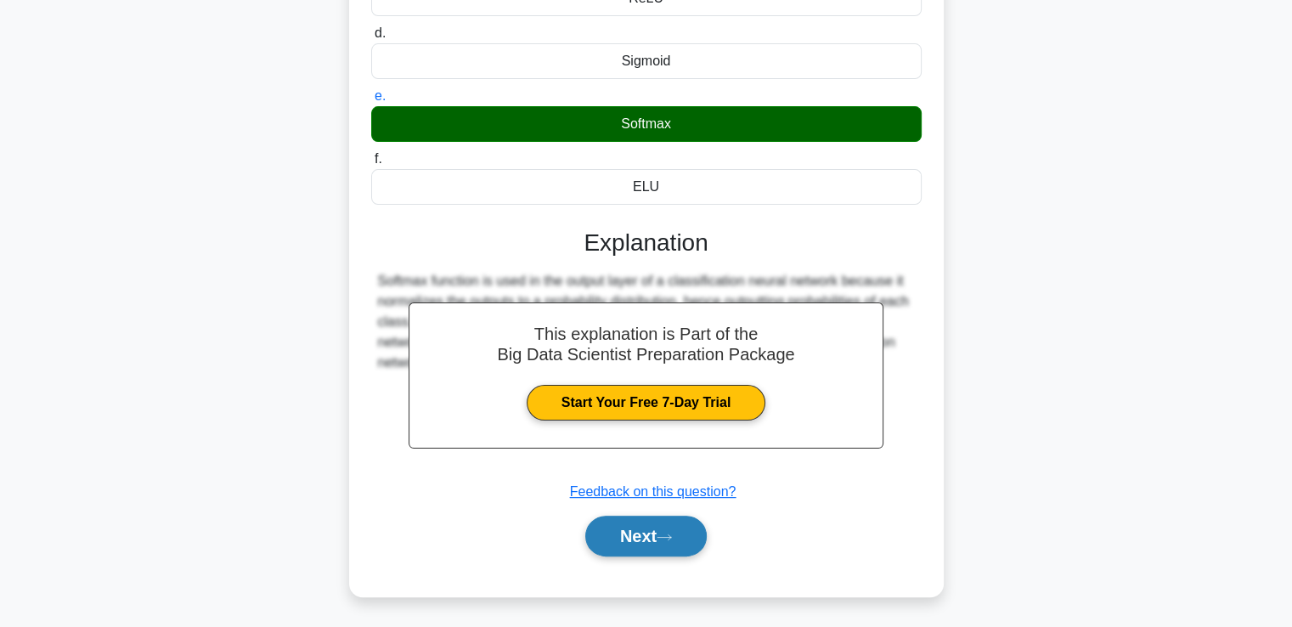
click at [636, 544] on button "Next" at bounding box center [645, 536] width 121 height 41
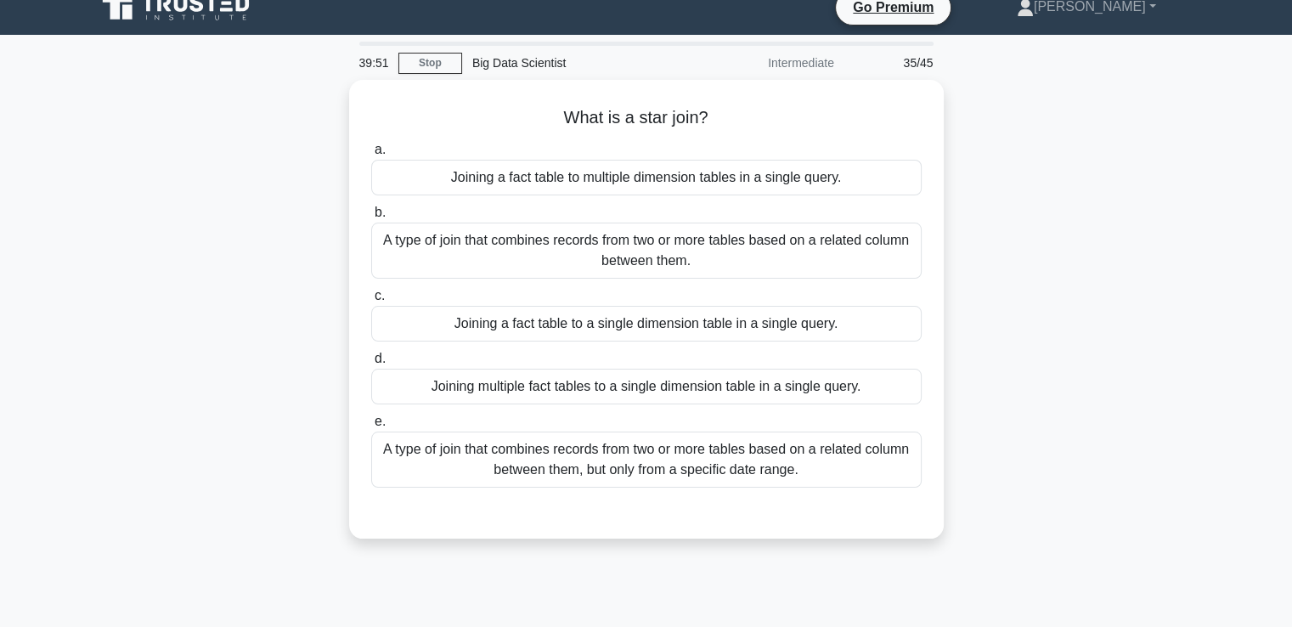
scroll to position [0, 0]
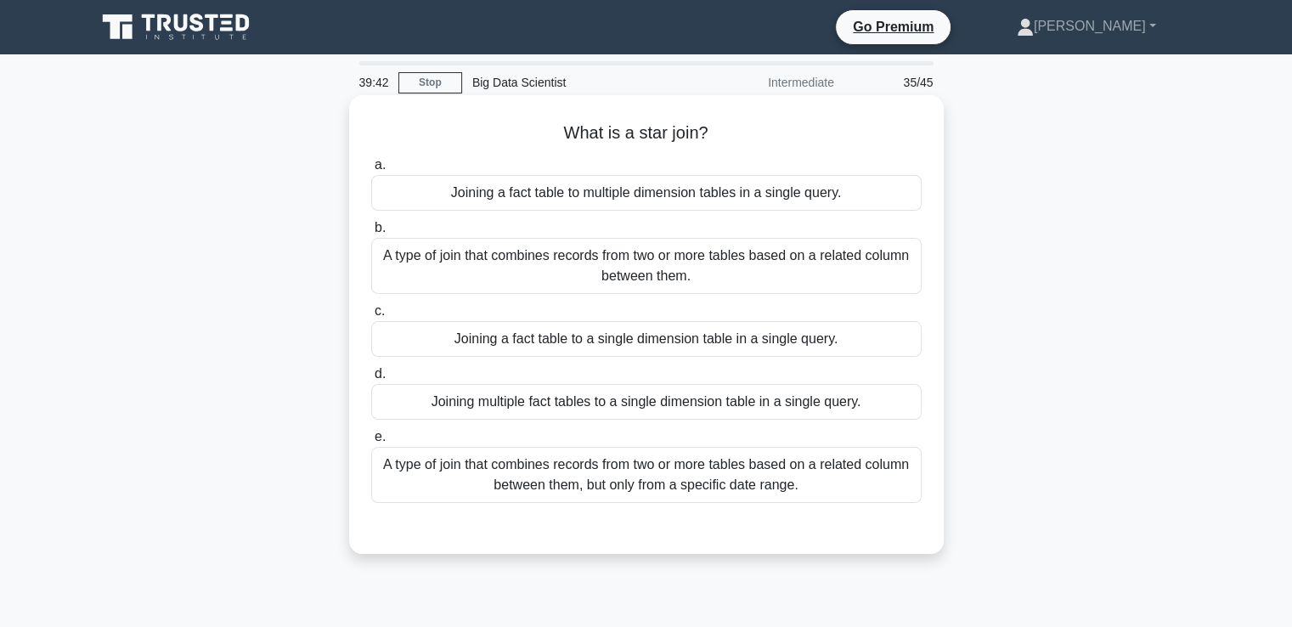
click at [650, 193] on div "Joining a fact table to multiple dimension tables in a single query." at bounding box center [646, 193] width 550 height 36
click at [371, 171] on input "a. Joining a fact table to multiple dimension tables in a single query." at bounding box center [371, 165] width 0 height 11
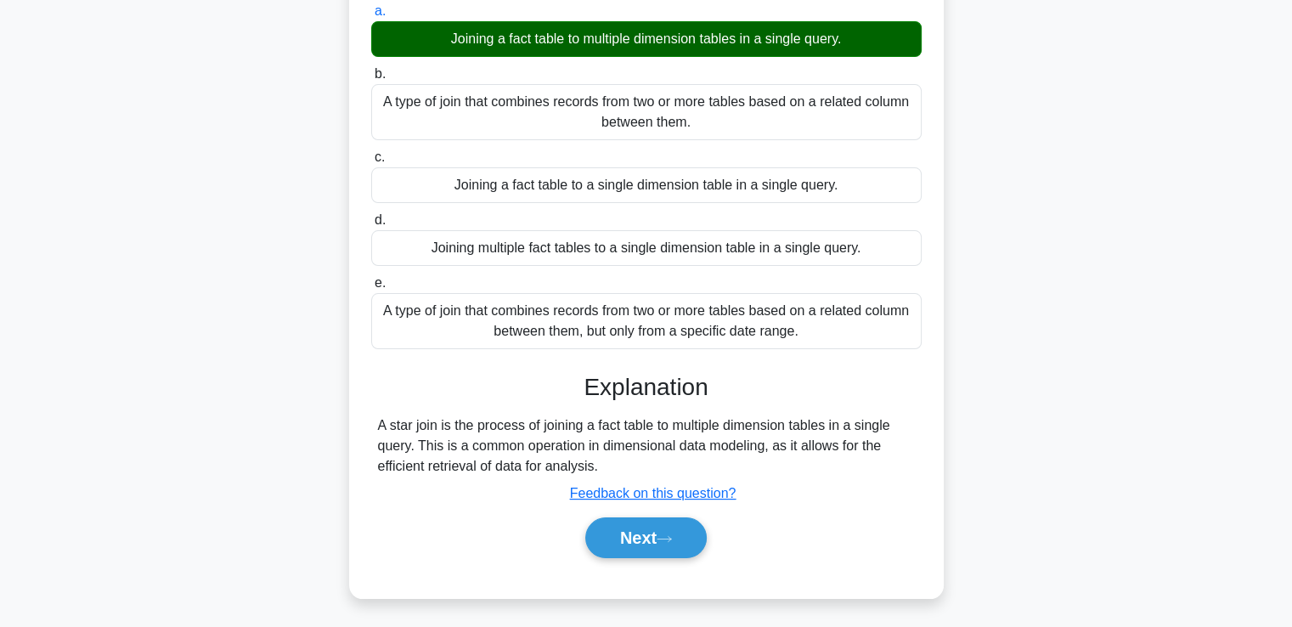
scroll to position [226, 0]
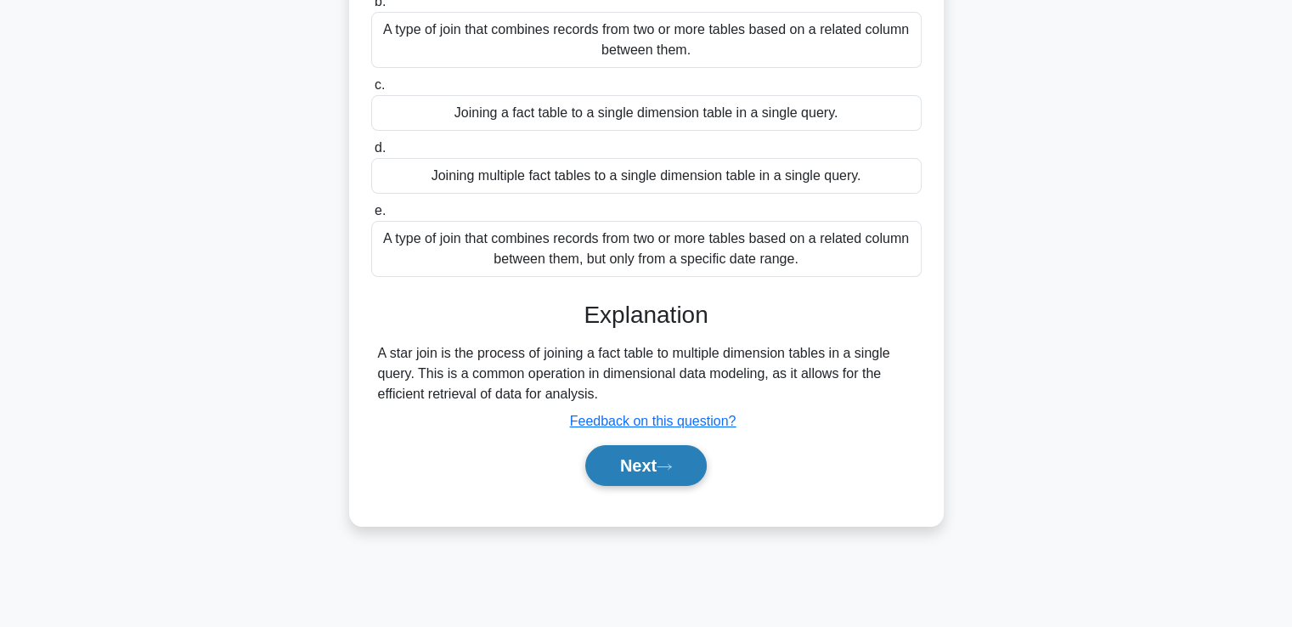
click at [643, 466] on button "Next" at bounding box center [645, 465] width 121 height 41
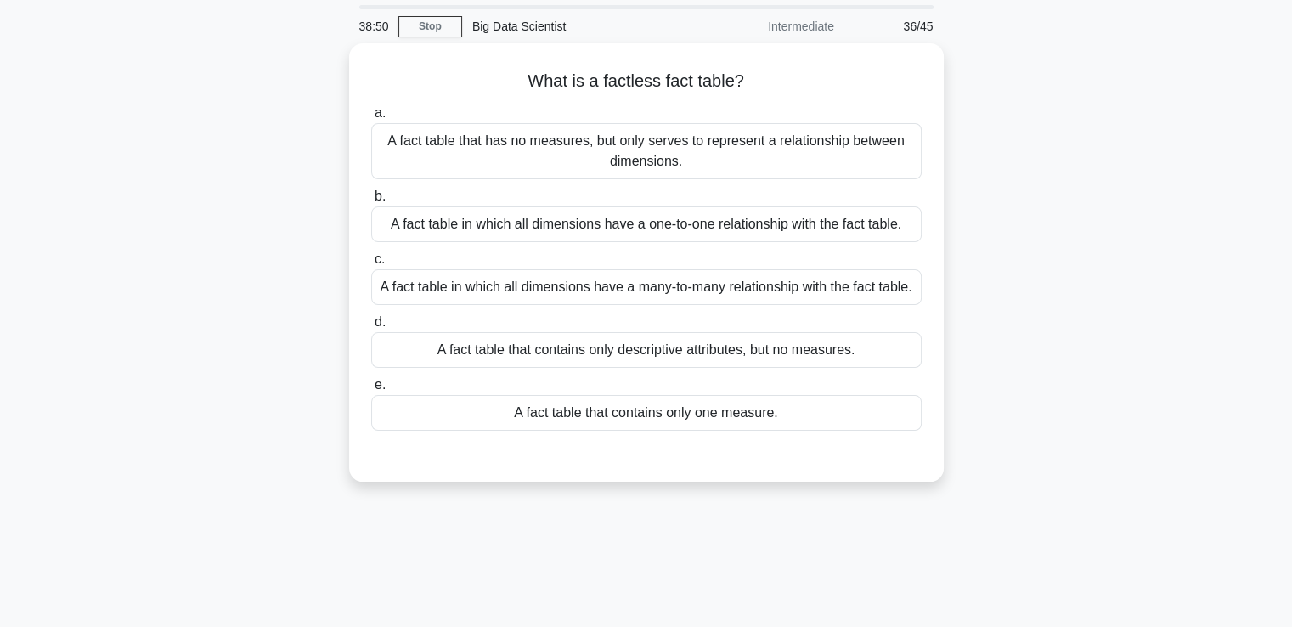
scroll to position [0, 0]
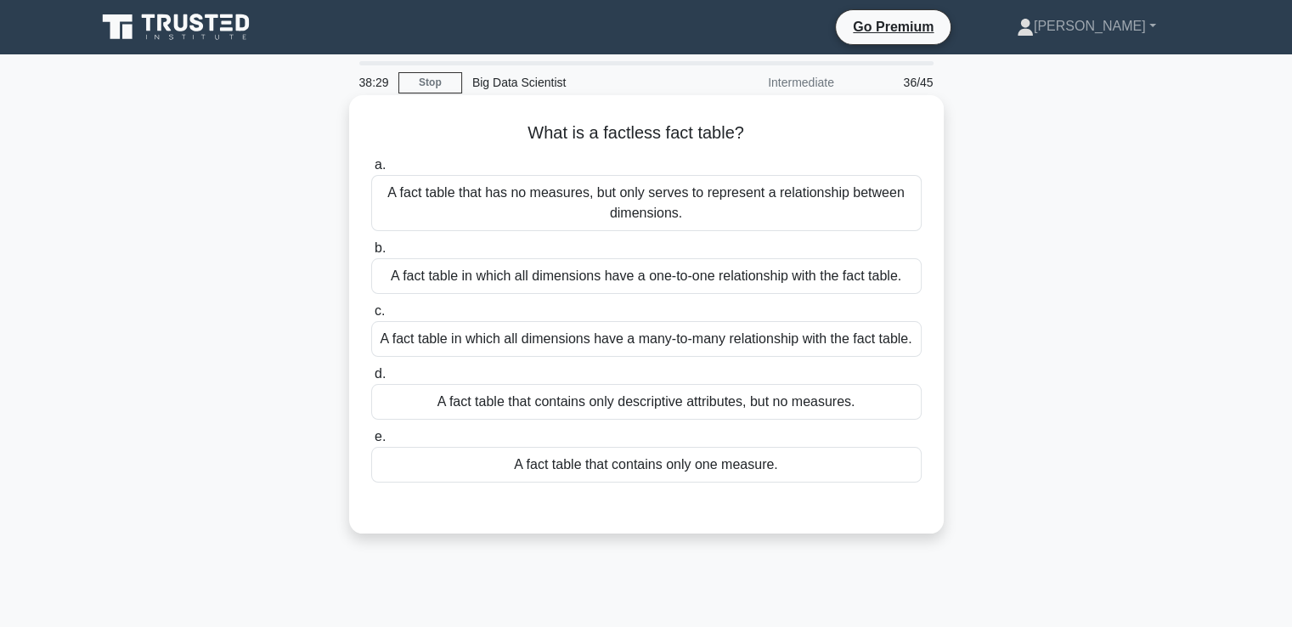
click at [796, 198] on div "A fact table that has no measures, but only serves to represent a relationship …" at bounding box center [646, 203] width 550 height 56
click at [371, 171] on input "a. A fact table that has no measures, but only serves to represent a relationsh…" at bounding box center [371, 165] width 0 height 11
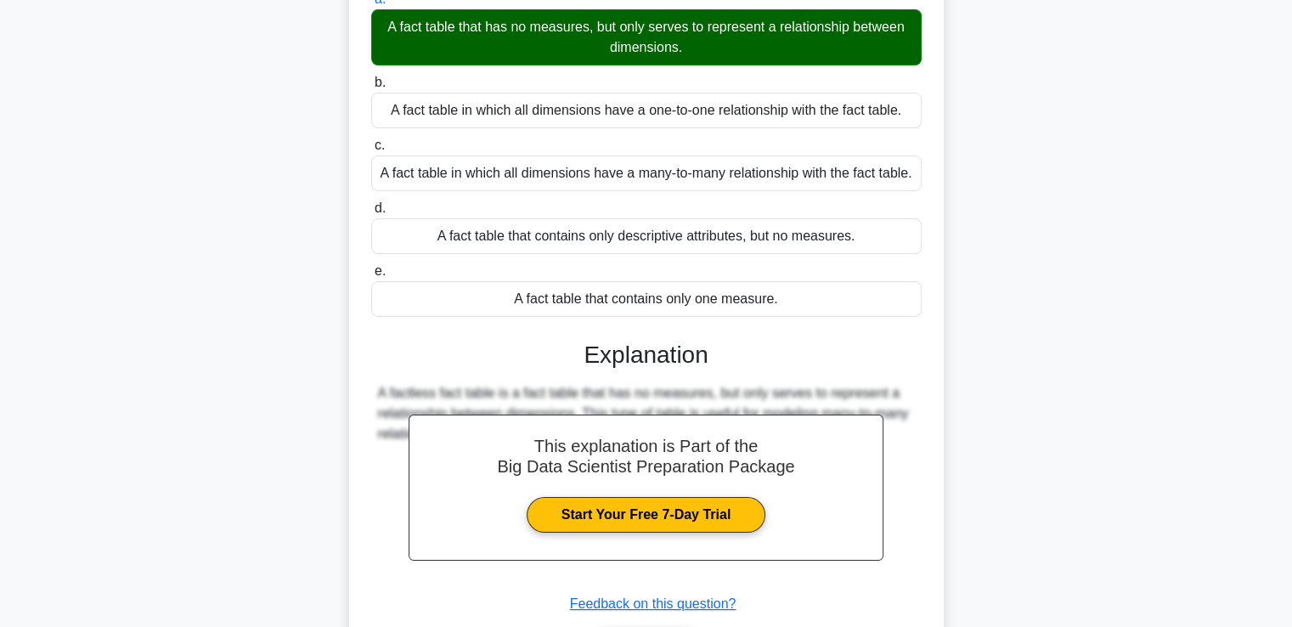
scroll to position [248, 0]
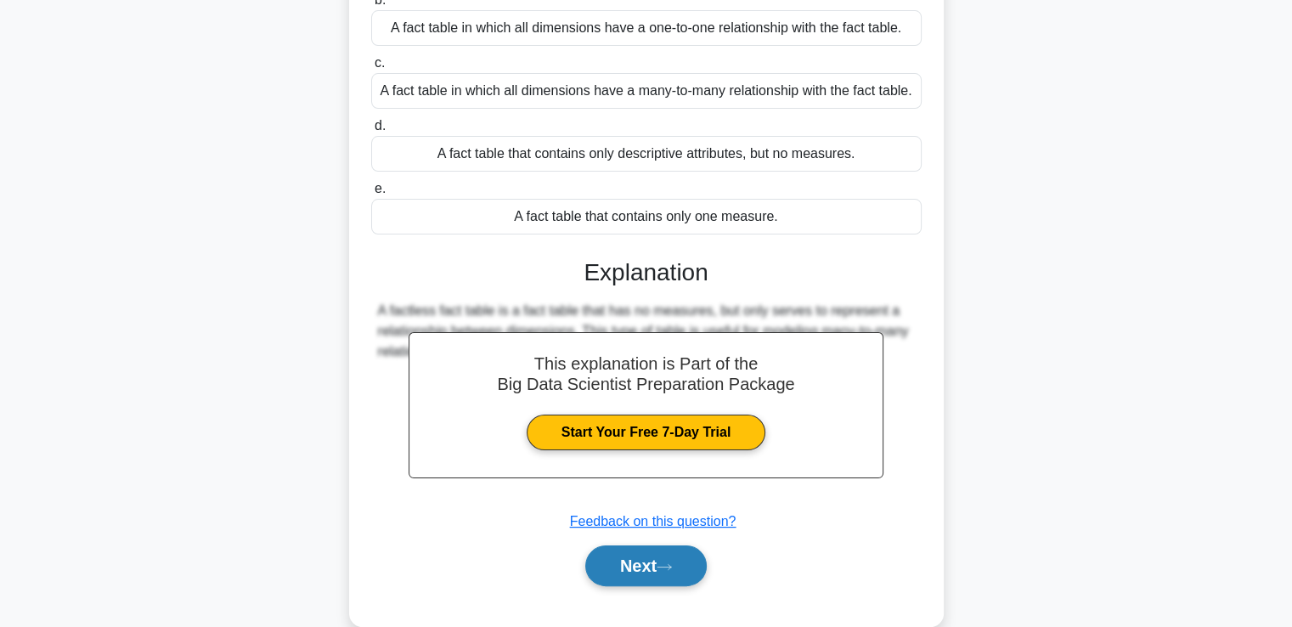
click at [630, 561] on button "Next" at bounding box center [645, 565] width 121 height 41
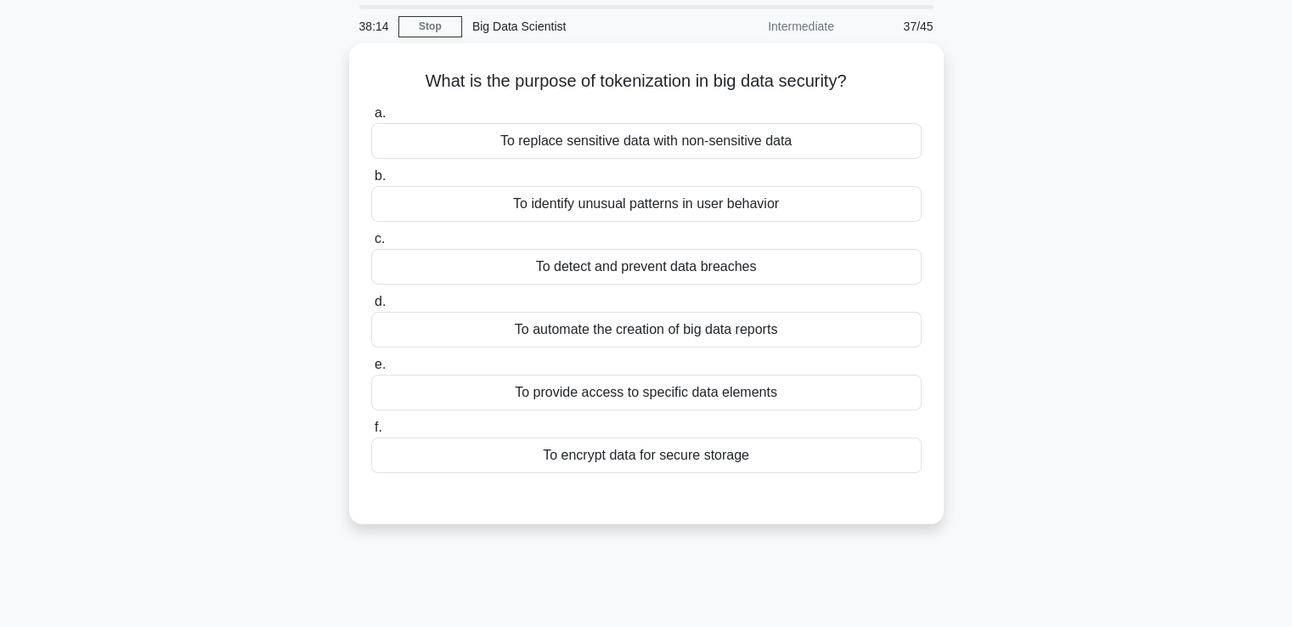
scroll to position [0, 0]
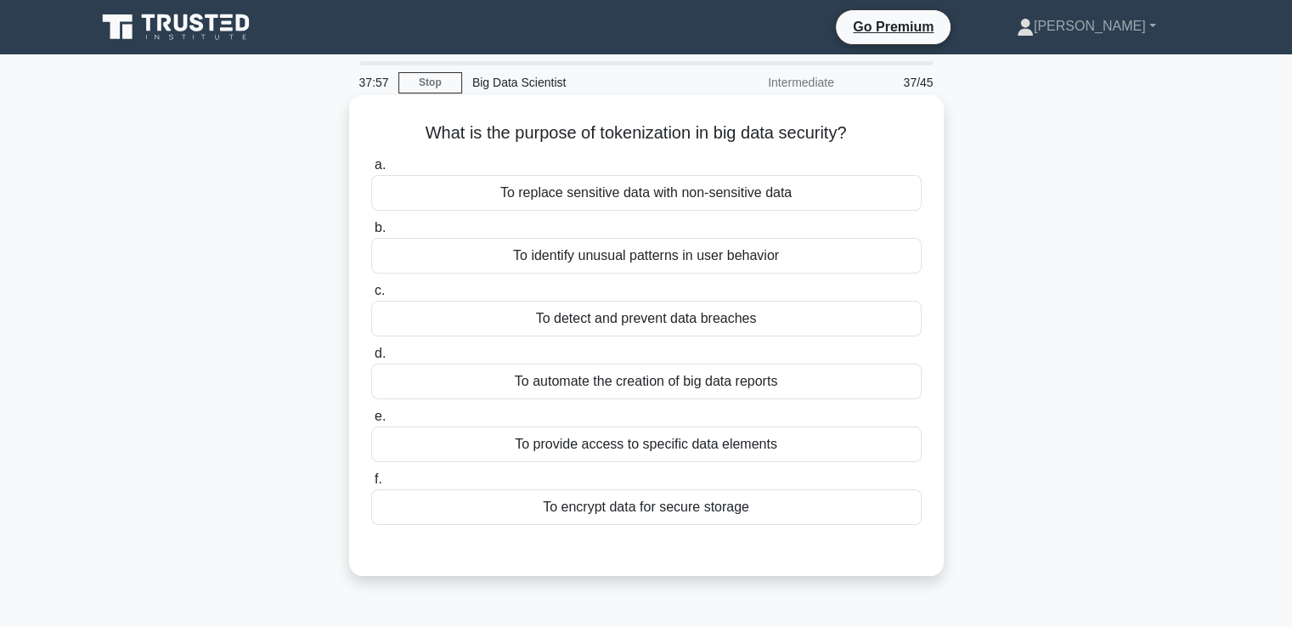
click at [741, 196] on div "To replace sensitive data with non-sensitive data" at bounding box center [646, 193] width 550 height 36
click at [371, 171] on input "a. To replace sensitive data with non-sensitive data" at bounding box center [371, 165] width 0 height 11
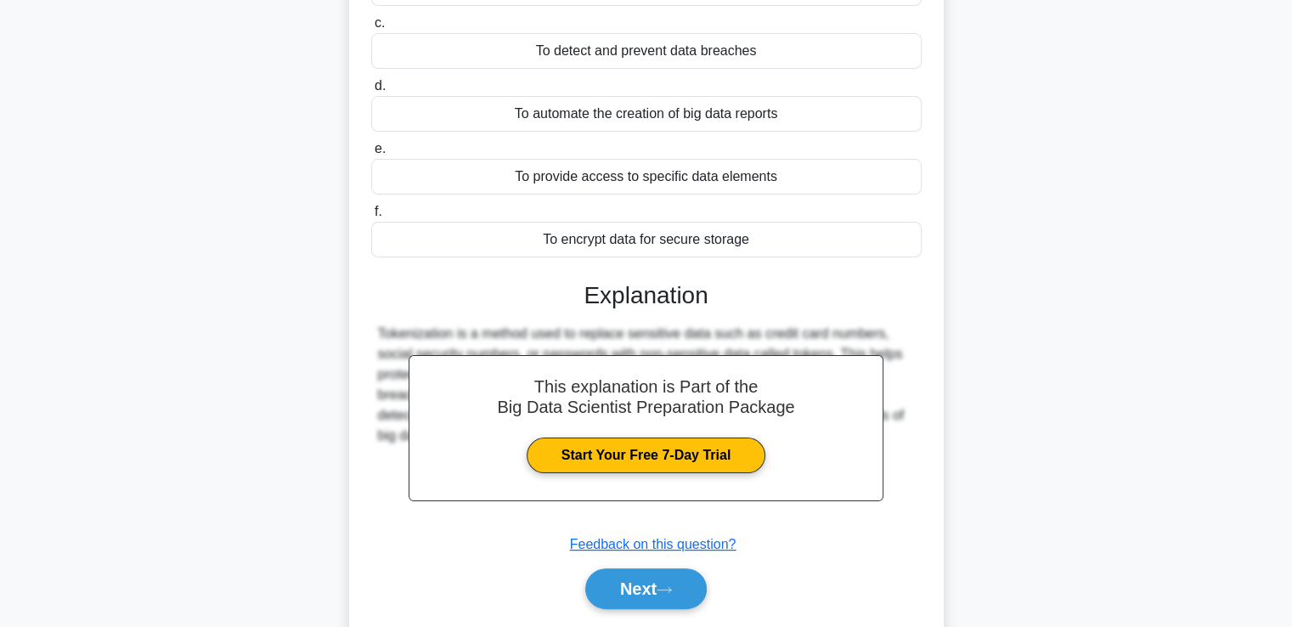
scroll to position [320, 0]
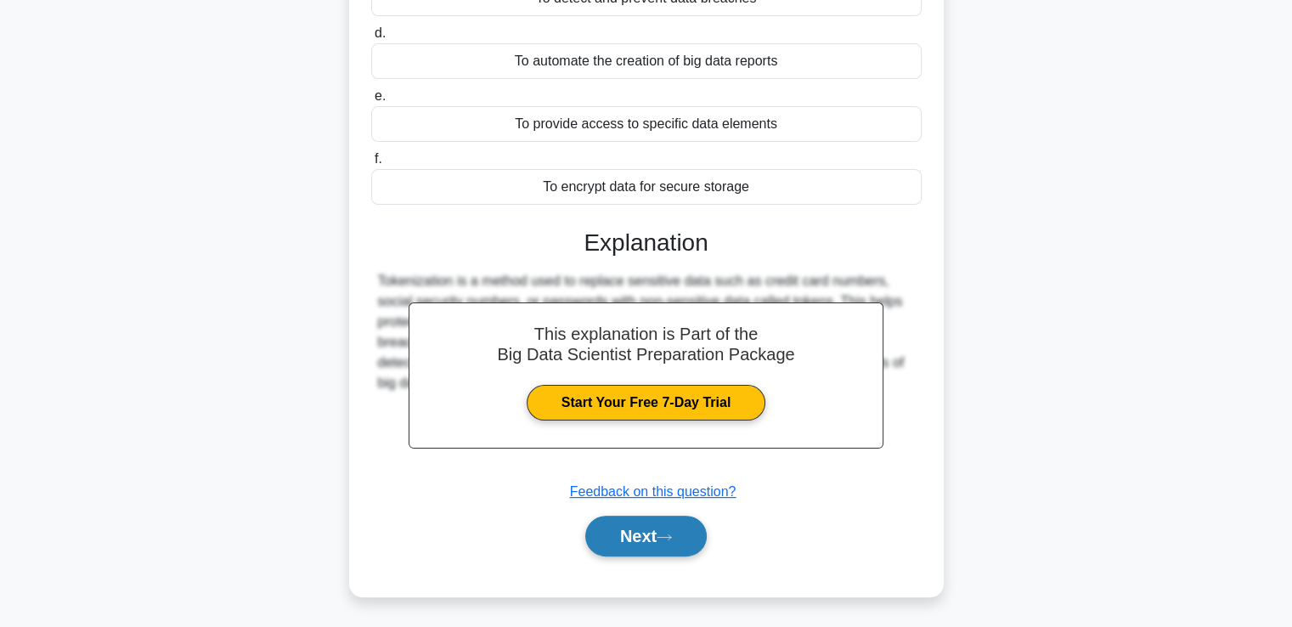
click at [646, 528] on button "Next" at bounding box center [645, 536] width 121 height 41
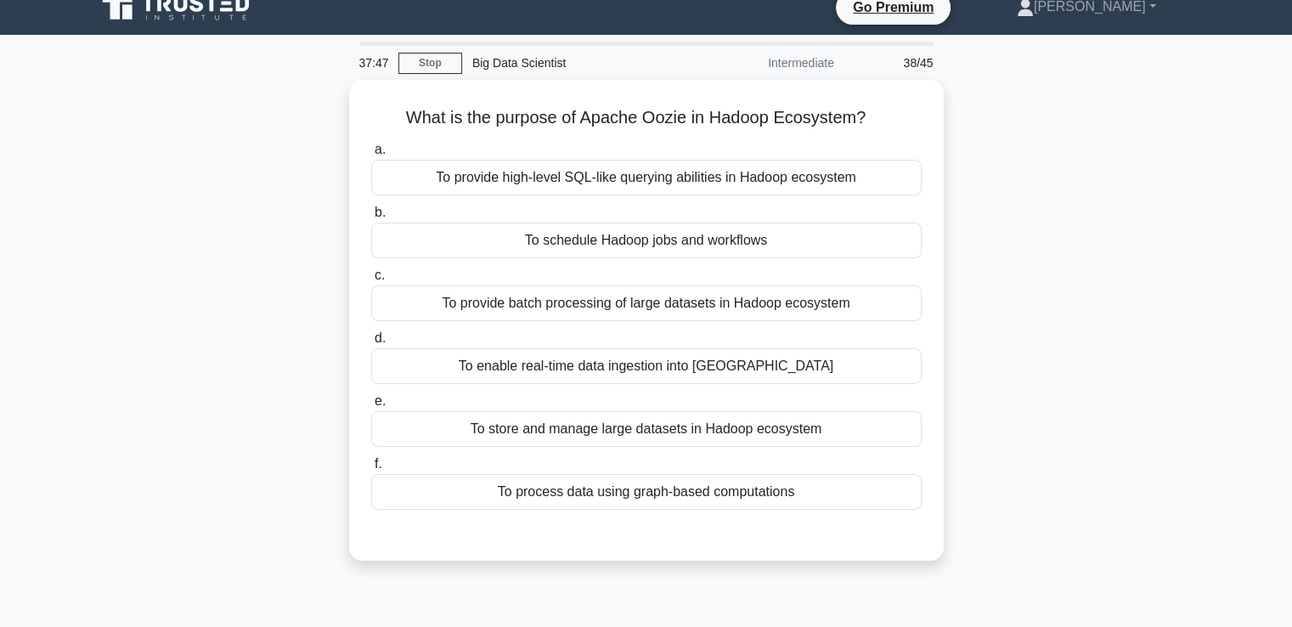
scroll to position [0, 0]
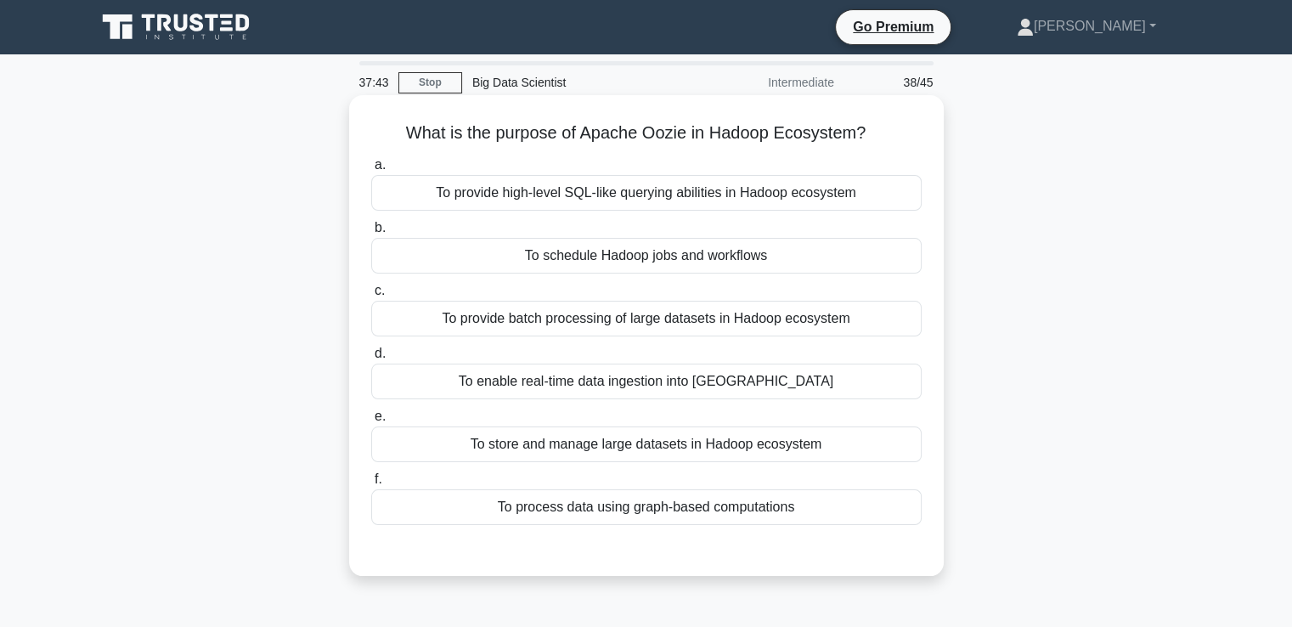
click at [664, 256] on div "To schedule Hadoop jobs and workflows" at bounding box center [646, 256] width 550 height 36
click at [371, 234] on input "b. To schedule Hadoop jobs and workflows" at bounding box center [371, 228] width 0 height 11
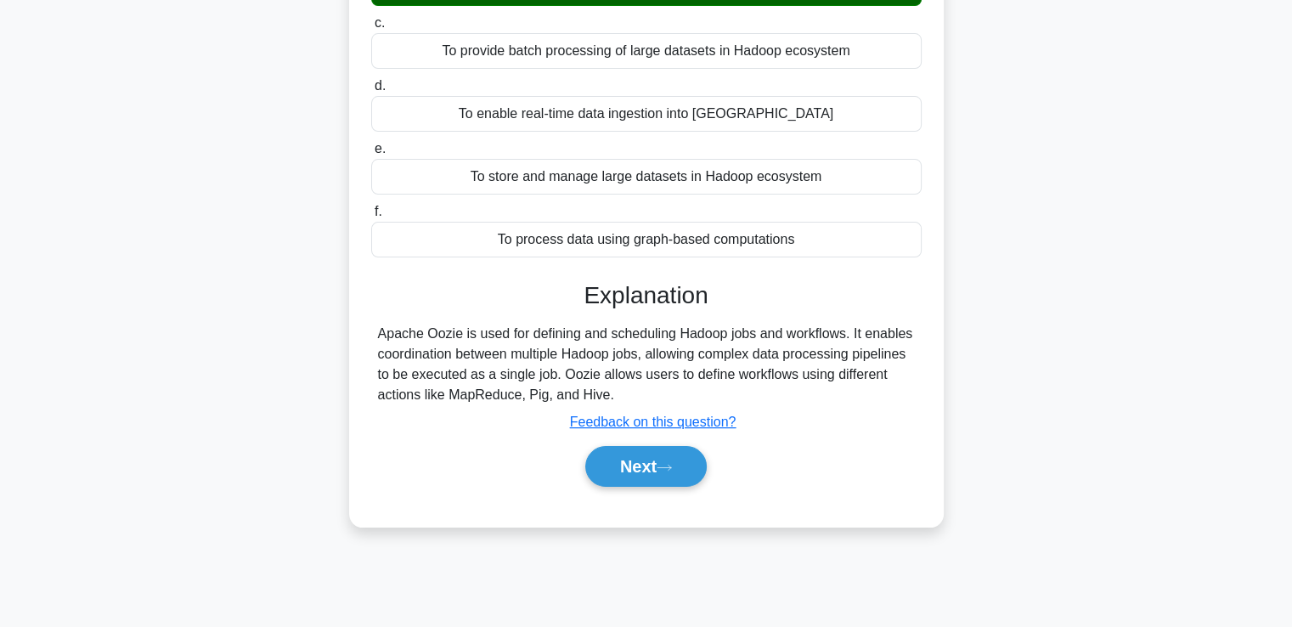
scroll to position [291, 0]
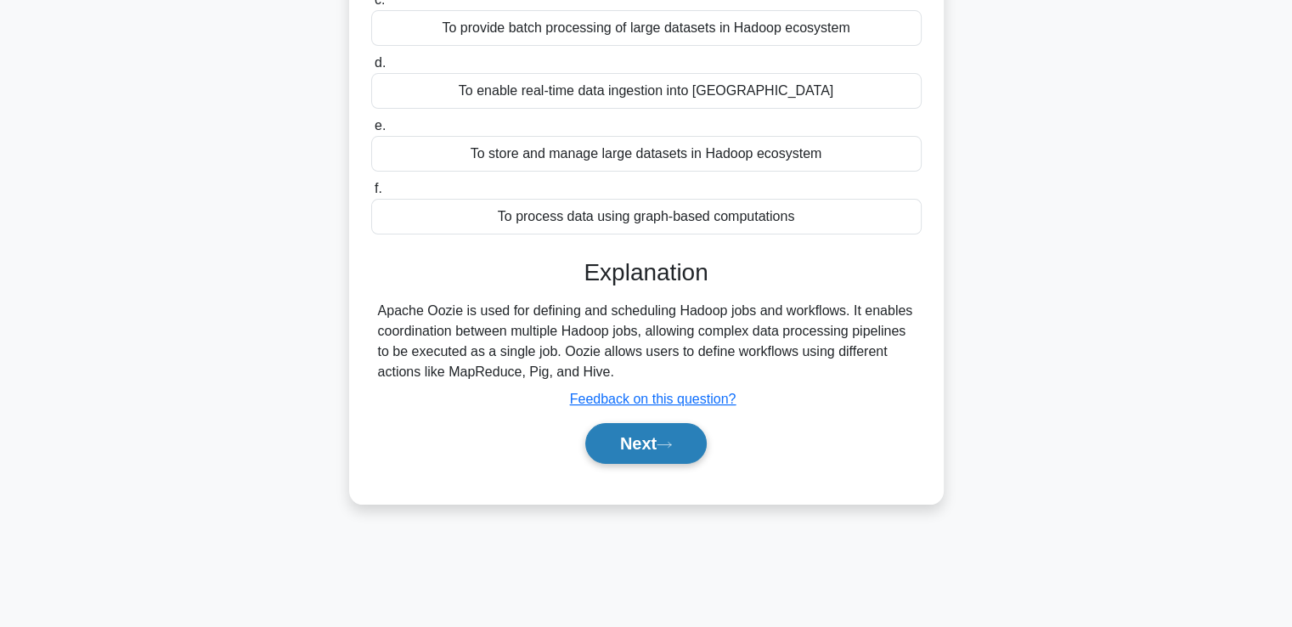
click at [639, 438] on button "Next" at bounding box center [645, 443] width 121 height 41
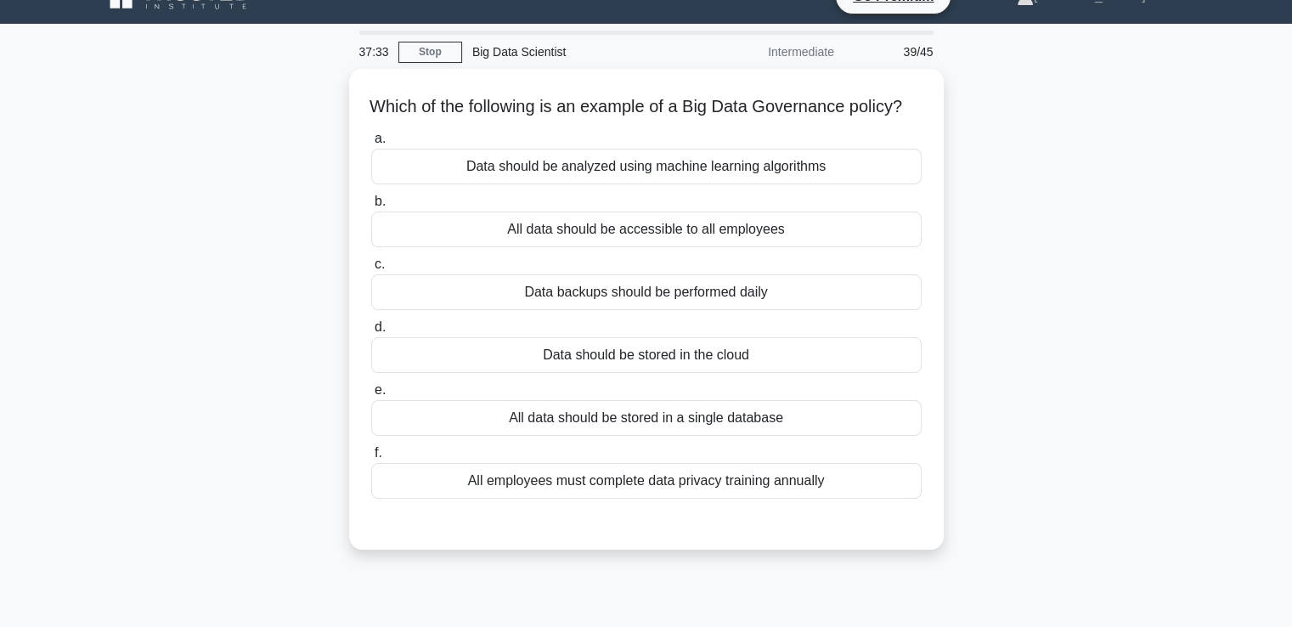
scroll to position [0, 0]
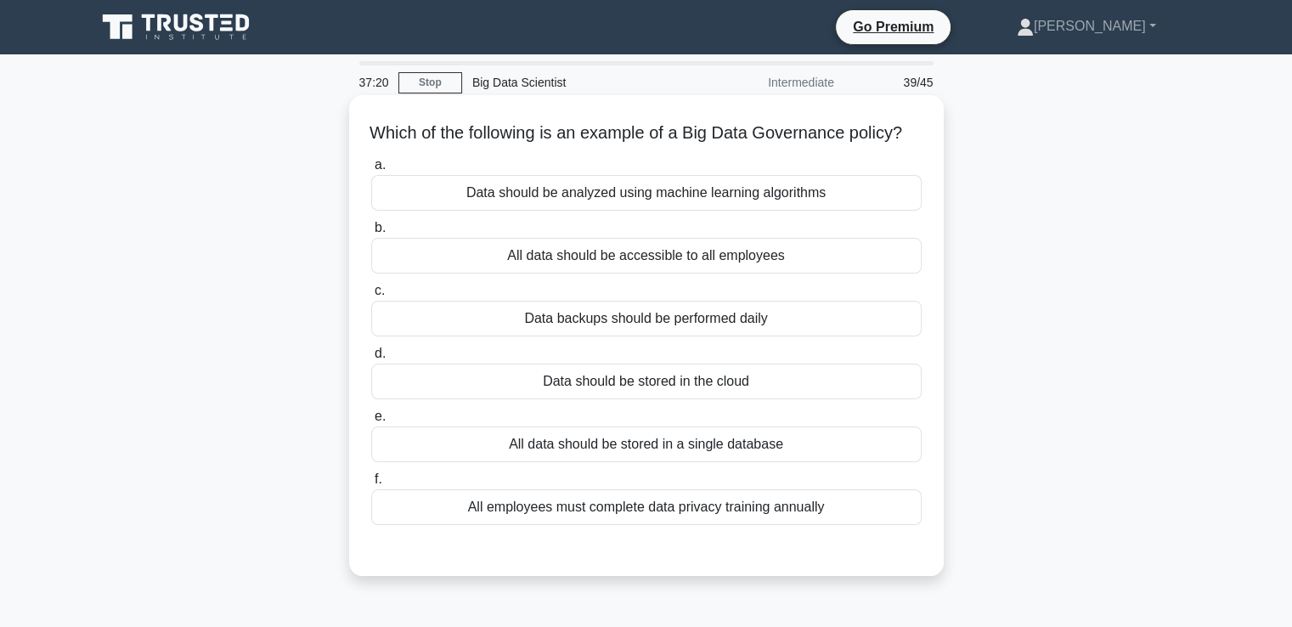
click at [744, 525] on div "All employees must complete data privacy training annually" at bounding box center [646, 507] width 550 height 36
click at [371, 485] on input "f. All employees must complete data privacy training annually" at bounding box center [371, 479] width 0 height 11
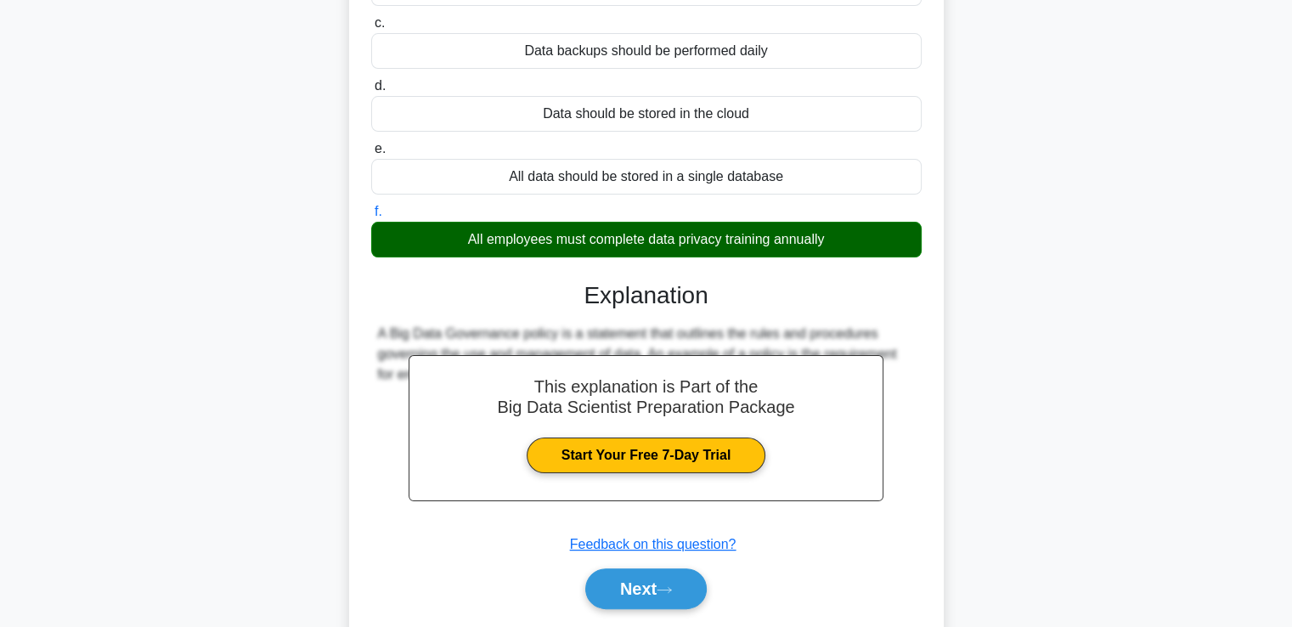
scroll to position [341, 0]
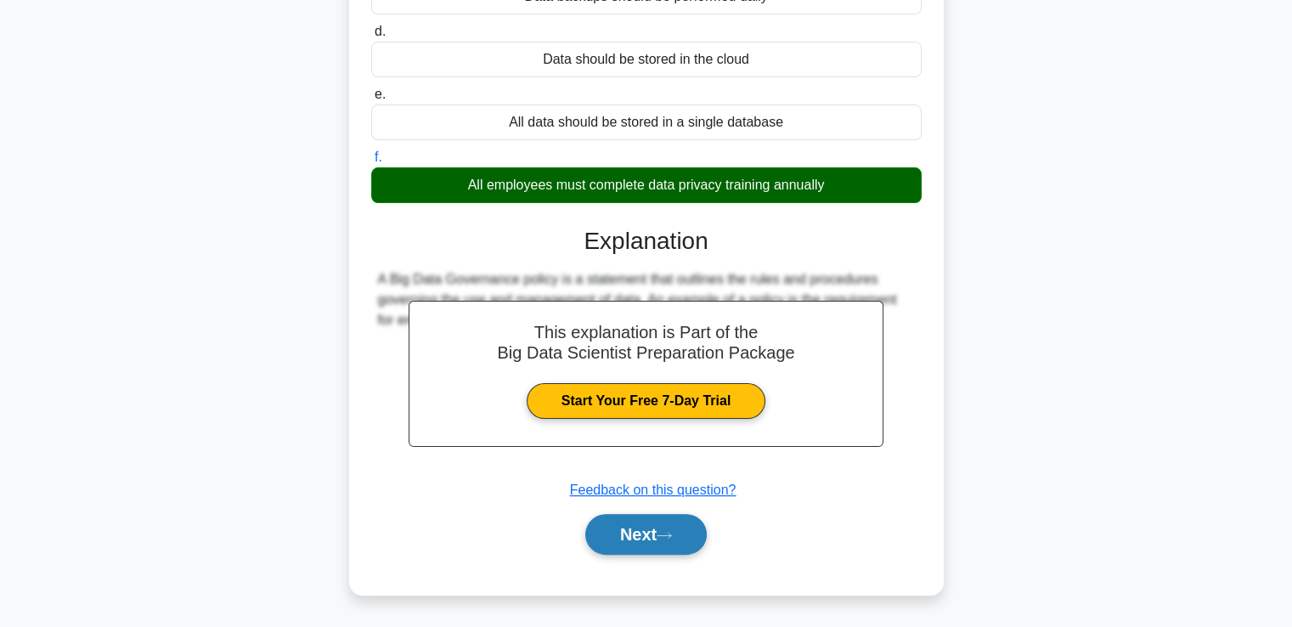
click at [648, 542] on button "Next" at bounding box center [645, 534] width 121 height 41
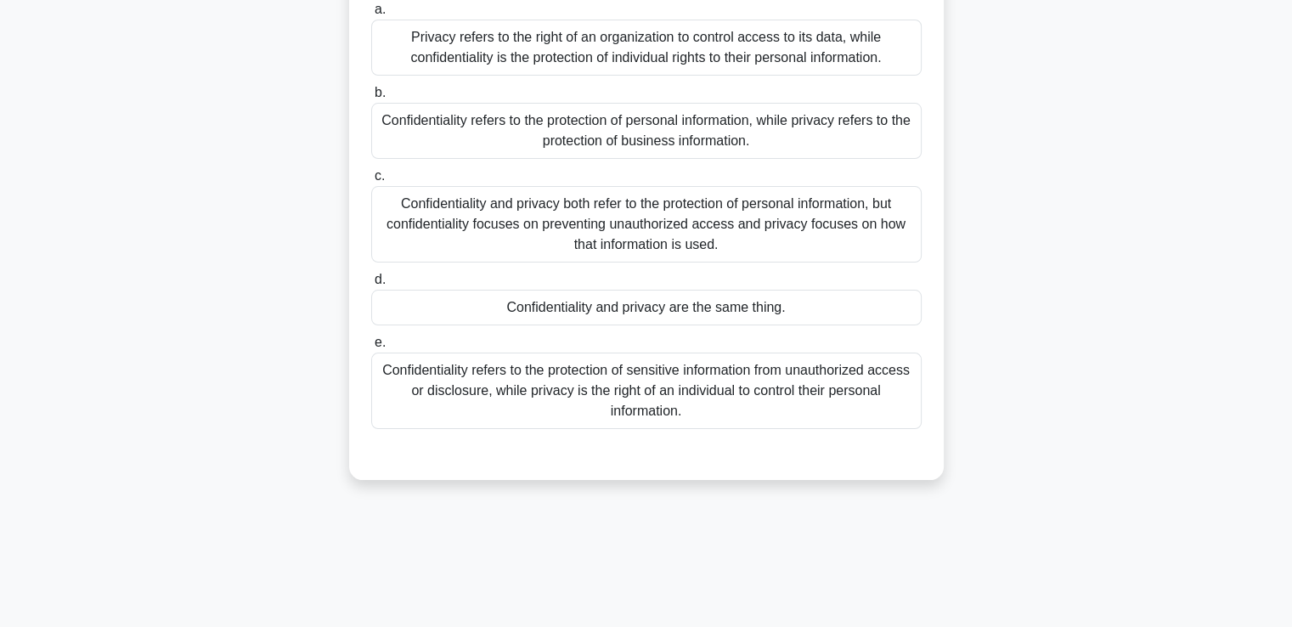
scroll to position [214, 0]
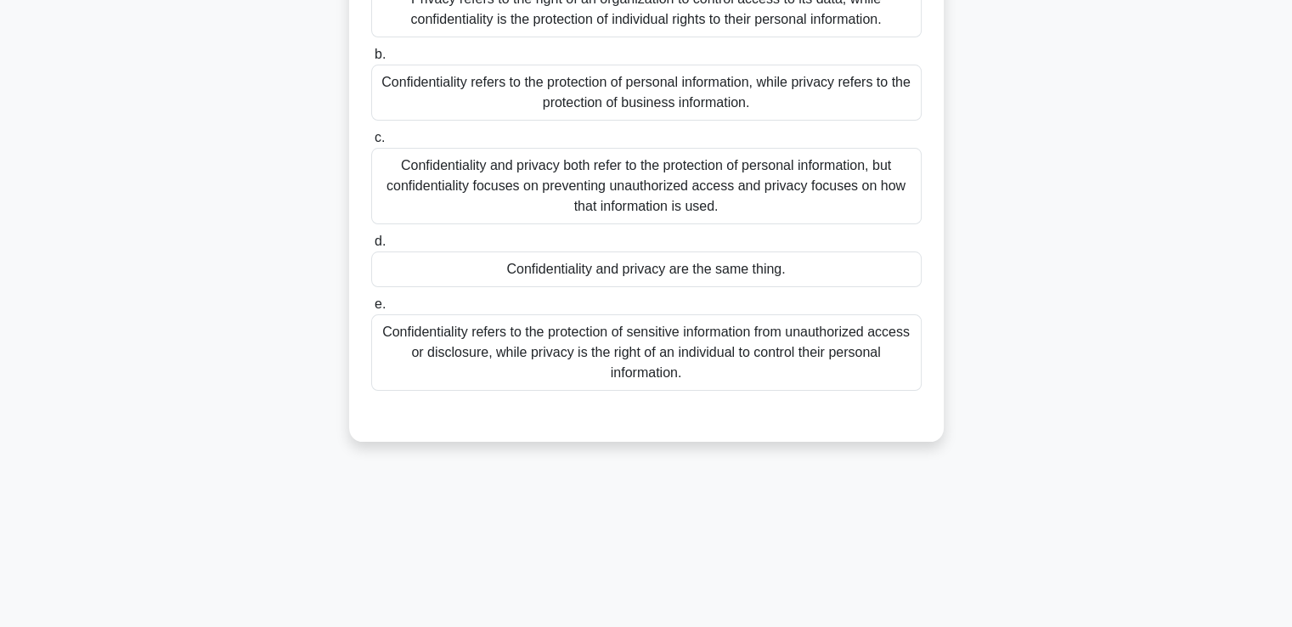
click at [679, 354] on div "Confidentiality refers to the protection of sensitive information from unauthor…" at bounding box center [646, 352] width 550 height 76
click at [371, 310] on input "e. Confidentiality refers to the protection of sensitive information from unaut…" at bounding box center [371, 304] width 0 height 11
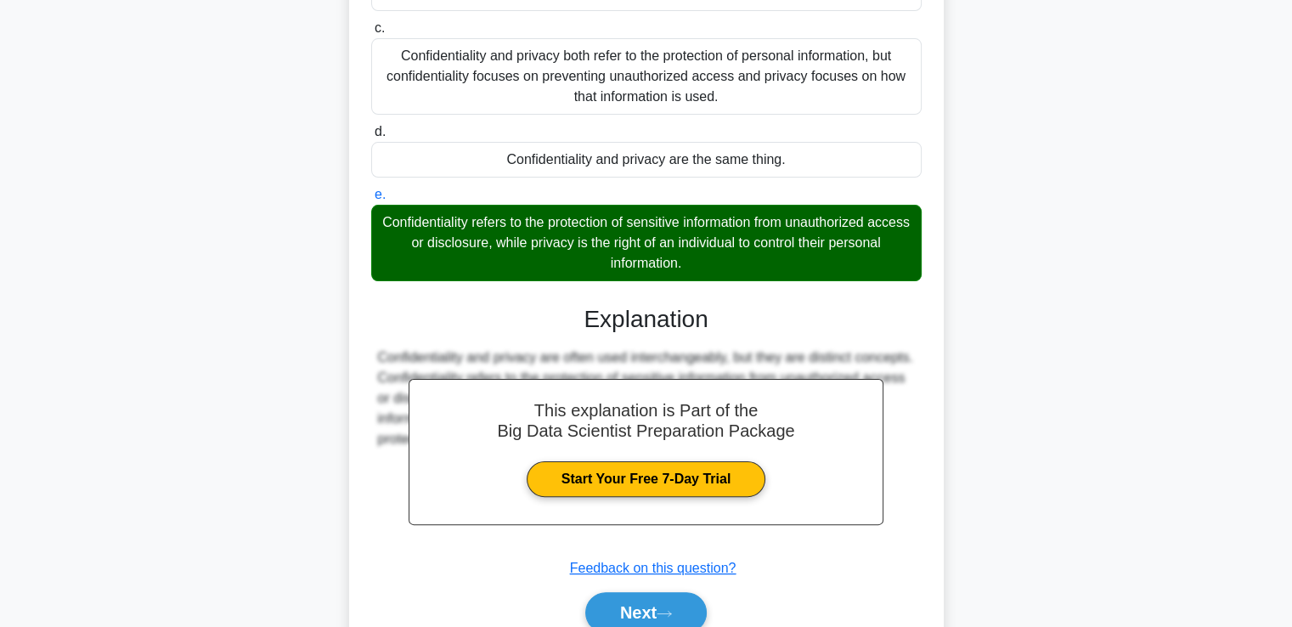
scroll to position [401, 0]
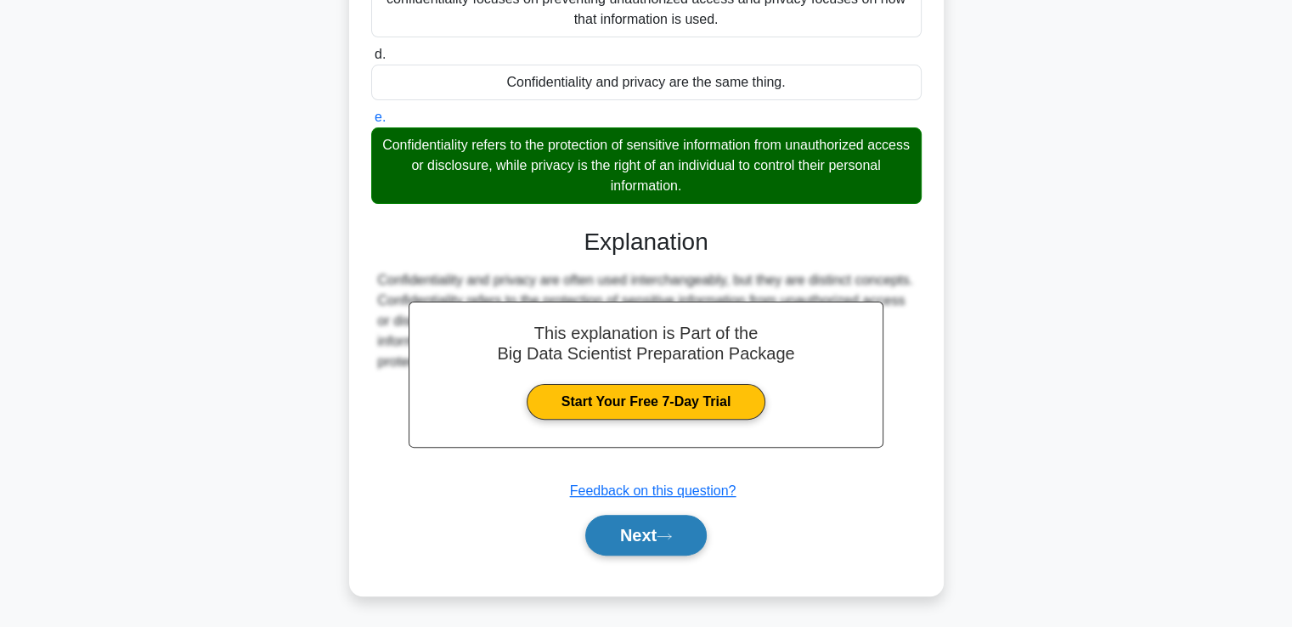
click at [652, 536] on button "Next" at bounding box center [645, 535] width 121 height 41
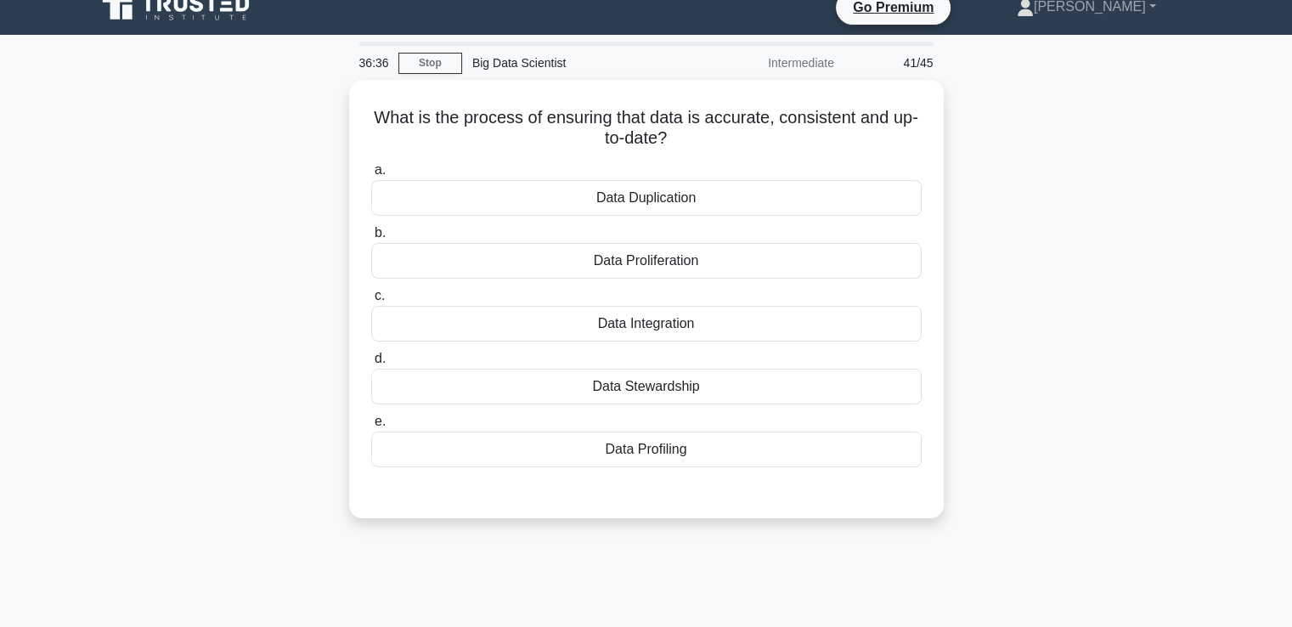
scroll to position [0, 0]
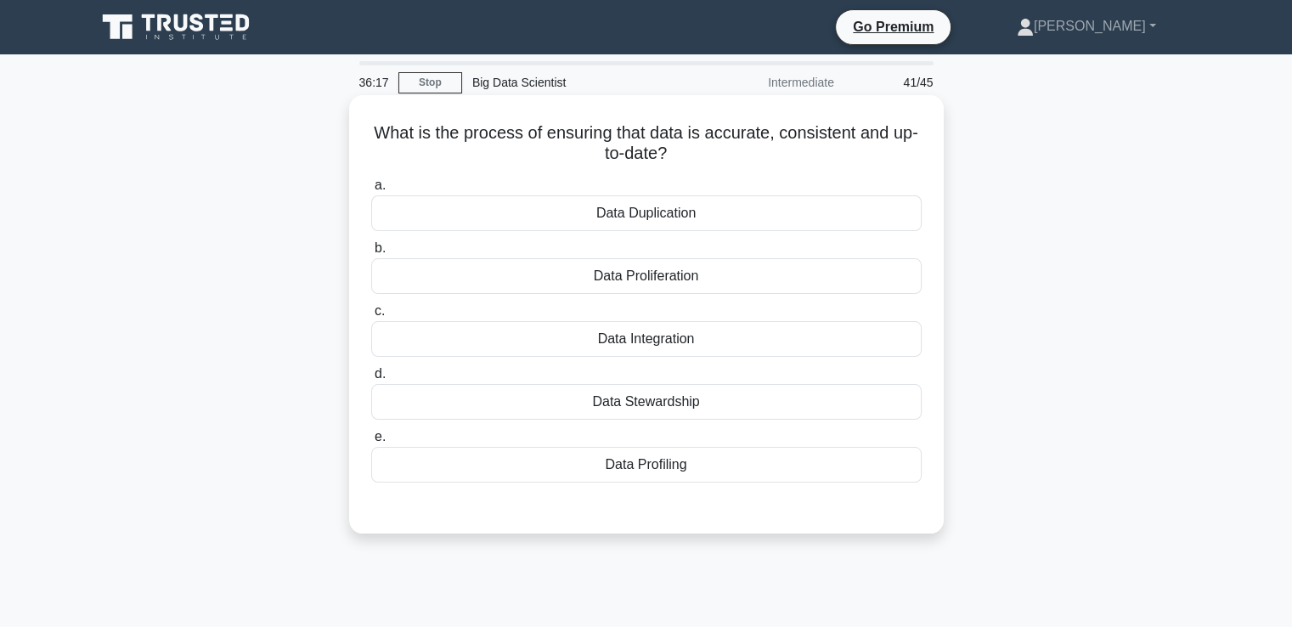
click at [651, 398] on div "Data Stewardship" at bounding box center [646, 402] width 550 height 36
click at [371, 380] on input "d. Data Stewardship" at bounding box center [371, 374] width 0 height 11
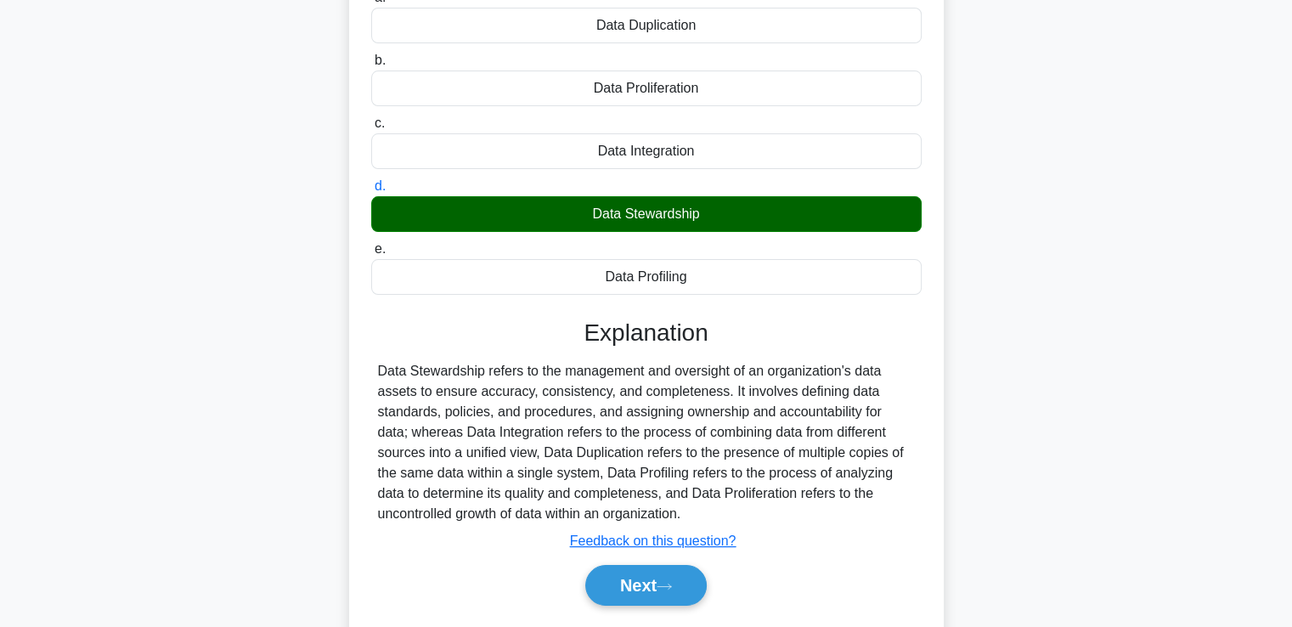
scroll to position [204, 0]
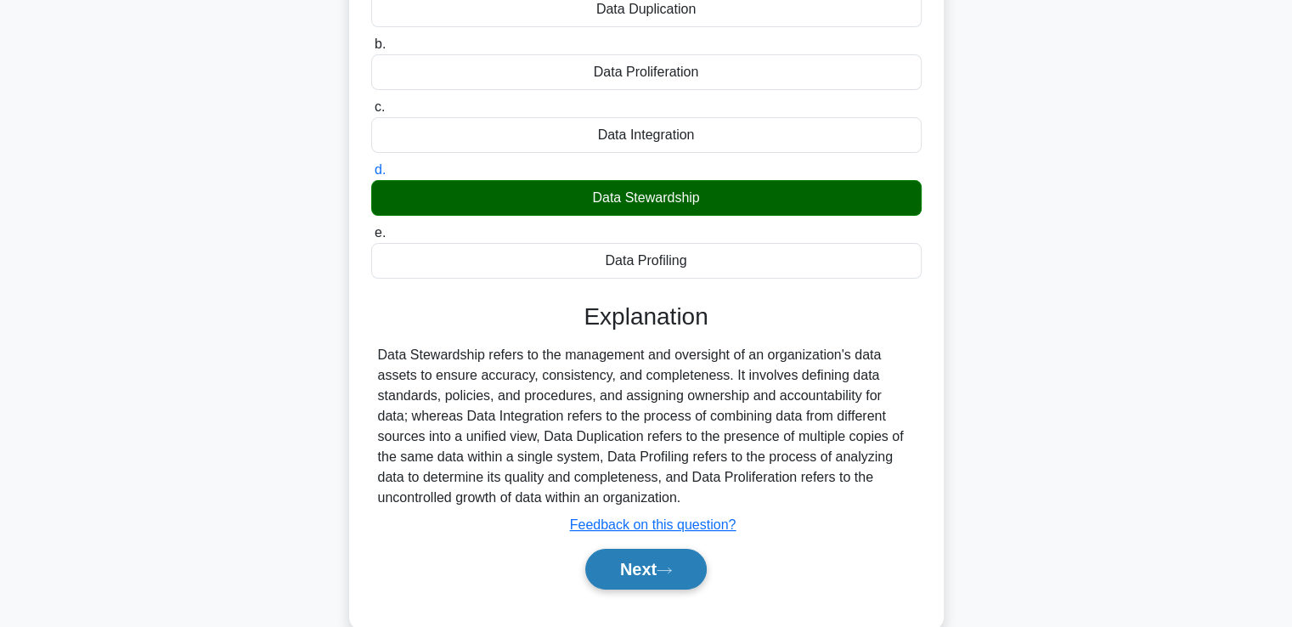
click at [625, 562] on button "Next" at bounding box center [645, 569] width 121 height 41
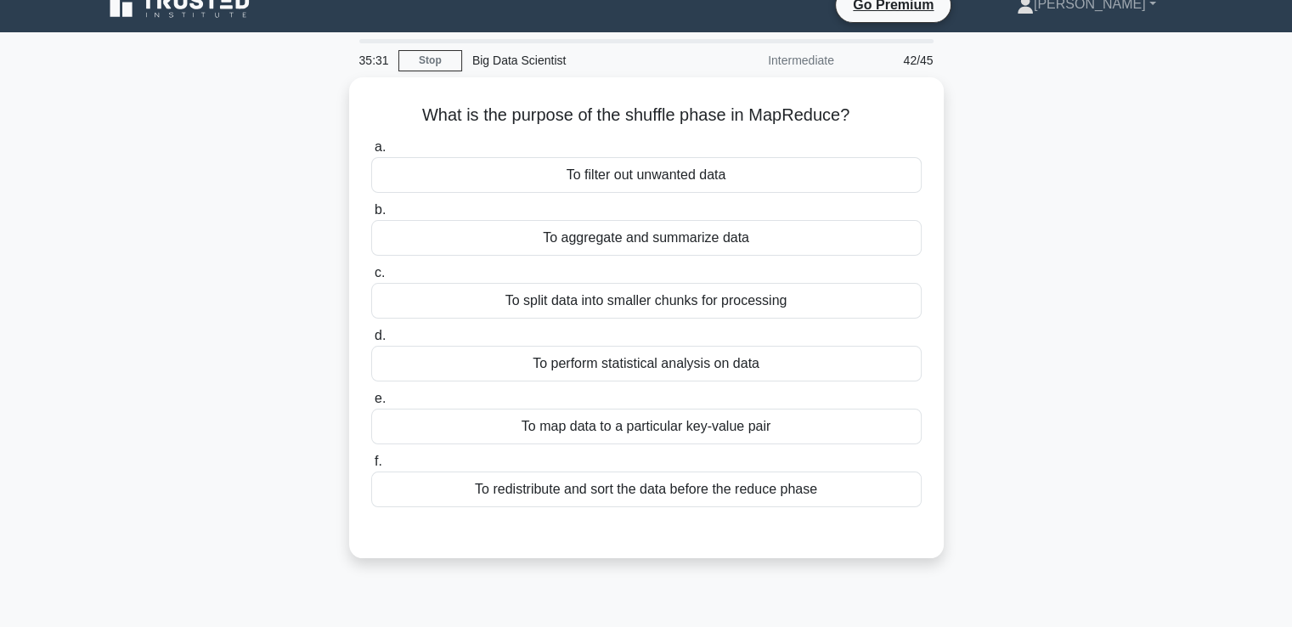
scroll to position [0, 0]
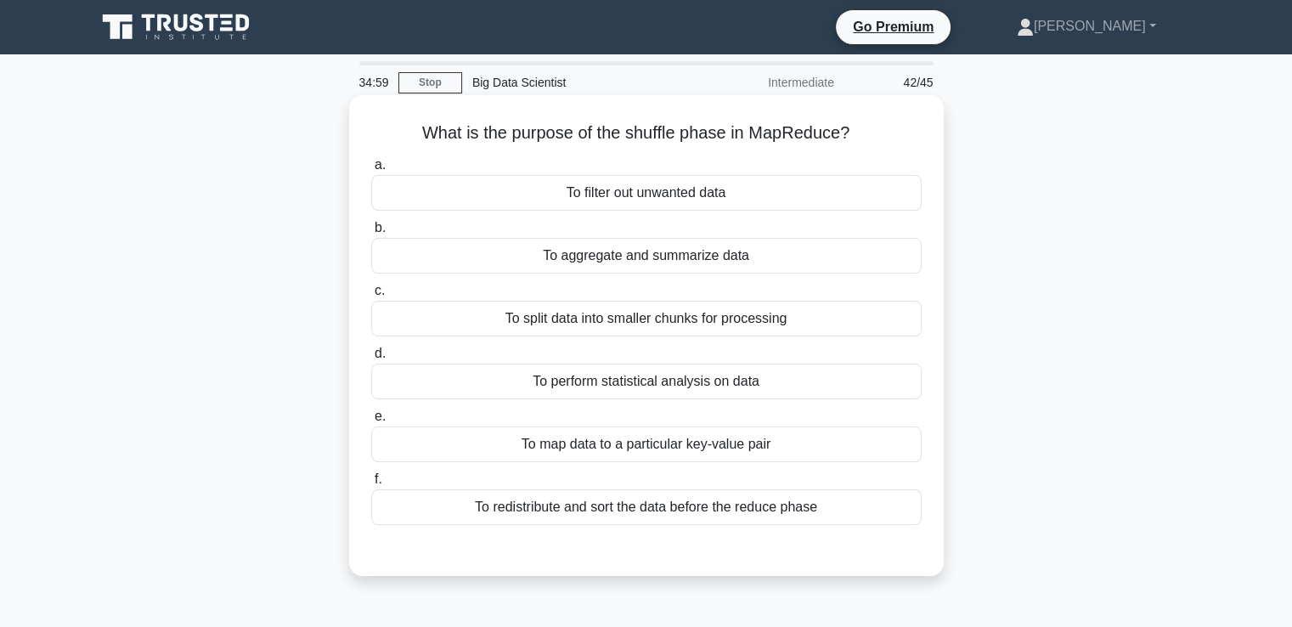
click at [693, 510] on div "To redistribute and sort the data before the reduce phase" at bounding box center [646, 507] width 550 height 36
click at [371, 485] on input "f. To redistribute and sort the data before the reduce phase" at bounding box center [371, 479] width 0 height 11
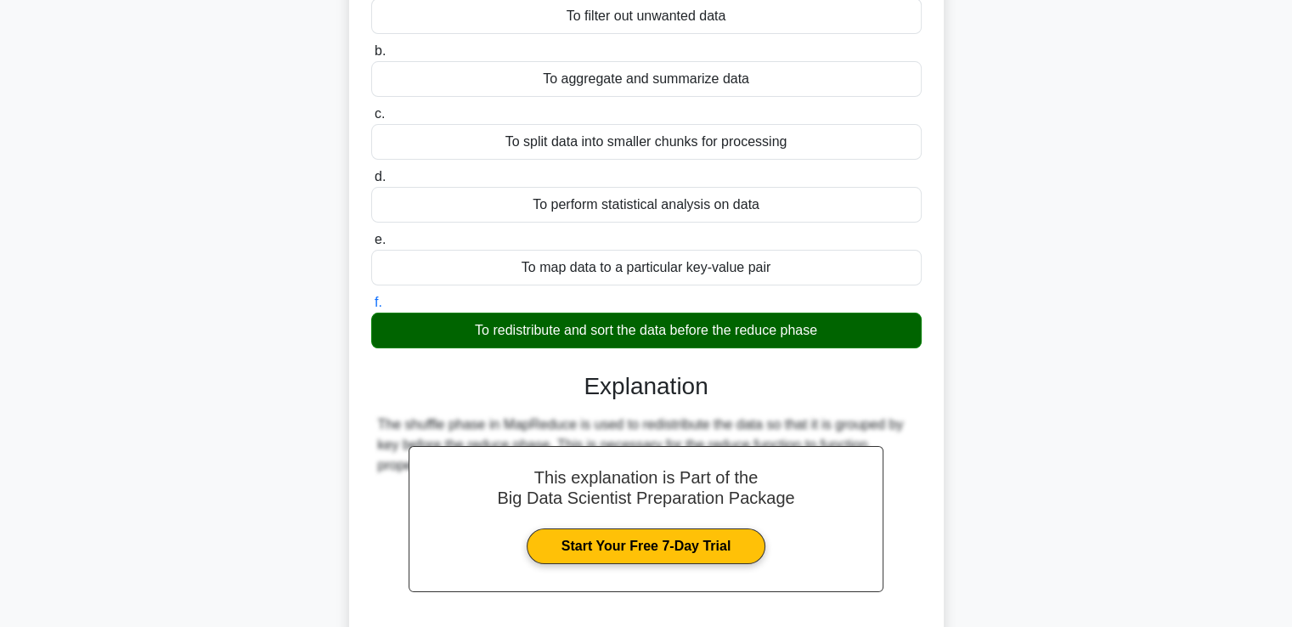
scroll to position [320, 0]
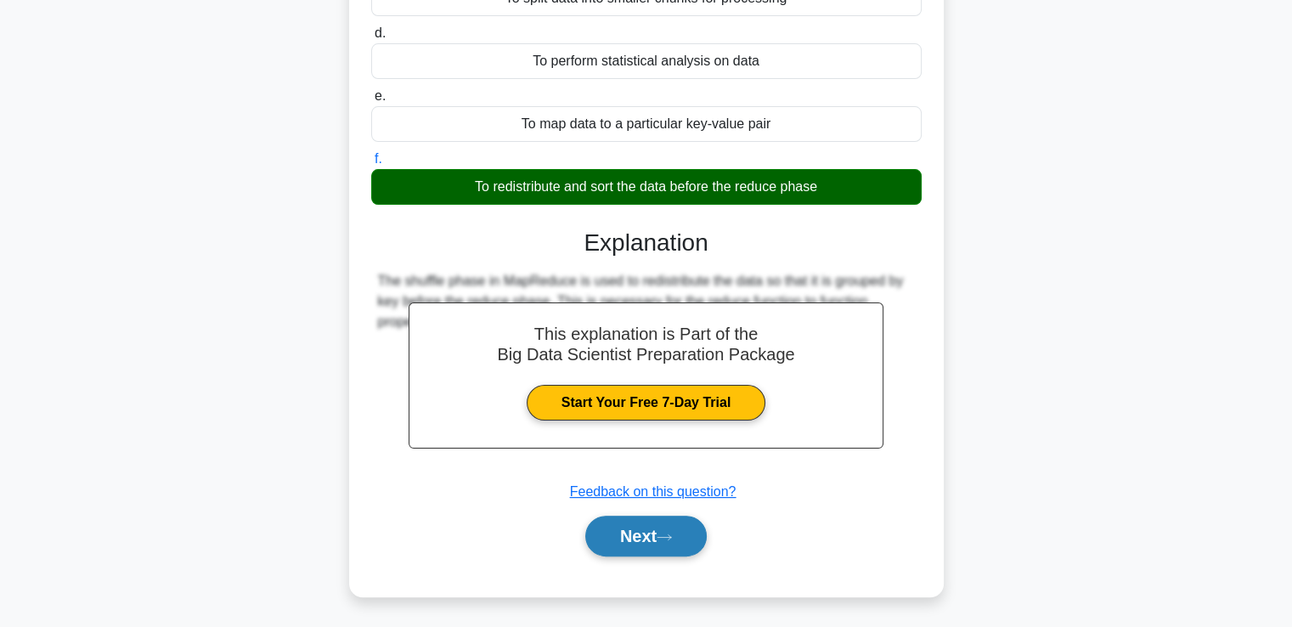
click at [635, 538] on button "Next" at bounding box center [645, 536] width 121 height 41
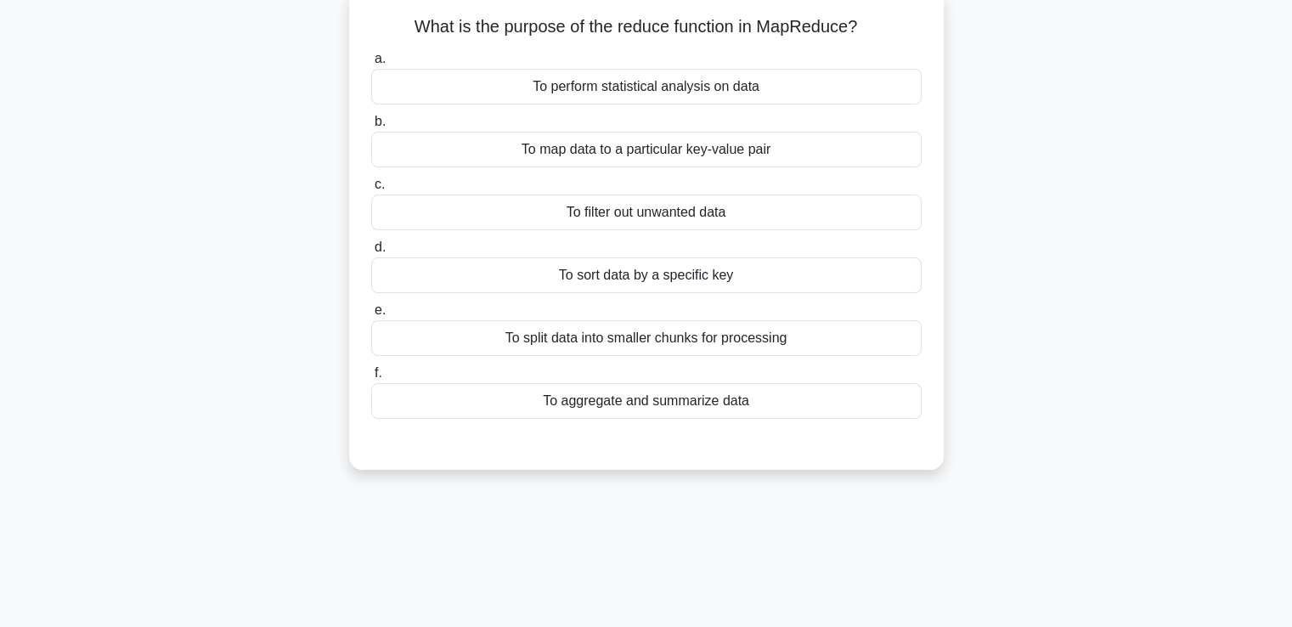
scroll to position [0, 0]
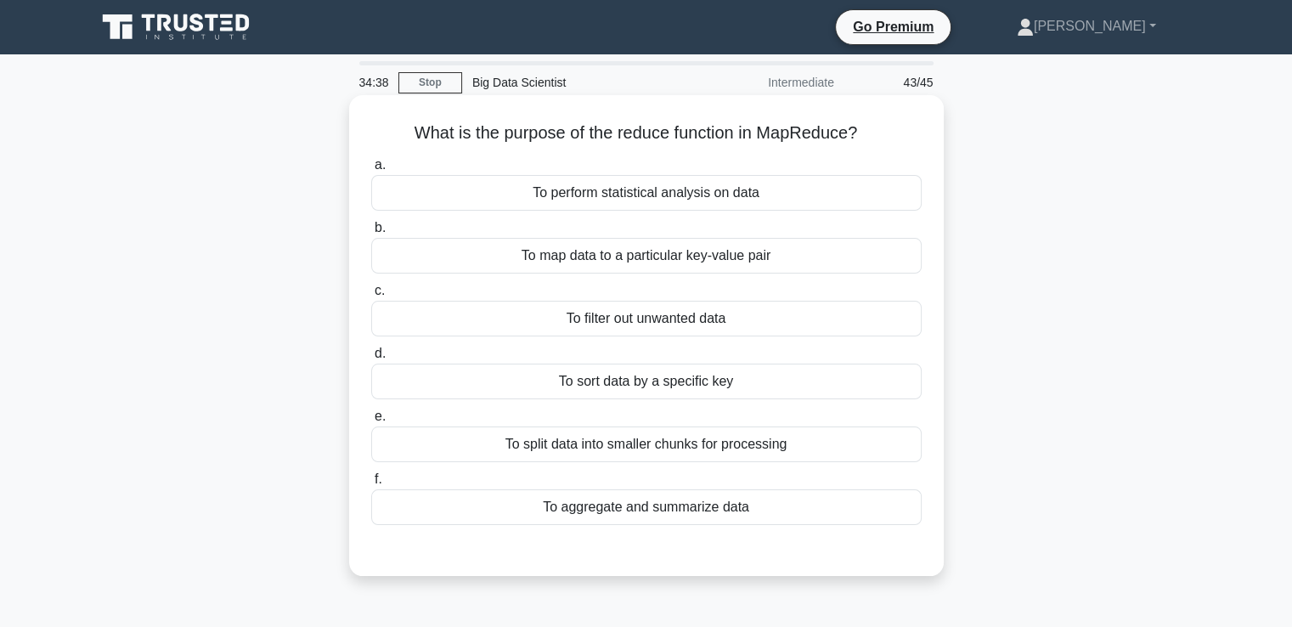
click at [666, 500] on div "To aggregate and summarize data" at bounding box center [646, 507] width 550 height 36
click at [371, 485] on input "f. To aggregate and summarize data" at bounding box center [371, 479] width 0 height 11
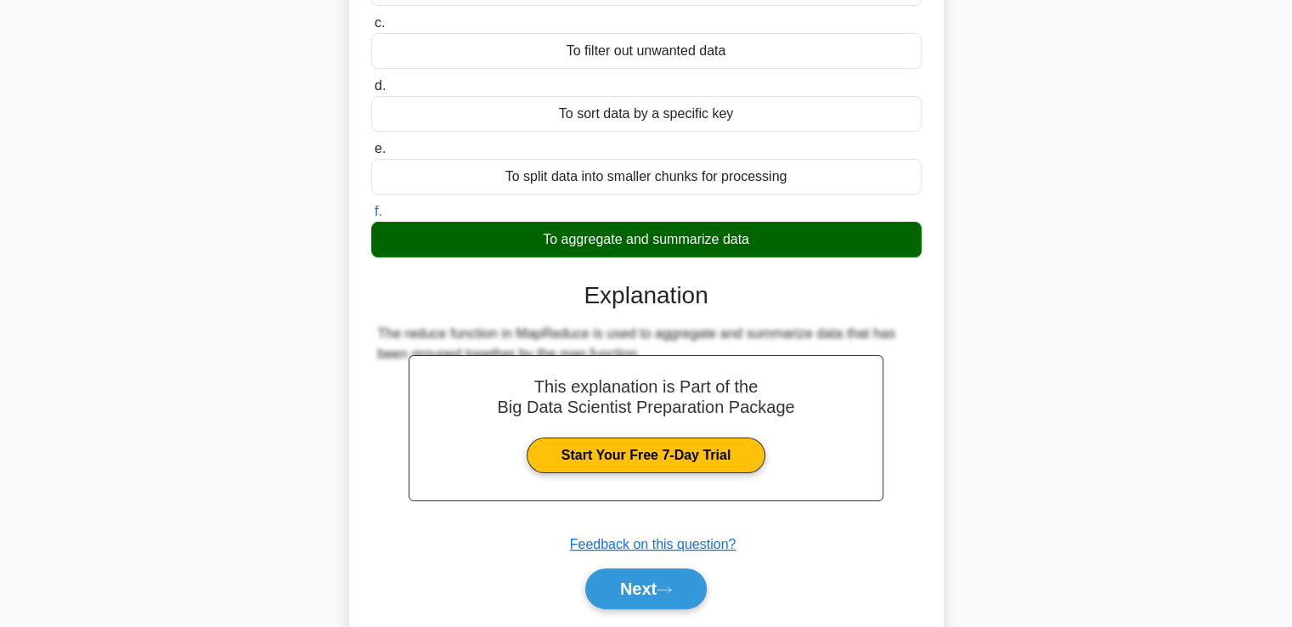
scroll to position [320, 0]
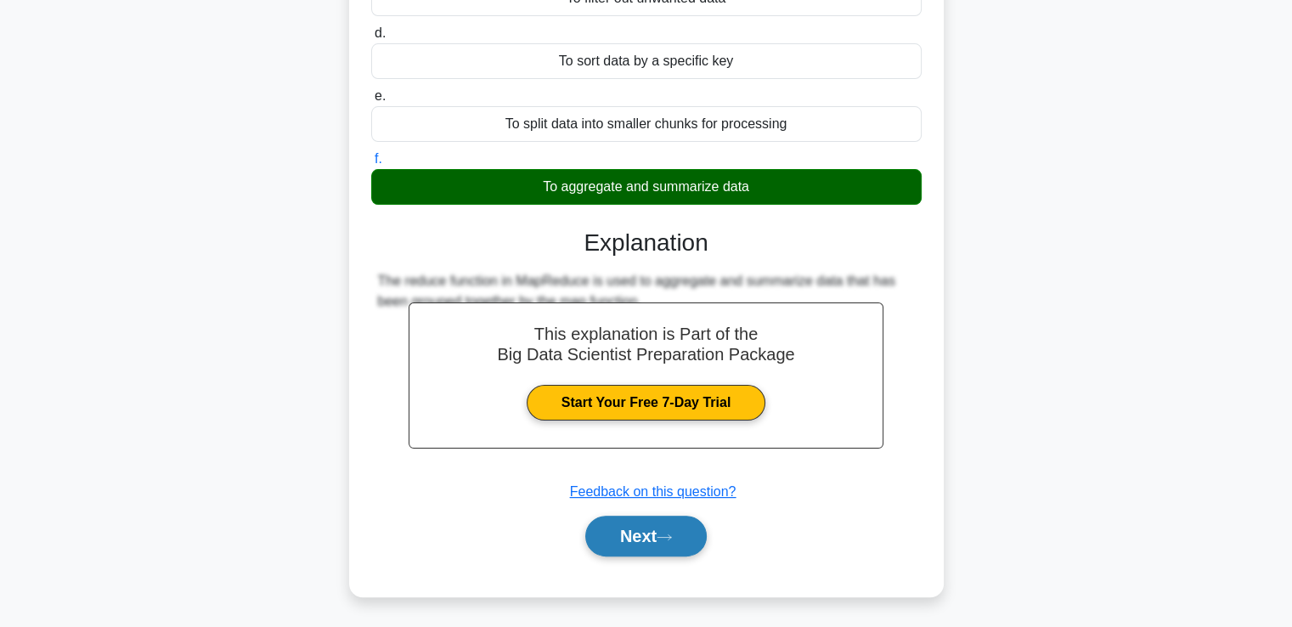
click at [620, 537] on button "Next" at bounding box center [645, 536] width 121 height 41
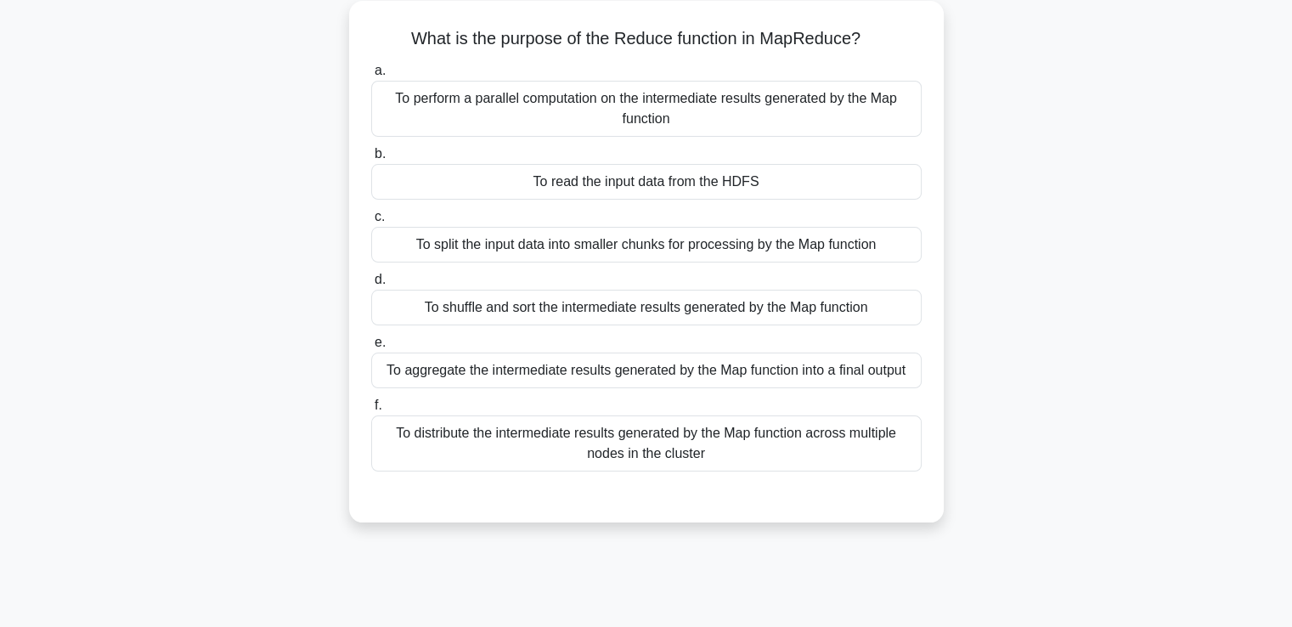
scroll to position [0, 0]
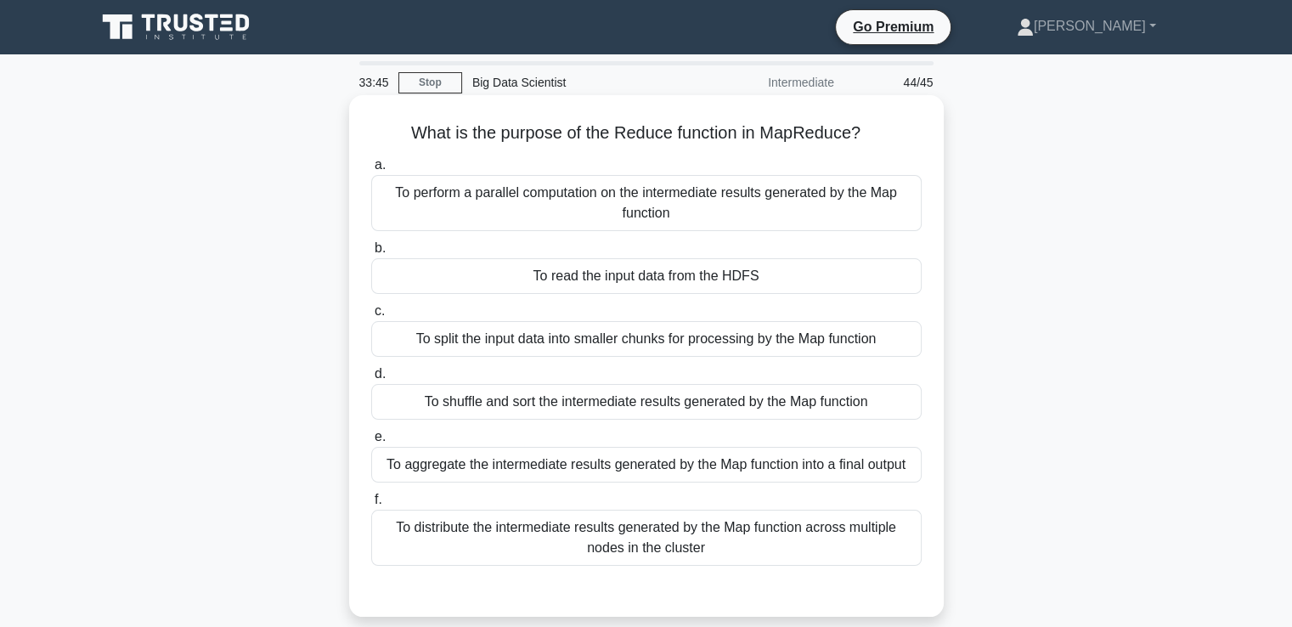
click at [777, 341] on div "To split the input data into smaller chunks for processing by the Map function" at bounding box center [646, 339] width 550 height 36
click at [371, 317] on input "c. To split the input data into smaller chunks for processing by the Map functi…" at bounding box center [371, 311] width 0 height 11
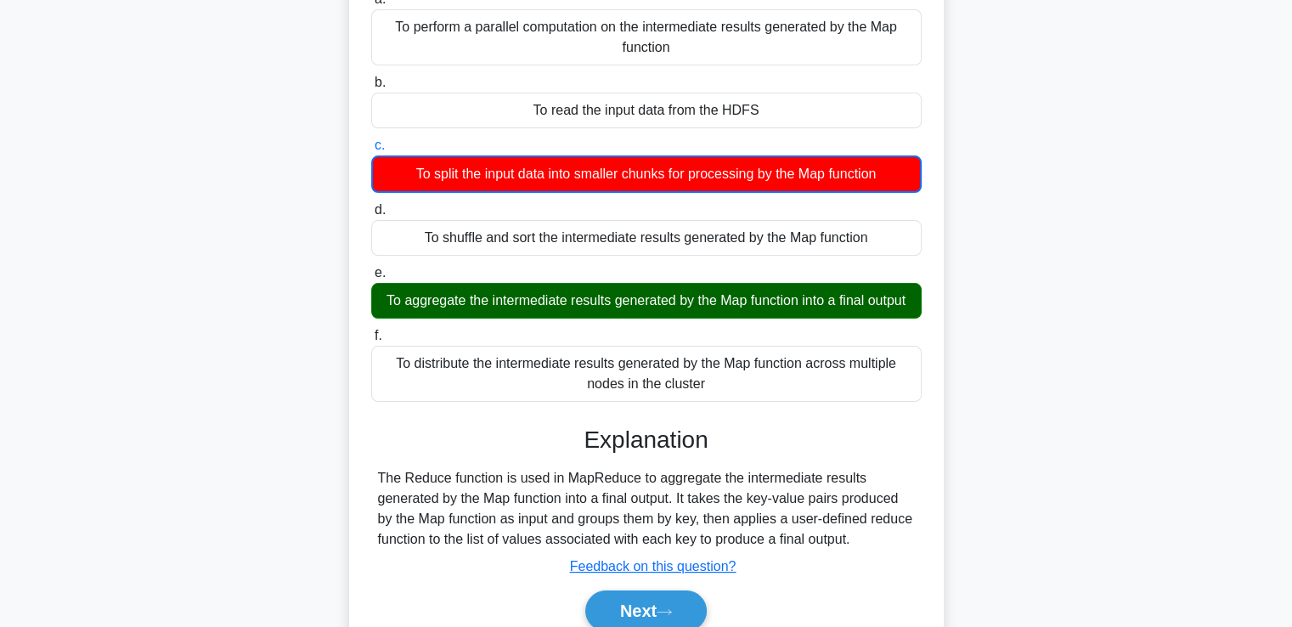
scroll to position [291, 0]
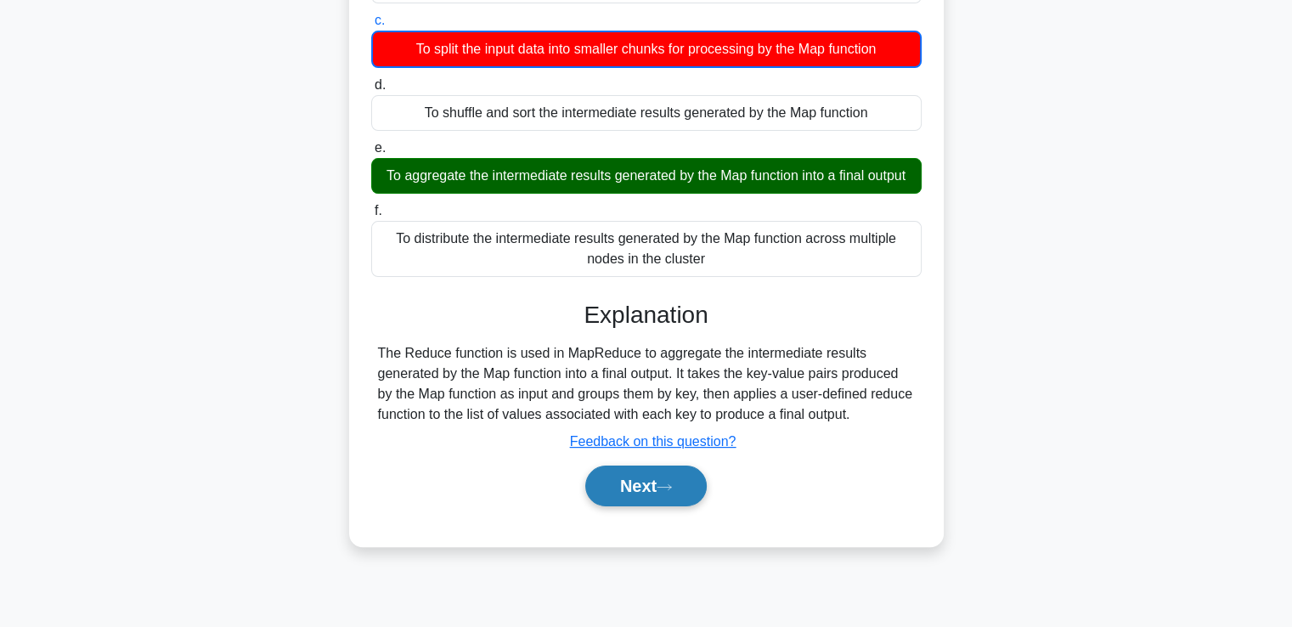
click at [631, 500] on button "Next" at bounding box center [645, 485] width 121 height 41
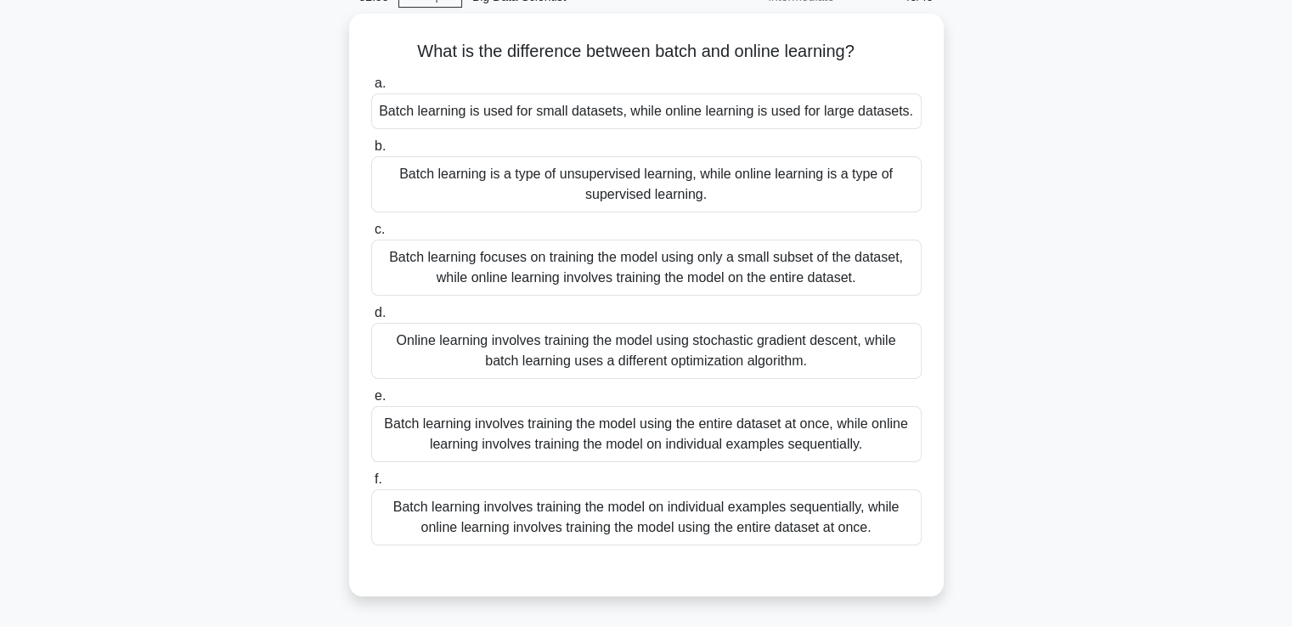
scroll to position [102, 0]
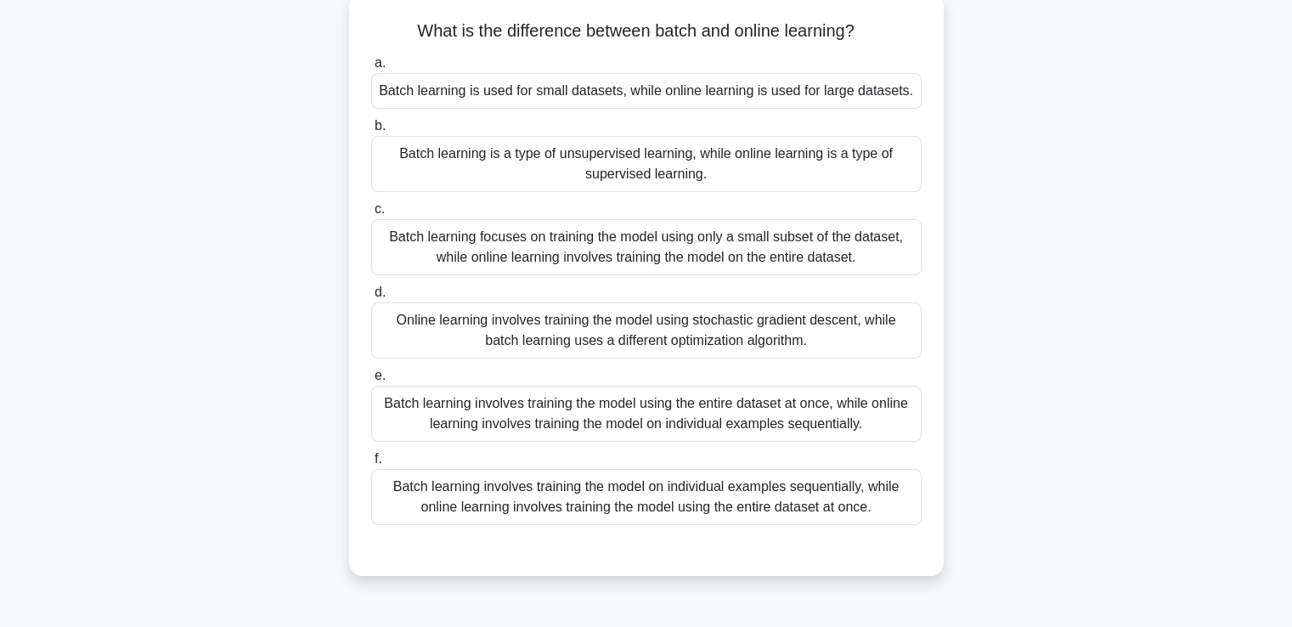
click at [703, 408] on div "Batch learning involves training the model using the entire dataset at once, wh…" at bounding box center [646, 414] width 550 height 56
click at [371, 381] on input "e. Batch learning involves training the model using the entire dataset at once,…" at bounding box center [371, 375] width 0 height 11
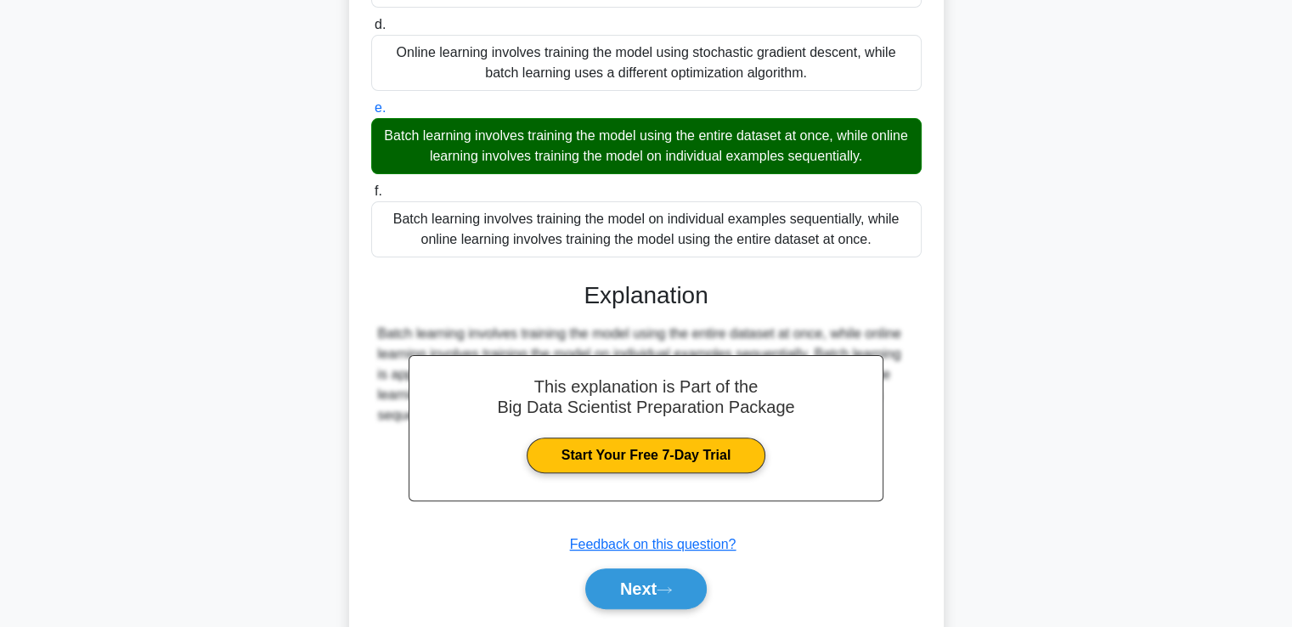
scroll to position [422, 0]
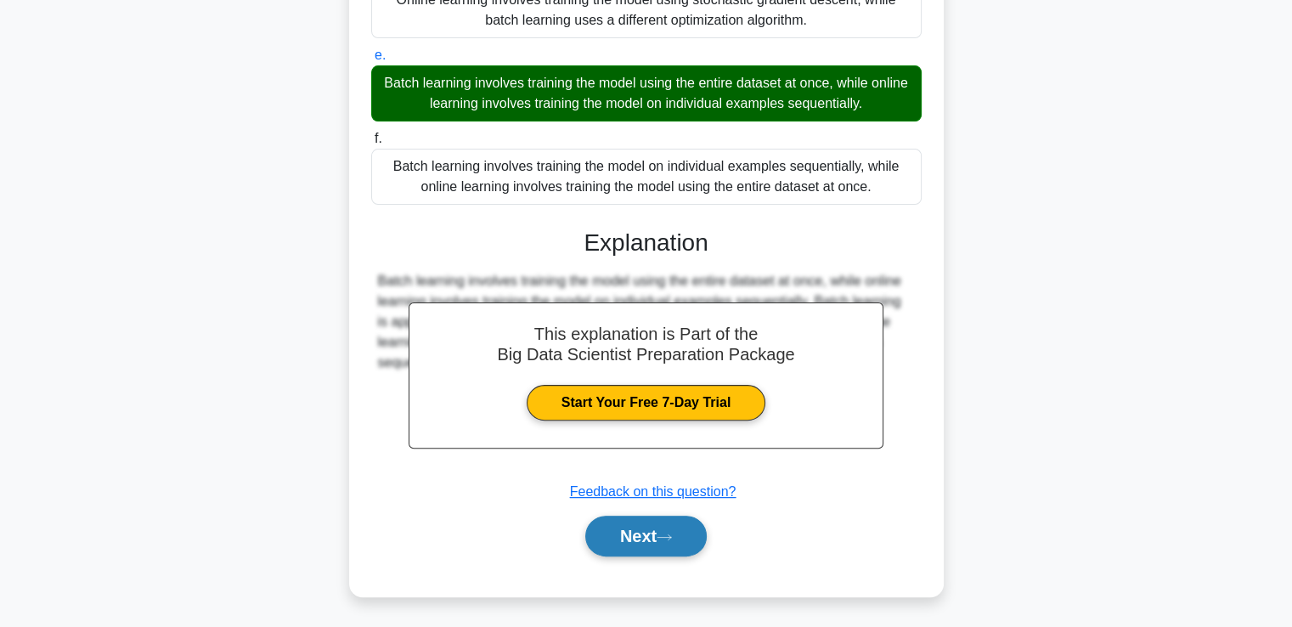
click at [641, 537] on button "Next" at bounding box center [645, 536] width 121 height 41
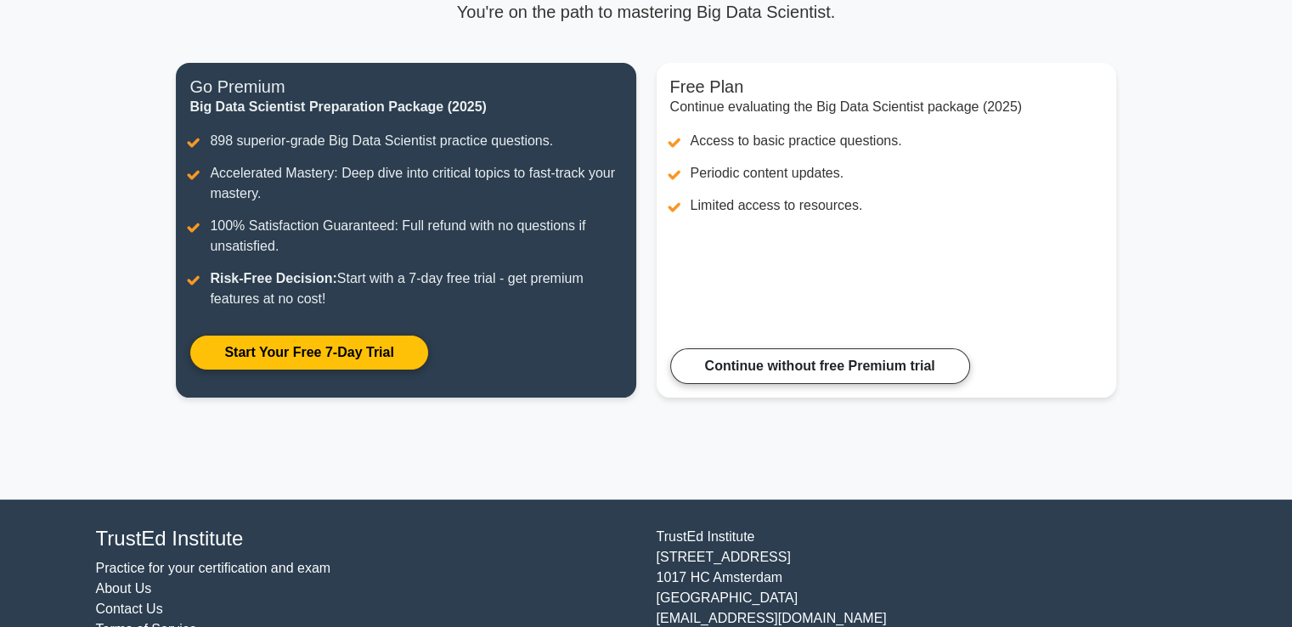
scroll to position [230, 0]
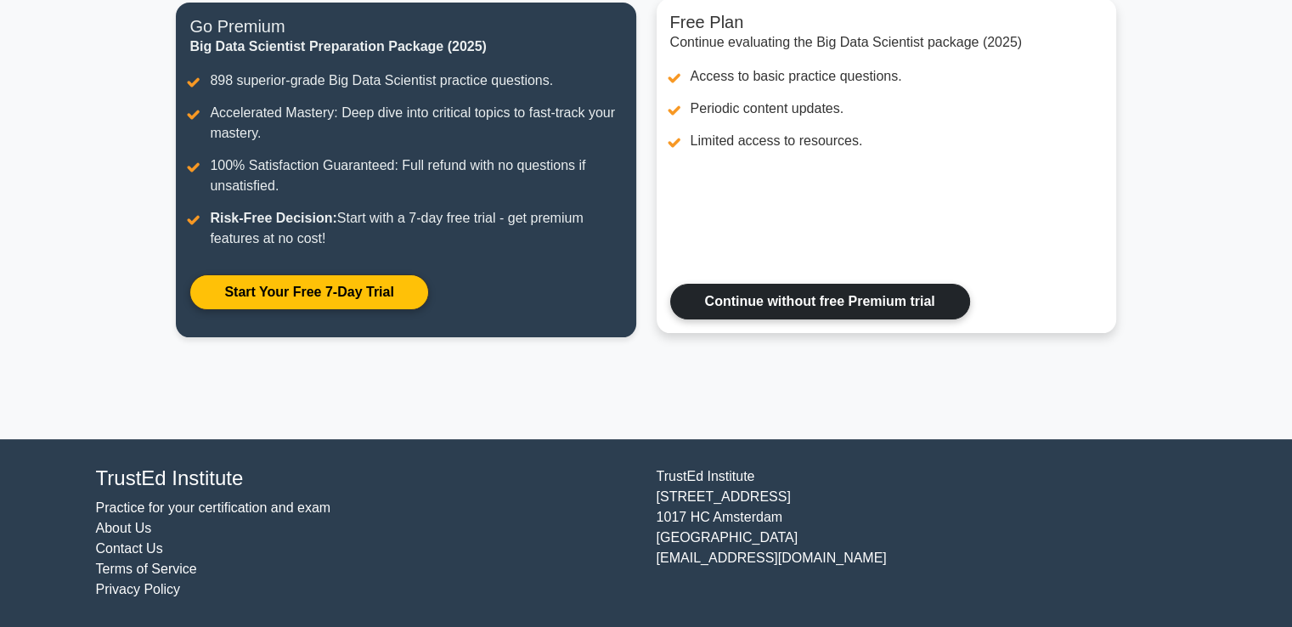
click at [754, 299] on link "Continue without free Premium trial" at bounding box center [820, 302] width 300 height 36
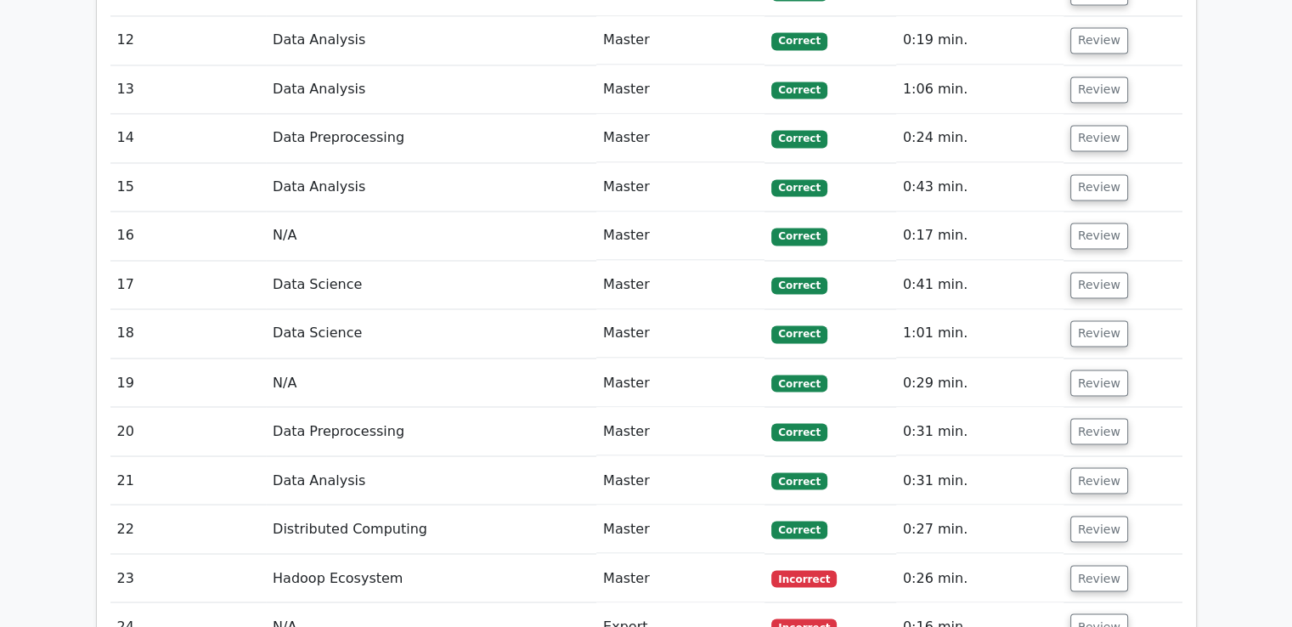
scroll to position [2885, 0]
